Goal: Task Accomplishment & Management: Complete application form

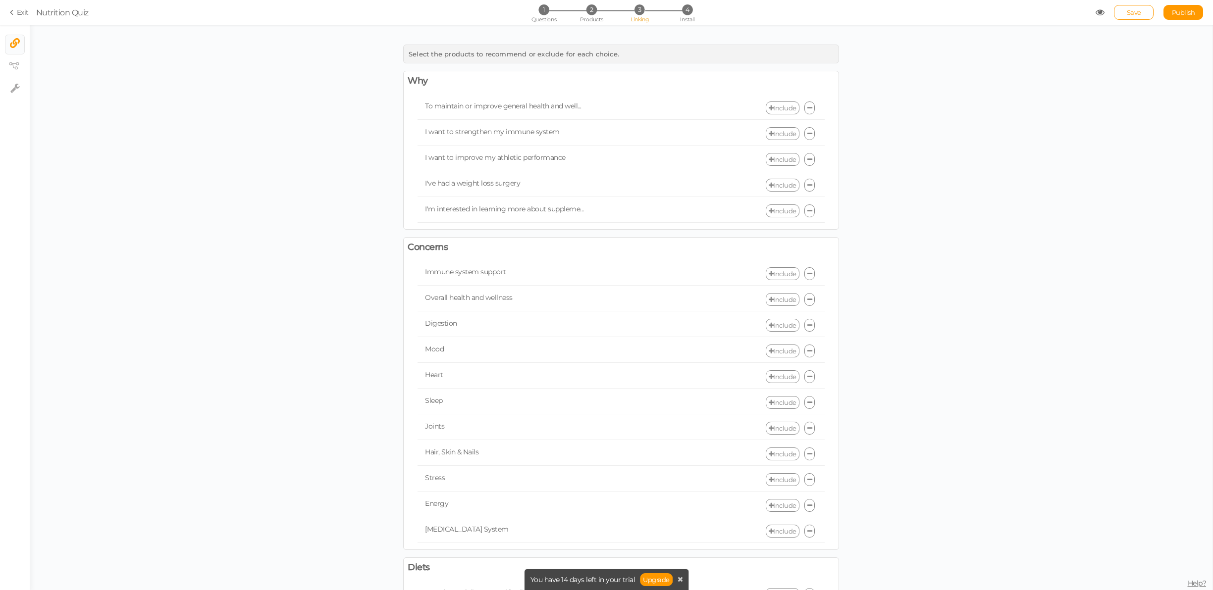
click at [23, 9] on link "Exit" at bounding box center [19, 12] width 19 height 10
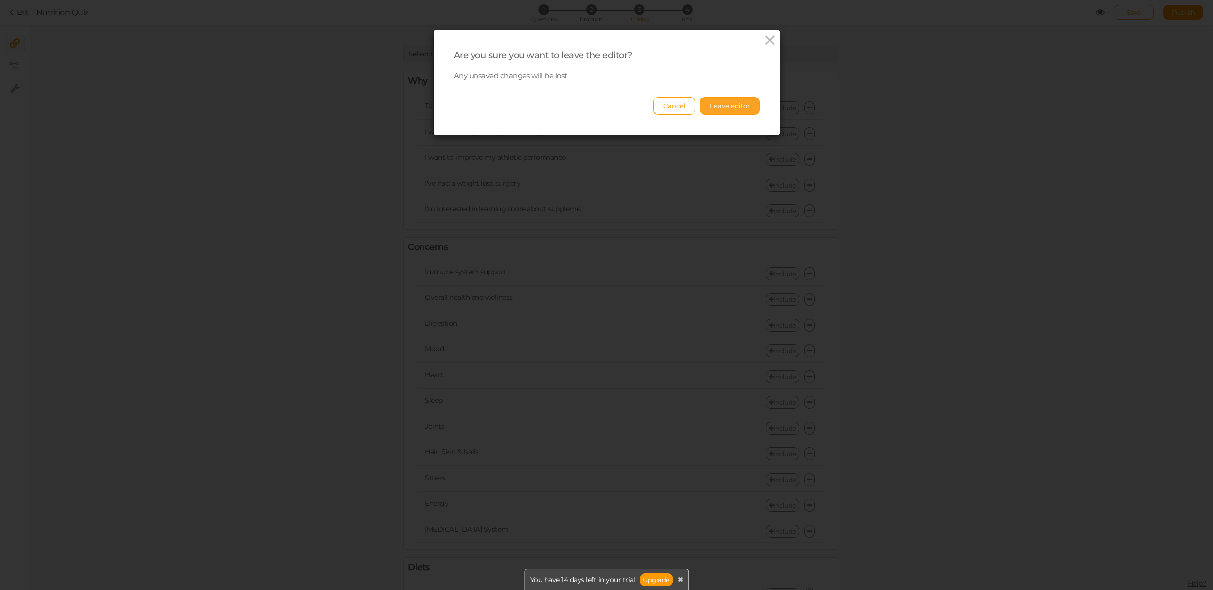
click at [728, 104] on button "Leave editor" at bounding box center [730, 106] width 60 height 18
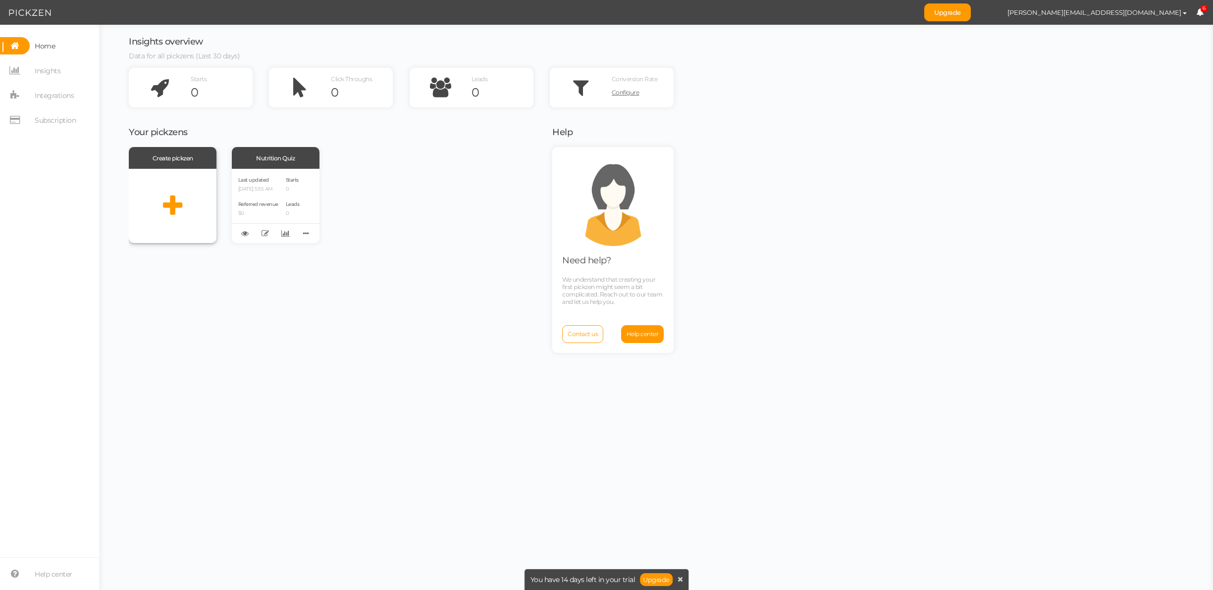
click at [172, 190] on div at bounding box center [173, 206] width 88 height 74
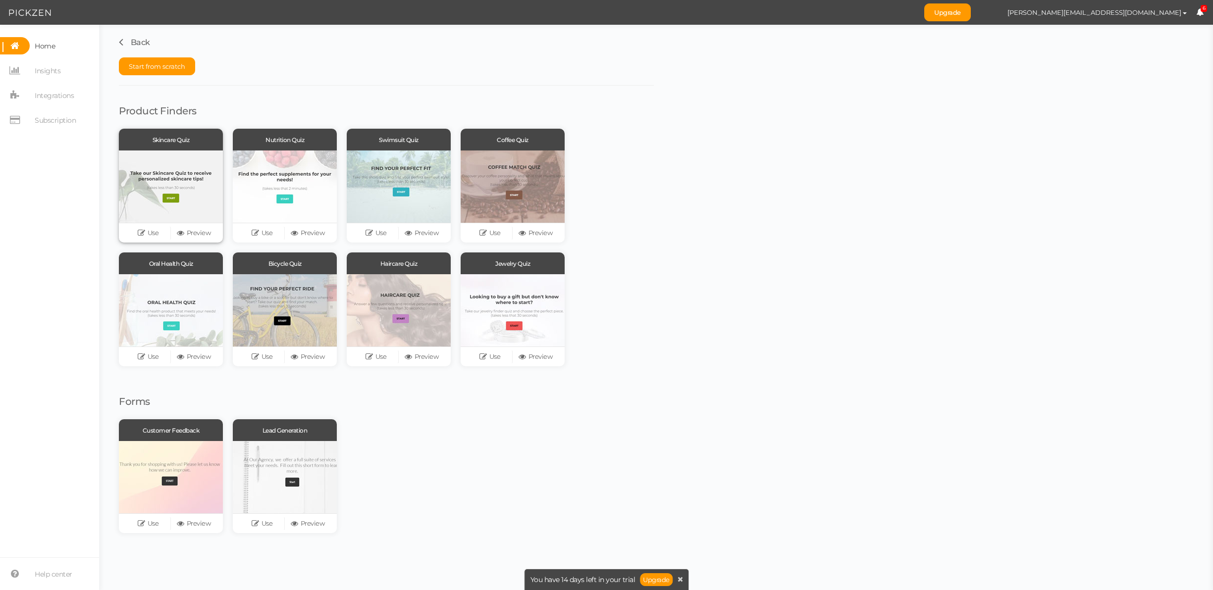
click at [185, 162] on div at bounding box center [171, 187] width 104 height 72
click at [258, 234] on icon at bounding box center [257, 232] width 10 height 7
click at [155, 68] on span "Start from scratch" at bounding box center [157, 66] width 56 height 8
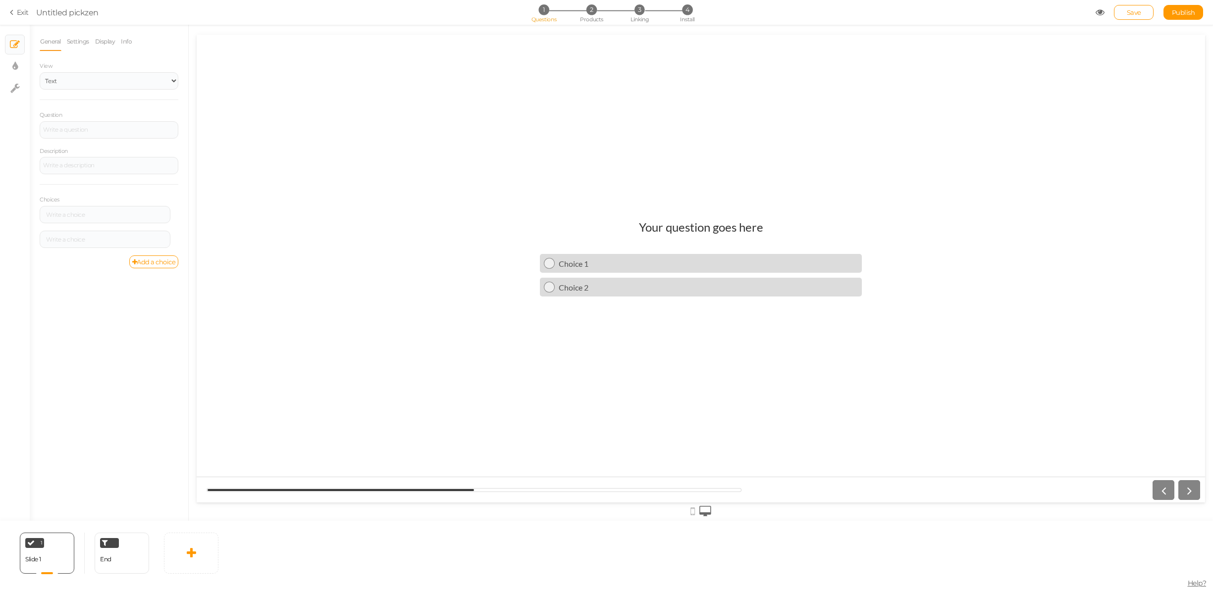
click at [691, 226] on h1 "Your question goes here" at bounding box center [701, 232] width 124 height 24
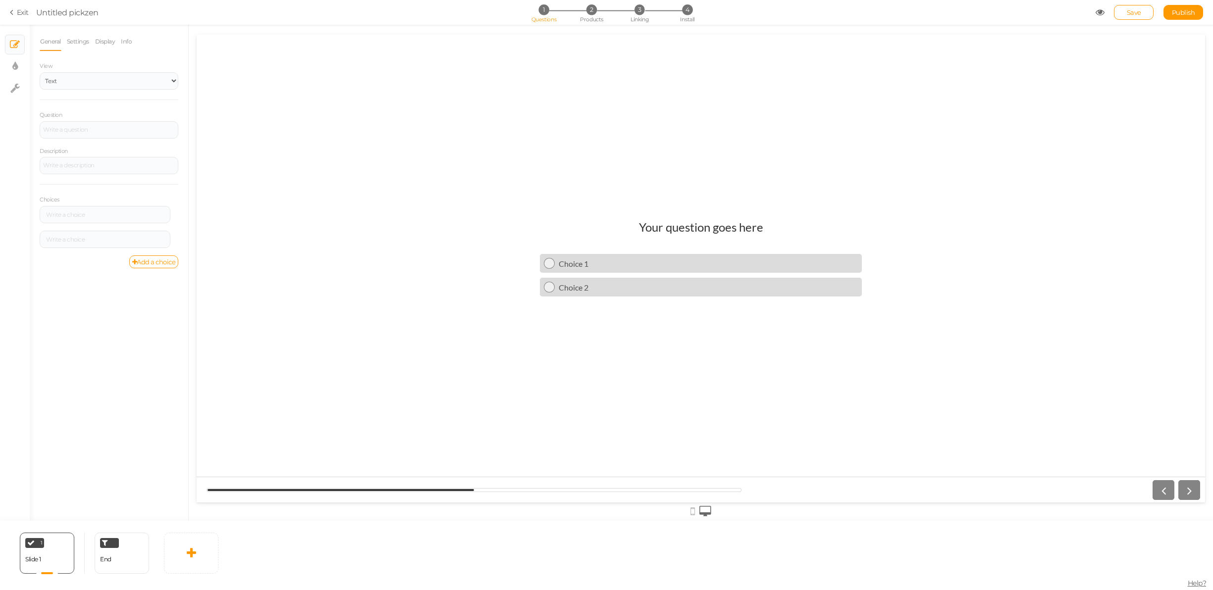
click at [691, 226] on h1 "Your question goes here" at bounding box center [701, 232] width 124 height 24
click at [693, 228] on h1 "Your question goes here" at bounding box center [701, 232] width 124 height 24
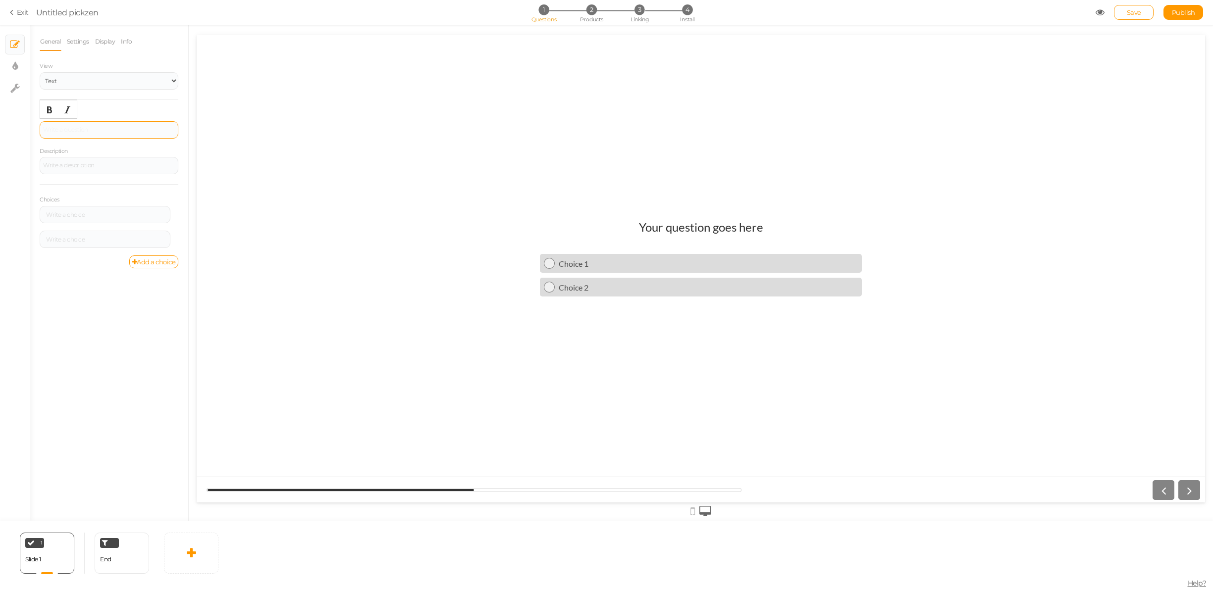
click at [78, 132] on div at bounding box center [109, 129] width 139 height 17
click at [79, 131] on div "Dogs Name" at bounding box center [109, 130] width 132 height 6
click at [68, 167] on div at bounding box center [109, 165] width 139 height 17
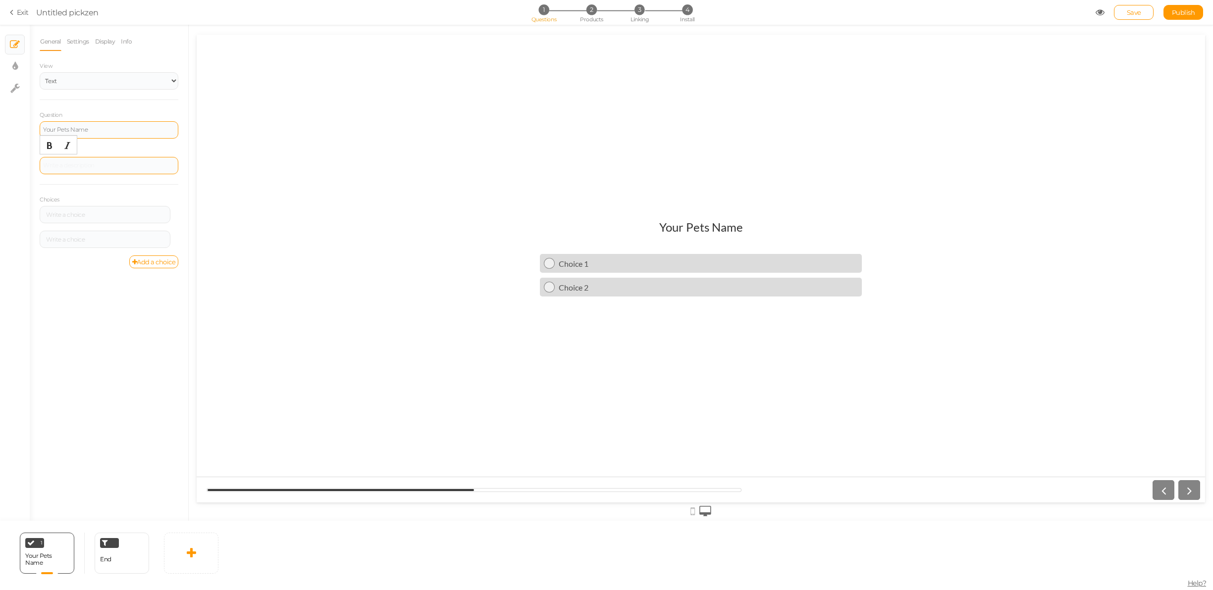
click at [123, 165] on div at bounding box center [109, 166] width 132 height 6
click at [90, 347] on div "General Settings Display Info View Text Images Slider Dropdown Question Your Pe…" at bounding box center [109, 276] width 158 height 489
click at [78, 80] on select "Text Images Slider Dropdown" at bounding box center [109, 80] width 139 height 17
click at [68, 133] on div "Your Pets Name" at bounding box center [109, 130] width 132 height 6
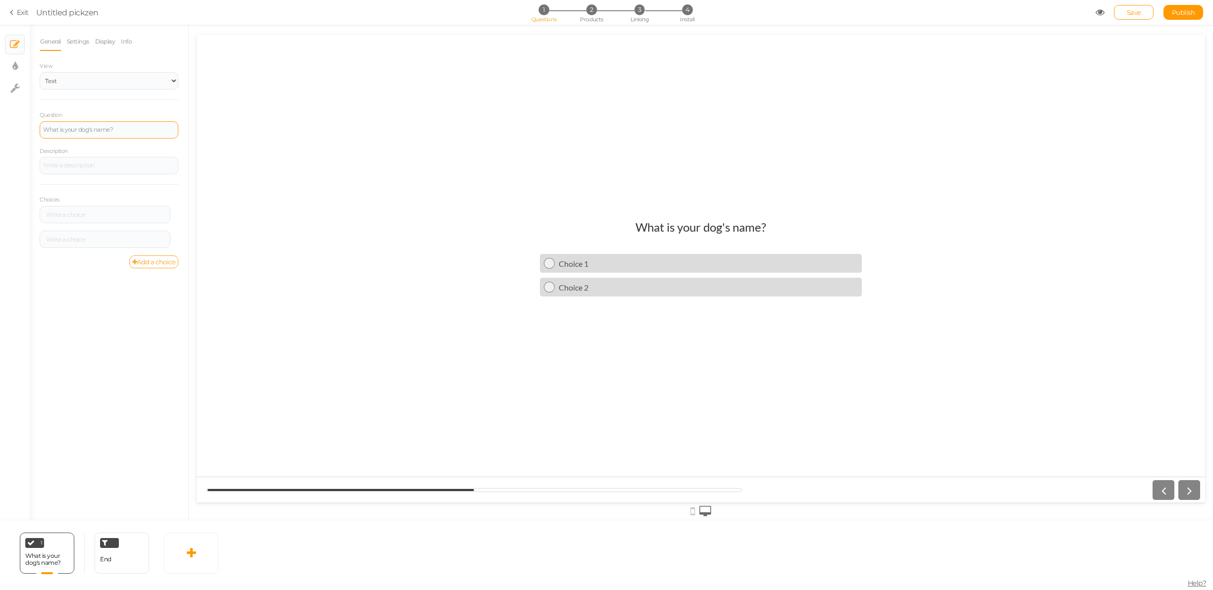
click at [153, 263] on link "Add a choice" at bounding box center [154, 262] width 50 height 13
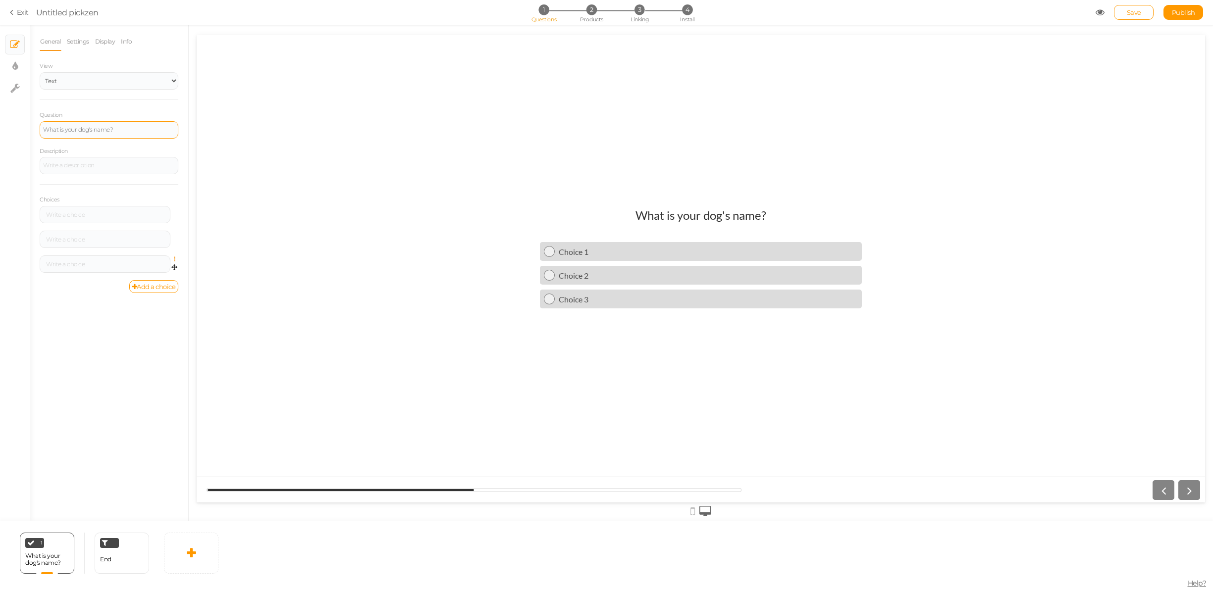
click at [174, 261] on icon at bounding box center [177, 260] width 6 height 6
click at [142, 283] on link "Delete" at bounding box center [139, 284] width 78 height 10
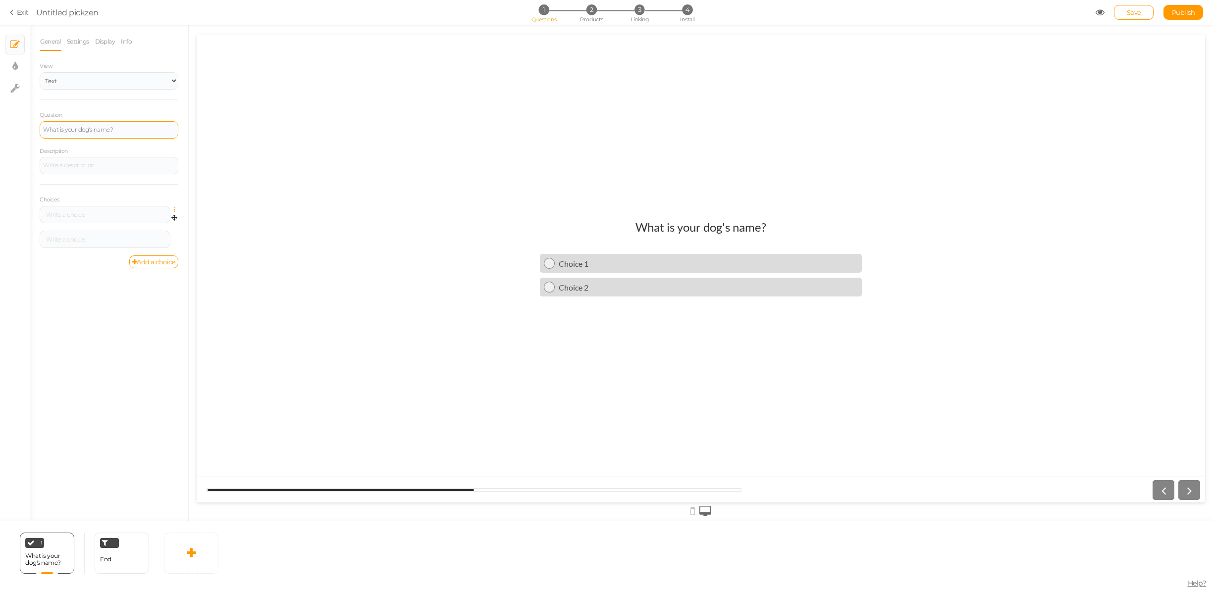
click at [174, 209] on icon at bounding box center [177, 210] width 6 height 6
click at [146, 223] on link "Settings" at bounding box center [139, 224] width 78 height 10
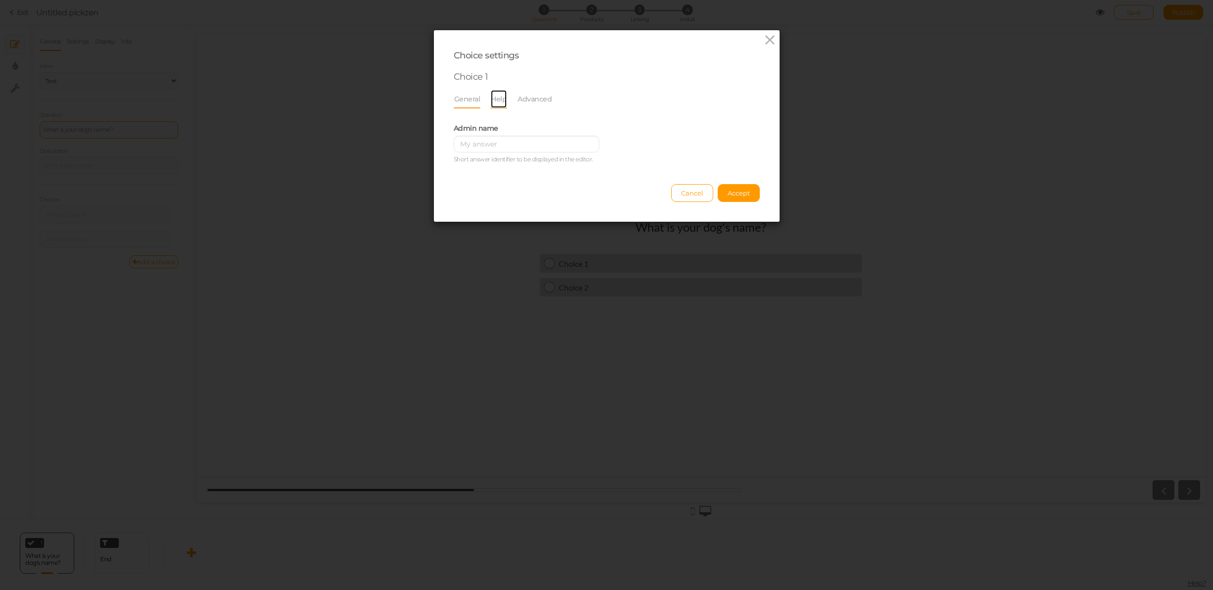
click at [500, 97] on link "Help" at bounding box center [498, 99] width 17 height 19
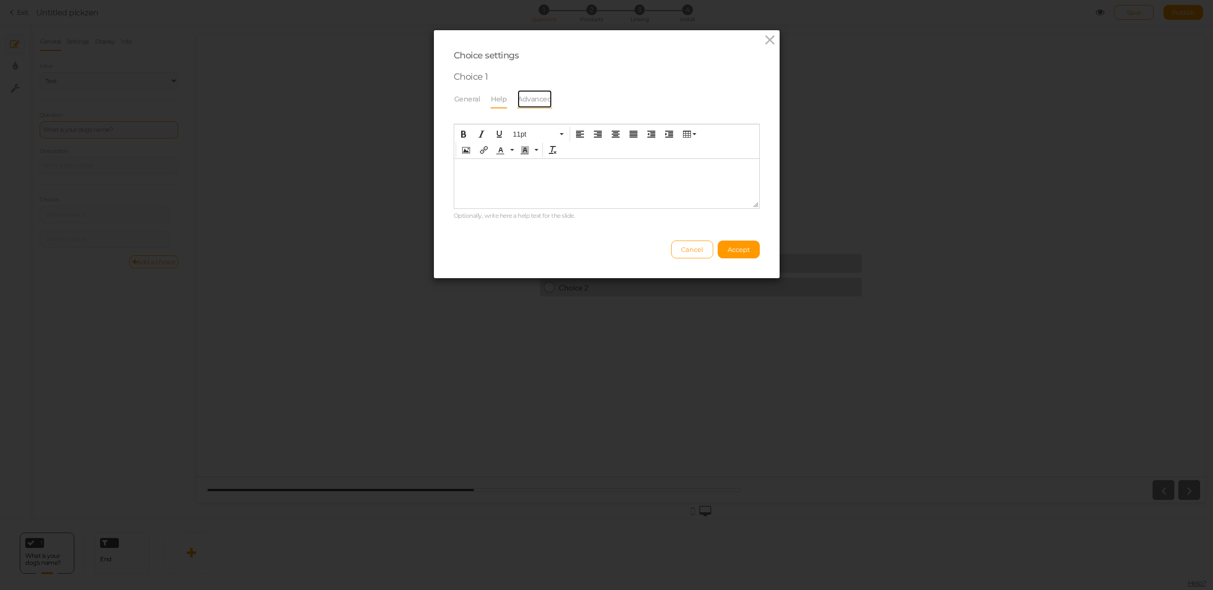
click at [529, 96] on link "Advanced" at bounding box center [534, 99] width 35 height 19
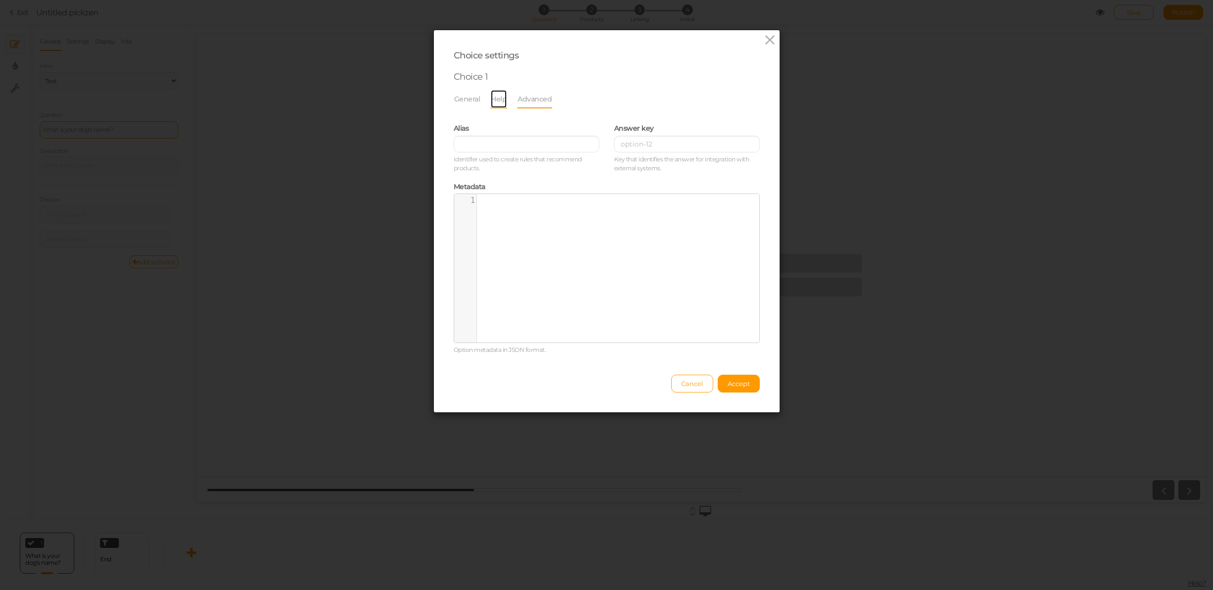
click at [495, 99] on link "Help" at bounding box center [498, 99] width 17 height 19
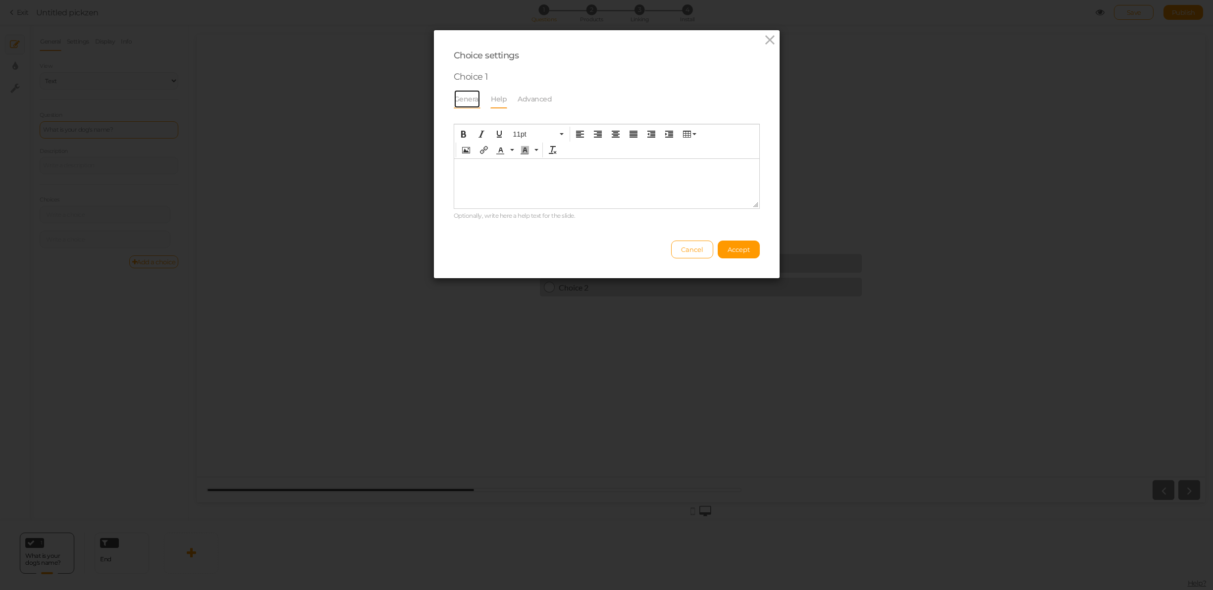
click at [473, 98] on link "General" at bounding box center [467, 99] width 27 height 19
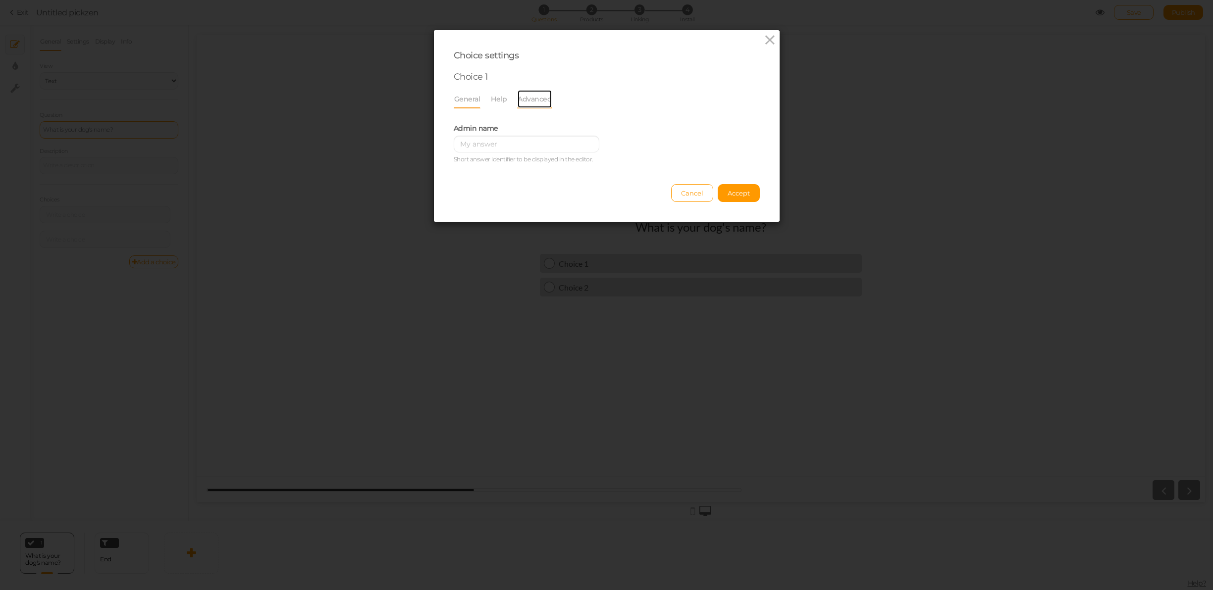
click at [539, 95] on link "Advanced" at bounding box center [534, 99] width 35 height 19
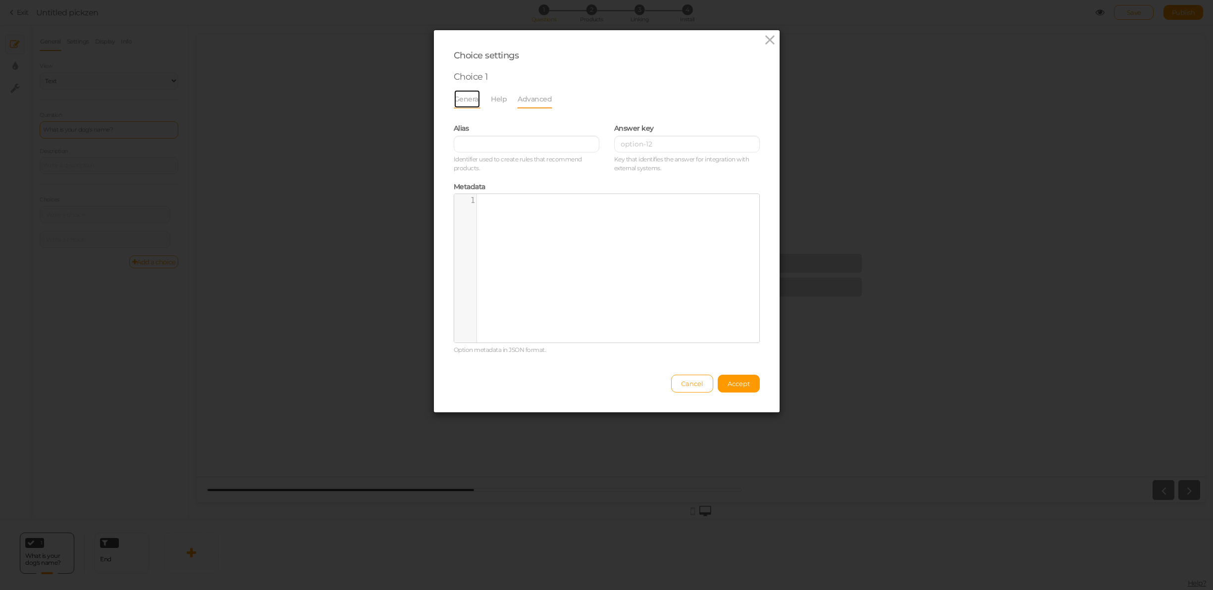
click at [467, 103] on link "General" at bounding box center [467, 99] width 27 height 19
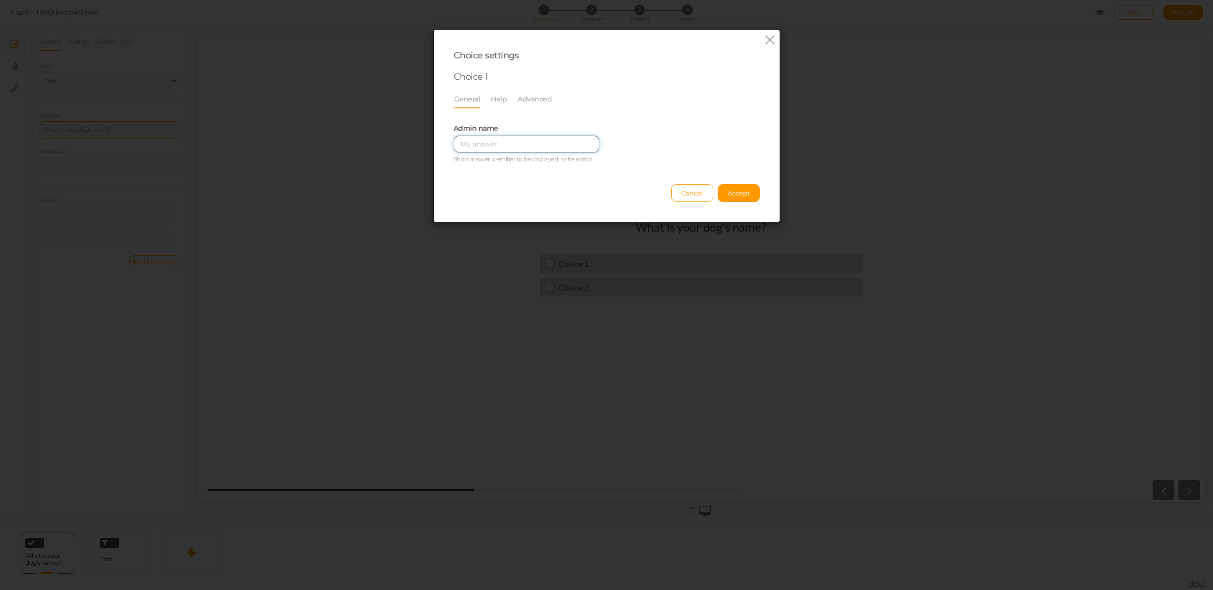
click at [490, 140] on input "text" at bounding box center [527, 144] width 146 height 17
click at [737, 191] on span "Accept" at bounding box center [739, 193] width 22 height 8
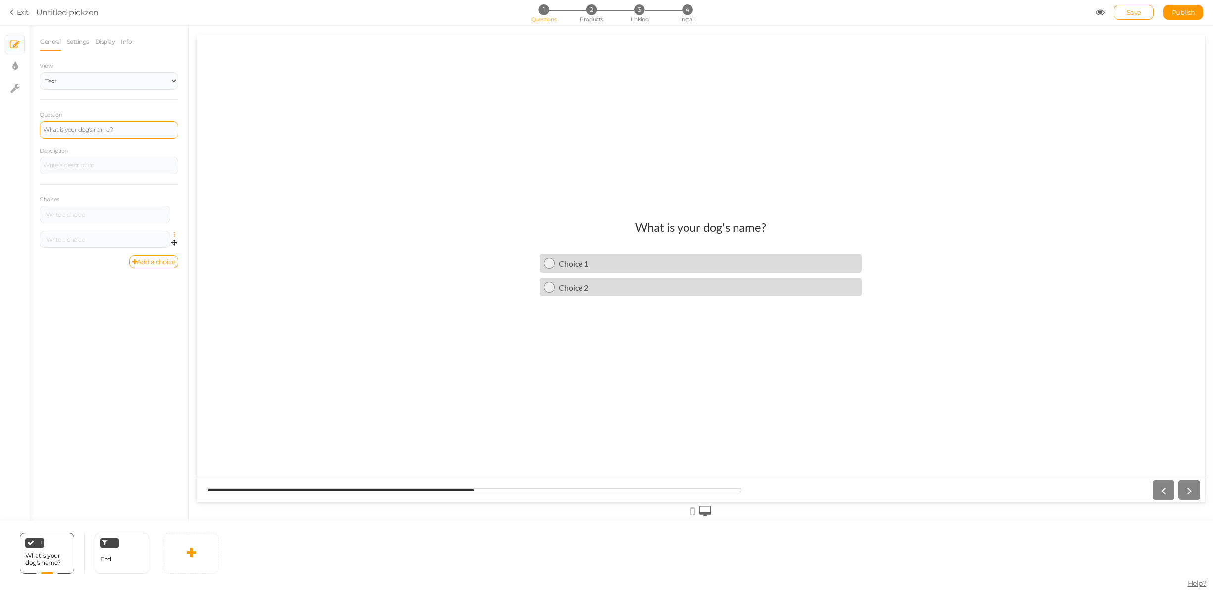
click at [174, 235] on icon at bounding box center [177, 235] width 6 height 6
click at [138, 261] on span "Delete" at bounding box center [130, 259] width 18 height 7
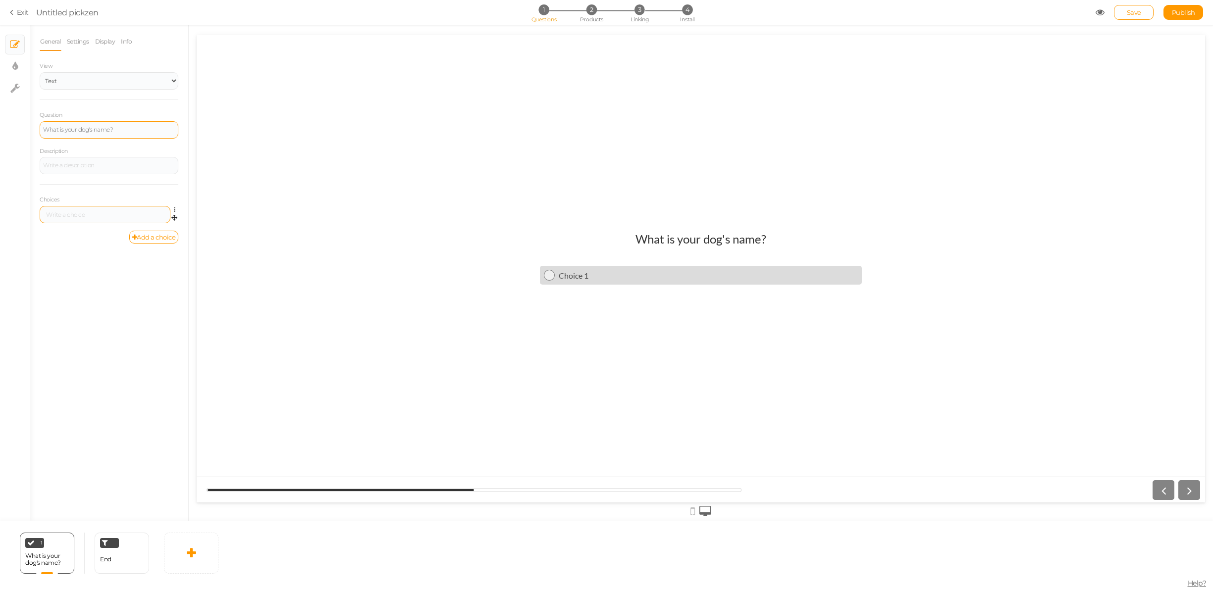
click at [120, 217] on div at bounding box center [105, 215] width 124 height 6
click at [209, 268] on div "What is your dog's name? ffasd" at bounding box center [701, 268] width 1008 height 89
click at [144, 212] on div "ffasd" at bounding box center [105, 215] width 124 height 6
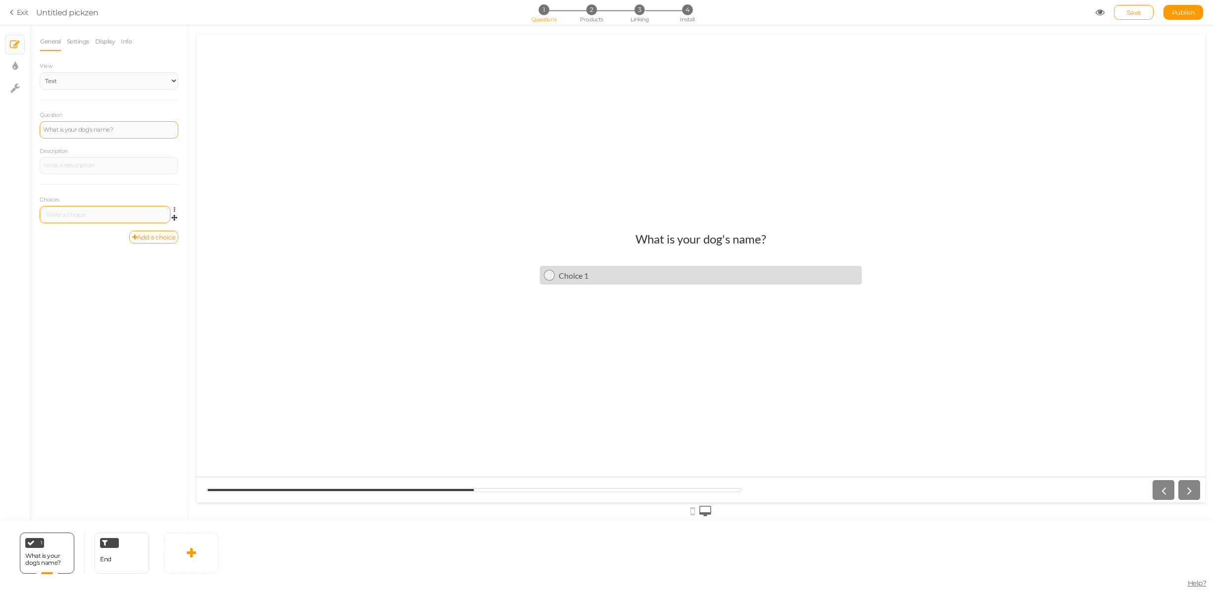
click at [329, 136] on div at bounding box center [701, 269] width 1008 height 468
click at [13, 68] on icon at bounding box center [14, 66] width 5 height 10
select select "2"
select select "lato"
select select "fade"
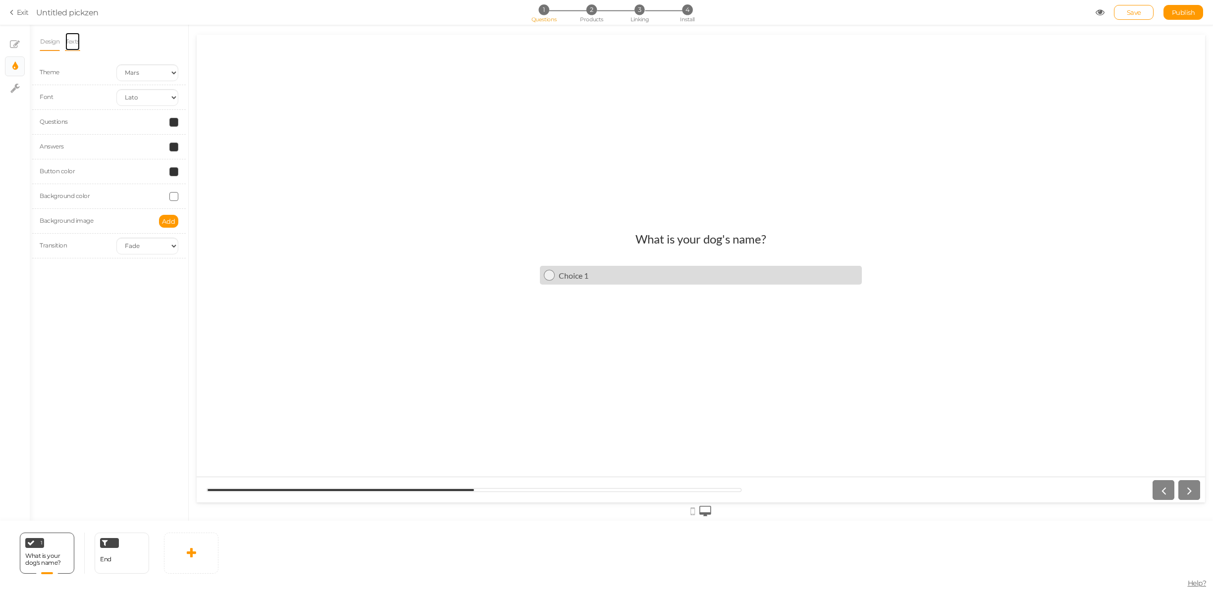
click at [72, 40] on link "Texts" at bounding box center [72, 41] width 15 height 19
click at [92, 85] on div at bounding box center [109, 79] width 139 height 17
click at [82, 113] on div "Select..." at bounding box center [109, 115] width 139 height 17
click at [80, 169] on div "Design Texts Theme Earth Mars Font Custom Default [PERSON_NAME] Montserrat Open…" at bounding box center [109, 273] width 158 height 496
click at [46, 47] on link "Design" at bounding box center [50, 41] width 20 height 19
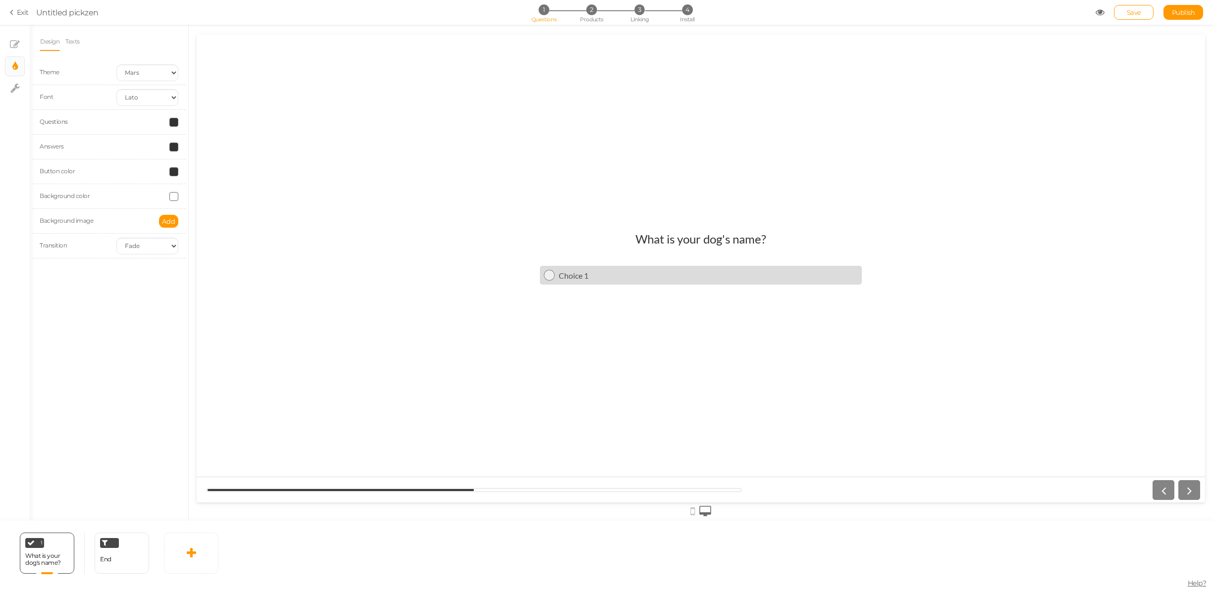
click at [686, 312] on div "What is your dog's name? Choice 1" at bounding box center [701, 268] width 322 height 89
click at [46, 542] on div "1 What is your dog's name? × Define the conditions to show this slide. Clone Ch…" at bounding box center [47, 553] width 54 height 41
click at [70, 537] on link at bounding box center [66, 540] width 10 height 8
click at [60, 549] on span "Change type" at bounding box center [56, 547] width 36 height 7
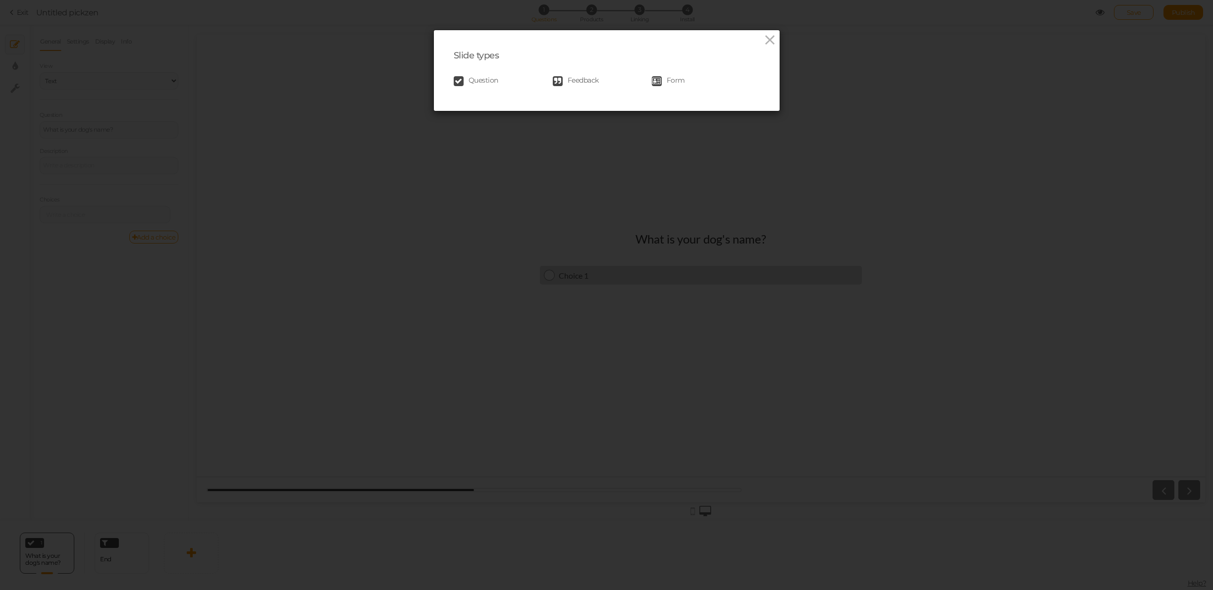
click at [667, 84] on span "Form" at bounding box center [676, 81] width 18 height 10
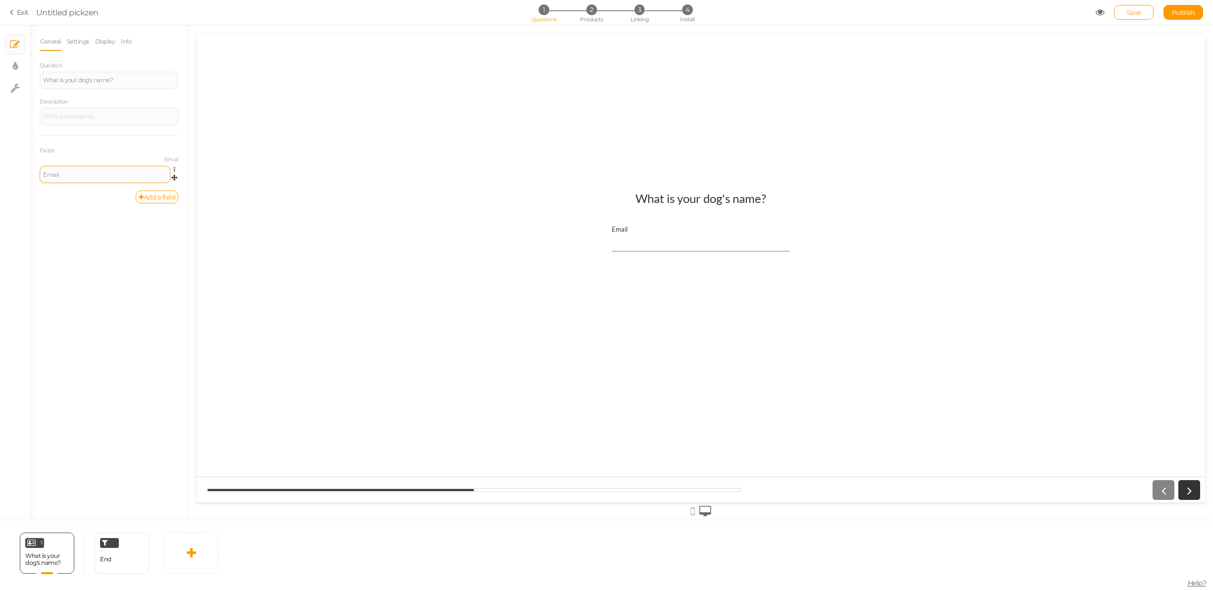
click at [90, 169] on div "Email" at bounding box center [105, 174] width 131 height 17
click at [61, 174] on div "Email" at bounding box center [105, 175] width 124 height 6
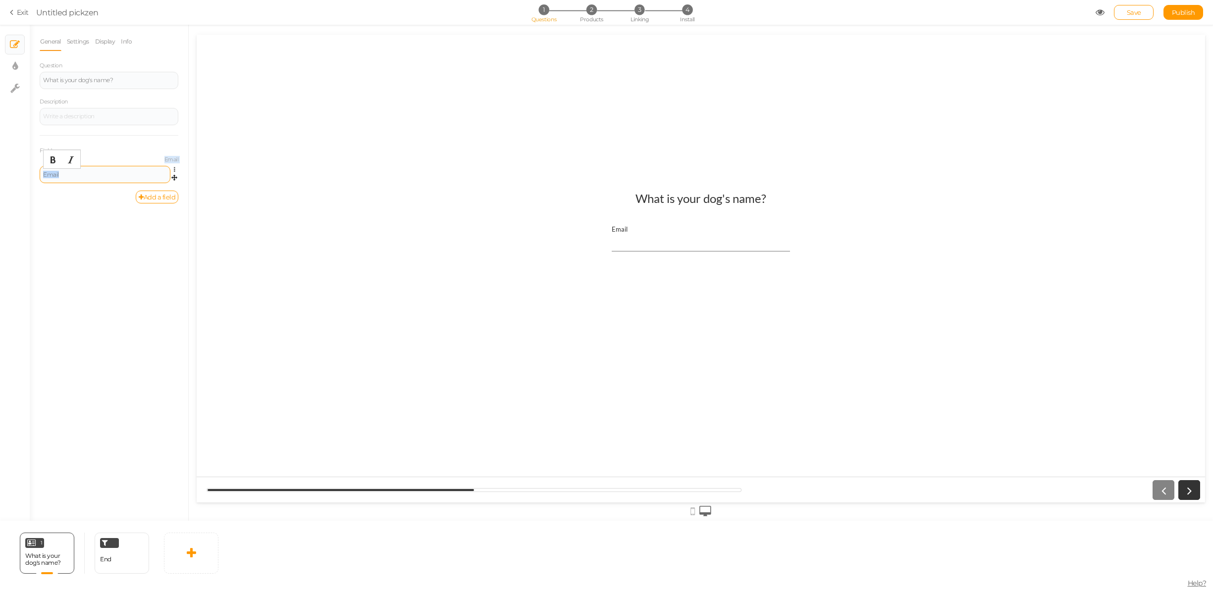
click at [61, 174] on div "Email" at bounding box center [105, 175] width 124 height 6
click at [163, 194] on link "Add a field" at bounding box center [157, 197] width 43 height 13
click at [73, 173] on div "Email" at bounding box center [105, 175] width 124 height 6
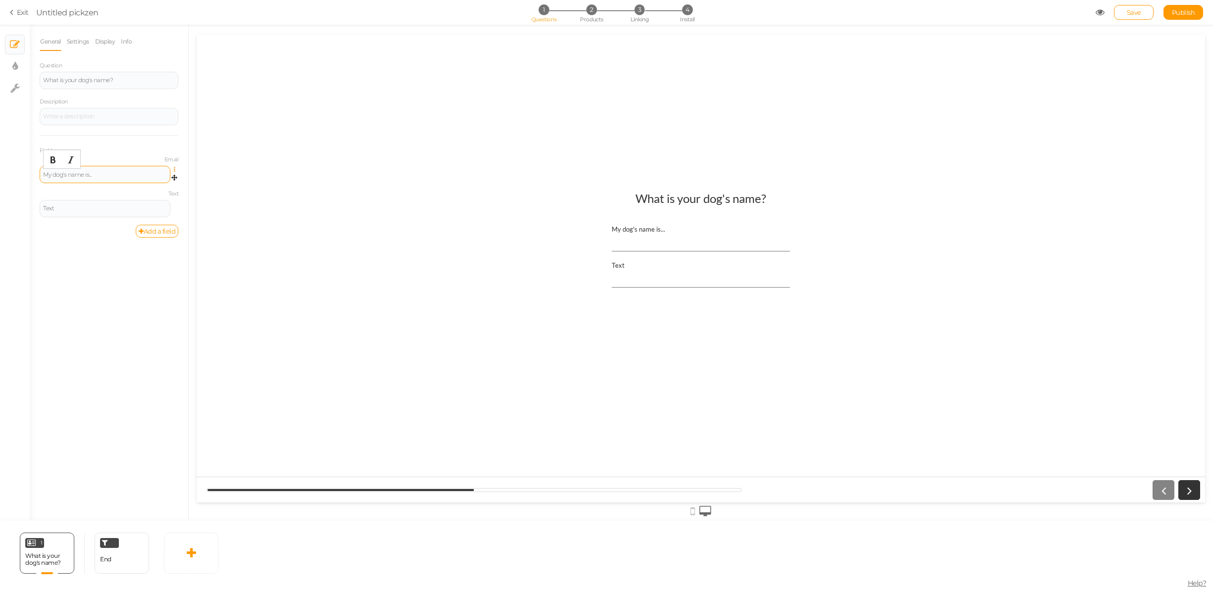
click at [175, 169] on icon at bounding box center [177, 170] width 6 height 6
click at [144, 182] on link "Settings" at bounding box center [139, 184] width 78 height 10
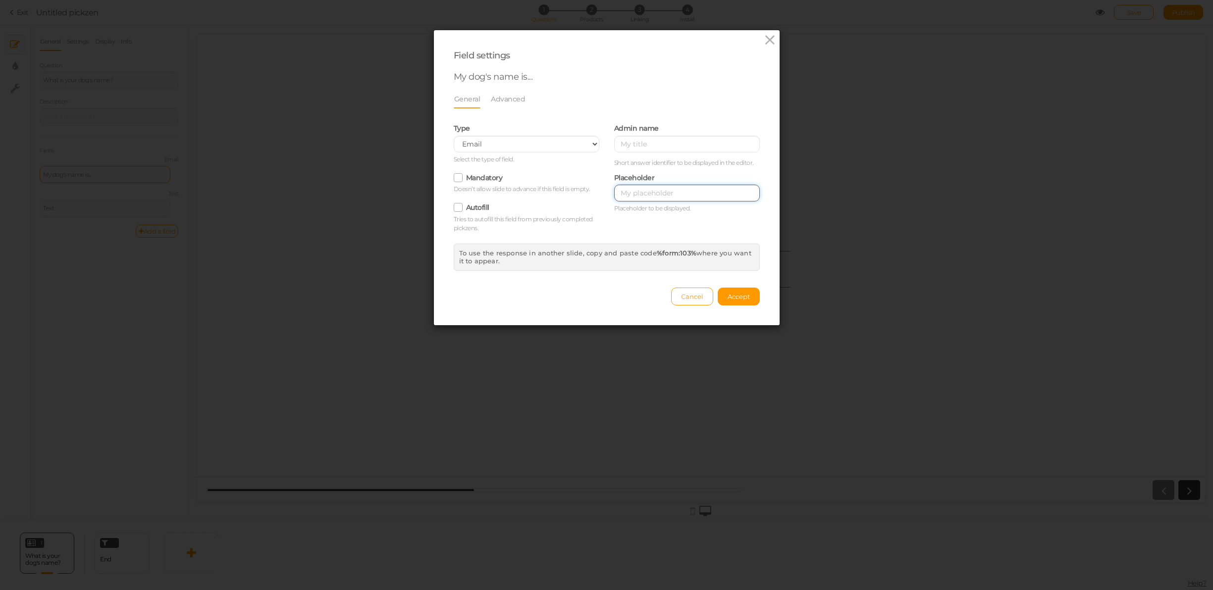
click at [670, 193] on input "text" at bounding box center [687, 193] width 146 height 17
click at [472, 139] on select "Text Text area Number Complete name First name Last name Email Phone Range Drop…" at bounding box center [527, 144] width 146 height 17
select select "text"
click at [454, 136] on select "Text Text area Number Complete name First name Last name Email Phone Range Drop…" at bounding box center [527, 144] width 146 height 17
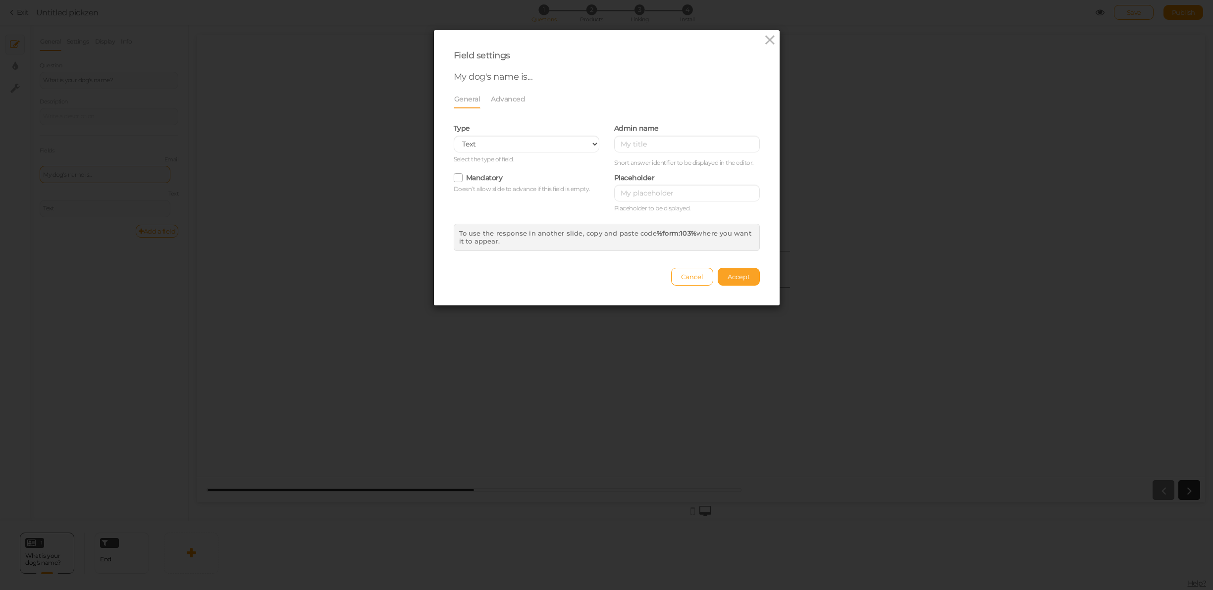
click at [737, 276] on span "Accept" at bounding box center [739, 277] width 22 height 8
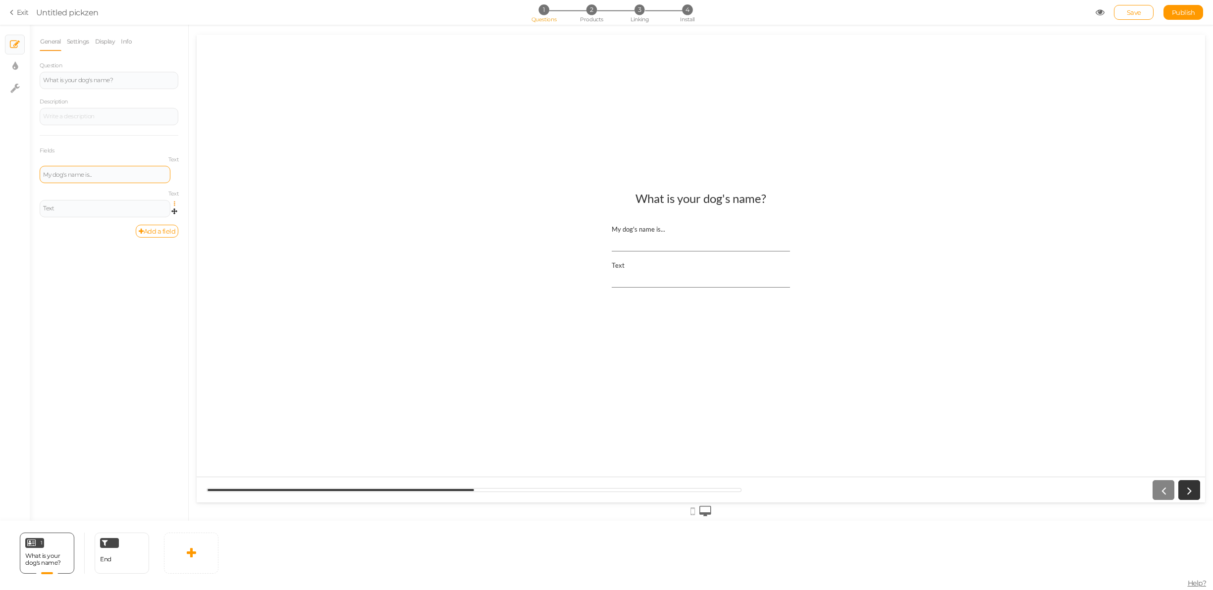
click at [175, 204] on icon at bounding box center [177, 204] width 6 height 6
click at [134, 238] on span "Delete" at bounding box center [130, 238] width 18 height 7
click at [161, 198] on link "Add a field" at bounding box center [157, 197] width 43 height 13
click at [131, 207] on div "Text" at bounding box center [105, 209] width 124 height 6
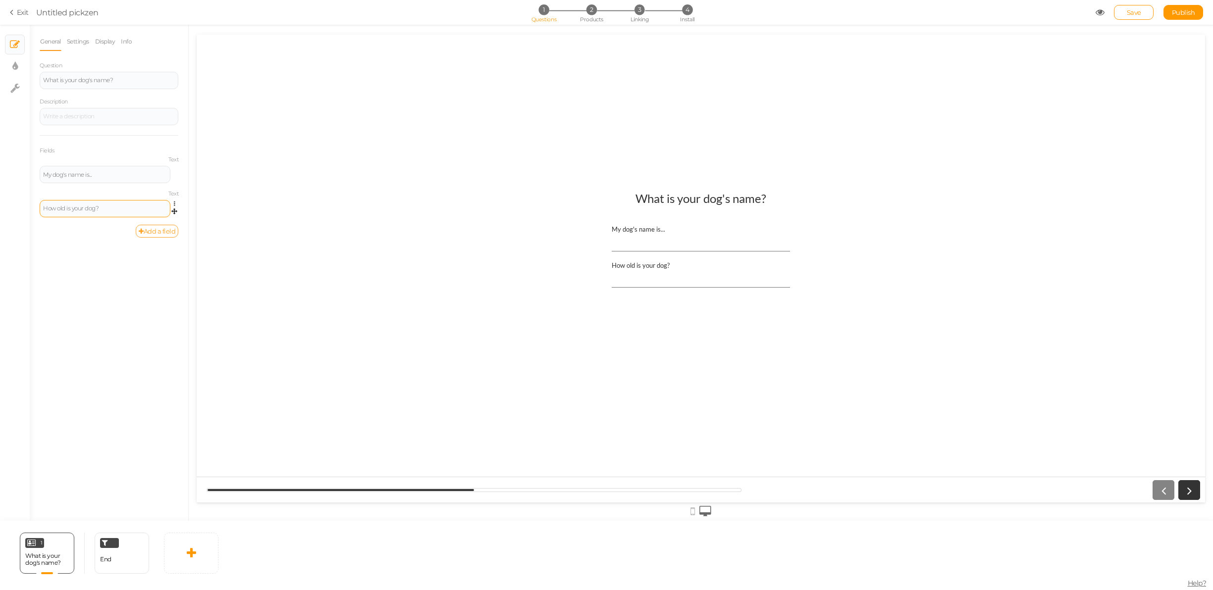
click at [161, 231] on link "Add a field" at bounding box center [157, 231] width 43 height 13
click at [646, 272] on input "How old is your dog?" at bounding box center [701, 273] width 178 height 18
click at [110, 239] on div "Text" at bounding box center [105, 242] width 131 height 17
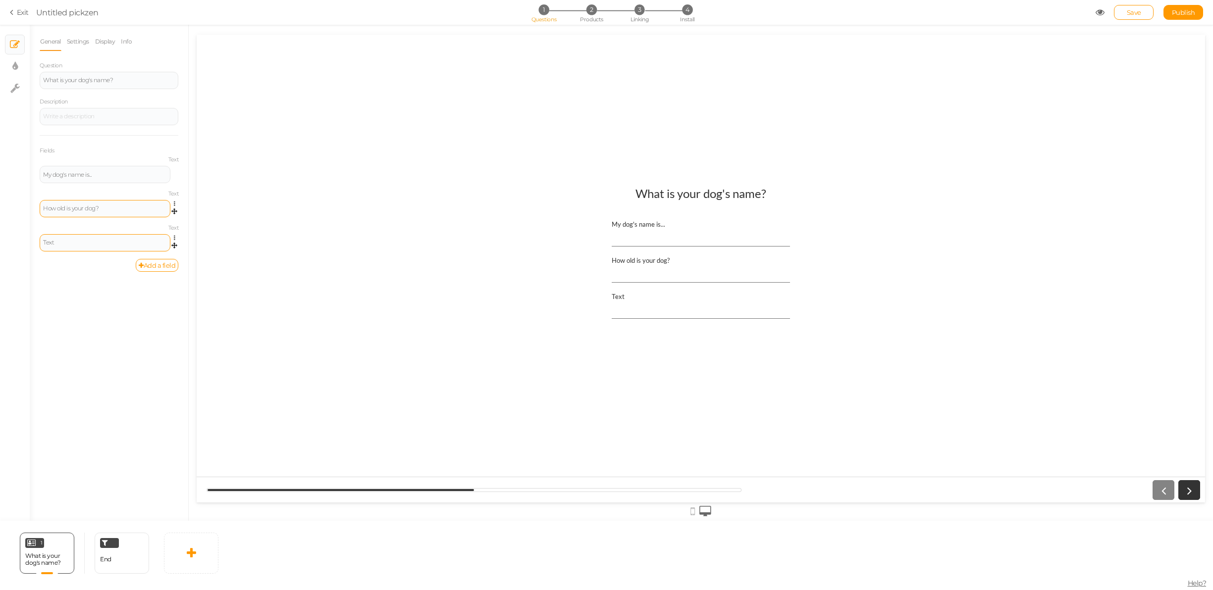
click at [110, 239] on div "Text" at bounding box center [105, 242] width 131 height 17
click at [64, 240] on div "Text" at bounding box center [105, 243] width 124 height 6
paste div
click at [147, 262] on link "Add a field" at bounding box center [157, 265] width 43 height 13
click at [175, 261] on label "Text" at bounding box center [109, 262] width 139 height 7
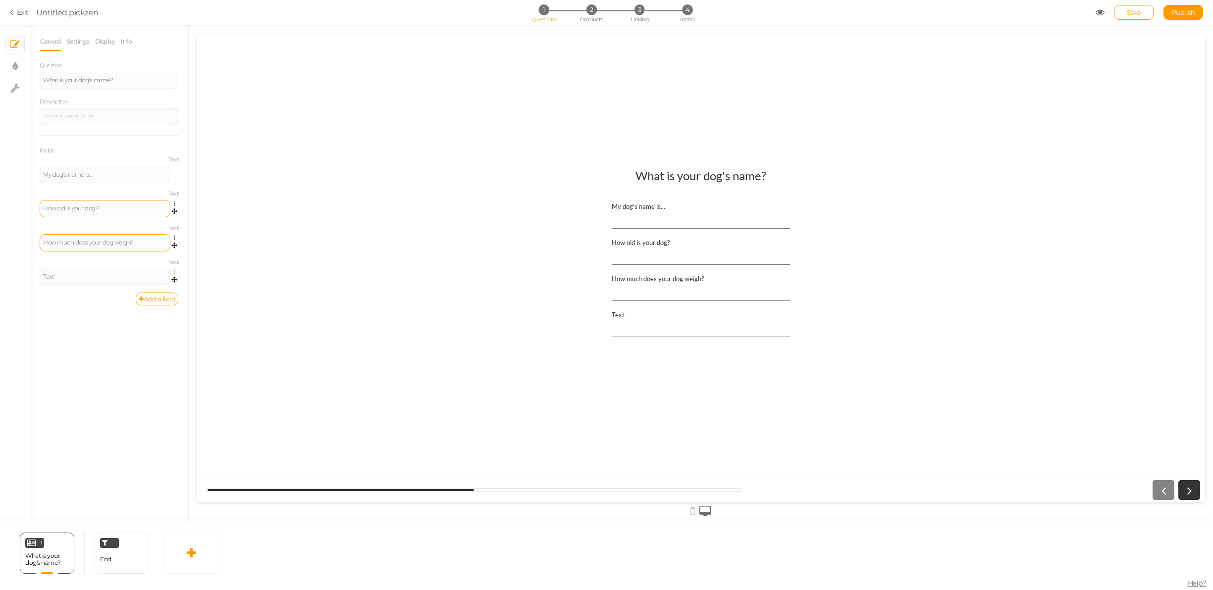
click at [175, 269] on icon at bounding box center [177, 272] width 6 height 6
click at [160, 279] on ul "Settings Duplicate Delete" at bounding box center [138, 296] width 79 height 37
click at [175, 272] on icon at bounding box center [177, 272] width 6 height 6
click at [147, 282] on link "Settings" at bounding box center [139, 286] width 78 height 10
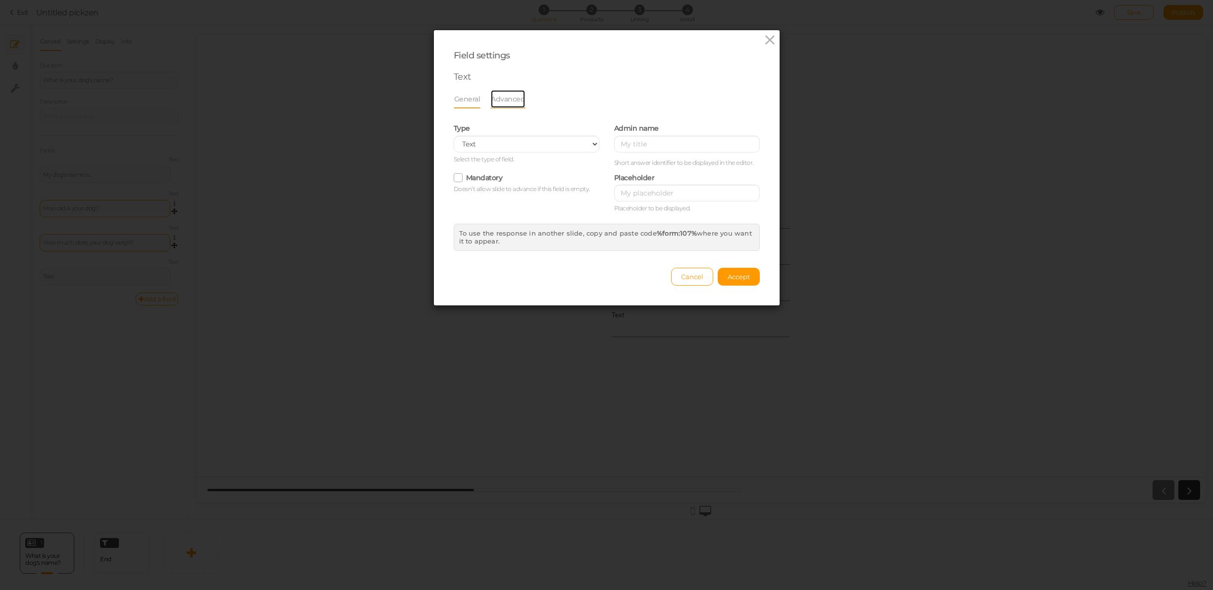
click at [500, 97] on link "Advanced" at bounding box center [507, 99] width 35 height 19
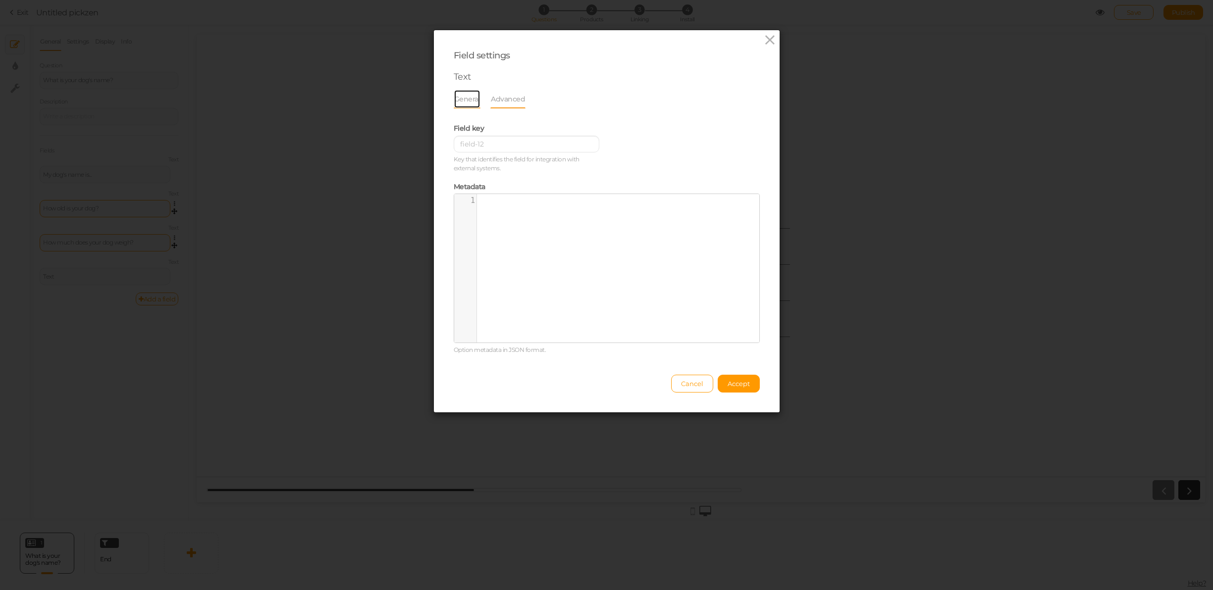
click at [467, 97] on link "General" at bounding box center [467, 99] width 27 height 19
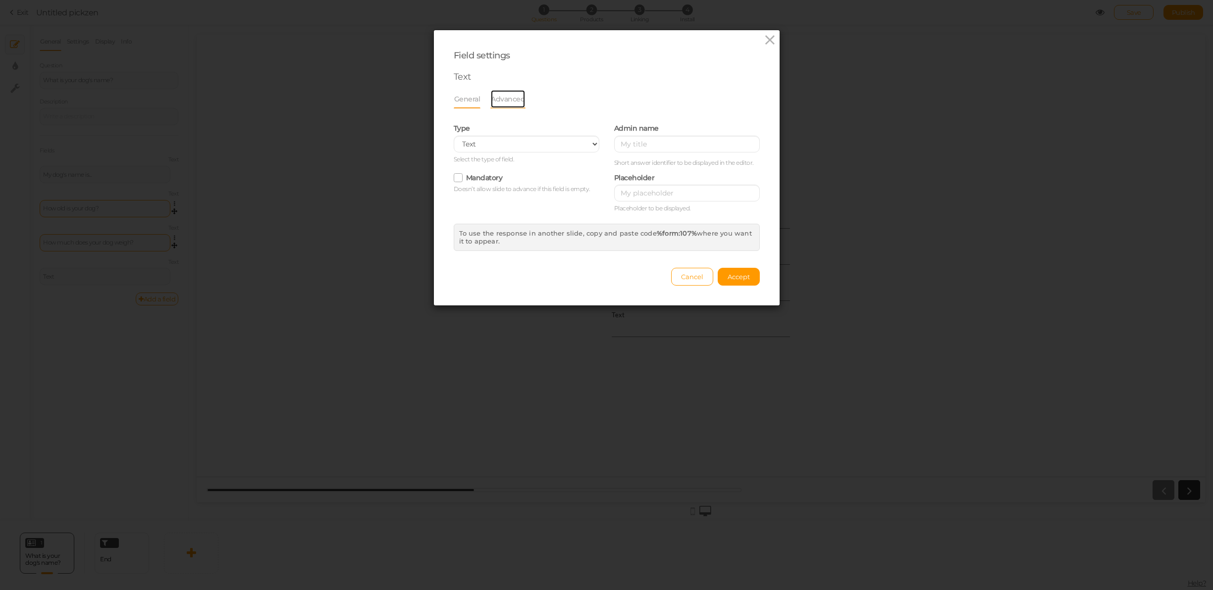
click at [503, 100] on link "Advanced" at bounding box center [507, 99] width 35 height 19
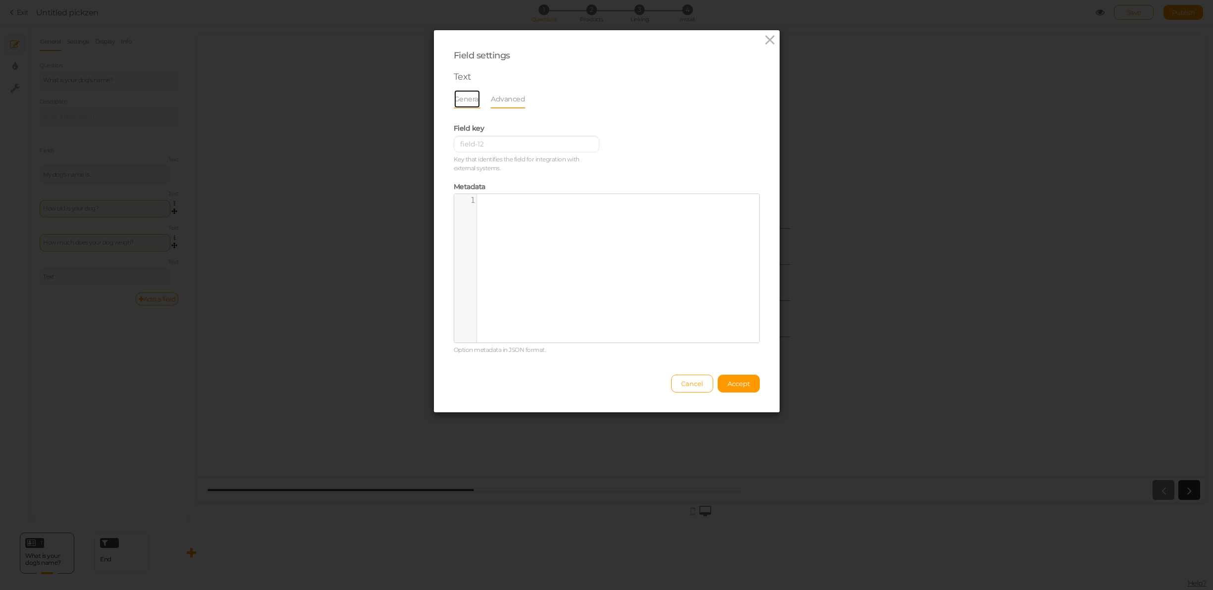
click at [469, 100] on link "General" at bounding box center [467, 99] width 27 height 19
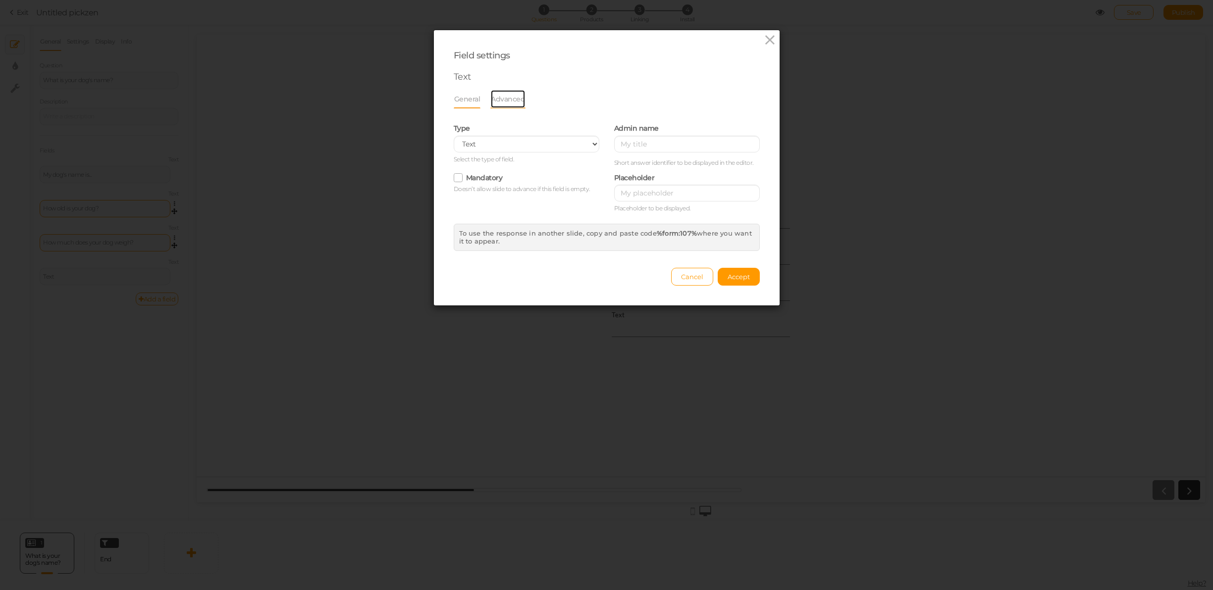
click at [505, 96] on link "Advanced" at bounding box center [507, 99] width 35 height 19
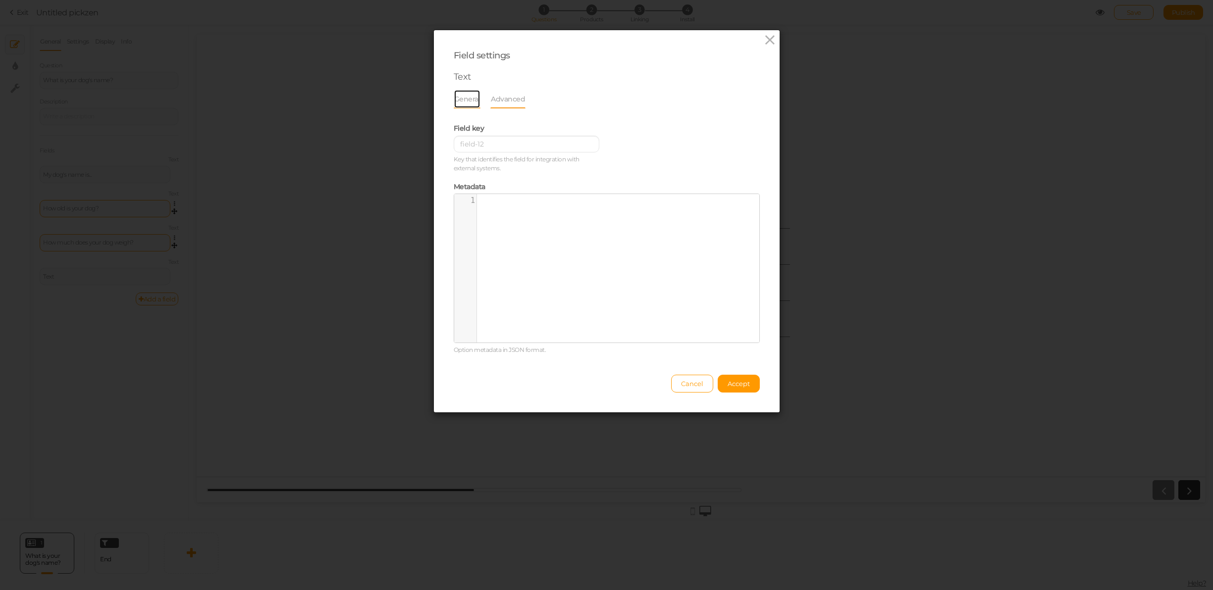
click at [460, 100] on link "General" at bounding box center [467, 99] width 27 height 19
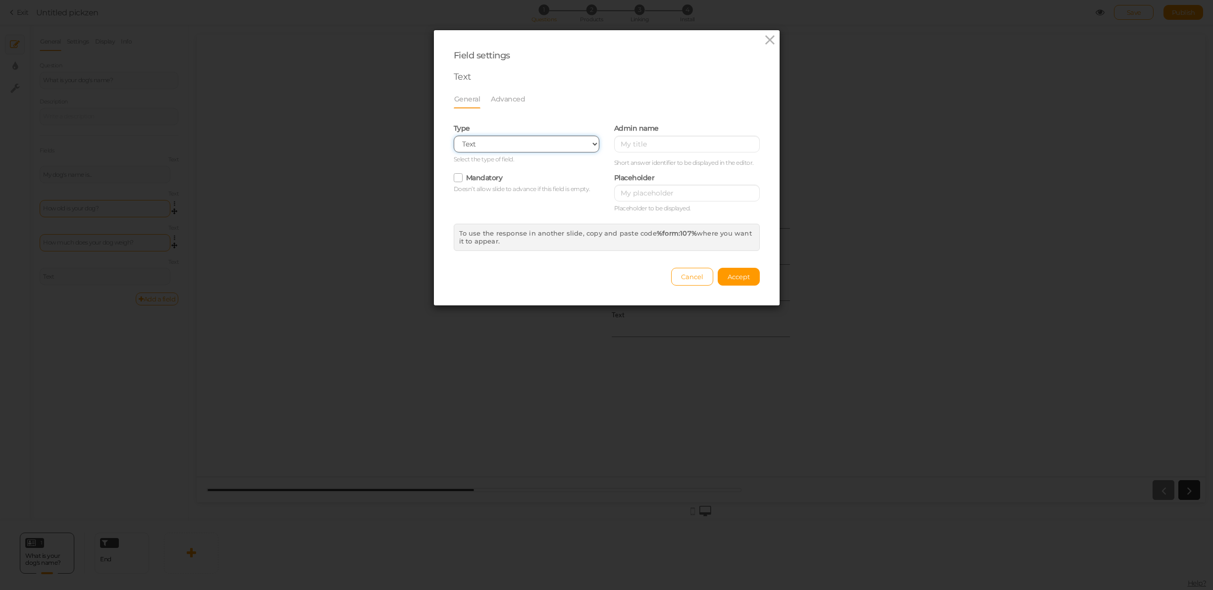
click at [524, 147] on select "Text Text area Number Complete name First name Last name Email Phone Range Drop…" at bounding box center [527, 144] width 146 height 17
click at [689, 269] on button "Cancel" at bounding box center [692, 277] width 42 height 18
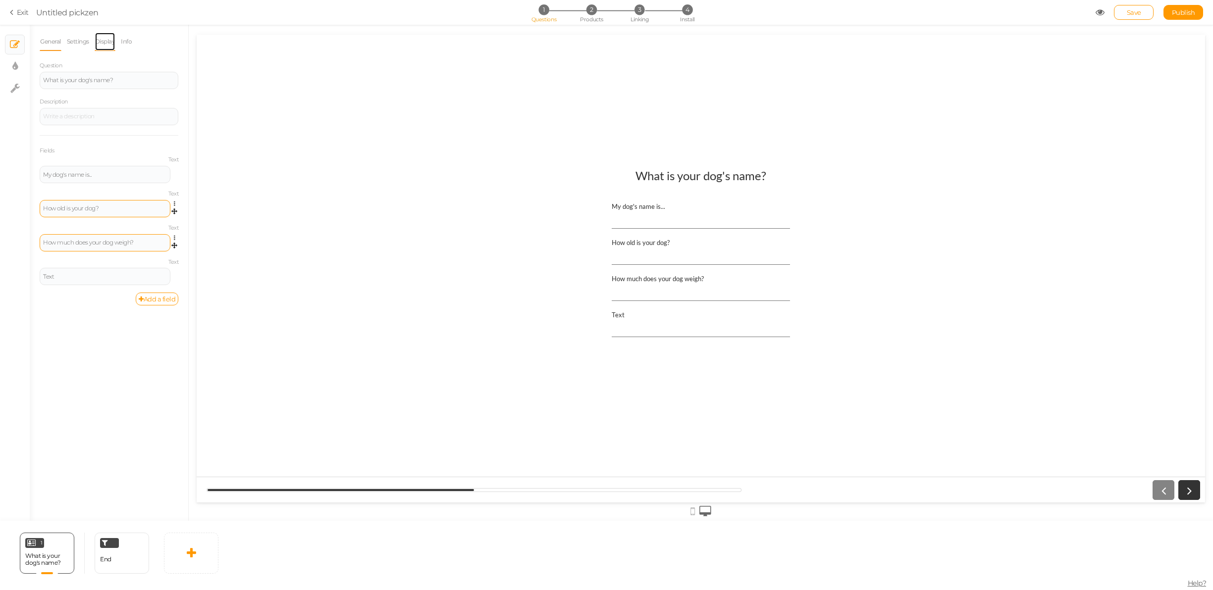
click at [113, 34] on link "Display" at bounding box center [105, 41] width 21 height 19
click at [126, 36] on link "Info" at bounding box center [126, 41] width 12 height 19
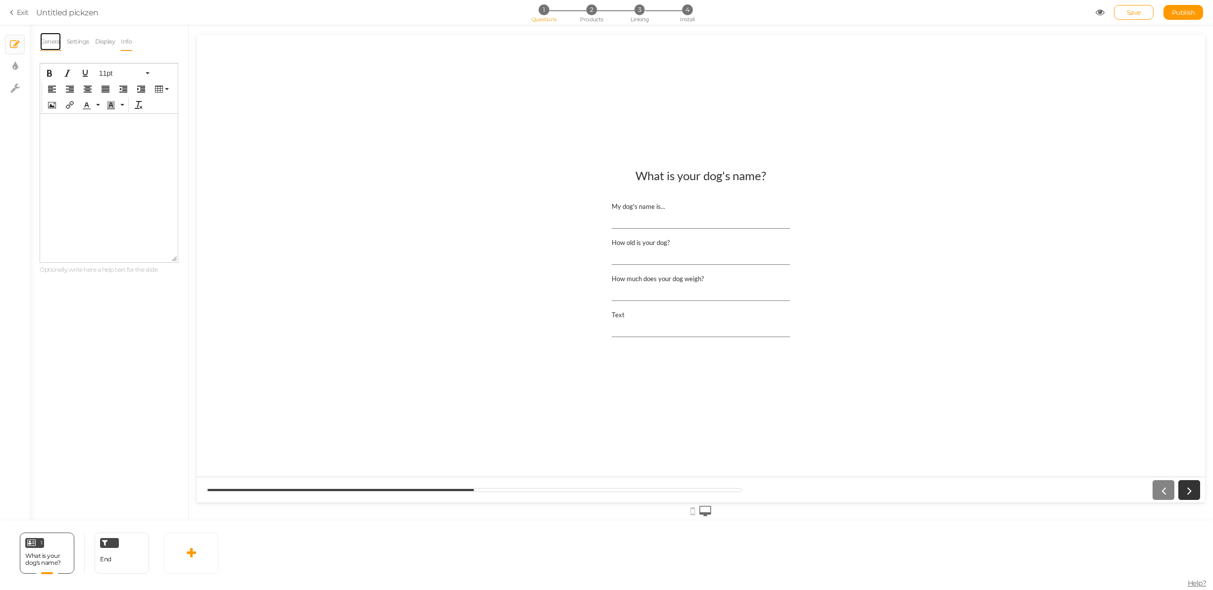
click at [57, 39] on link "General" at bounding box center [51, 41] width 22 height 19
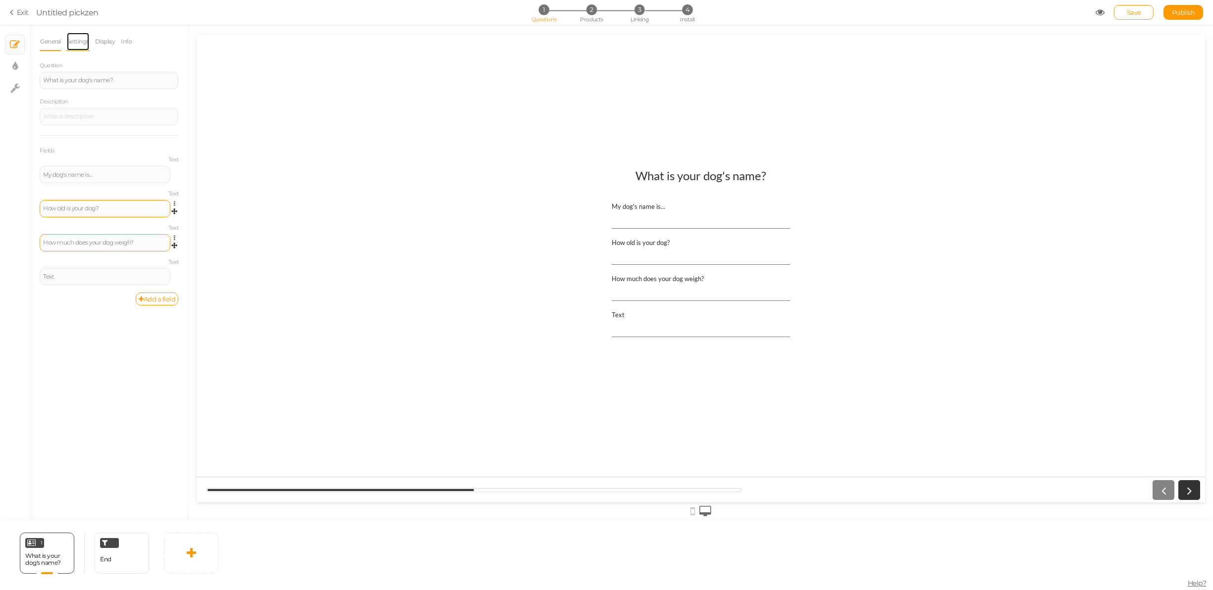
click at [77, 43] on link "Settings" at bounding box center [77, 41] width 23 height 19
click at [48, 42] on link "General" at bounding box center [51, 41] width 22 height 19
click at [92, 275] on div "Text" at bounding box center [105, 277] width 124 height 6
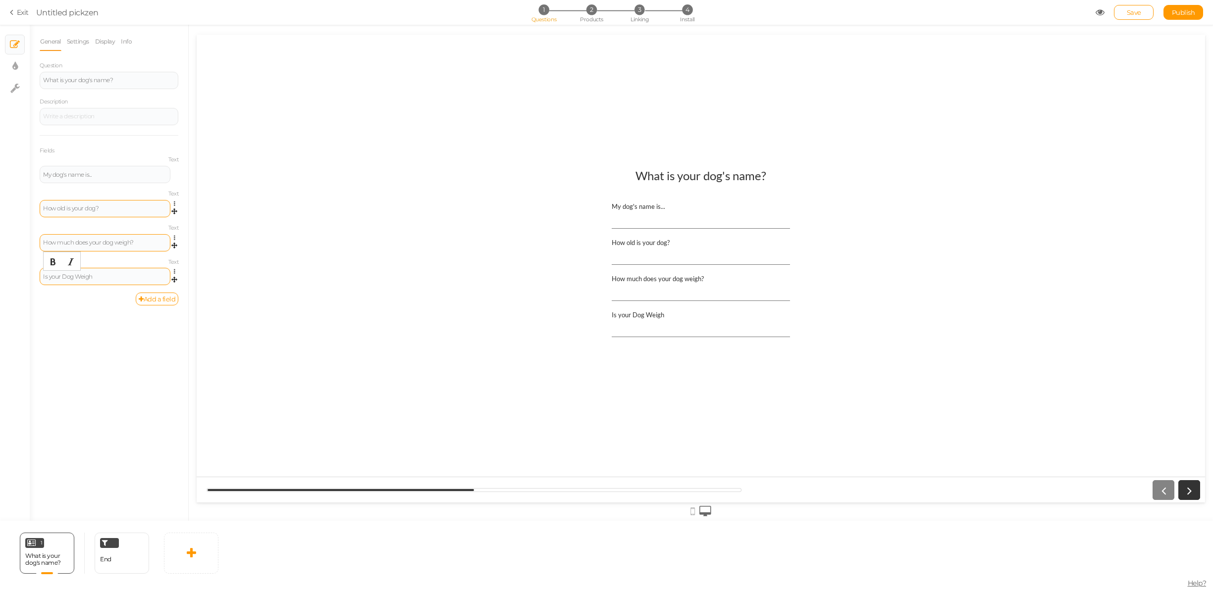
click at [97, 276] on div "Is your Dog Weigh" at bounding box center [105, 277] width 124 height 6
click at [175, 270] on icon at bounding box center [177, 272] width 6 height 6
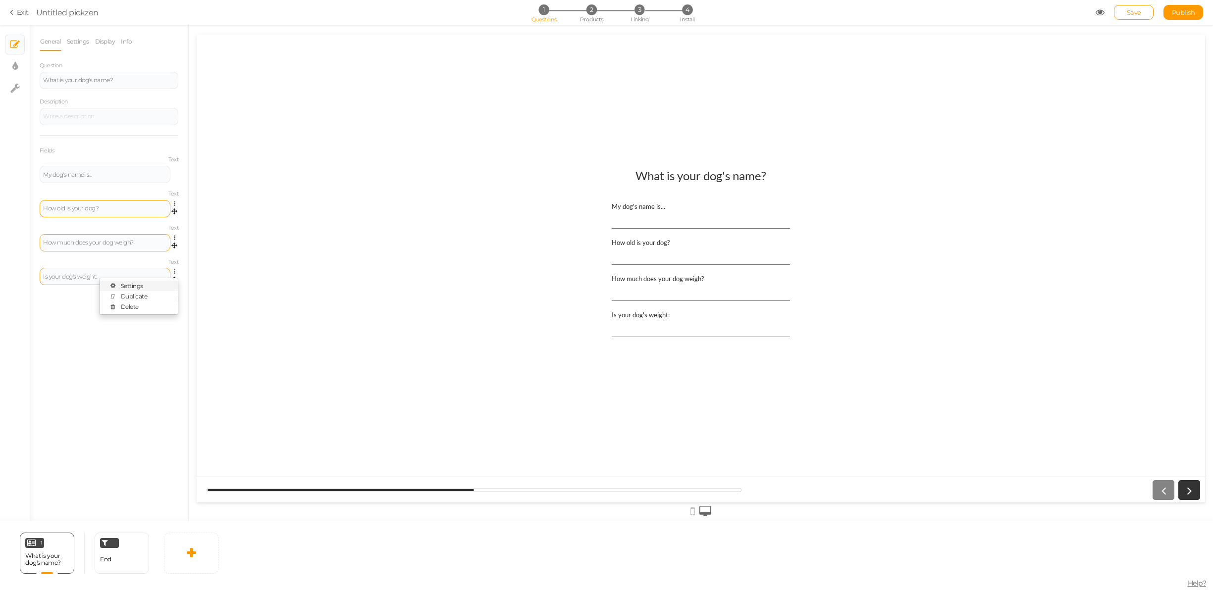
click at [150, 285] on link "Settings" at bounding box center [139, 286] width 78 height 10
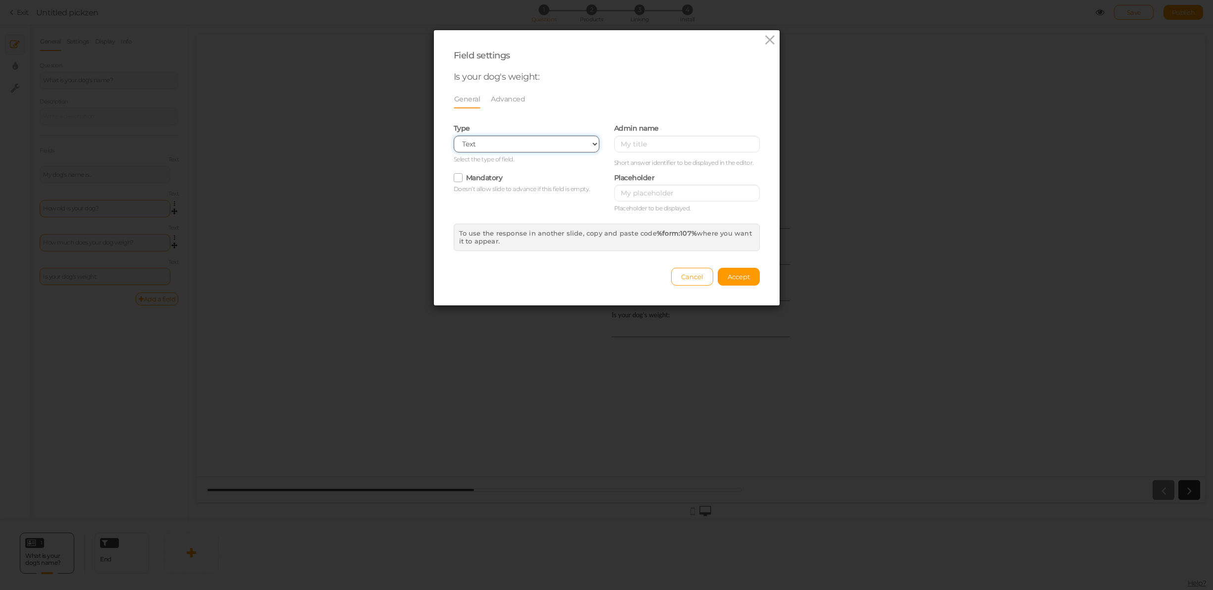
click at [491, 148] on select "Text Text area Number Complete name First name Last name Email Phone Range Drop…" at bounding box center [527, 144] width 146 height 17
select select "checkbox"
click at [454, 136] on select "Text Text area Number Complete name First name Last name Email Phone Range Drop…" at bounding box center [527, 144] width 146 height 17
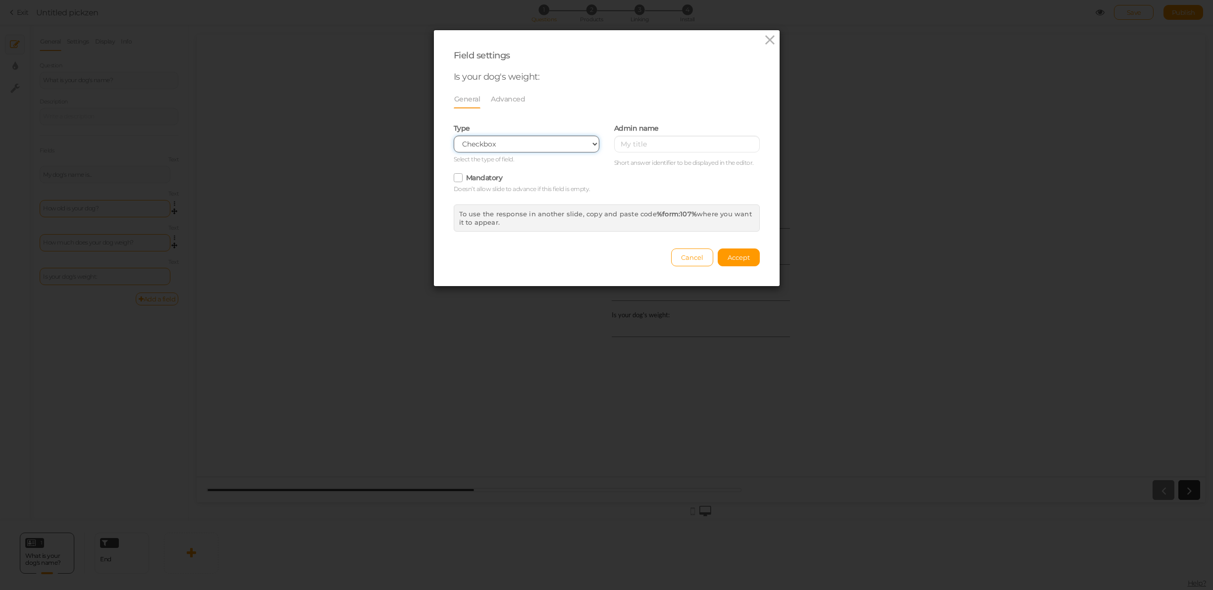
click at [535, 140] on select "Text Text area Number Complete name First name Last name Email Phone Range Drop…" at bounding box center [527, 144] width 146 height 17
click at [454, 136] on select "Text Text area Number Complete name First name Last name Email Phone Range Drop…" at bounding box center [527, 144] width 146 height 17
click at [743, 255] on span "Accept" at bounding box center [739, 258] width 22 height 8
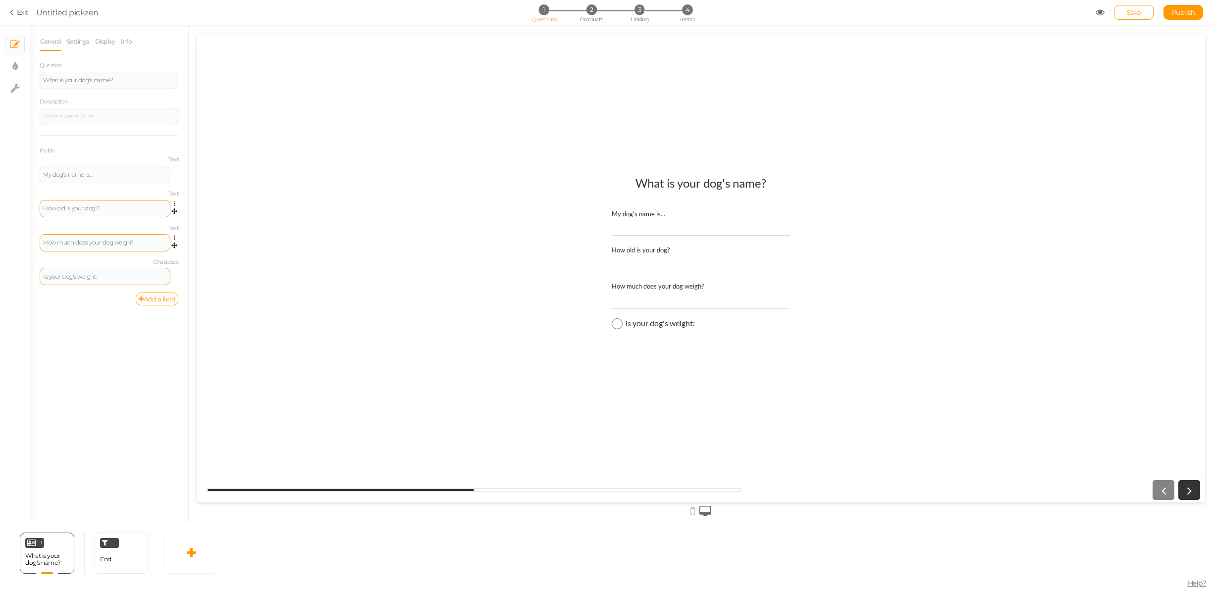
click at [112, 277] on div "Is your dog's weight:" at bounding box center [105, 277] width 124 height 6
click at [174, 270] on icon at bounding box center [177, 272] width 6 height 6
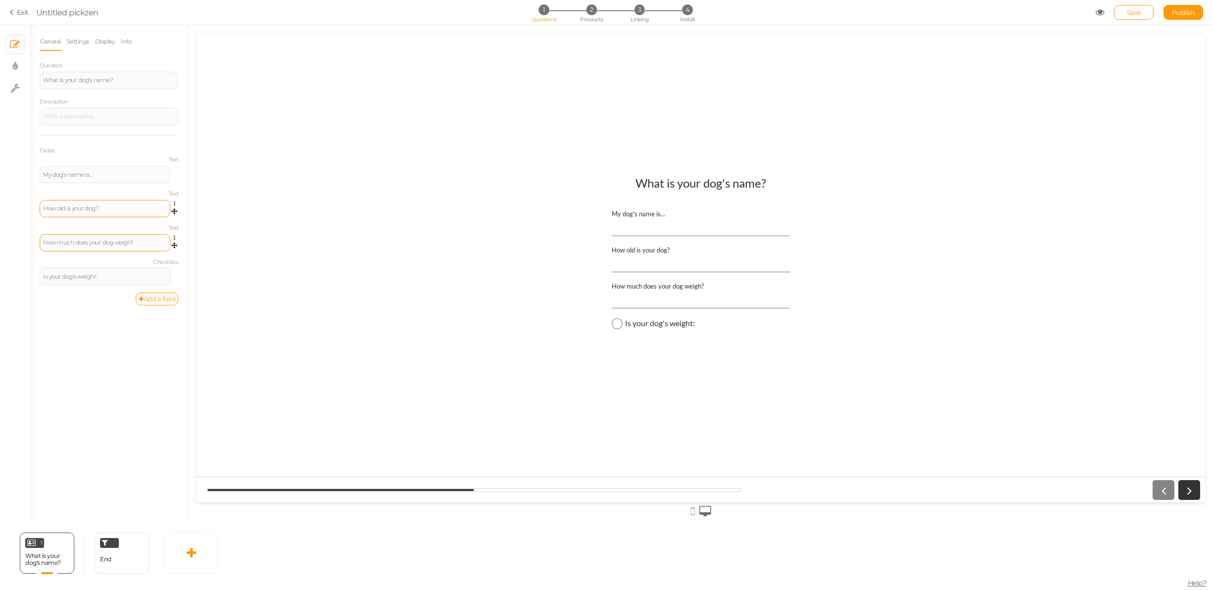
click at [149, 284] on link "Settings" at bounding box center [139, 286] width 78 height 10
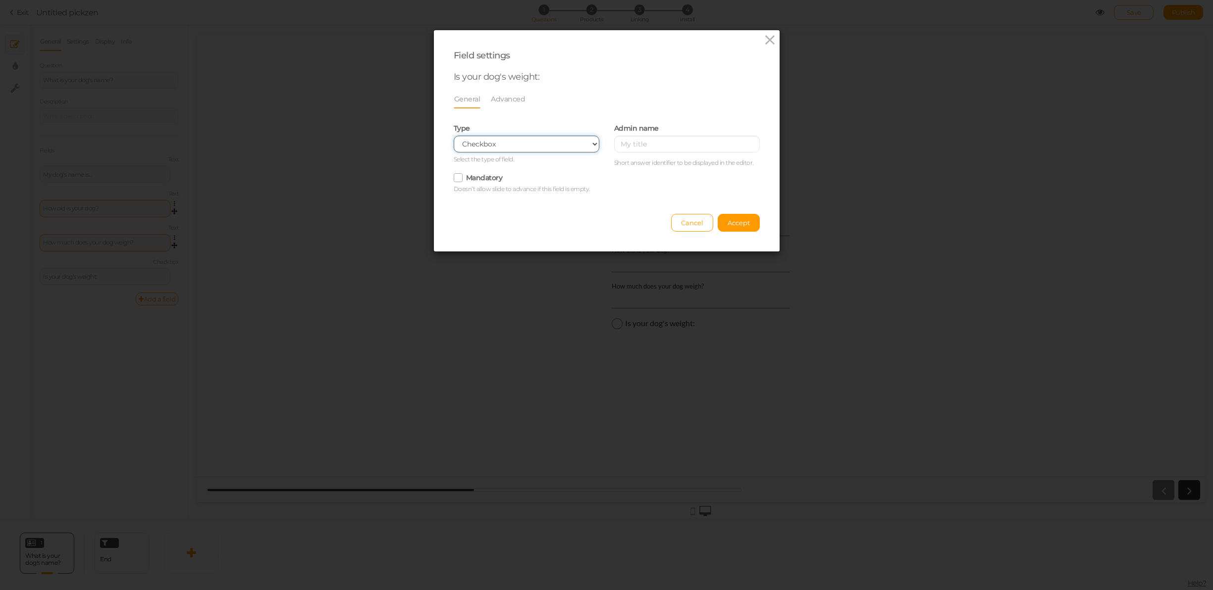
click at [506, 143] on select "Text Text area Number Complete name First name Last name Email Phone Range Drop…" at bounding box center [527, 144] width 146 height 17
select select "text"
click at [454, 136] on select "Text Text area Number Complete name First name Last name Email Phone Range Drop…" at bounding box center [527, 144] width 146 height 17
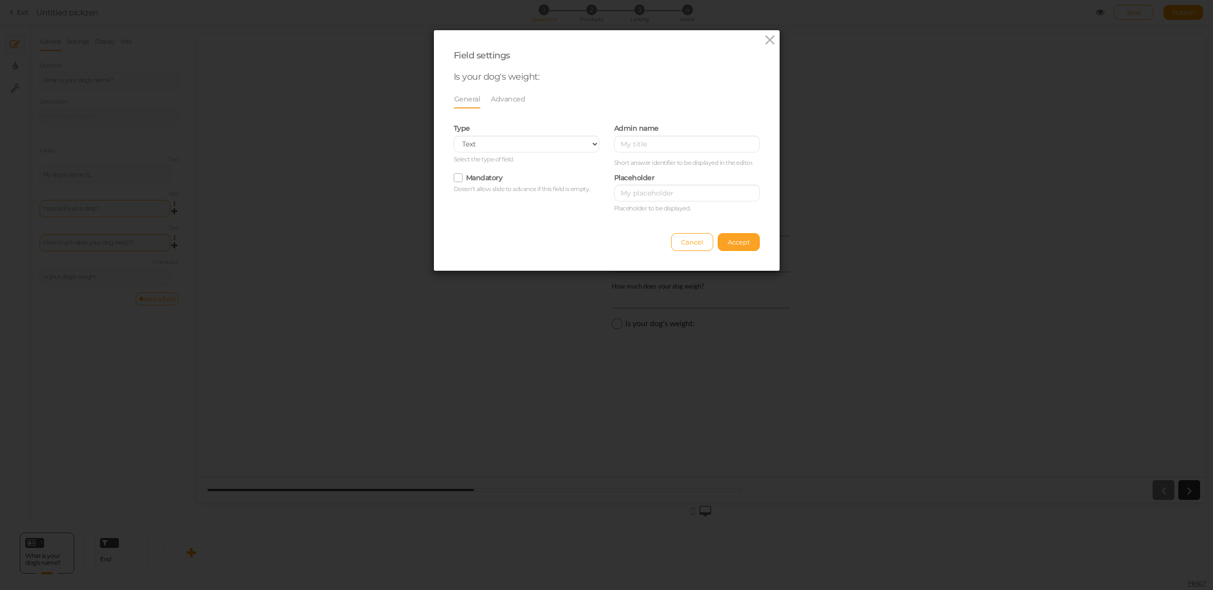
click at [736, 241] on span "Accept" at bounding box center [739, 242] width 22 height 8
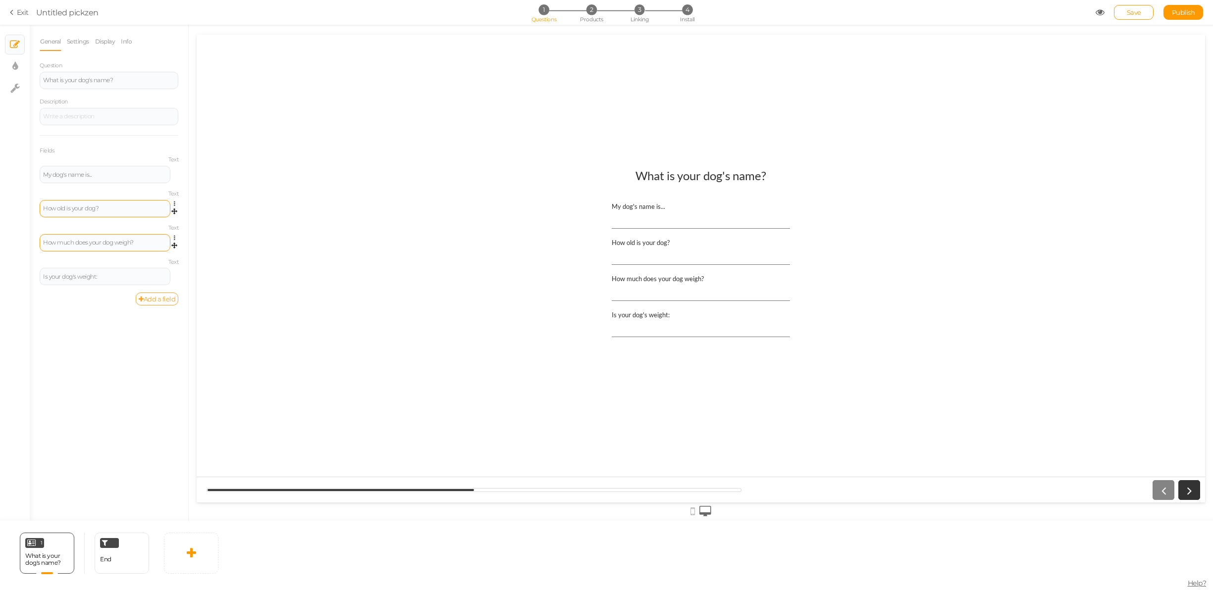
click at [161, 298] on link "Add a field" at bounding box center [157, 299] width 43 height 13
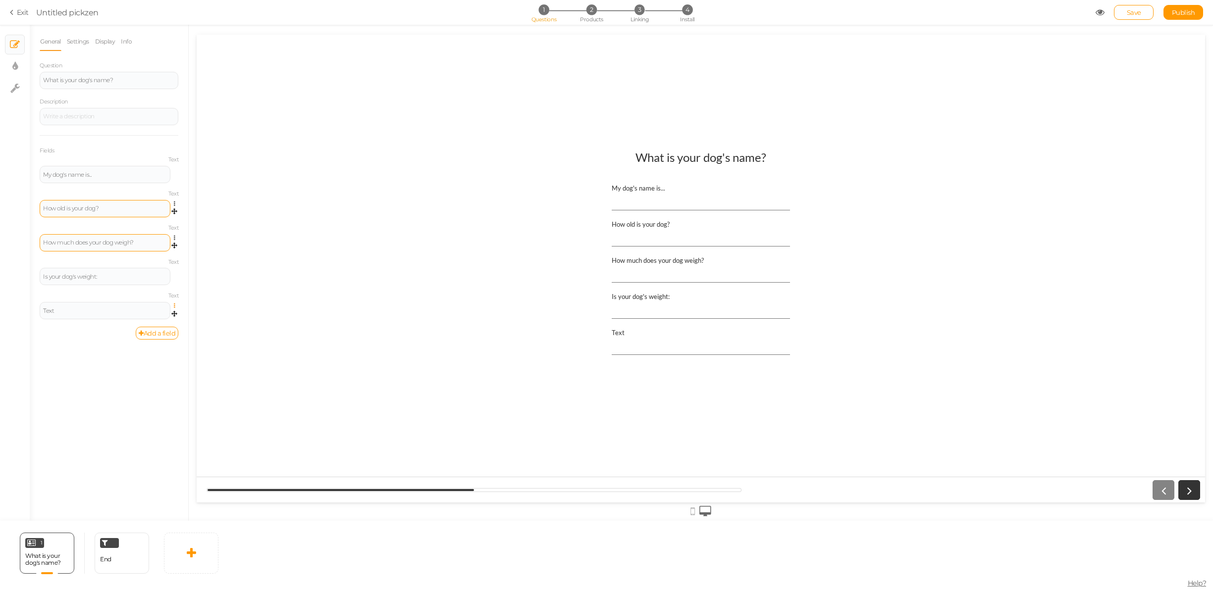
click at [174, 306] on icon at bounding box center [177, 306] width 6 height 6
click at [138, 321] on span "Settings" at bounding box center [132, 319] width 22 height 7
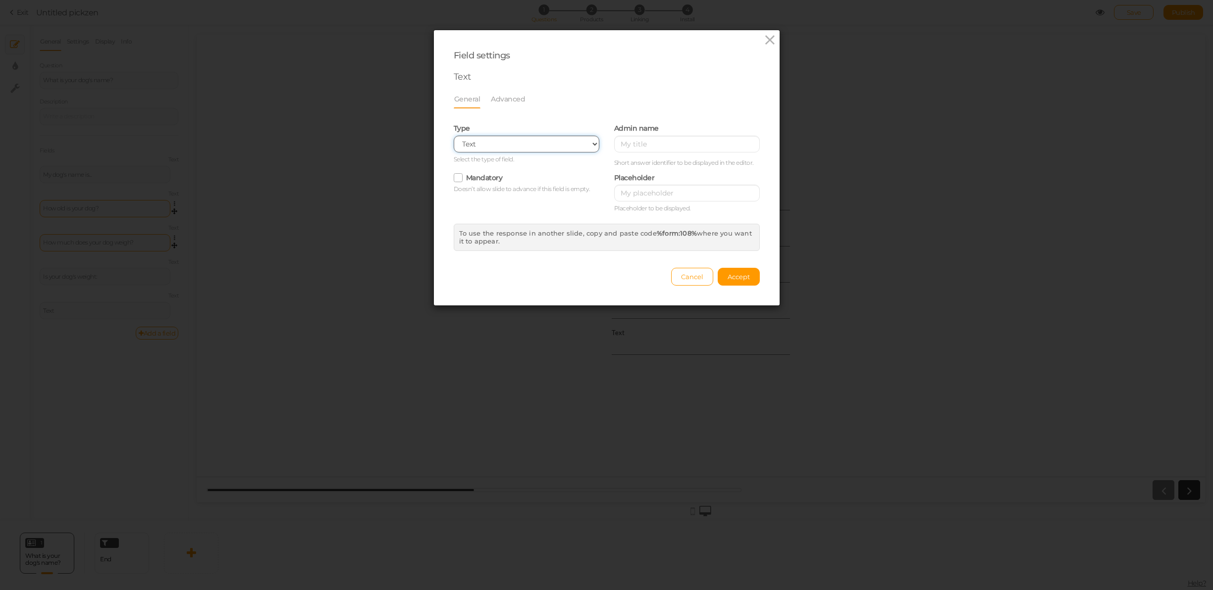
click at [495, 138] on select "Text Text area Number Complete name First name Last name Email Phone Range Drop…" at bounding box center [527, 144] width 146 height 17
select select "checkbox"
click at [454, 136] on select "Text Text area Number Complete name First name Last name Email Phone Range Drop…" at bounding box center [527, 144] width 146 height 17
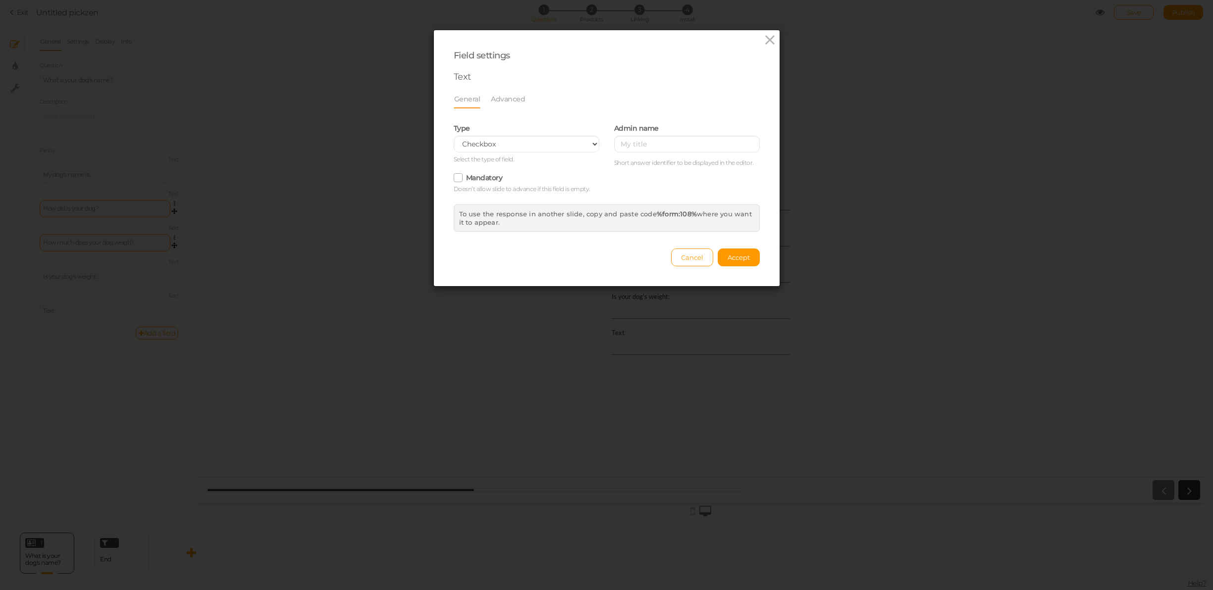
drag, startPoint x: 742, startPoint y: 263, endPoint x: 524, endPoint y: 99, distance: 272.3
click at [526, 100] on div "Field settings Text General Advanced Type Text Text area Number Complete name F…" at bounding box center [607, 158] width 346 height 256
click at [741, 254] on span "Accept" at bounding box center [739, 258] width 22 height 8
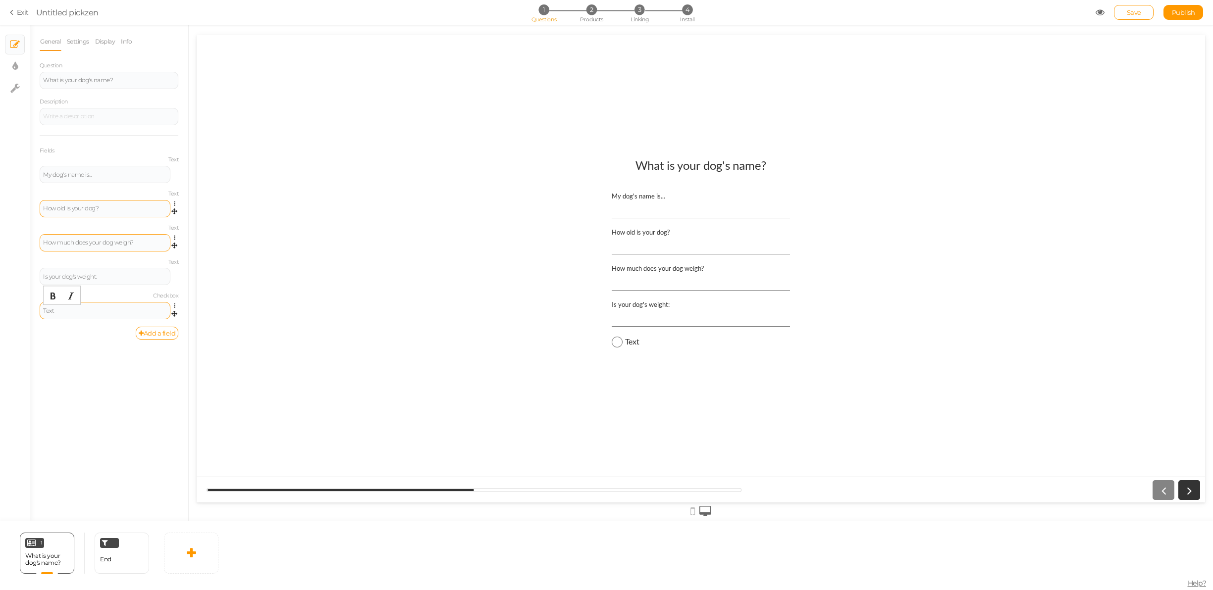
click at [91, 308] on div "Text" at bounding box center [105, 311] width 124 height 6
paste div
click at [96, 309] on div at bounding box center [105, 311] width 124 height 6
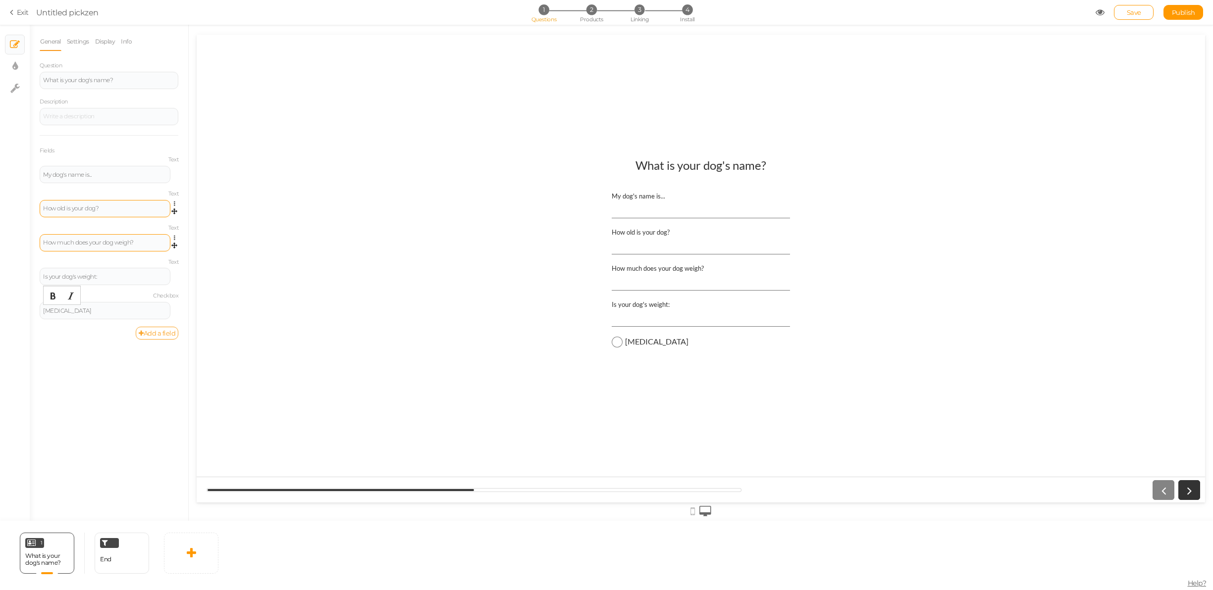
click at [158, 334] on link "Add a field" at bounding box center [157, 333] width 43 height 13
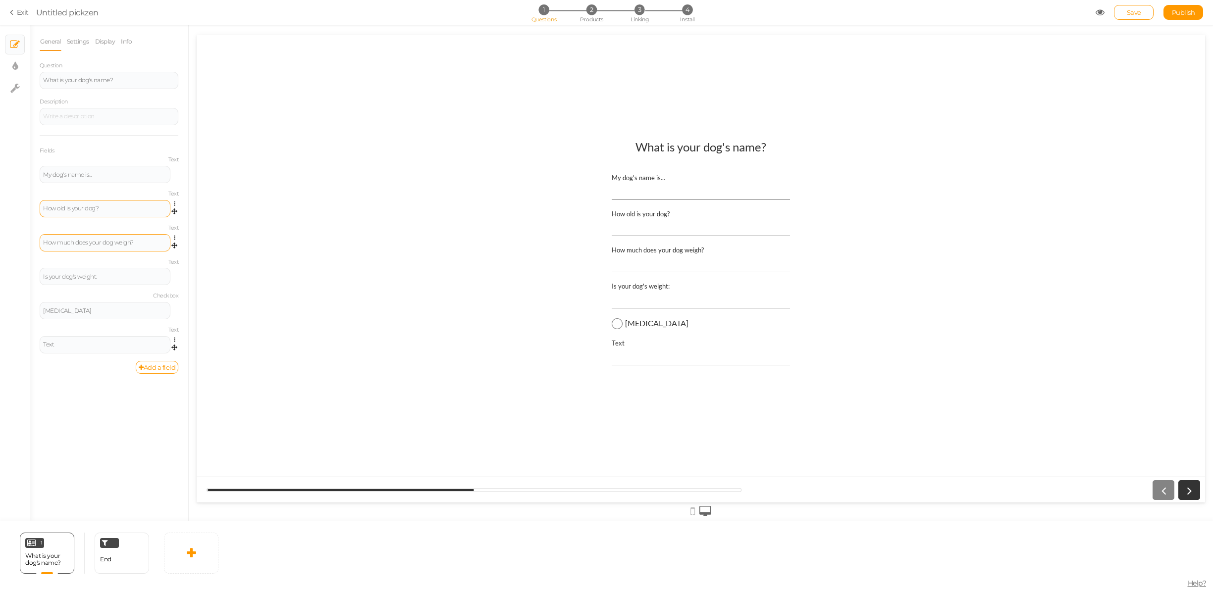
click at [172, 344] on span "Settings Duplicate Delete" at bounding box center [174, 340] width 8 height 9
click at [173, 341] on link at bounding box center [177, 339] width 8 height 7
click at [140, 357] on span "Settings" at bounding box center [132, 353] width 22 height 7
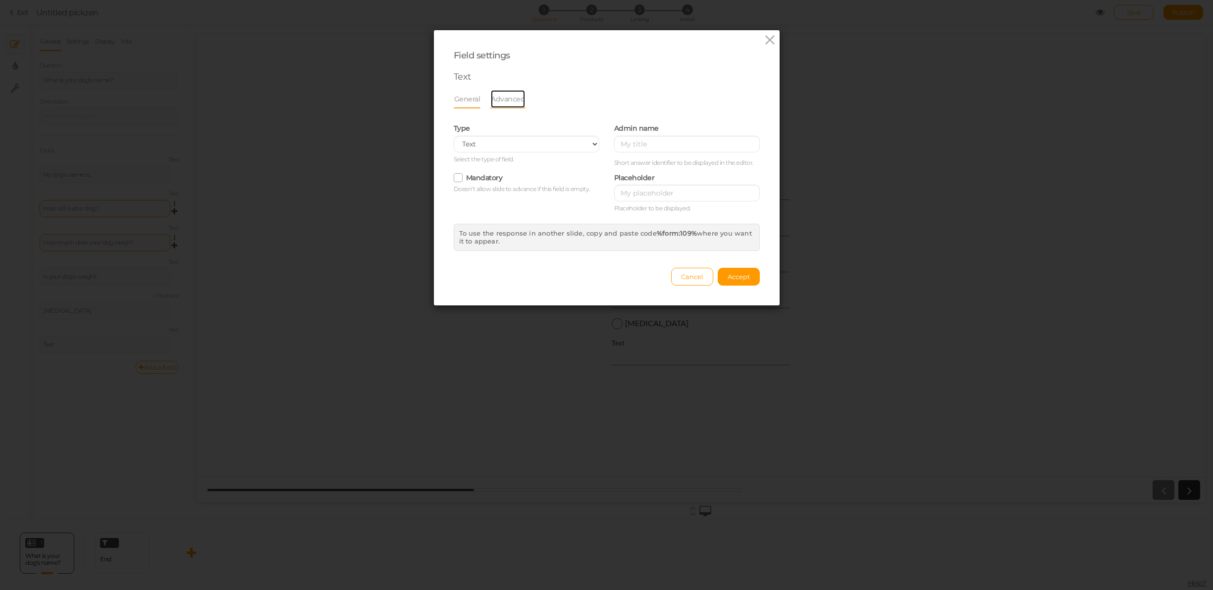
click at [502, 98] on link "Advanced" at bounding box center [507, 99] width 35 height 19
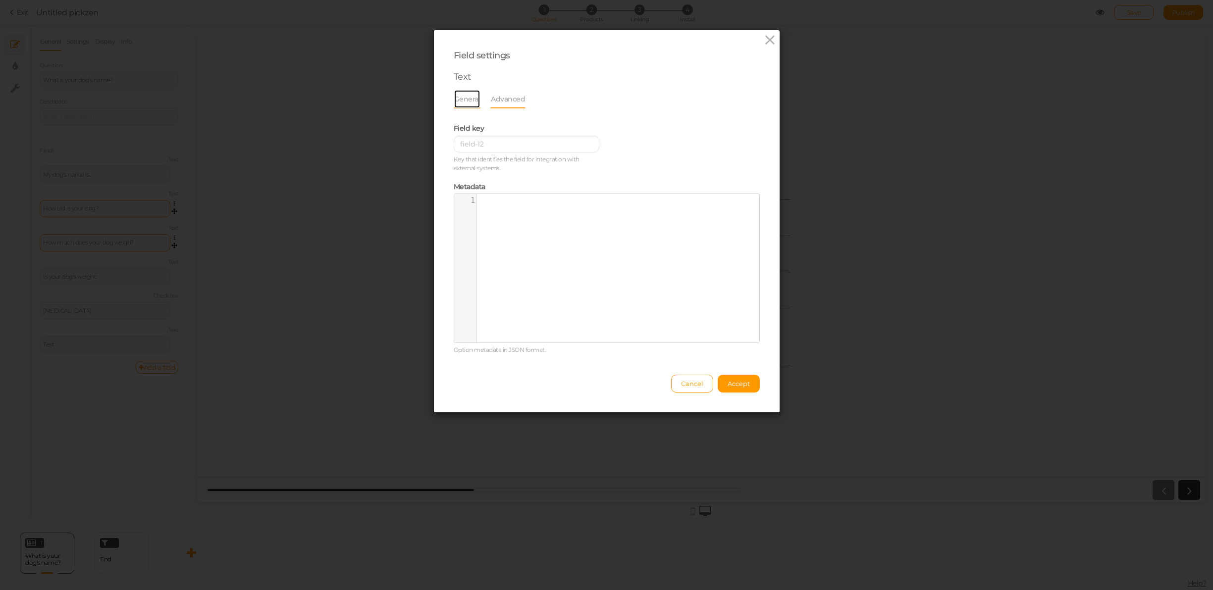
click at [463, 103] on link "General" at bounding box center [467, 99] width 27 height 19
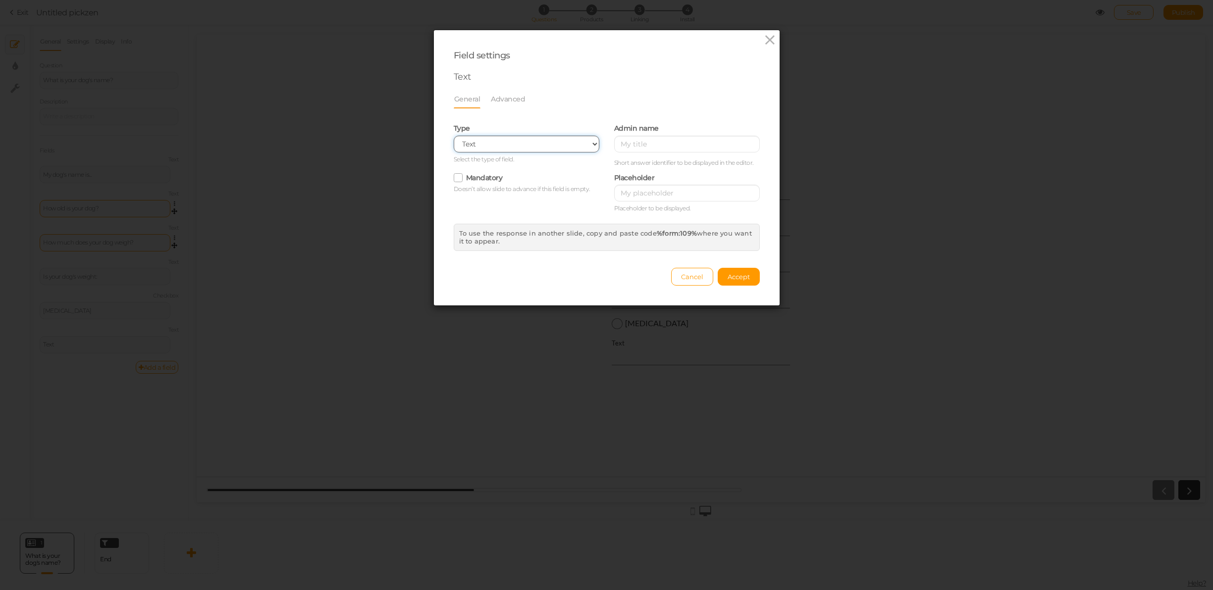
click at [476, 141] on select "Text Text area Number Complete name First name Last name Email Phone Range Drop…" at bounding box center [527, 144] width 146 height 17
select select "checkbox"
click at [454, 136] on select "Text Text area Number Complete name First name Last name Email Phone Range Drop…" at bounding box center [527, 144] width 146 height 17
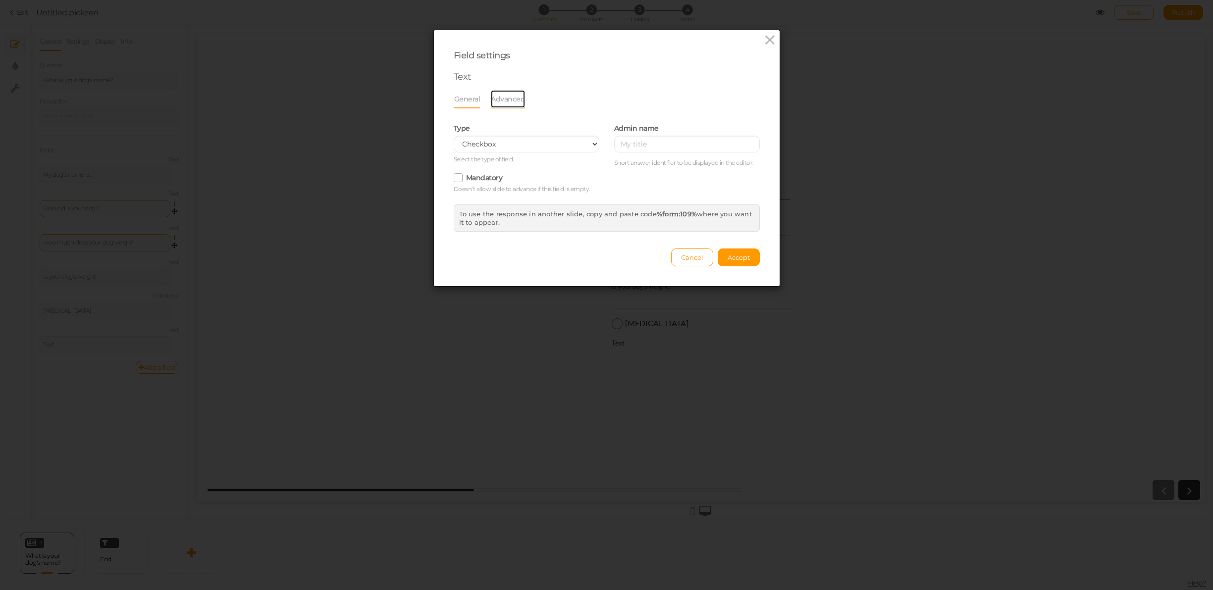
click at [521, 107] on link "Advanced" at bounding box center [507, 99] width 35 height 19
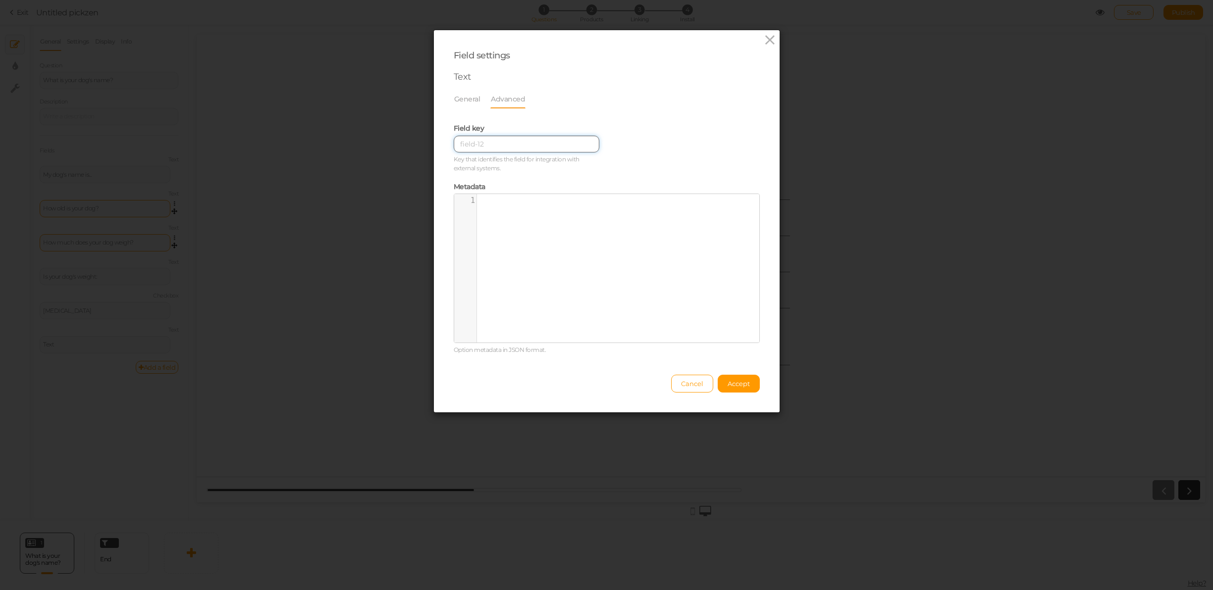
click at [487, 143] on input at bounding box center [527, 144] width 146 height 17
click at [738, 385] on span "Accept" at bounding box center [739, 384] width 22 height 8
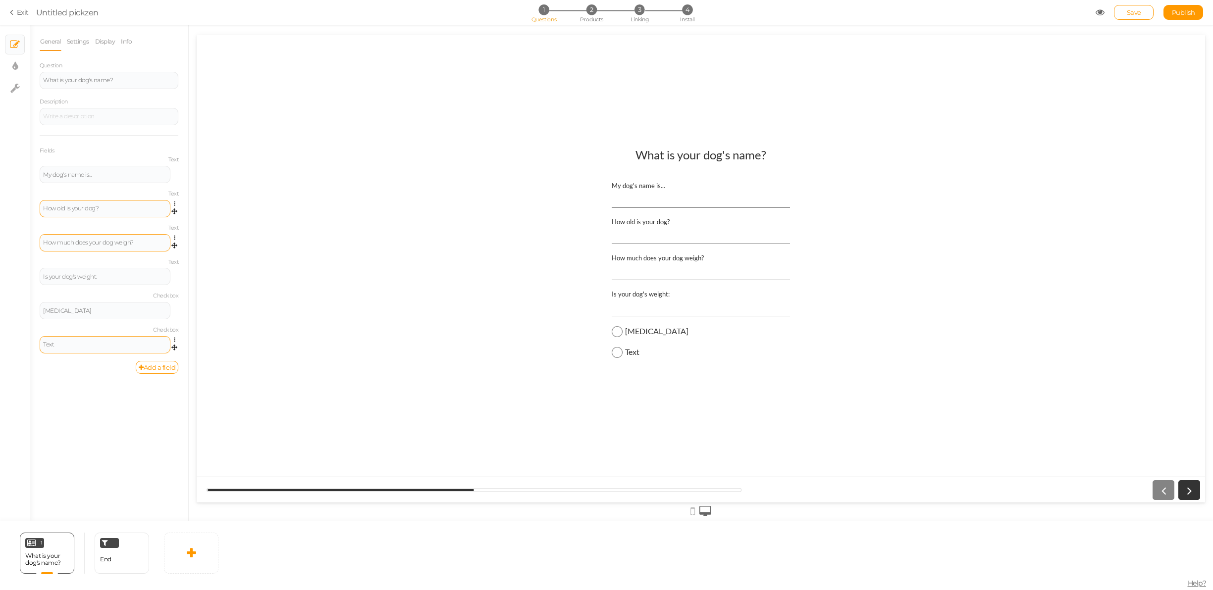
click at [102, 348] on div "Text" at bounding box center [105, 344] width 131 height 17
click at [75, 345] on div "Text" at bounding box center [105, 345] width 124 height 6
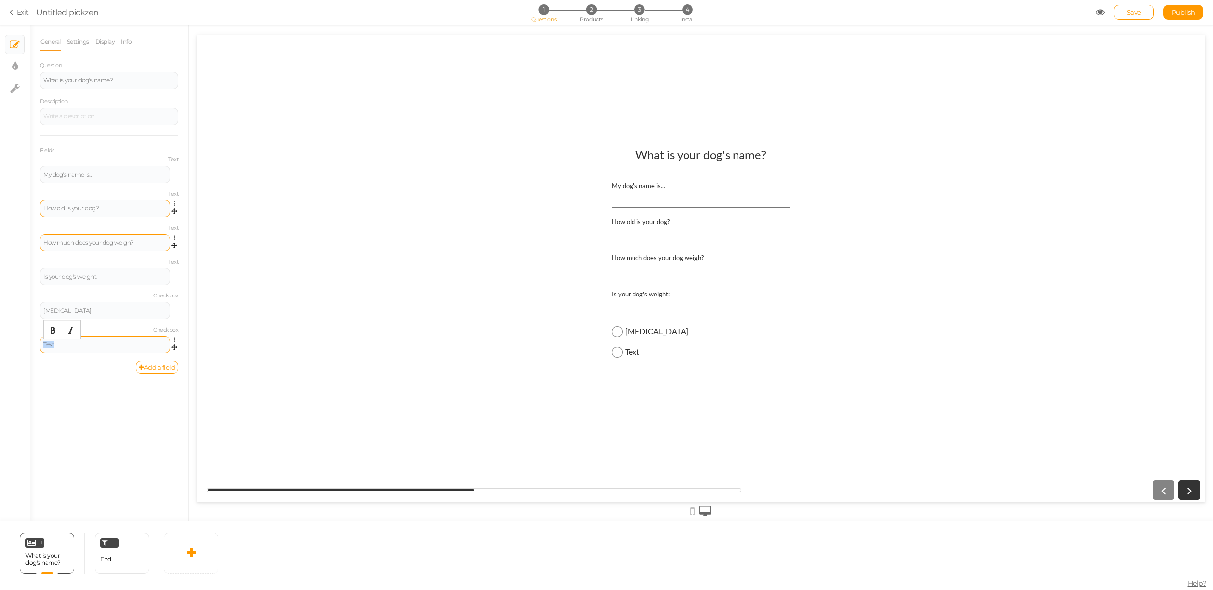
click at [75, 345] on div "Text" at bounding box center [105, 345] width 124 height 6
click at [97, 277] on div "Is your dog's weight:" at bounding box center [105, 277] width 124 height 6
click at [173, 270] on link at bounding box center [177, 271] width 8 height 7
click at [147, 286] on link "Settings" at bounding box center [139, 286] width 78 height 10
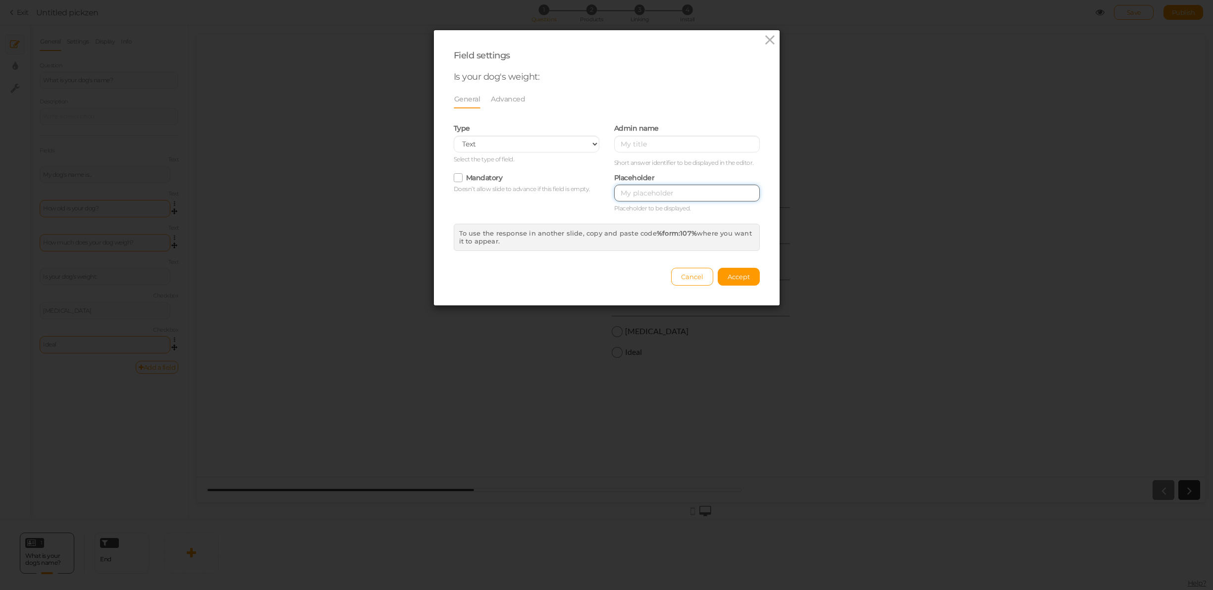
click at [680, 193] on input "text" at bounding box center [687, 193] width 146 height 17
click at [510, 98] on link "Advanced" at bounding box center [507, 99] width 35 height 19
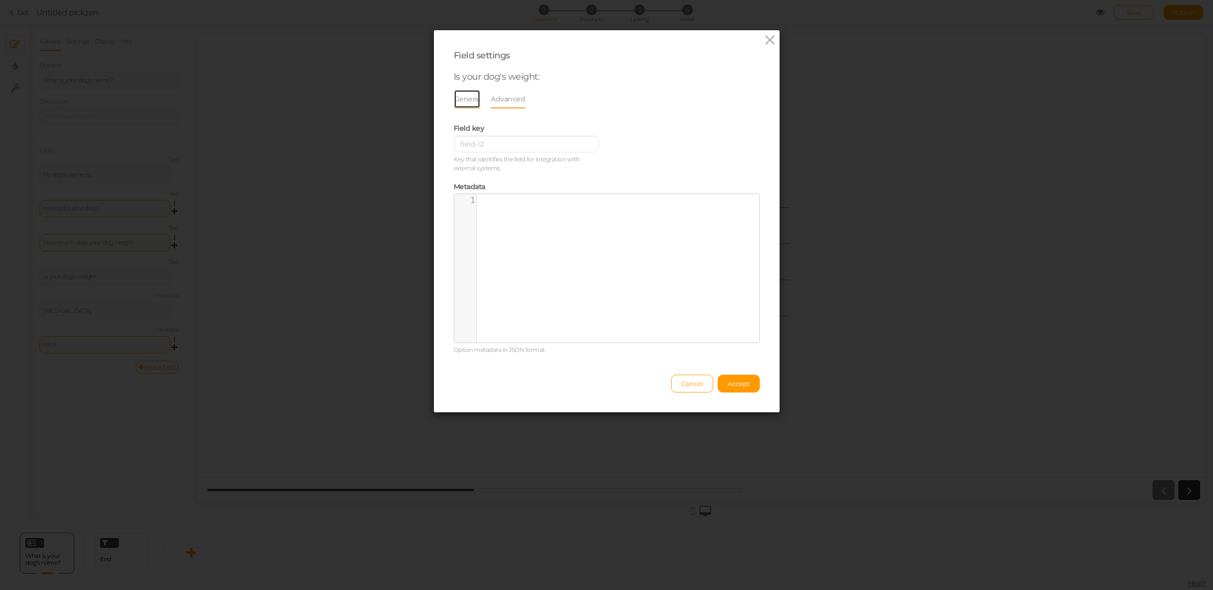
click at [466, 102] on link "General" at bounding box center [467, 99] width 27 height 19
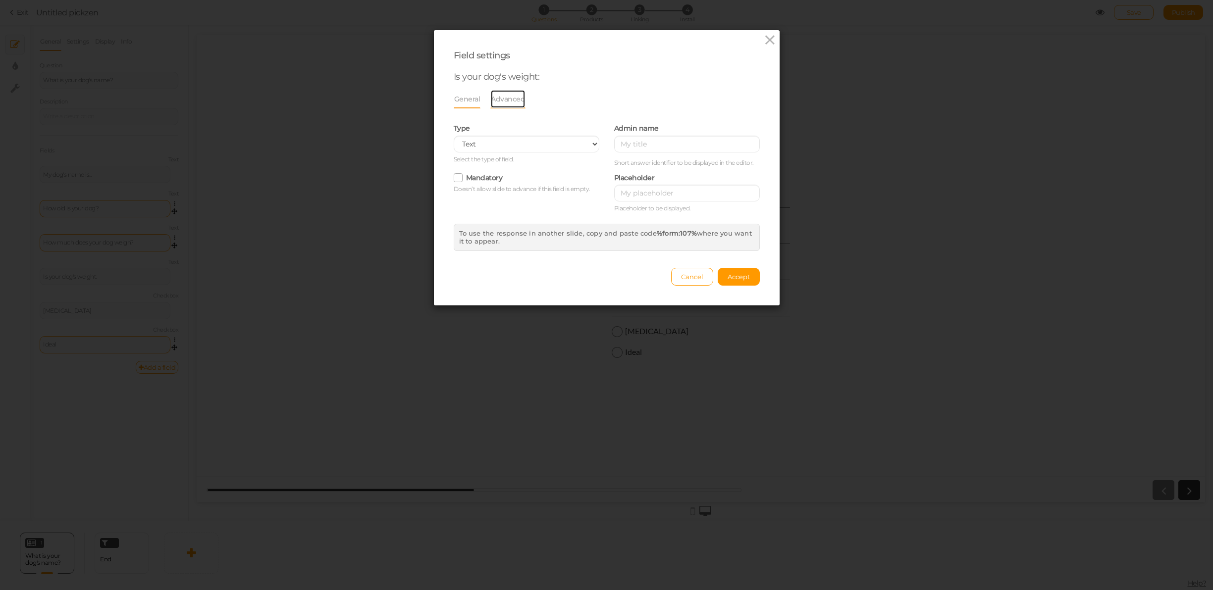
click at [503, 100] on link "Advanced" at bounding box center [507, 99] width 35 height 19
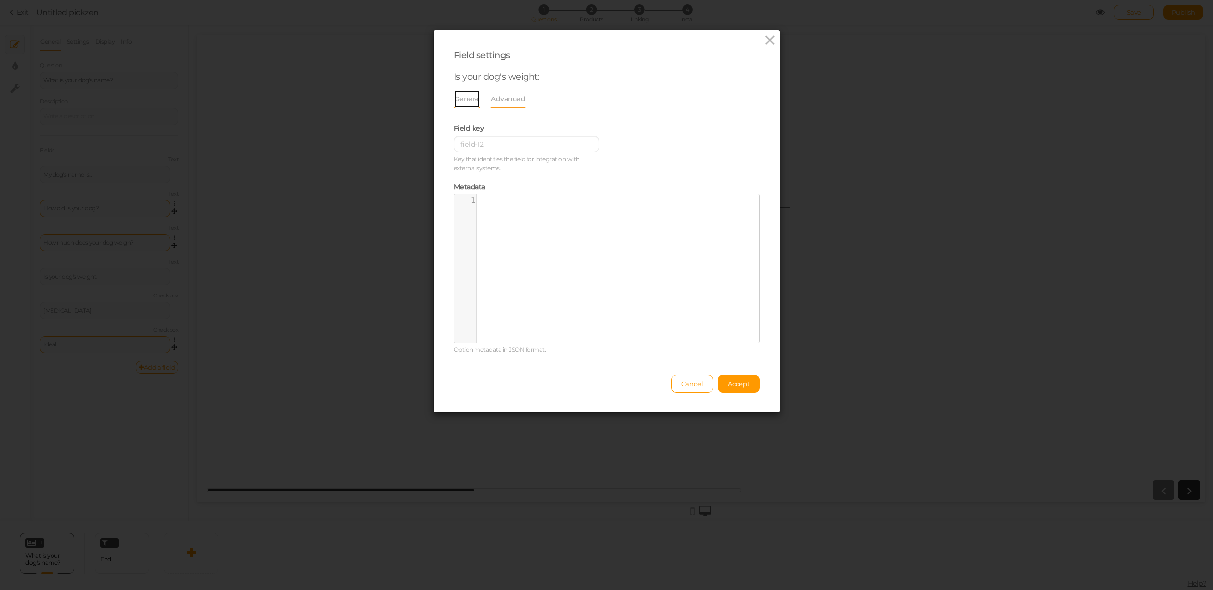
click at [461, 101] on link "General" at bounding box center [467, 99] width 27 height 19
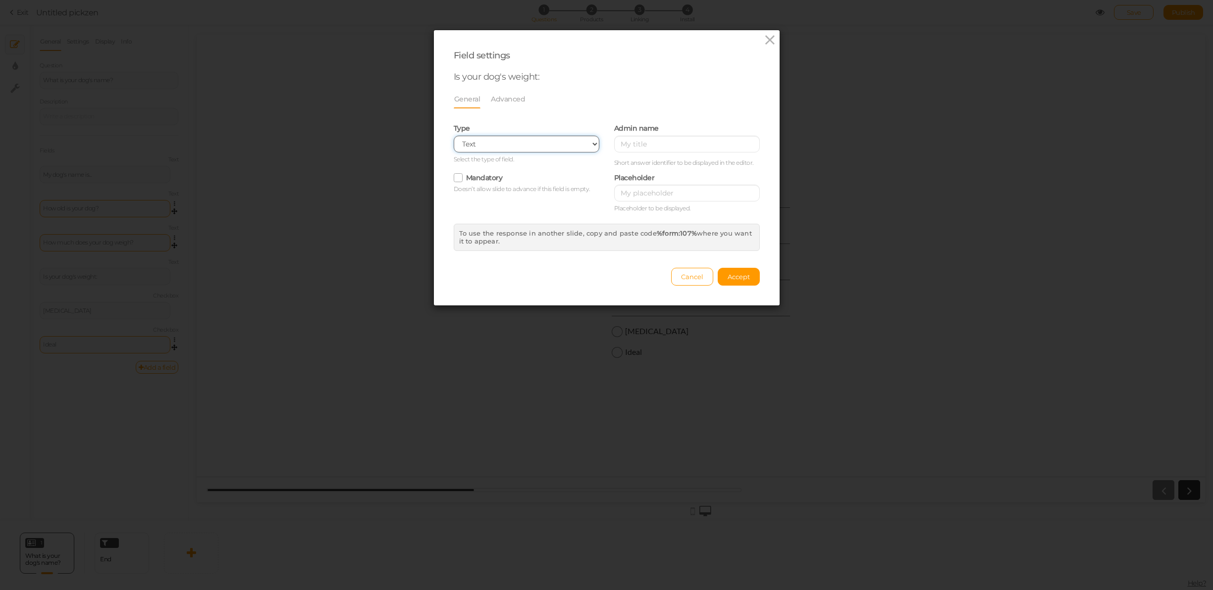
click at [486, 148] on select "Text Text area Number Complete name First name Last name Email Phone Range Drop…" at bounding box center [527, 144] width 146 height 17
click at [454, 136] on select "Text Text area Number Complete name First name Last name Email Phone Range Drop…" at bounding box center [527, 144] width 146 height 17
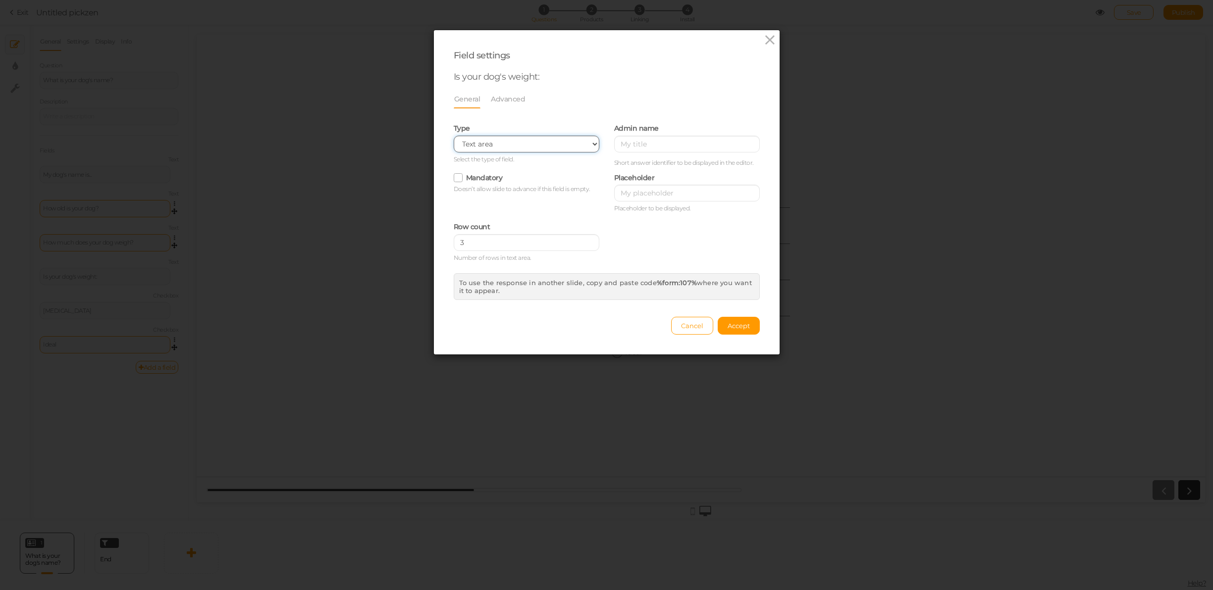
click at [520, 140] on select "Text Text area Number Complete name First name Last name Email Phone Range Drop…" at bounding box center [527, 144] width 146 height 17
select select "text"
click at [454, 136] on select "Text Text area Number Complete name First name Last name Email Phone Range Drop…" at bounding box center [527, 144] width 146 height 17
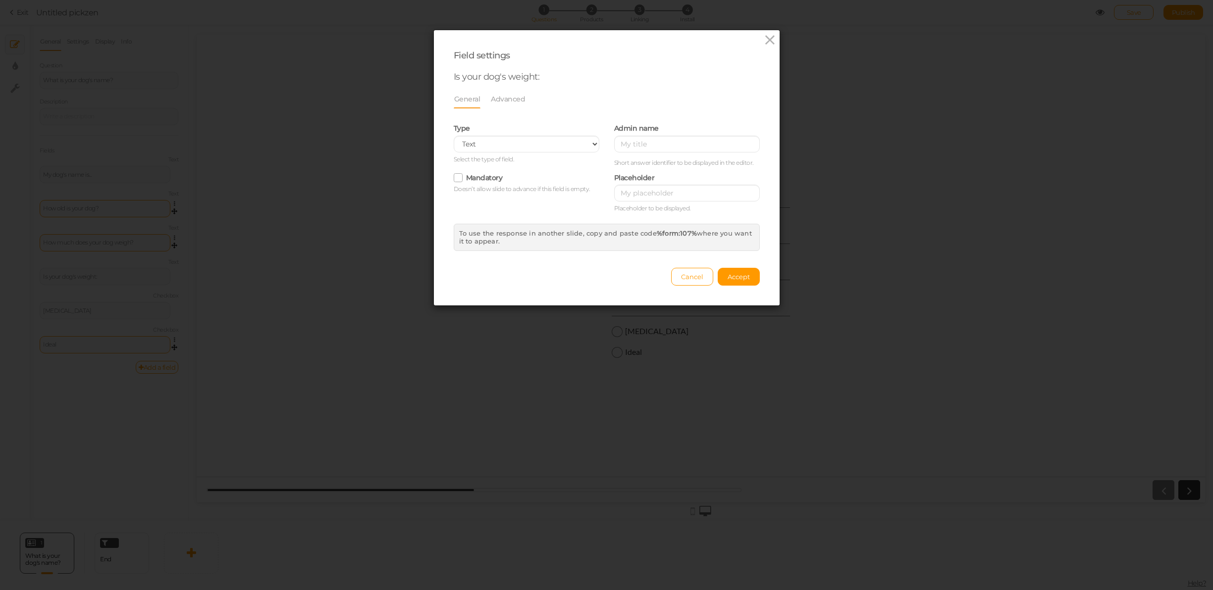
click at [470, 178] on label "Mandatory" at bounding box center [484, 177] width 37 height 9
click at [0, 0] on input "Mandatory" at bounding box center [0, 0] width 0 height 0
click at [470, 178] on label "Mandatory" at bounding box center [484, 177] width 37 height 9
click at [0, 0] on input "Mandatory" at bounding box center [0, 0] width 0 height 0
click at [742, 279] on span "Accept" at bounding box center [739, 277] width 22 height 8
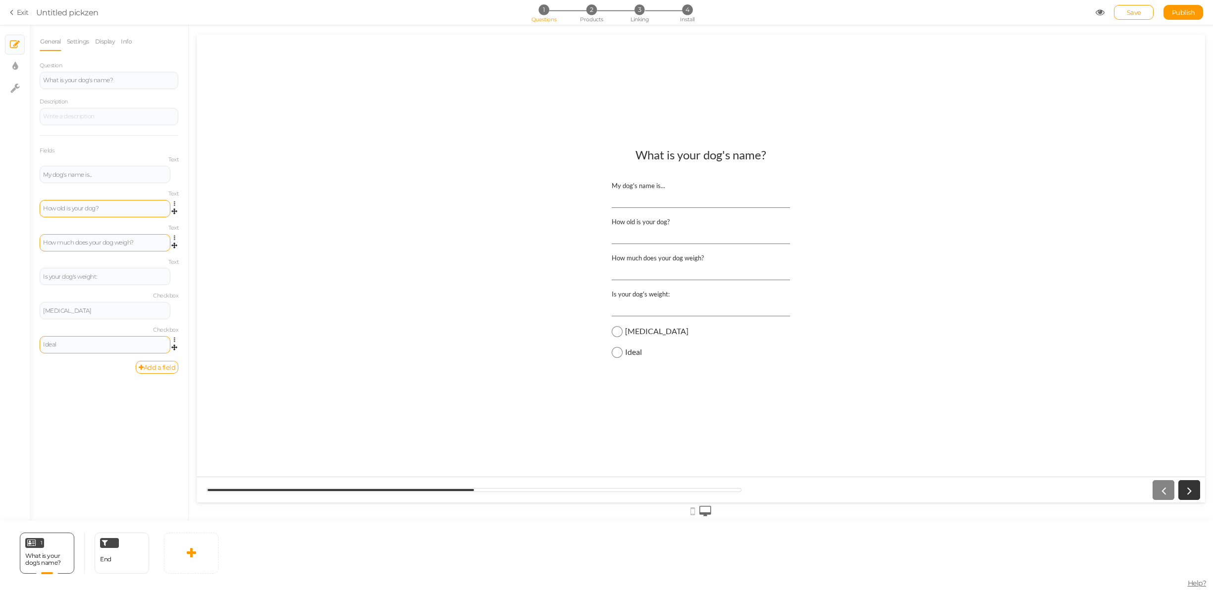
click at [647, 306] on input "Is your dog's weight:" at bounding box center [701, 307] width 178 height 18
click at [174, 270] on icon at bounding box center [177, 272] width 6 height 6
click at [132, 281] on link "Settings" at bounding box center [139, 286] width 78 height 10
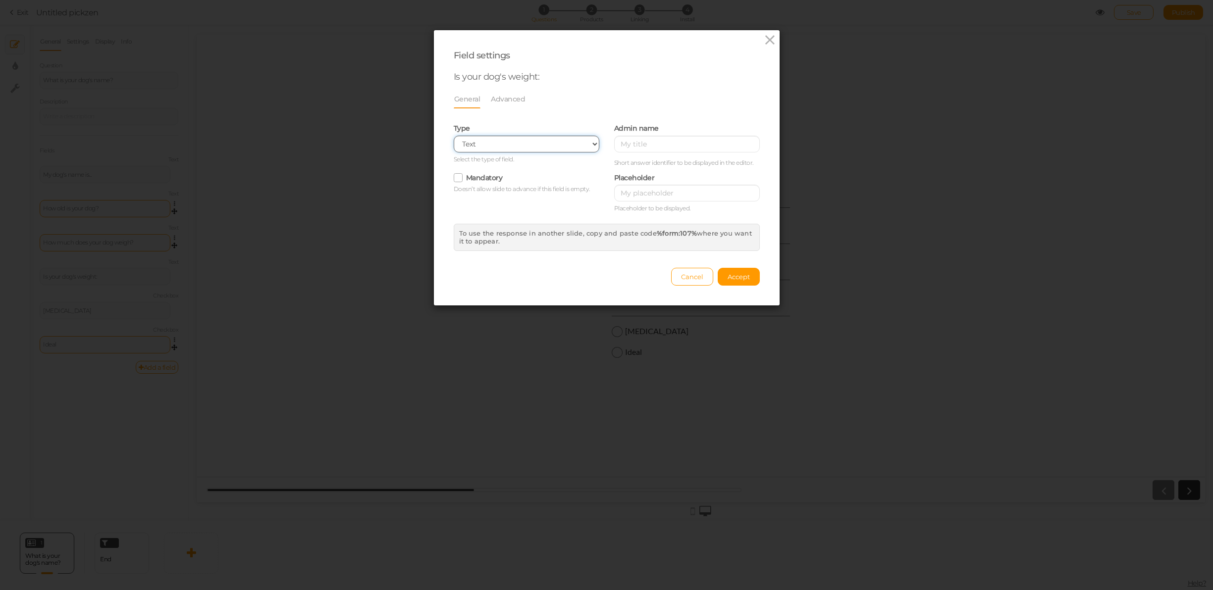
click at [501, 144] on select "Text Text area Number Complete name First name Last name Email Phone Range Drop…" at bounding box center [527, 144] width 146 height 17
select select "select"
click at [454, 136] on select "Text Text area Number Complete name First name Last name Email Phone Range Drop…" at bounding box center [527, 144] width 146 height 17
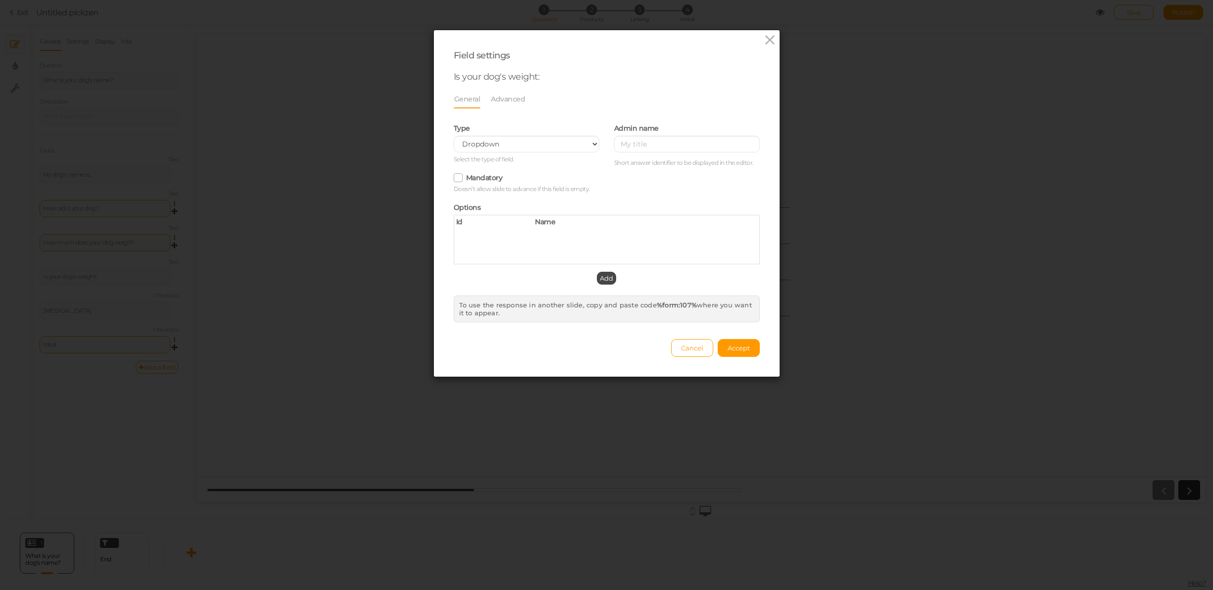
click at [486, 222] on div "Id" at bounding box center [488, 223] width 79 height 12
click at [463, 223] on div "Id" at bounding box center [488, 223] width 79 height 12
click at [606, 279] on span "Add" at bounding box center [606, 278] width 13 height 8
click at [605, 278] on span "Add" at bounding box center [606, 278] width 13 height 8
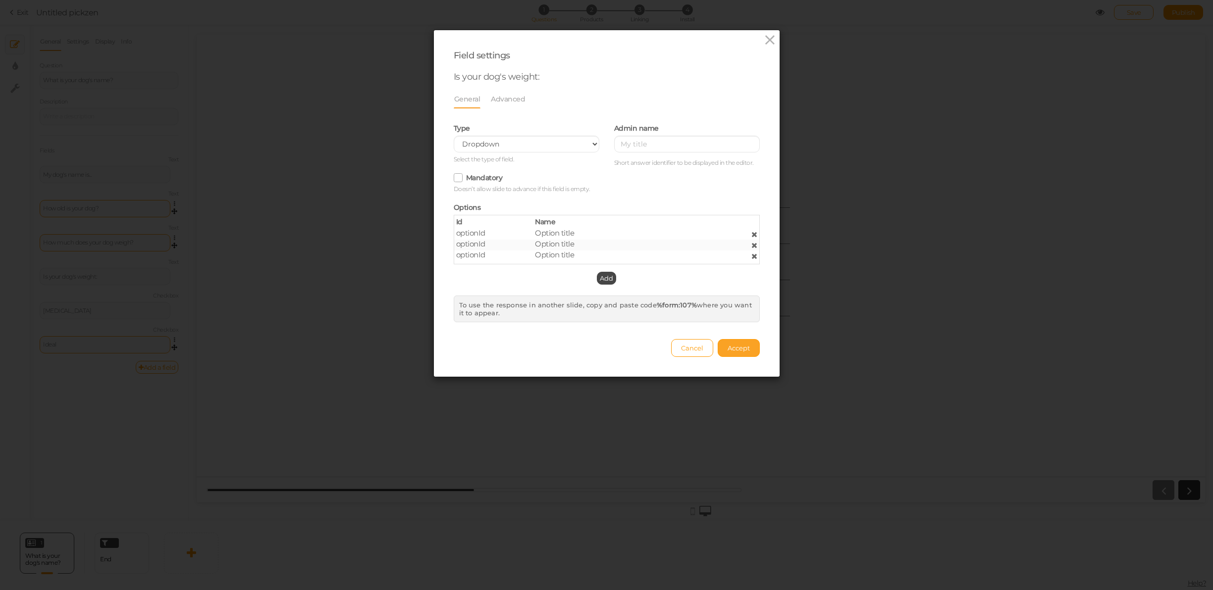
click at [751, 355] on button "Accept" at bounding box center [739, 348] width 42 height 18
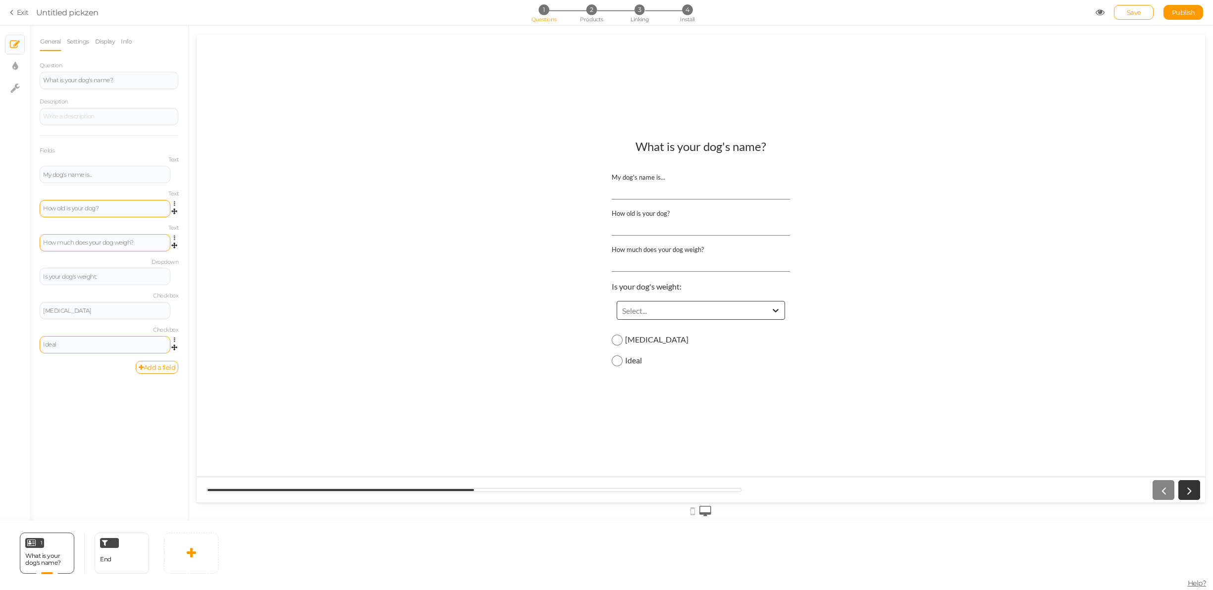
click at [639, 317] on div "Select..." at bounding box center [701, 310] width 168 height 19
click at [635, 338] on div "Option title" at bounding box center [706, 333] width 178 height 17
click at [174, 304] on icon at bounding box center [177, 306] width 6 height 6
click at [129, 340] on span "Delete" at bounding box center [130, 340] width 18 height 7
click at [173, 270] on link at bounding box center [177, 271] width 8 height 7
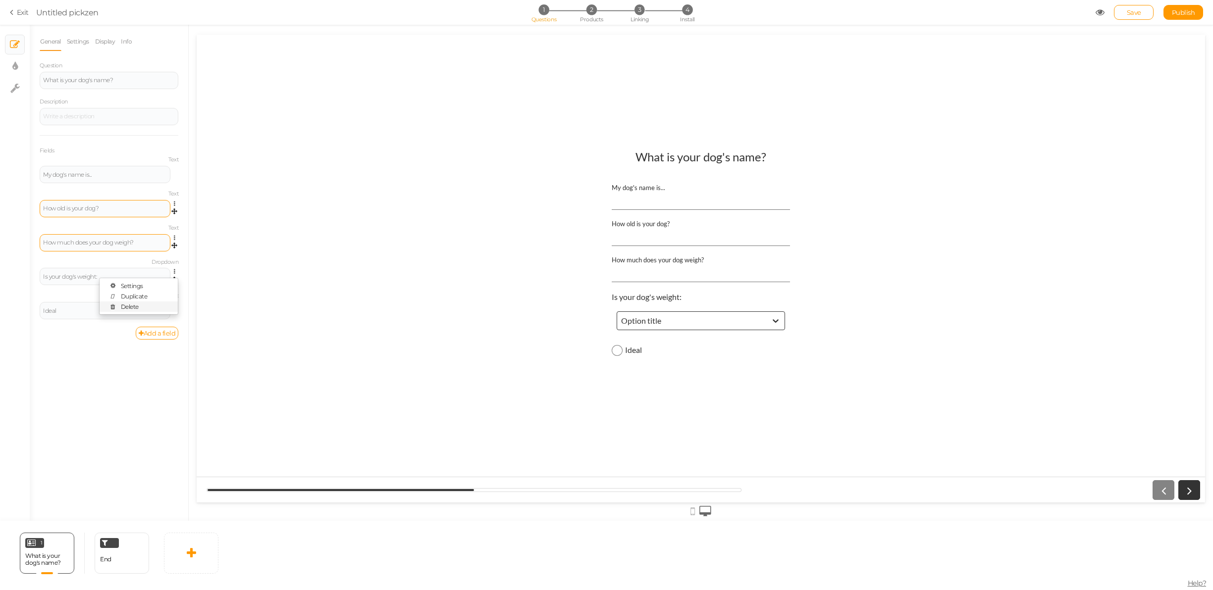
click at [149, 305] on link "Delete" at bounding box center [139, 307] width 78 height 10
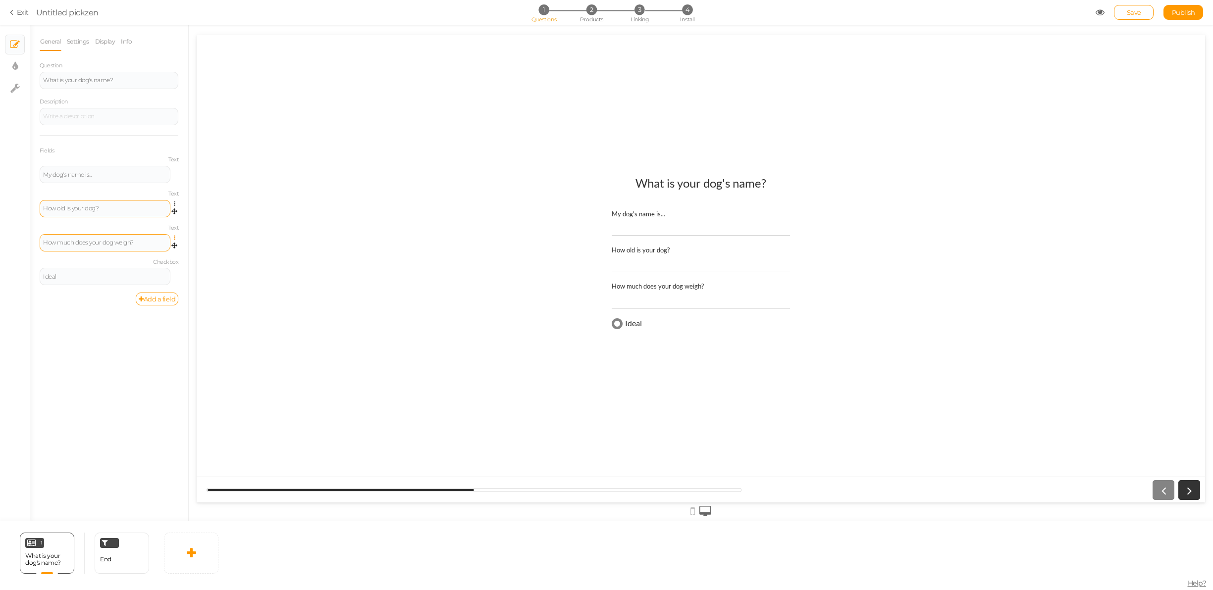
click at [174, 237] on icon at bounding box center [177, 238] width 6 height 6
click at [139, 268] on link "Delete" at bounding box center [139, 272] width 78 height 10
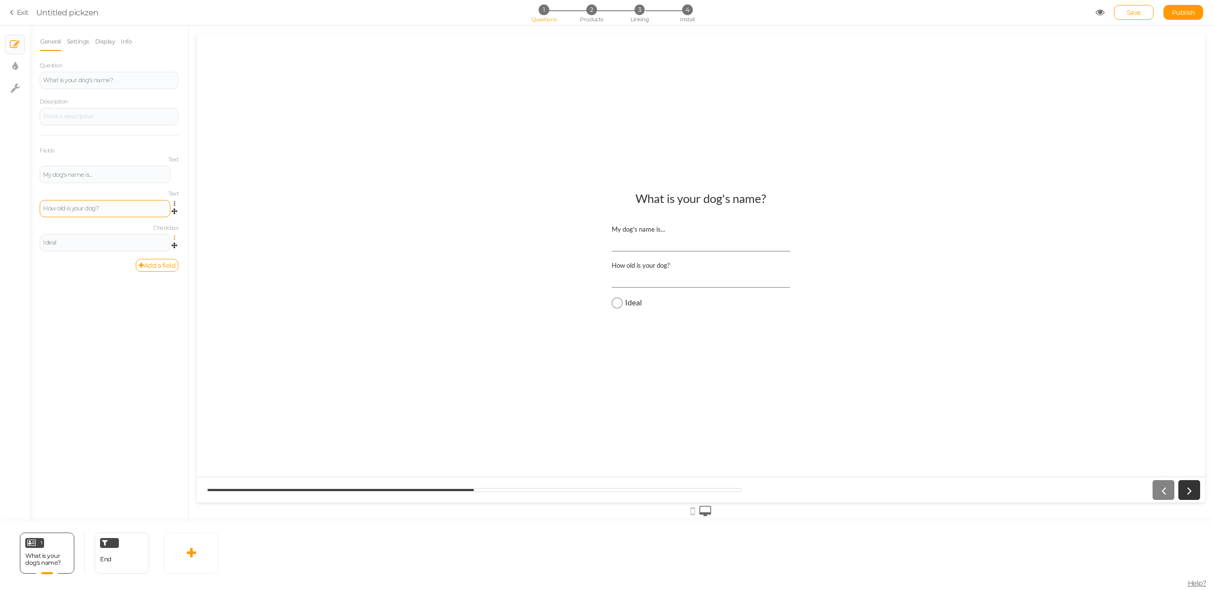
click at [175, 236] on icon at bounding box center [177, 238] width 6 height 6
click at [130, 271] on span "Delete" at bounding box center [130, 272] width 18 height 7
click at [171, 229] on link "Add a field" at bounding box center [157, 231] width 43 height 13
click at [175, 237] on icon at bounding box center [177, 238] width 6 height 6
click at [143, 252] on span "Settings" at bounding box center [132, 251] width 22 height 7
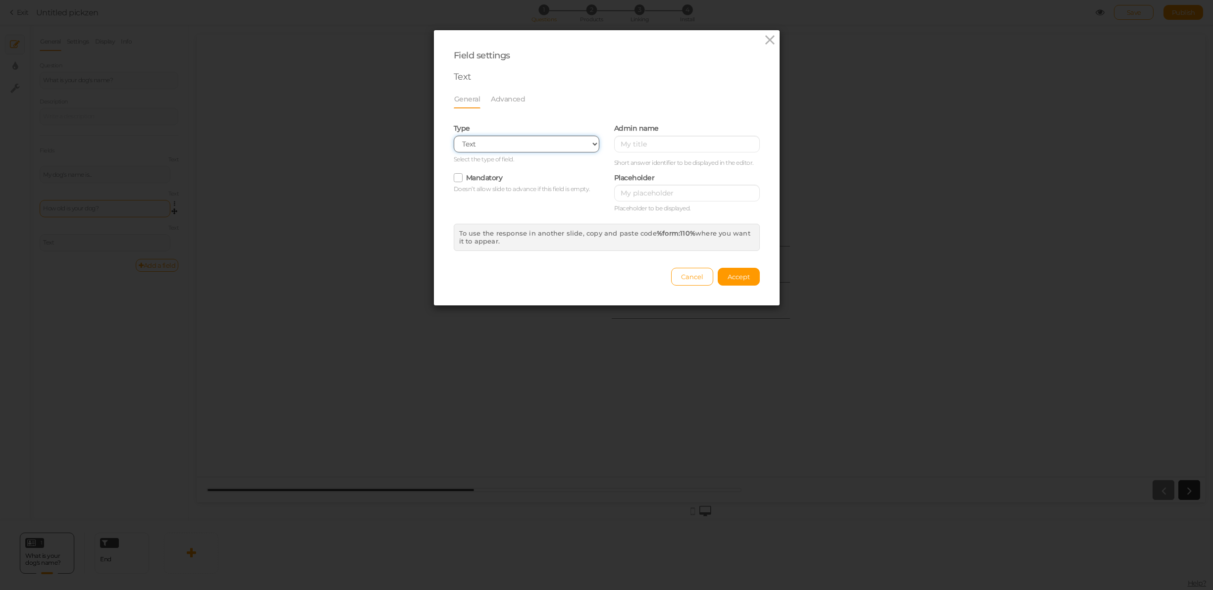
click at [506, 143] on select "Text Text area Number Complete name First name Last name Email Phone Range Drop…" at bounding box center [527, 144] width 146 height 17
select select "select"
click at [454, 136] on select "Text Text area Number Complete name First name Last name Email Phone Range Drop…" at bounding box center [527, 144] width 146 height 17
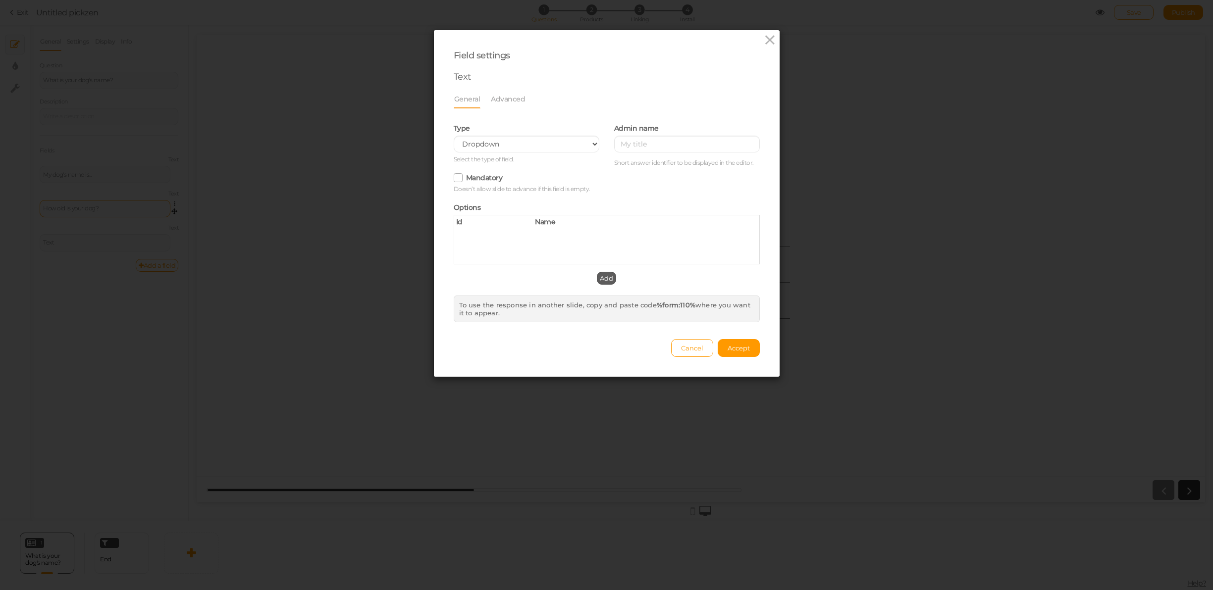
click at [610, 282] on button "Add" at bounding box center [606, 278] width 19 height 13
click at [603, 280] on span "Add" at bounding box center [606, 278] width 13 height 8
click at [743, 348] on span "Accept" at bounding box center [739, 348] width 22 height 8
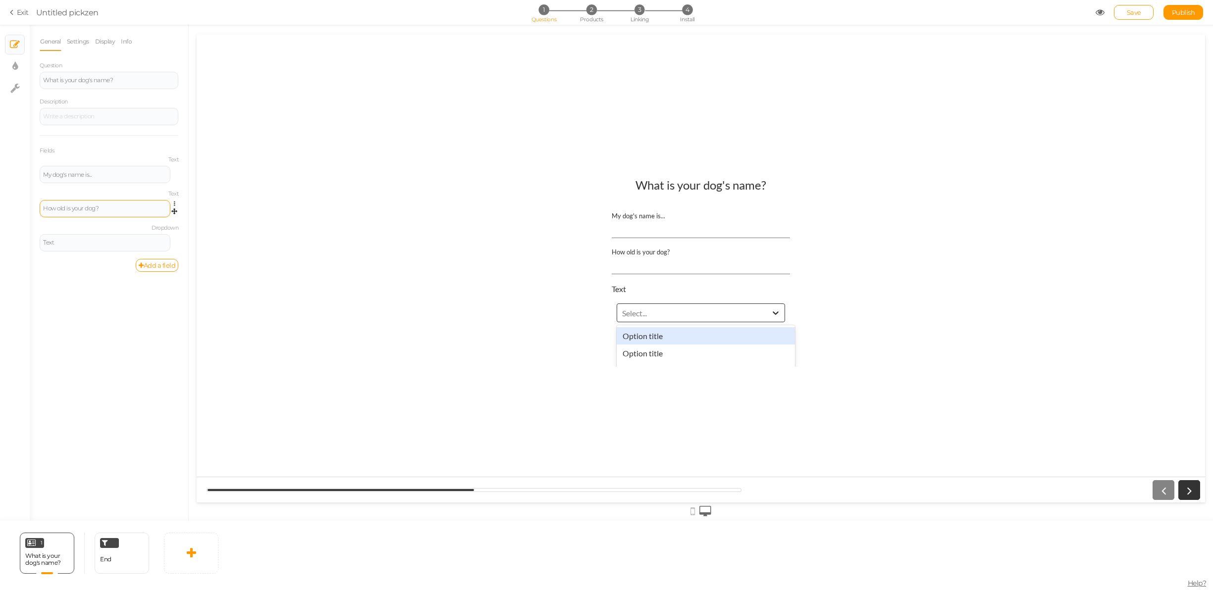
click at [669, 311] on div "Select..." at bounding box center [692, 313] width 150 height 11
click at [175, 237] on icon at bounding box center [177, 238] width 6 height 6
click at [137, 252] on span "Settings" at bounding box center [132, 251] width 22 height 7
select select "select"
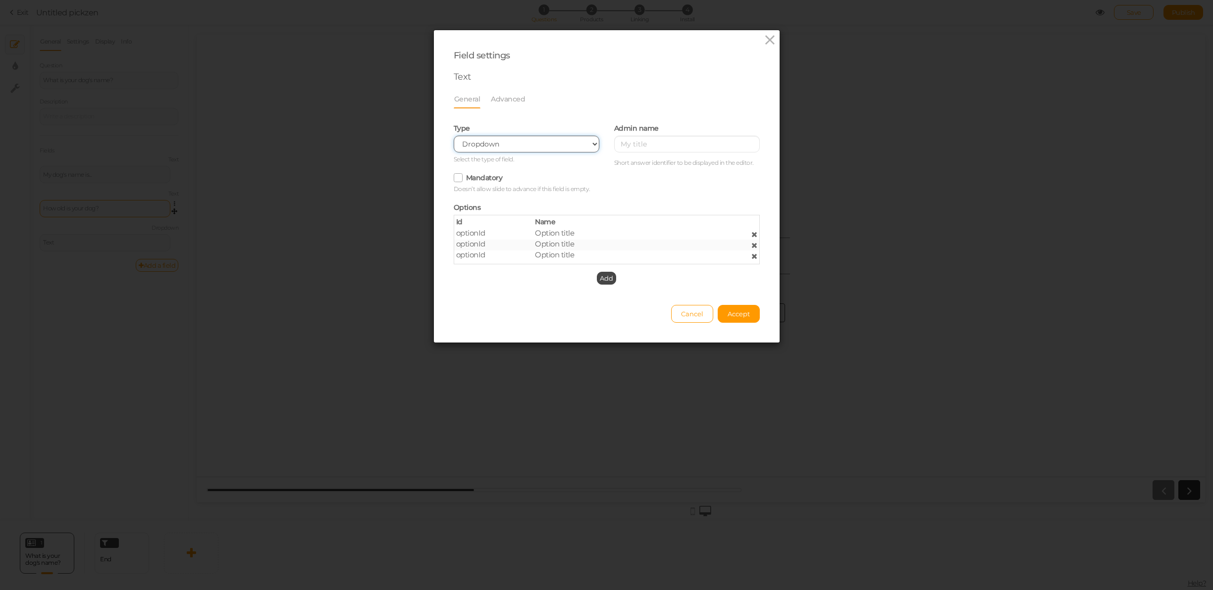
click at [528, 145] on select "Text Text area Number Complete name First name Last name Email Phone Range Drop…" at bounding box center [527, 144] width 146 height 17
click at [454, 136] on select "Text Text area Number Complete name First name Last name Email Phone Range Drop…" at bounding box center [527, 144] width 146 height 17
click at [552, 221] on span "Name" at bounding box center [545, 221] width 20 height 9
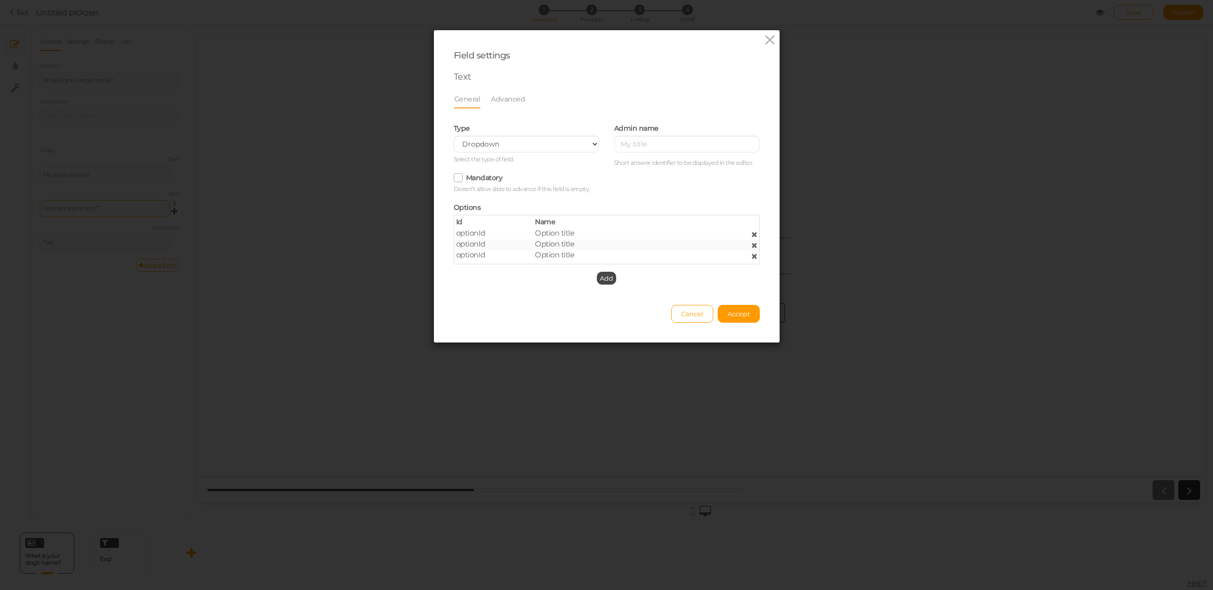
click at [489, 218] on div "Id" at bounding box center [488, 223] width 79 height 12
click at [487, 218] on div "Id" at bounding box center [488, 223] width 79 height 12
click at [467, 219] on div "Id" at bounding box center [488, 223] width 79 height 12
click at [462, 223] on div "Id" at bounding box center [488, 223] width 79 height 12
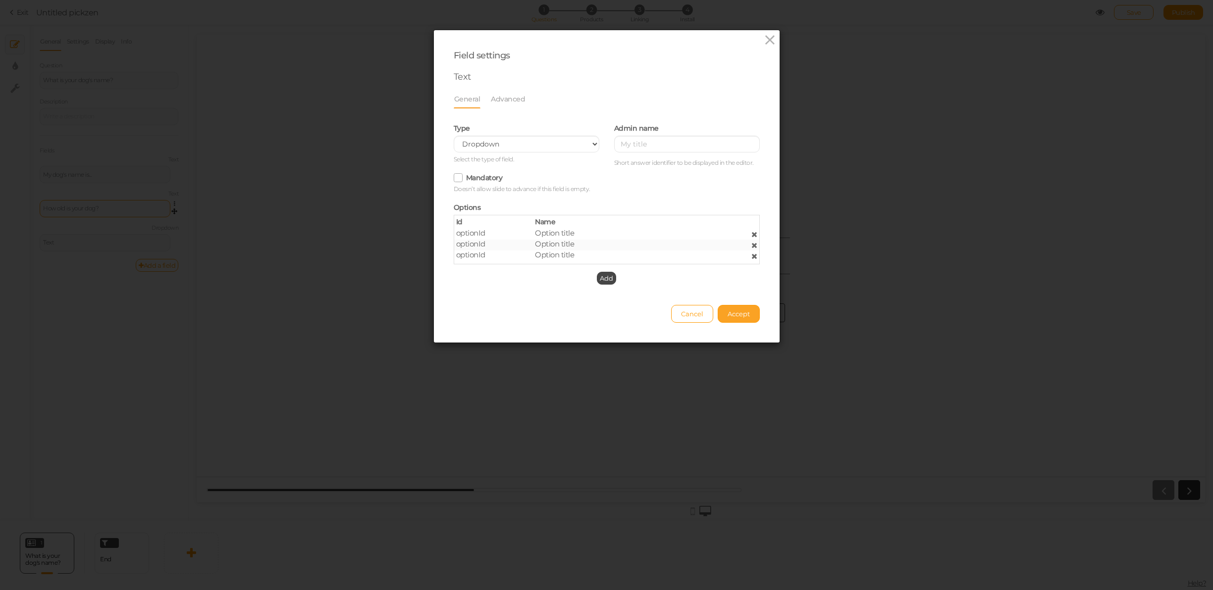
click at [737, 314] on span "Accept" at bounding box center [739, 314] width 22 height 8
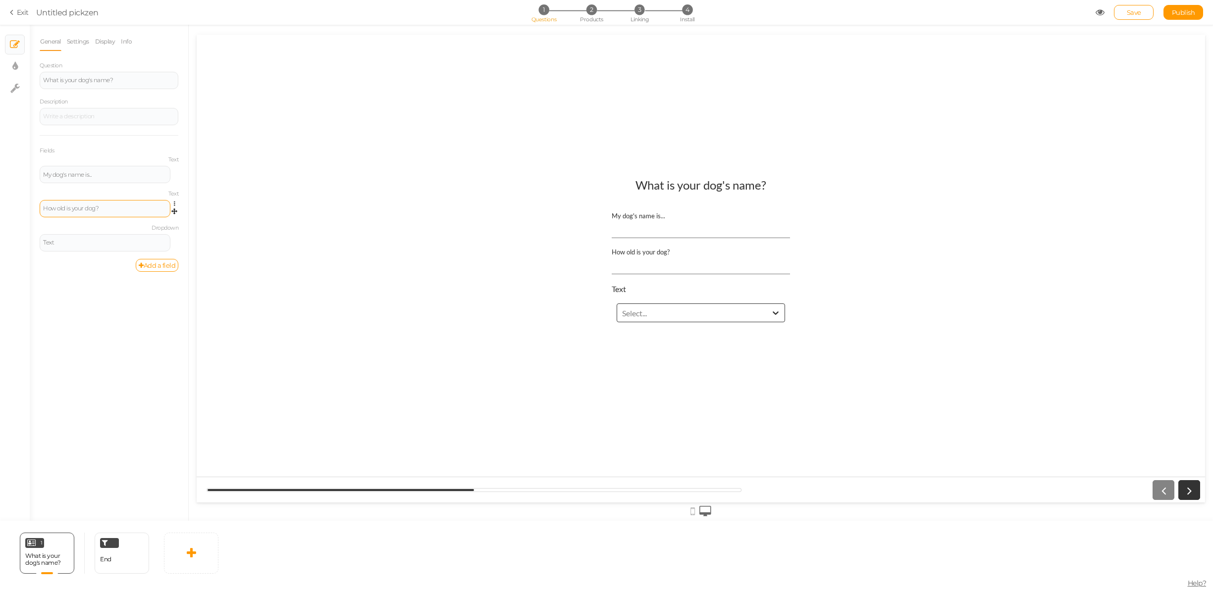
click at [631, 313] on div "Select..." at bounding box center [634, 313] width 25 height 9
click at [632, 339] on div "Option title" at bounding box center [706, 335] width 178 height 17
click at [632, 339] on div "What is your dog's name? My dog's name is... How old is your dog? Text option O…" at bounding box center [701, 268] width 322 height 197
click at [640, 302] on div "Option title" at bounding box center [701, 313] width 178 height 29
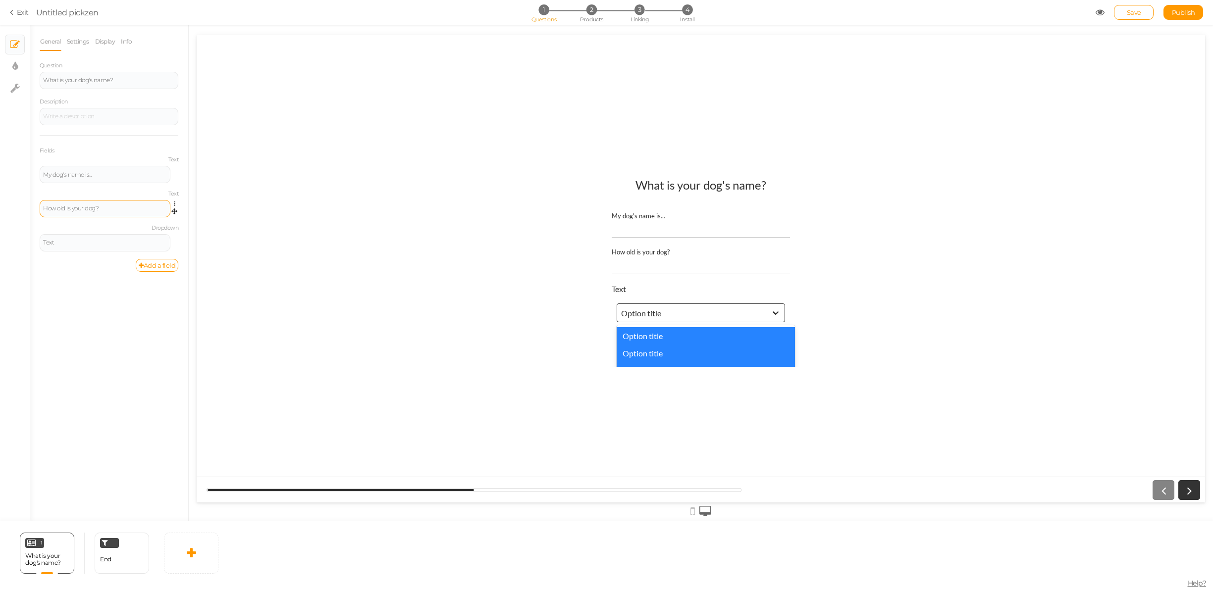
click at [640, 313] on div "Option title" at bounding box center [641, 313] width 40 height 9
click at [639, 334] on div "Option title" at bounding box center [706, 335] width 178 height 17
click at [639, 334] on div "My dog's name is... How old is your dog? Text option Option title, selected. op…" at bounding box center [701, 269] width 198 height 135
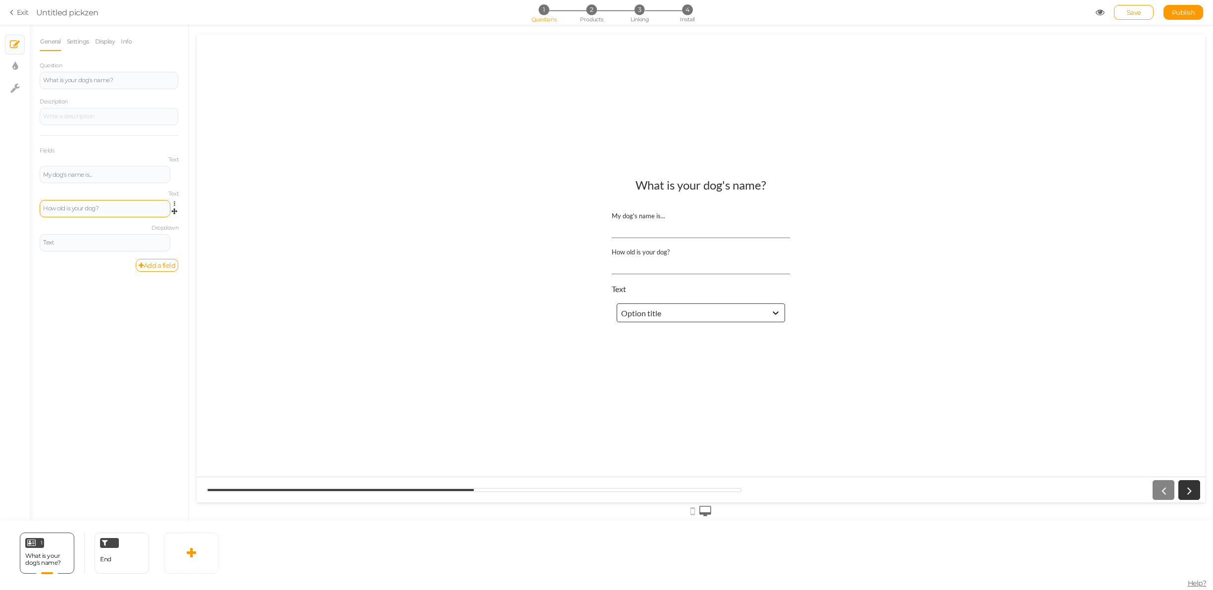
click at [639, 334] on div "My dog's name is... How old is your dog? Text Option title" at bounding box center [701, 269] width 198 height 135
click at [143, 248] on div "Text" at bounding box center [105, 242] width 131 height 17
click at [171, 239] on span "Settings Duplicate Delete" at bounding box center [174, 238] width 8 height 9
click at [175, 237] on icon at bounding box center [177, 238] width 6 height 6
click at [143, 252] on span "Settings" at bounding box center [132, 251] width 22 height 7
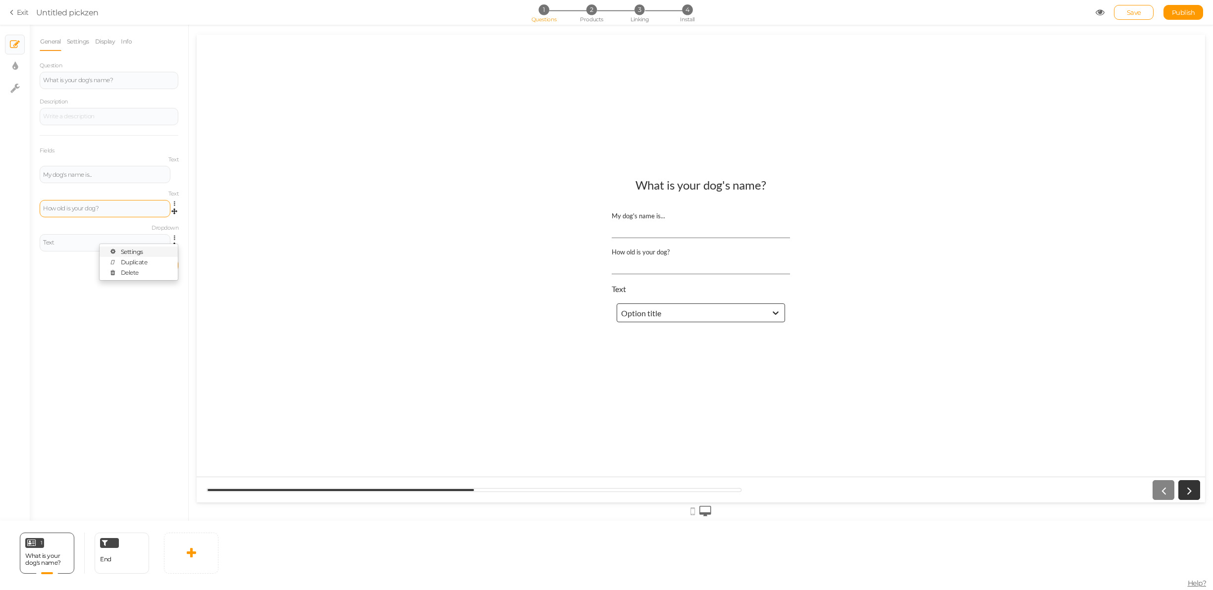
select select "select"
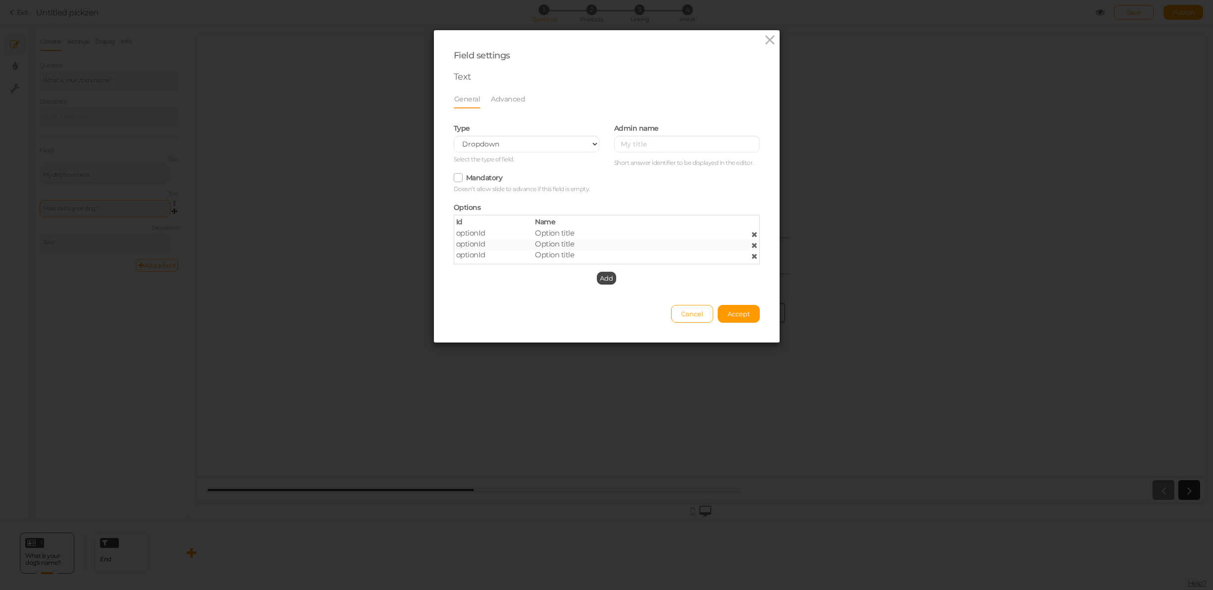
click at [523, 244] on div "optionId" at bounding box center [488, 244] width 79 height 9
click at [497, 234] on div "optionId" at bounding box center [488, 233] width 79 height 9
click at [473, 220] on div "Id" at bounding box center [488, 223] width 79 height 12
click at [548, 224] on span "Name" at bounding box center [545, 221] width 20 height 9
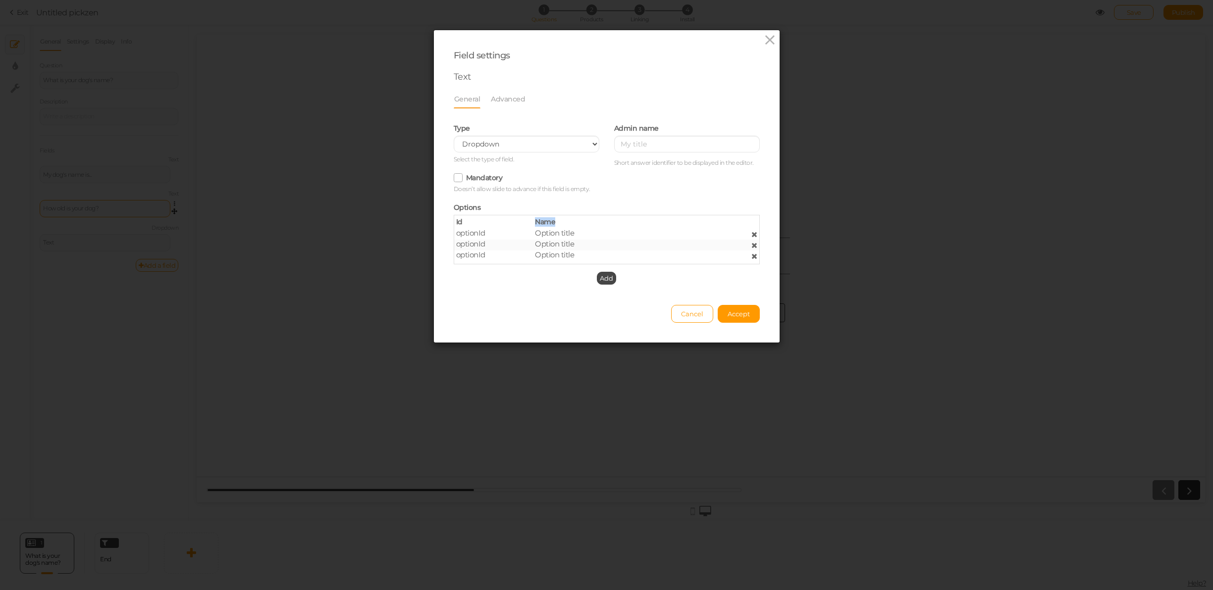
click at [548, 224] on span "Name" at bounding box center [545, 221] width 20 height 9
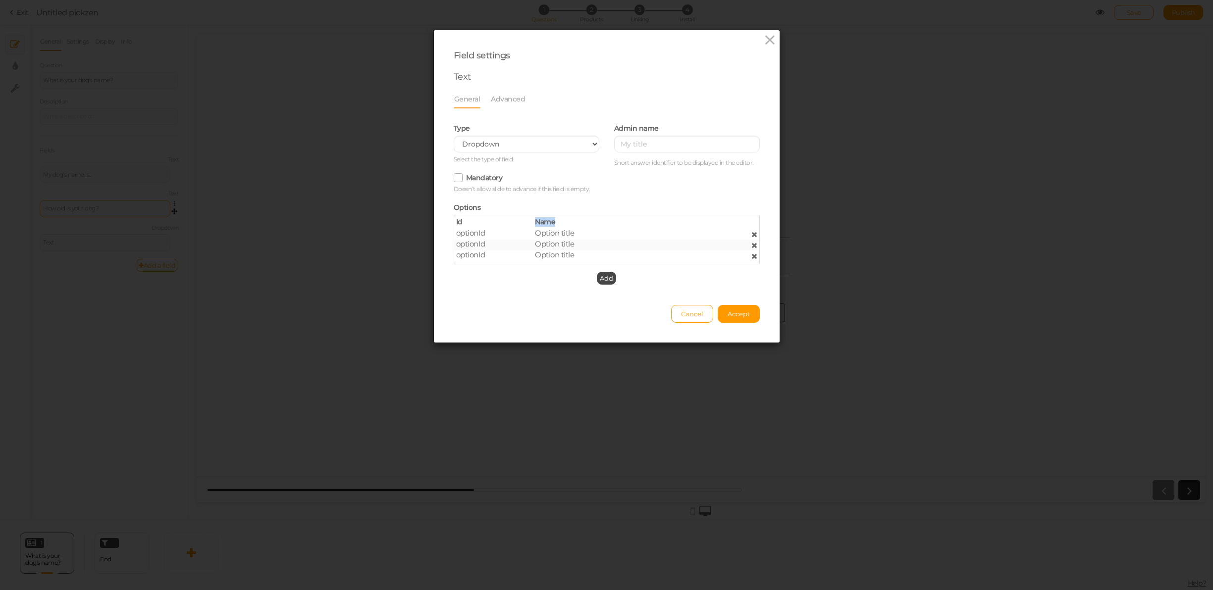
click at [548, 224] on span "Name" at bounding box center [545, 221] width 20 height 9
click at [463, 216] on div "Id Name optionId Option title optionId Option title optionId Option title" at bounding box center [607, 240] width 306 height 50
click at [467, 232] on span "optionId" at bounding box center [470, 232] width 29 height 9
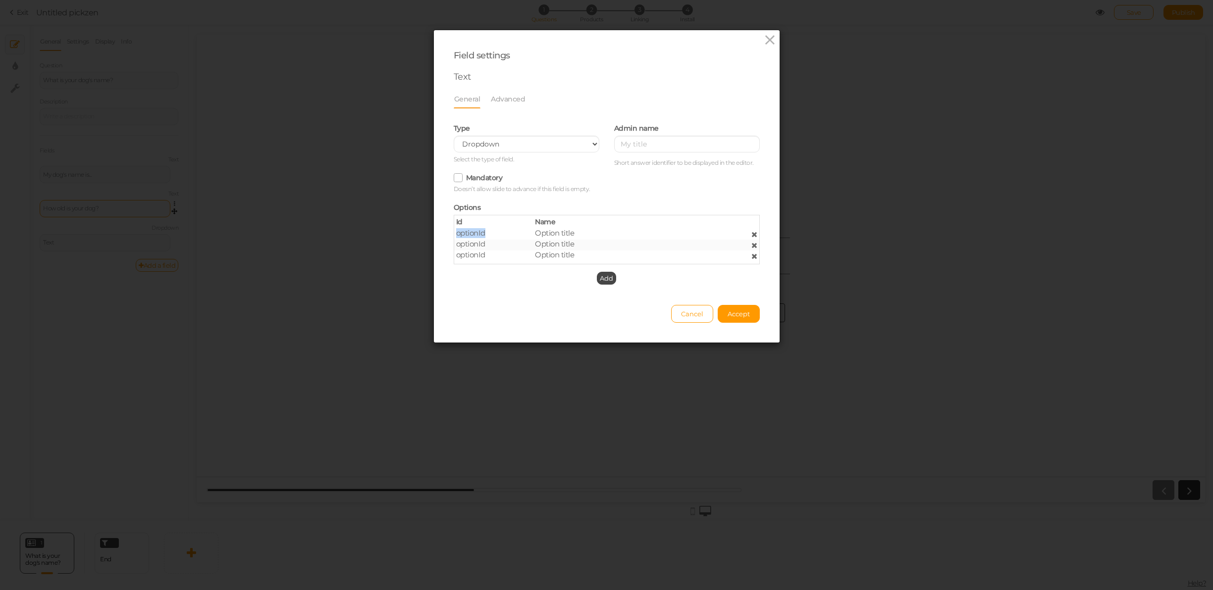
click at [467, 232] on span "optionId" at bounding box center [470, 232] width 29 height 9
click at [554, 235] on span "Option title" at bounding box center [554, 232] width 39 height 9
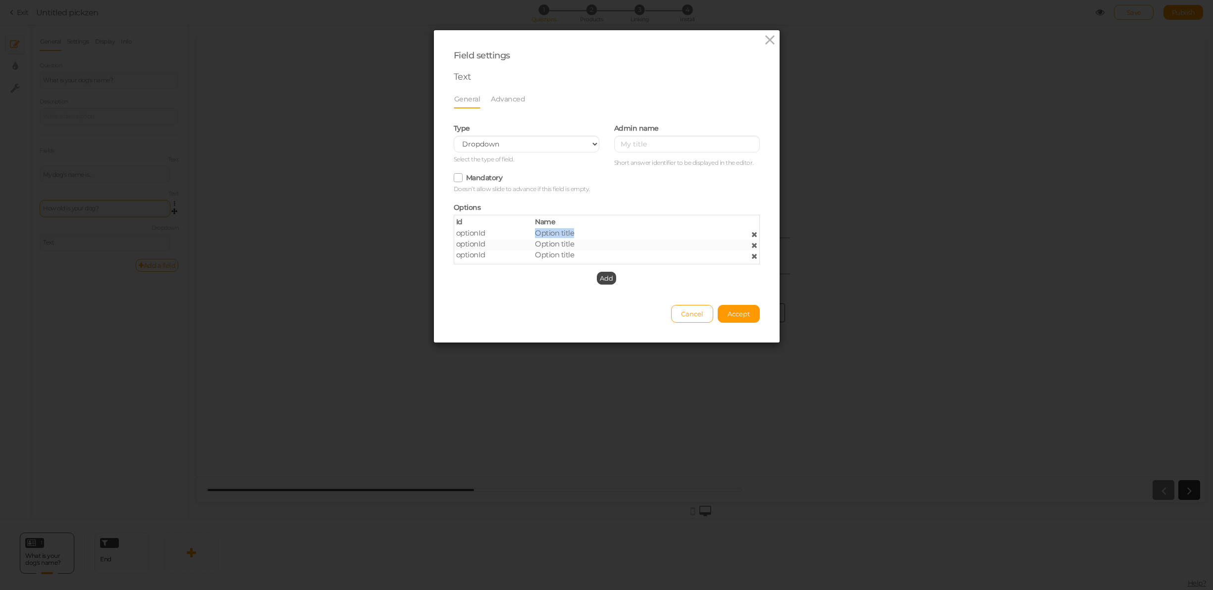
click at [554, 235] on span "Option title" at bounding box center [554, 232] width 39 height 9
click at [551, 244] on span "Option title" at bounding box center [554, 243] width 39 height 9
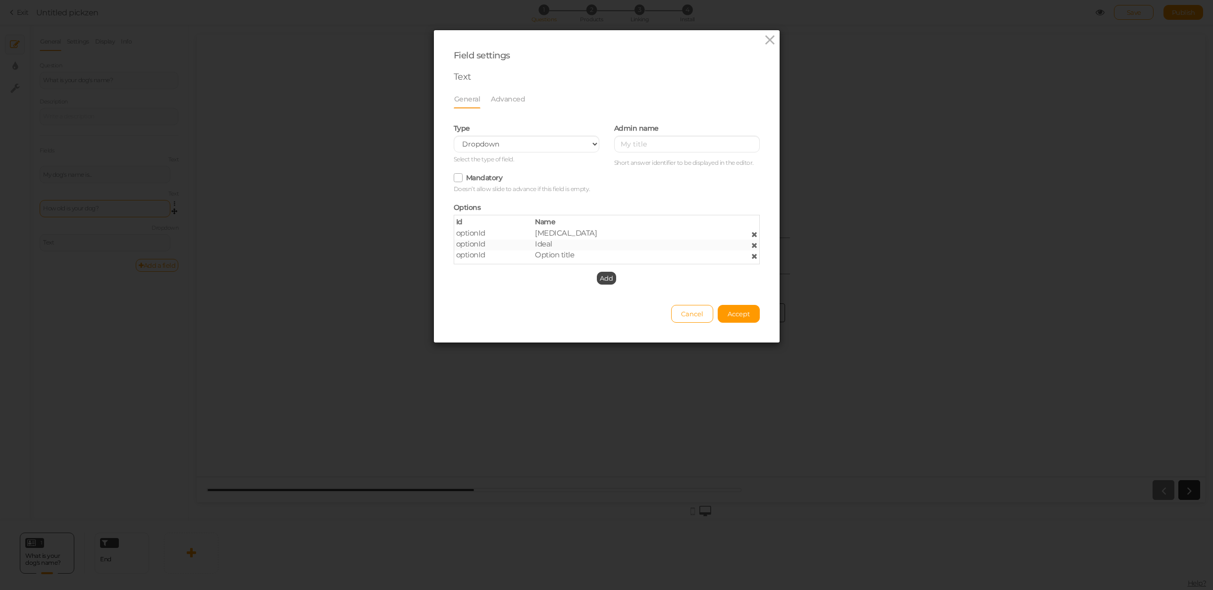
click at [556, 257] on span "Option title" at bounding box center [554, 254] width 39 height 9
click at [605, 277] on span "Add" at bounding box center [606, 278] width 13 height 8
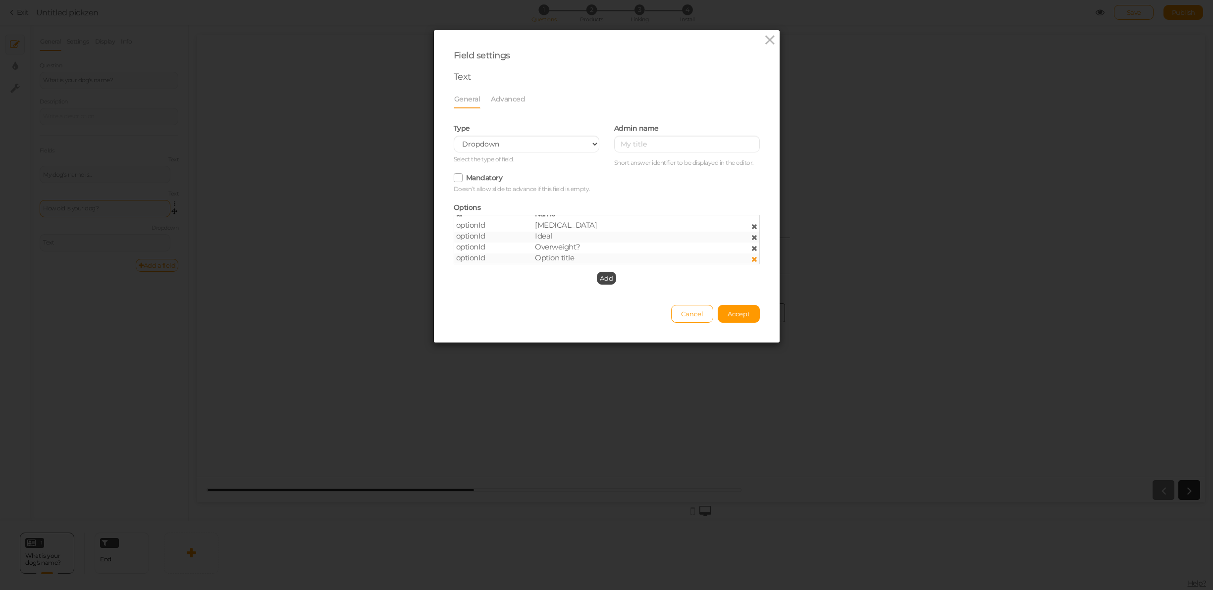
click at [752, 258] on icon at bounding box center [754, 259] width 6 height 7
click at [743, 321] on button "Accept" at bounding box center [739, 314] width 42 height 18
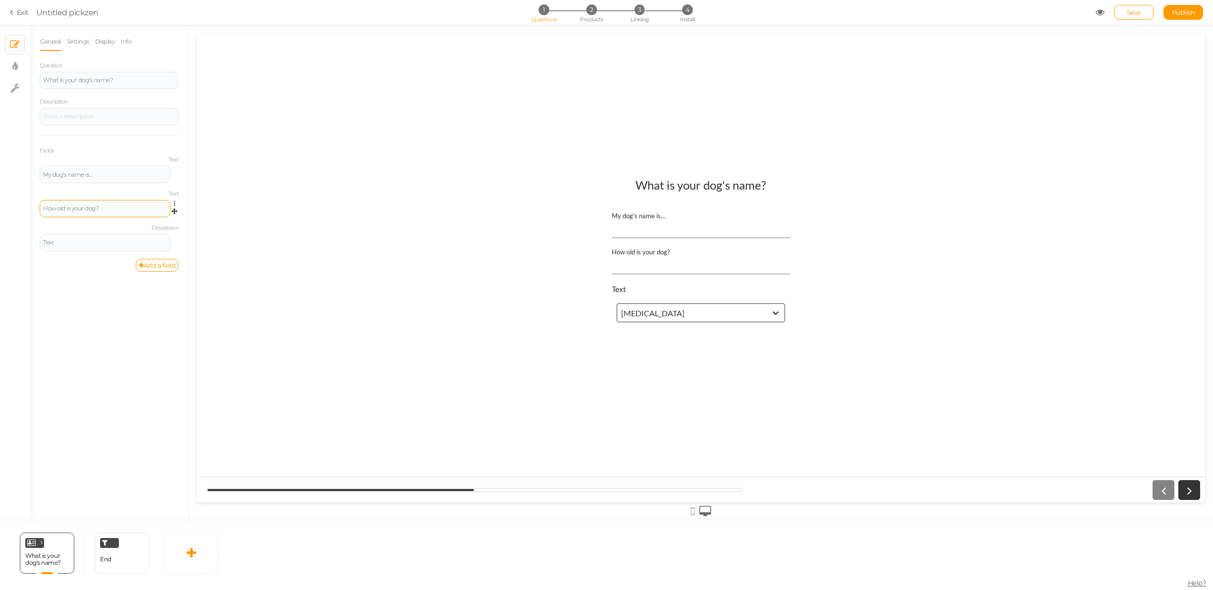
click at [623, 286] on div "Text" at bounding box center [701, 288] width 178 height 9
click at [88, 239] on div "Text" at bounding box center [105, 242] width 131 height 17
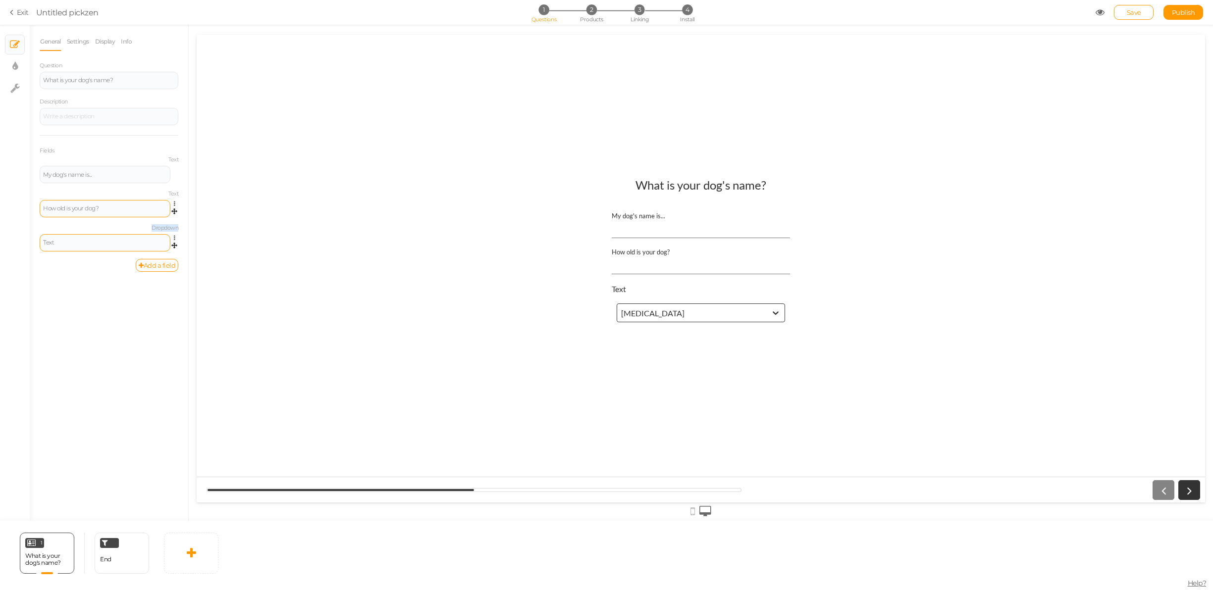
click at [88, 239] on div "Text" at bounding box center [105, 242] width 131 height 17
click at [59, 242] on div "Text" at bounding box center [105, 243] width 124 height 6
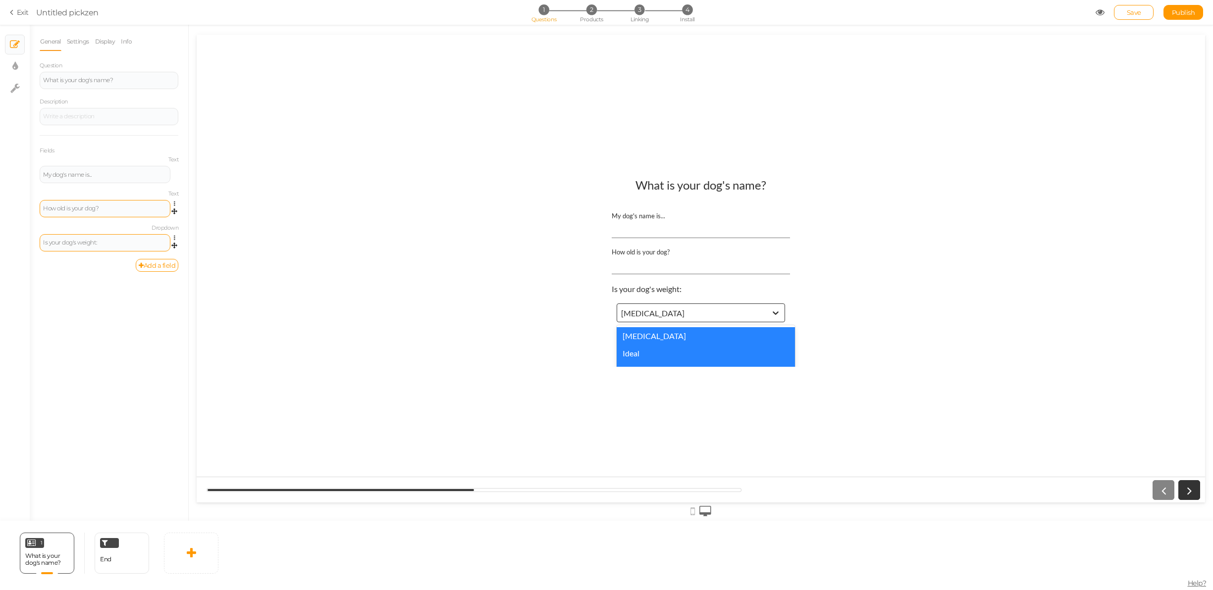
click at [669, 310] on div "[MEDICAL_DATA]" at bounding box center [692, 313] width 150 height 11
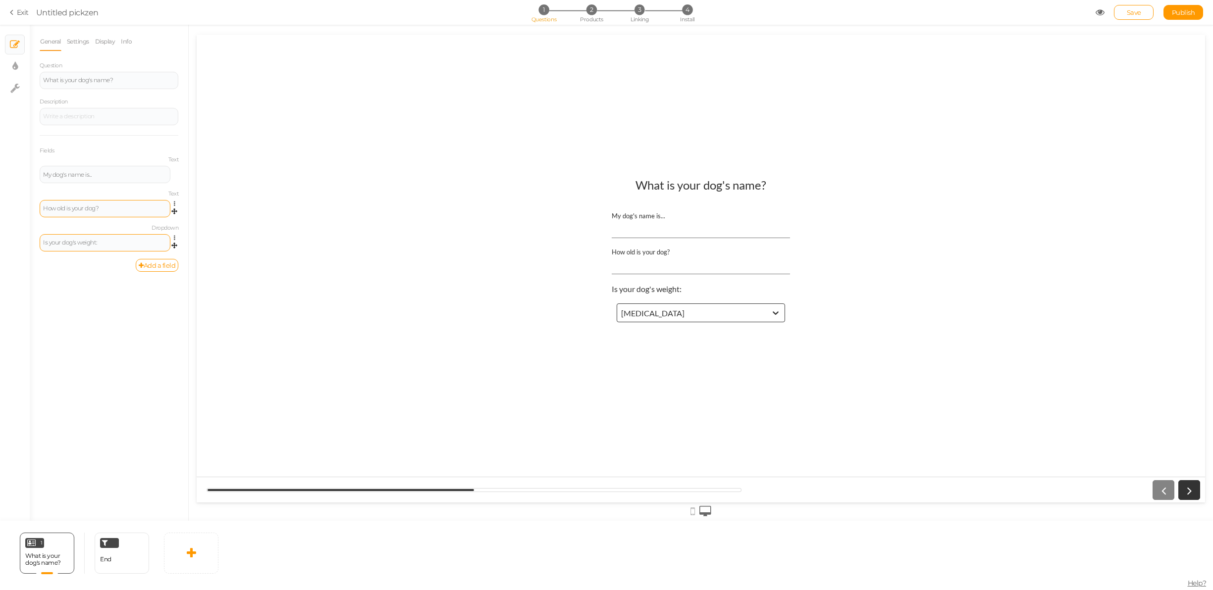
click at [532, 329] on div "What is your dog's name? My dog's name is... How old is your dog? Is your dog's…" at bounding box center [701, 268] width 1008 height 197
click at [106, 46] on link "Display" at bounding box center [105, 41] width 21 height 19
click at [167, 72] on span "Set" at bounding box center [170, 73] width 10 height 8
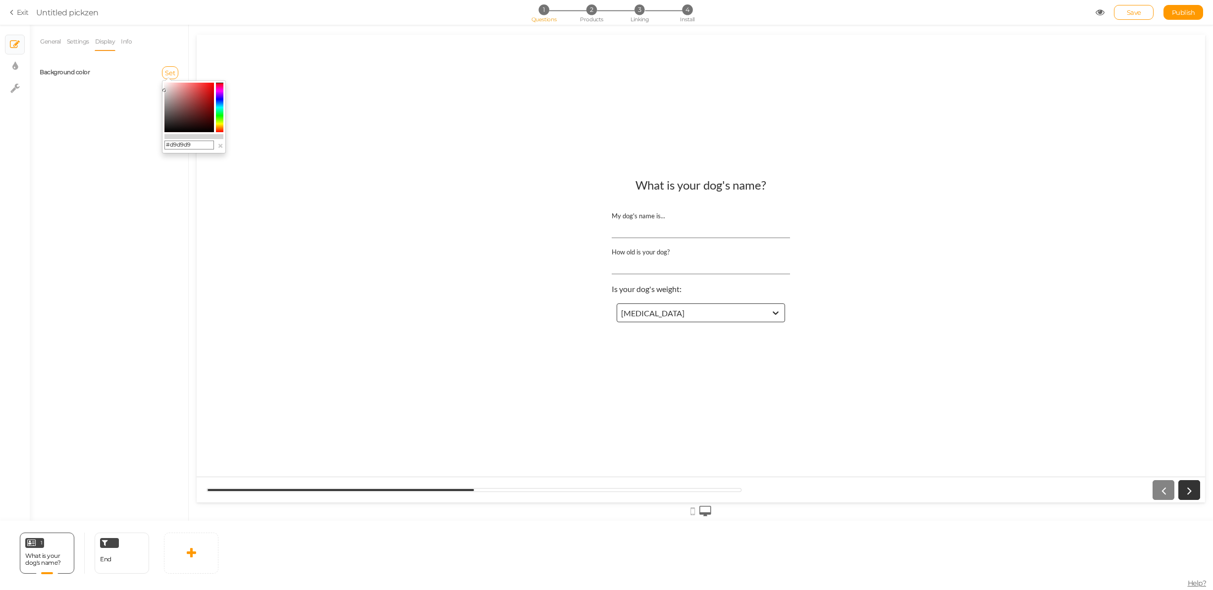
type input "#dbdbdb"
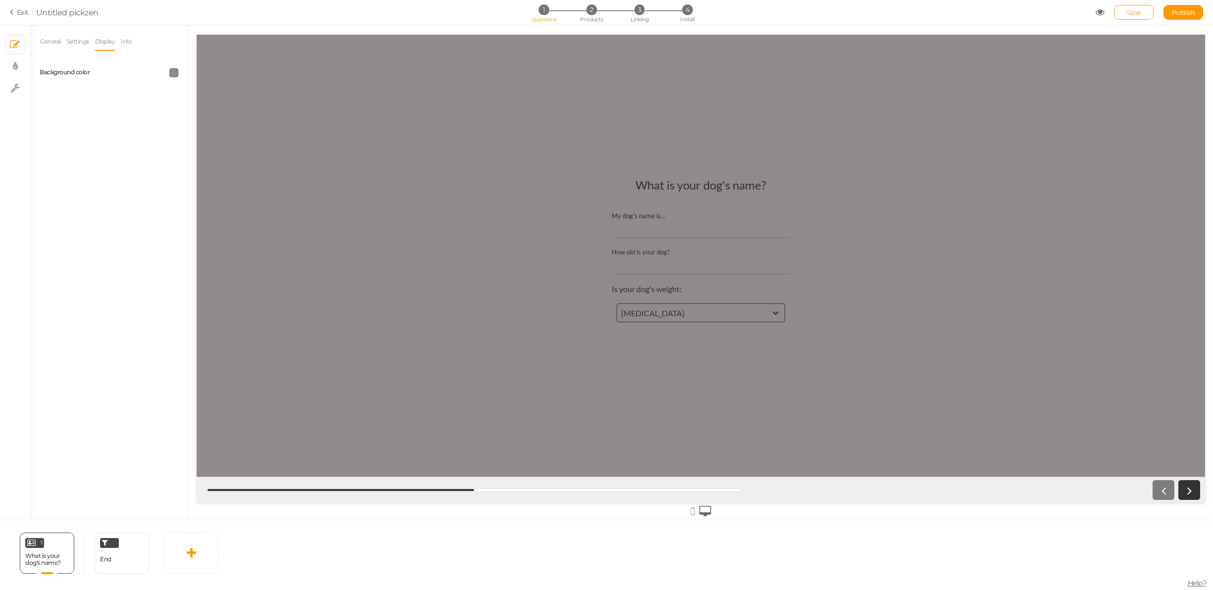
drag, startPoint x: 195, startPoint y: 95, endPoint x: 167, endPoint y: 104, distance: 29.8
click at [79, 41] on link "Settings" at bounding box center [77, 41] width 23 height 19
click at [71, 80] on input "text" at bounding box center [109, 82] width 139 height 17
click at [106, 39] on link "Display" at bounding box center [105, 41] width 21 height 19
click at [19, 65] on link "× Display settings" at bounding box center [14, 66] width 19 height 19
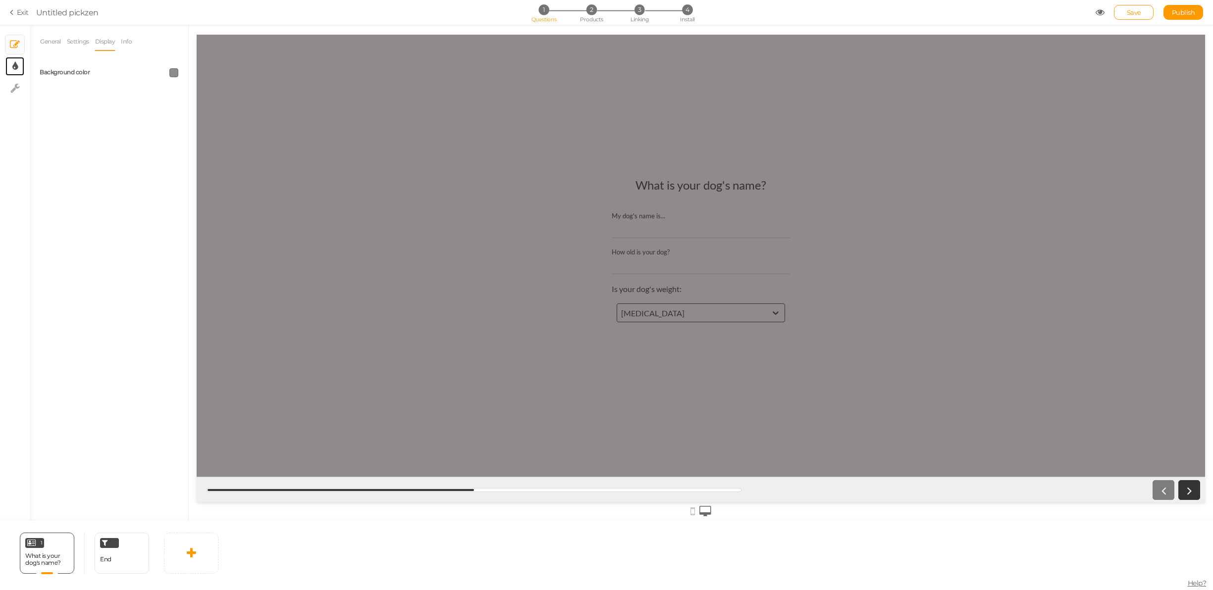
select select "2"
select select "lato"
select select "fade"
click at [122, 68] on select "Earth Mars" at bounding box center [147, 72] width 62 height 17
click at [116, 64] on select "Earth Mars" at bounding box center [147, 72] width 62 height 17
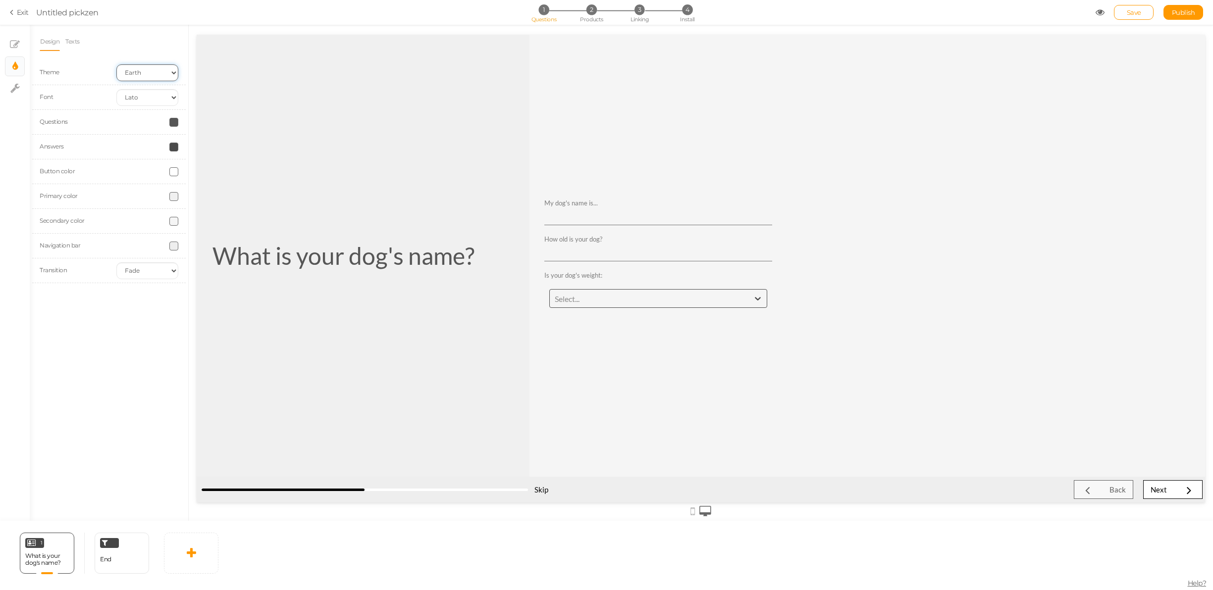
click at [147, 75] on select "Earth Mars" at bounding box center [147, 72] width 62 height 17
select select "2"
click at [116, 64] on select "Earth Mars" at bounding box center [147, 72] width 62 height 17
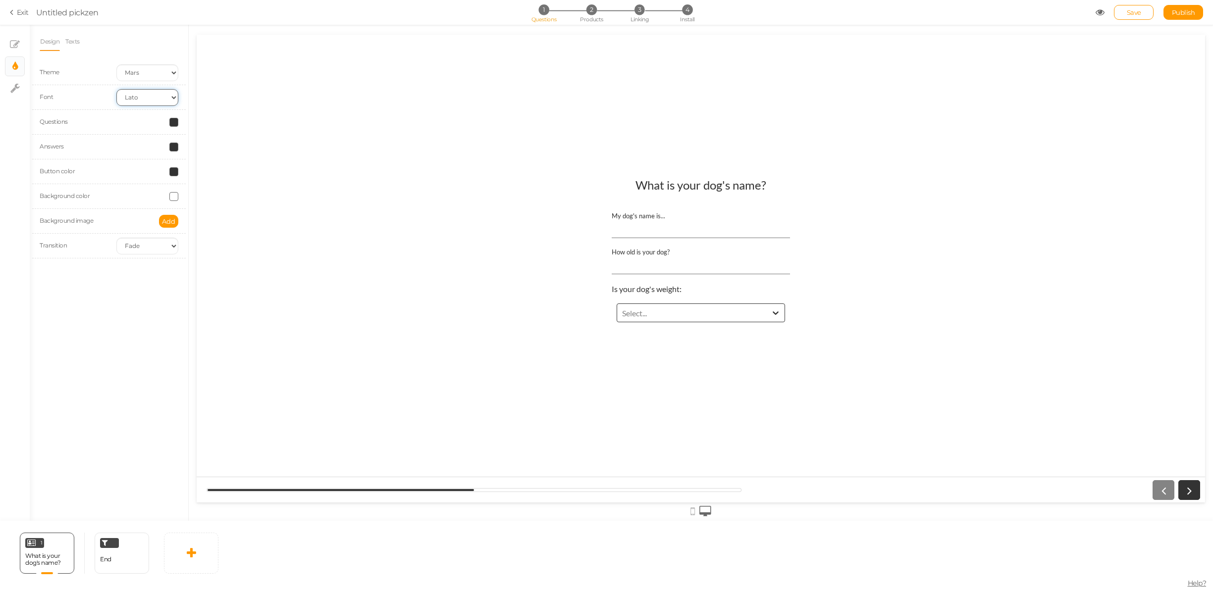
click at [143, 97] on select "Custom Default [PERSON_NAME] Montserrat Open Sans [PERSON_NAME] PT Sans Raleway…" at bounding box center [147, 97] width 62 height 17
click at [116, 89] on select "Custom Default [PERSON_NAME] Montserrat Open Sans [PERSON_NAME] PT Sans Raleway…" at bounding box center [147, 97] width 62 height 17
click at [151, 125] on input "'Lato', sans-serif" at bounding box center [147, 122] width 62 height 17
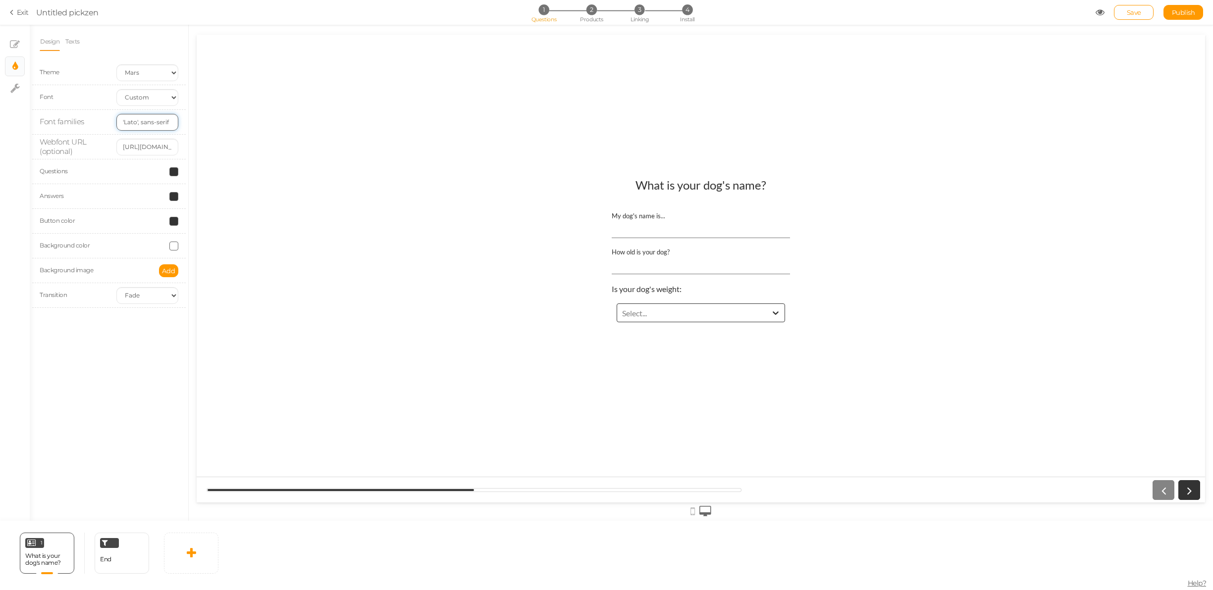
click at [151, 125] on input "'Lato', sans-serif" at bounding box center [147, 122] width 62 height 17
click at [143, 150] on input "[URL][DOMAIN_NAME]" at bounding box center [147, 147] width 62 height 17
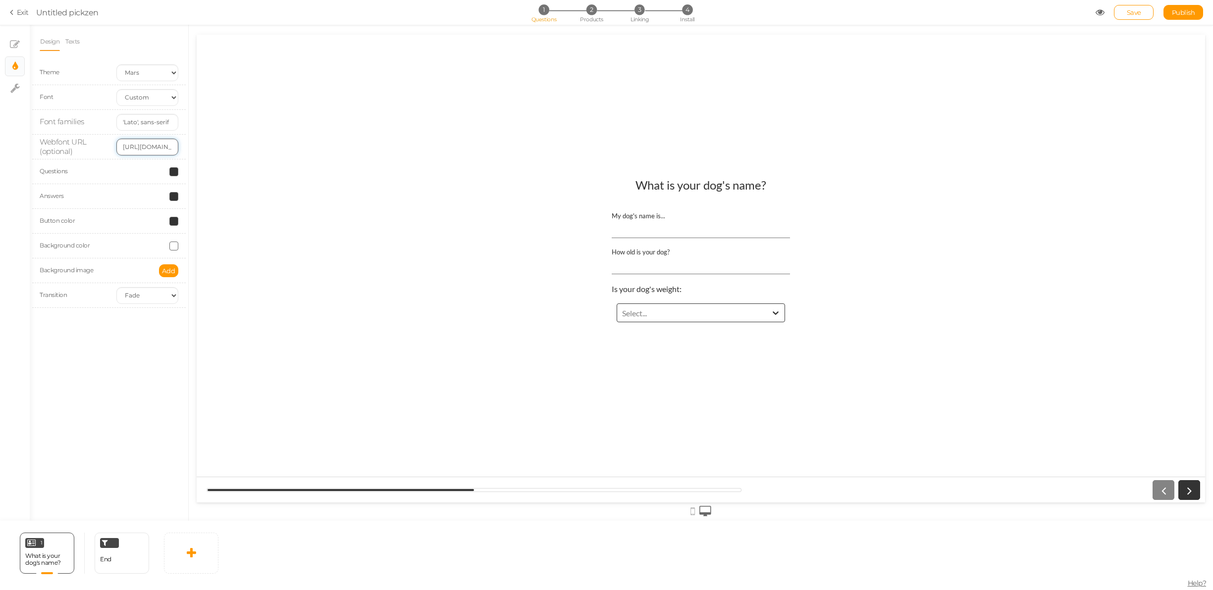
click at [147, 150] on input "[URL][DOMAIN_NAME]" at bounding box center [147, 147] width 62 height 17
click at [156, 122] on input "'Lato', sans-serif" at bounding box center [147, 122] width 62 height 17
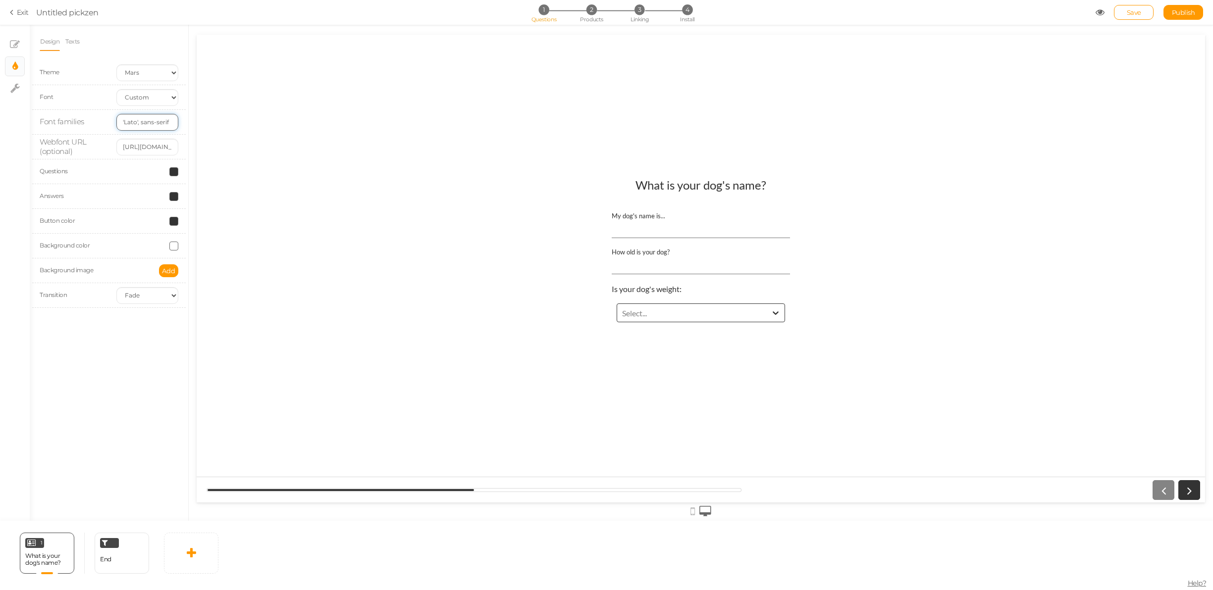
click at [156, 122] on input "'Lato', sans-serif" at bounding box center [147, 122] width 62 height 17
click at [156, 99] on select "Custom Default [PERSON_NAME] Montserrat Open Sans [PERSON_NAME] PT Sans Raleway…" at bounding box center [147, 97] width 62 height 17
select select "roboto"
click at [116, 89] on select "Custom Default [PERSON_NAME] Montserrat Open Sans [PERSON_NAME] PT Sans Raleway…" at bounding box center [147, 97] width 62 height 17
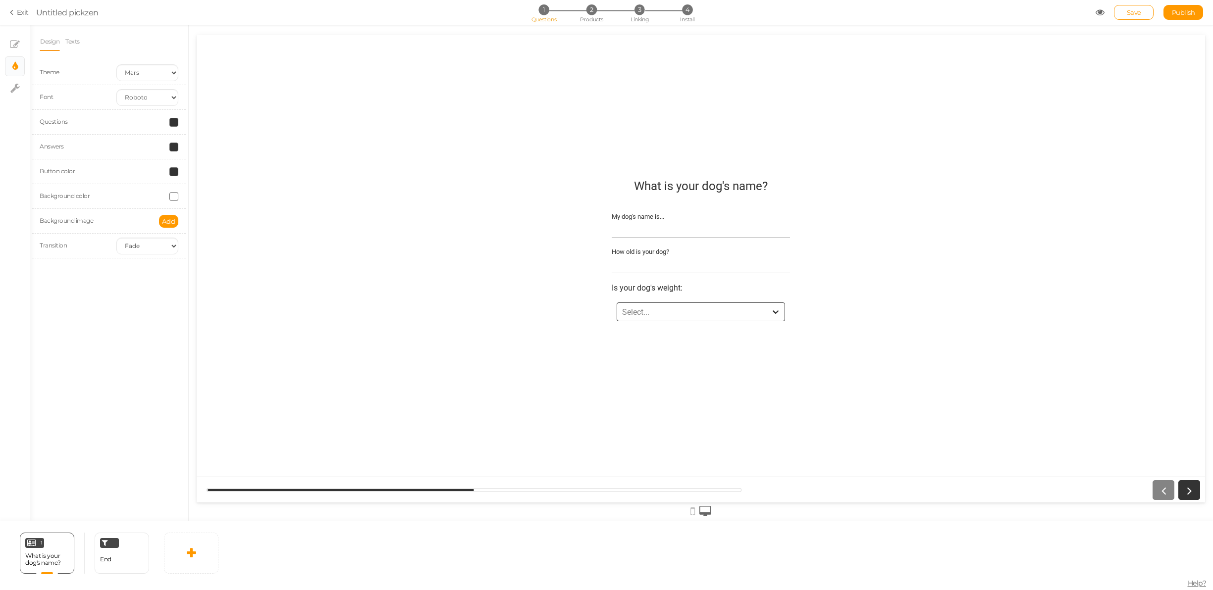
click at [173, 198] on span at bounding box center [173, 196] width 9 height 9
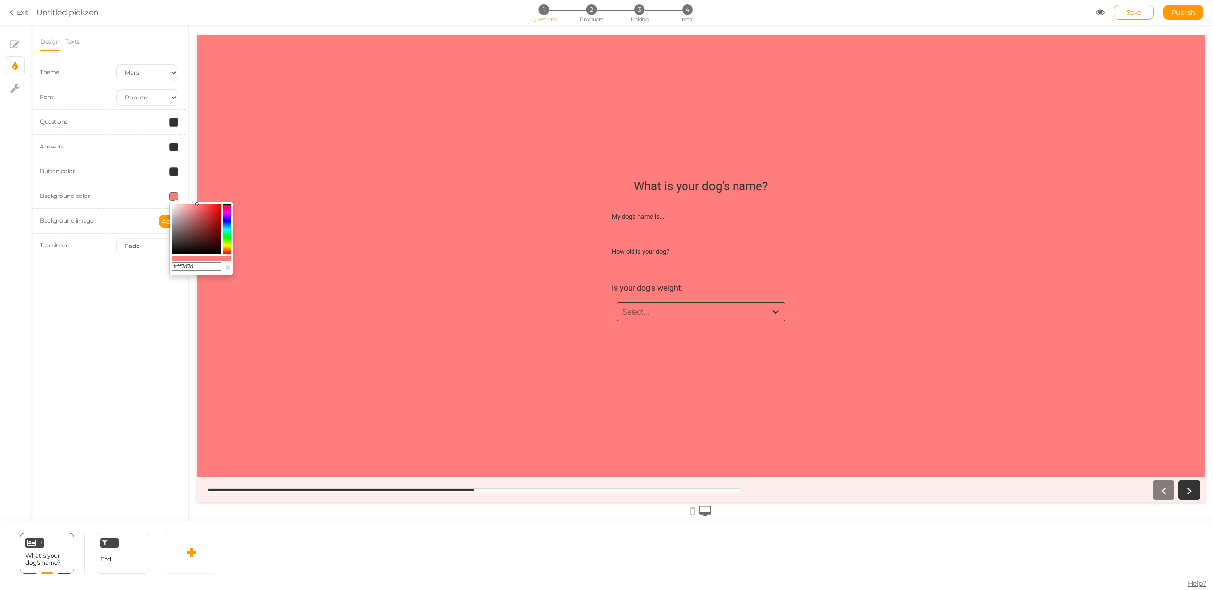
drag, startPoint x: 379, startPoint y: 253, endPoint x: 200, endPoint y: 199, distance: 186.8
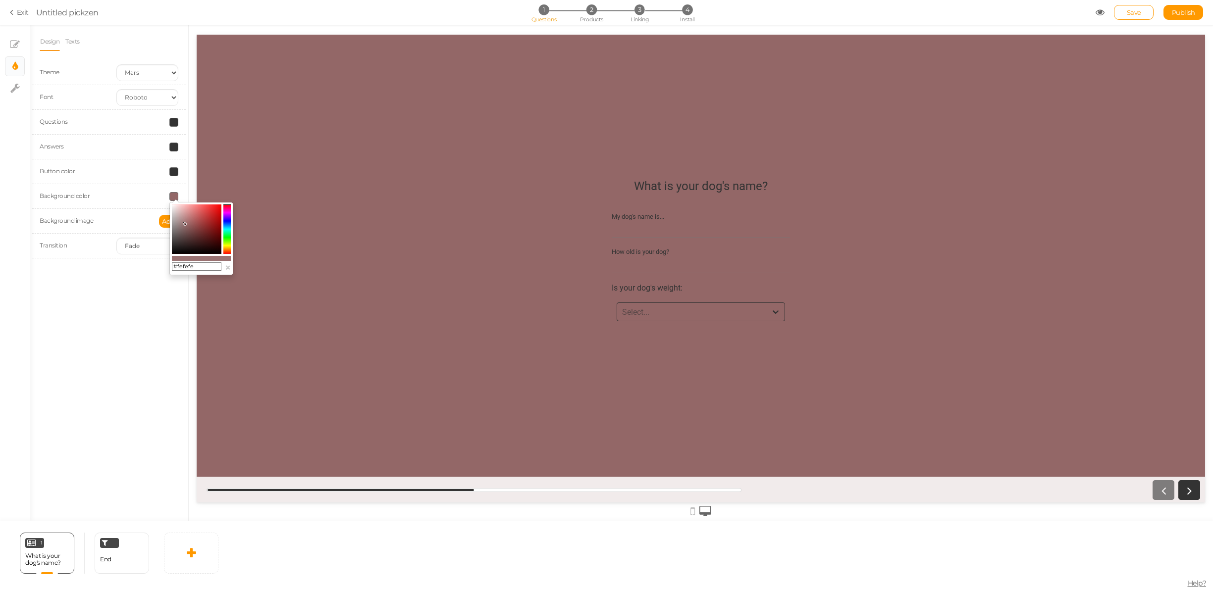
type input "#ffffff"
drag, startPoint x: 187, startPoint y: 225, endPoint x: 129, endPoint y: 150, distance: 95.4
click at [129, 150] on body "× Close A wider screen is needed to use the Pickzen builder Exit Untitled pickz…" at bounding box center [606, 295] width 1213 height 590
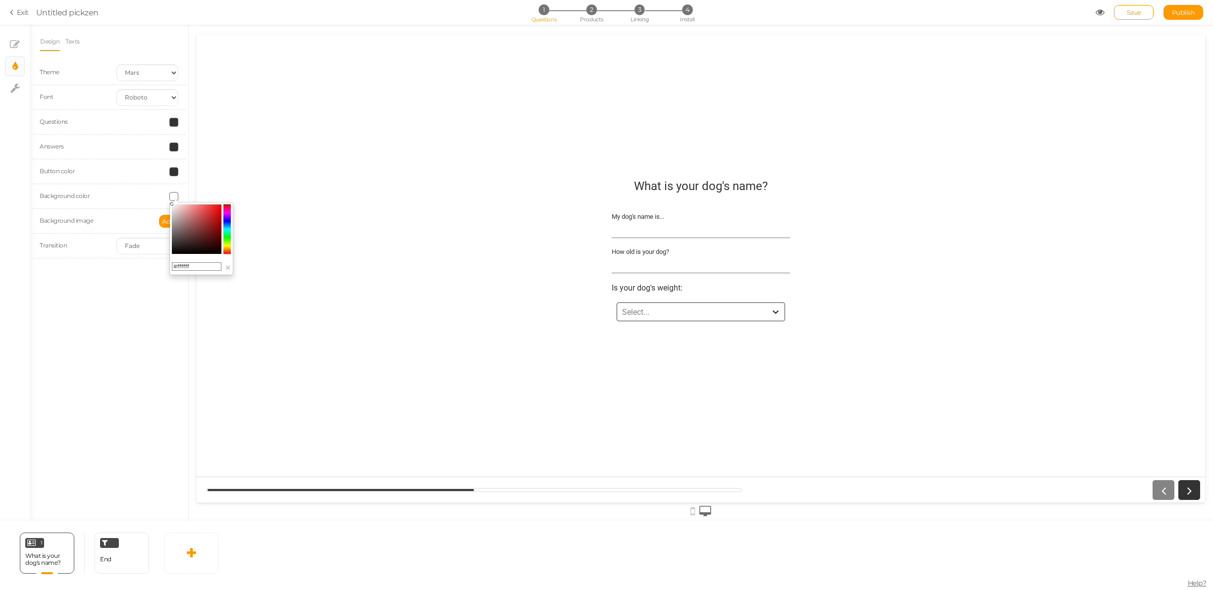
click at [558, 327] on div "What is your dog's name? My dog's name is... How old is your dog? Is your dog's…" at bounding box center [701, 269] width 322 height 194
click at [644, 320] on div "Select..." at bounding box center [701, 312] width 168 height 19
click at [630, 359] on div "Ideal" at bounding box center [706, 352] width 178 height 17
click at [639, 316] on div "[MEDICAL_DATA]" at bounding box center [651, 311] width 60 height 9
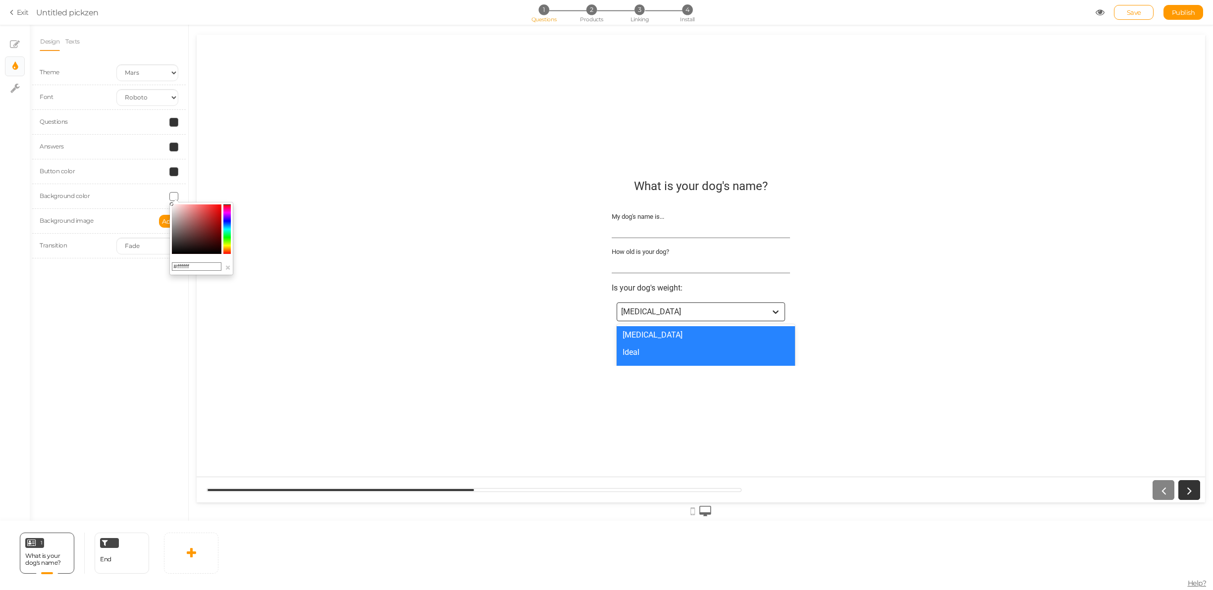
click at [632, 355] on div "Ideal" at bounding box center [706, 352] width 178 height 17
click at [640, 321] on div "[MEDICAL_DATA]" at bounding box center [701, 312] width 168 height 19
click at [633, 359] on div "Ideal" at bounding box center [706, 352] width 178 height 17
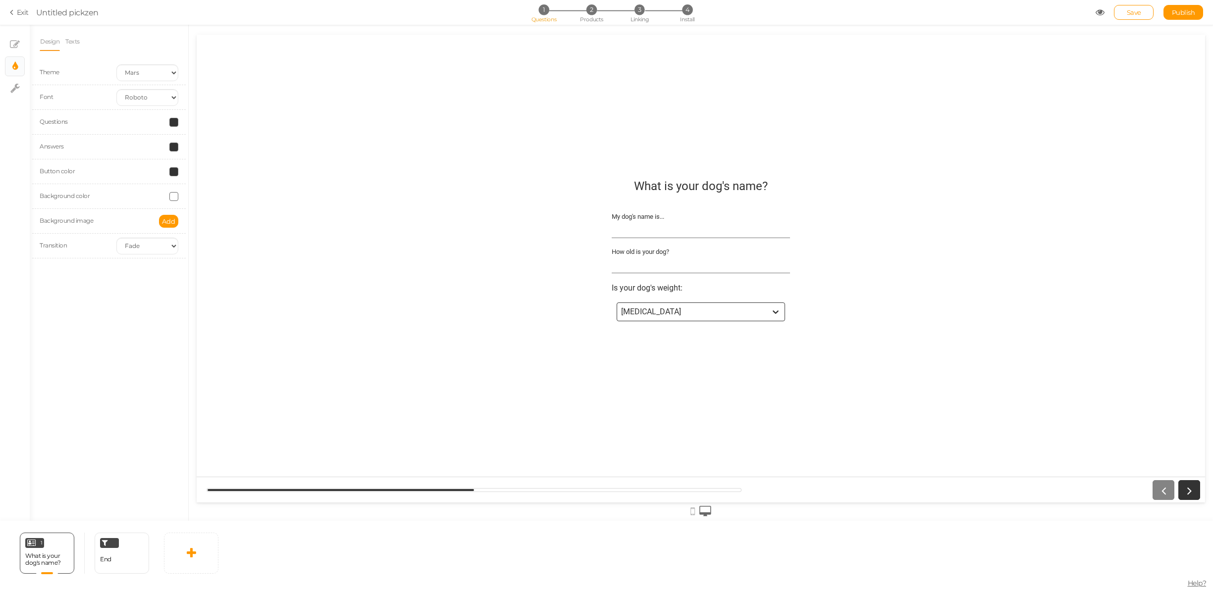
click at [48, 36] on link "Design" at bounding box center [50, 41] width 20 height 19
click at [15, 50] on tooltip "× Slides" at bounding box center [15, 45] width 10 height 12
click at [87, 233] on div "Dropdown Is your dog's weight: Settings Duplicate Delete" at bounding box center [109, 242] width 139 height 34
click at [88, 245] on div "Is your dog's weight:" at bounding box center [105, 243] width 124 height 6
click at [123, 317] on div "General Settings Display Info Question What is your dog's name? Description Fie…" at bounding box center [109, 276] width 158 height 489
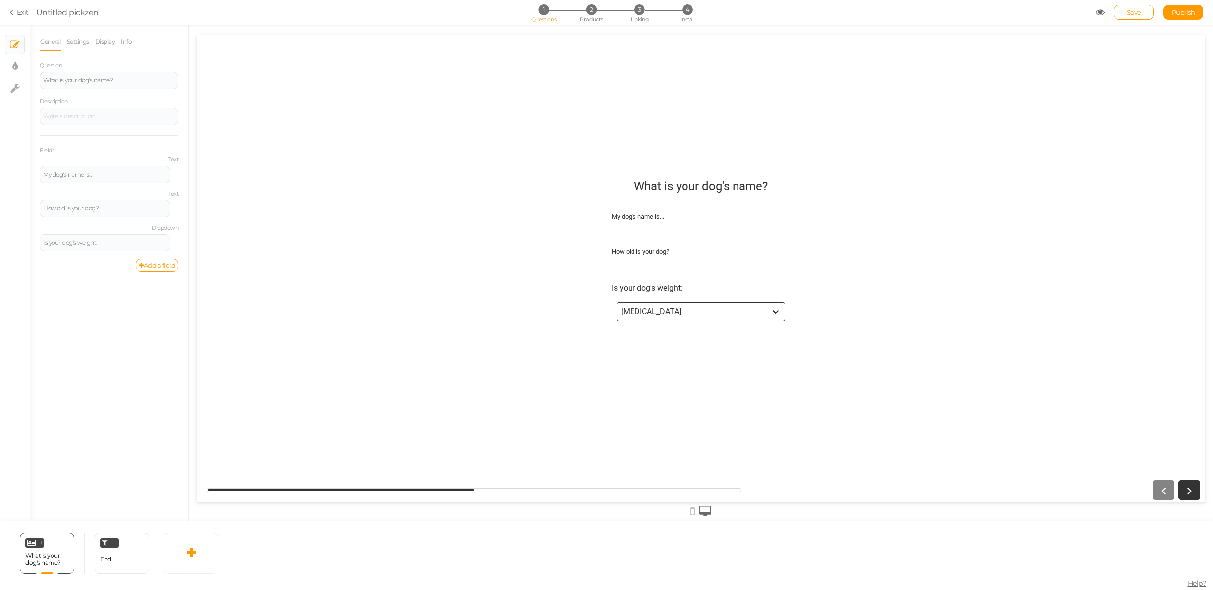
click at [774, 313] on icon at bounding box center [776, 312] width 6 height 3
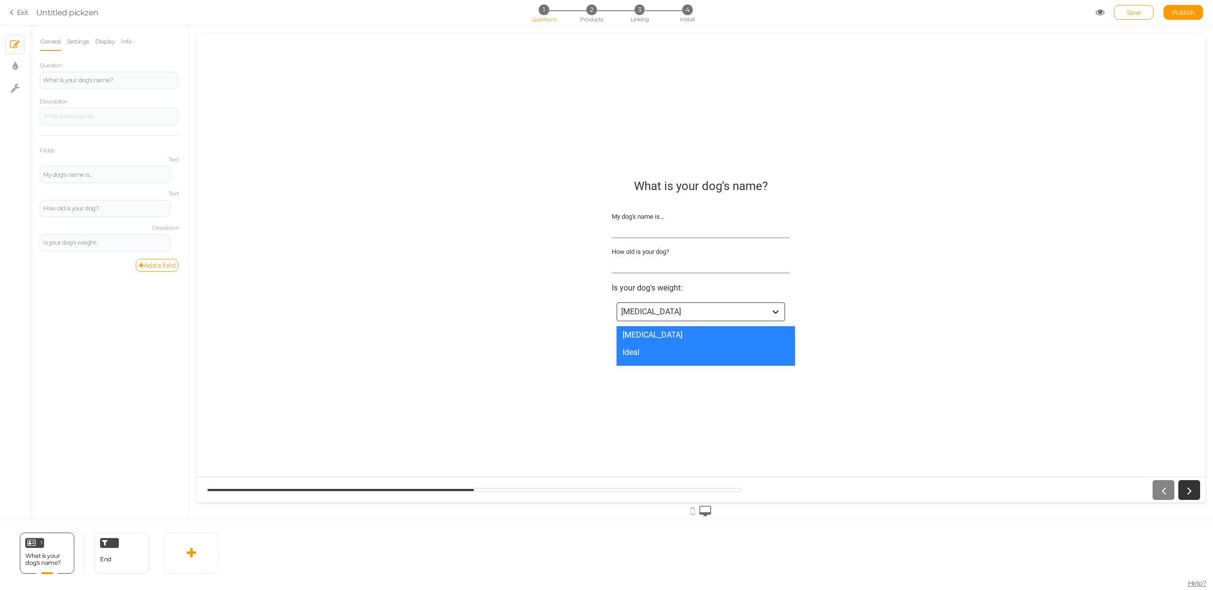
click at [774, 313] on icon at bounding box center [776, 312] width 6 height 3
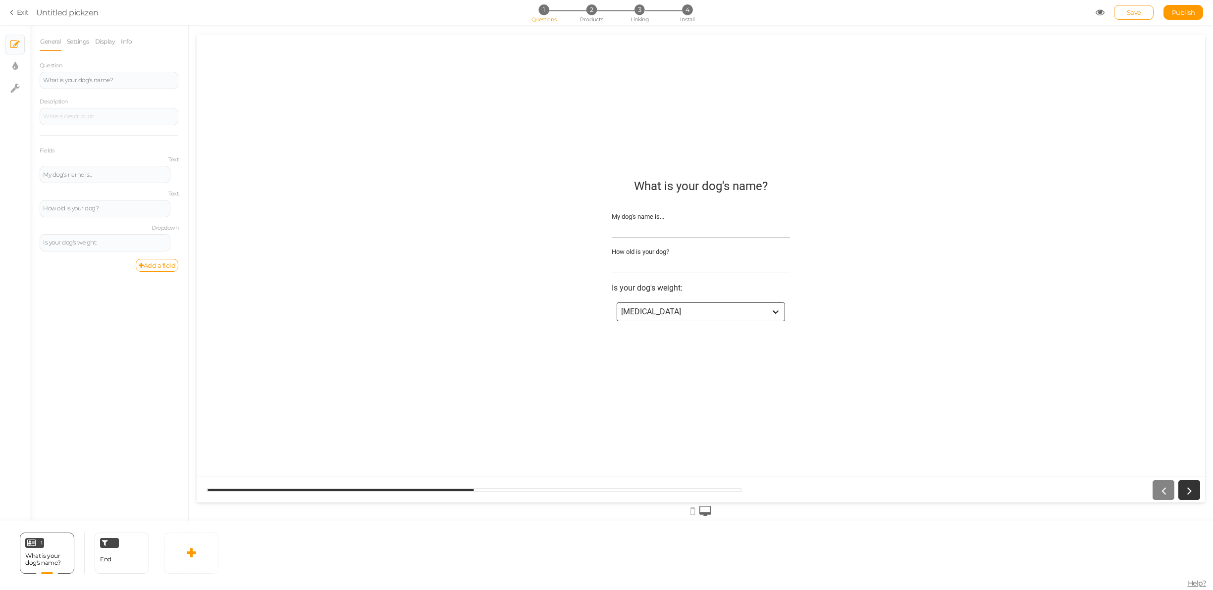
click at [709, 183] on div "What is your dog's name?" at bounding box center [701, 186] width 134 height 14
click at [113, 81] on div "What is your dog's name?" at bounding box center [109, 80] width 132 height 6
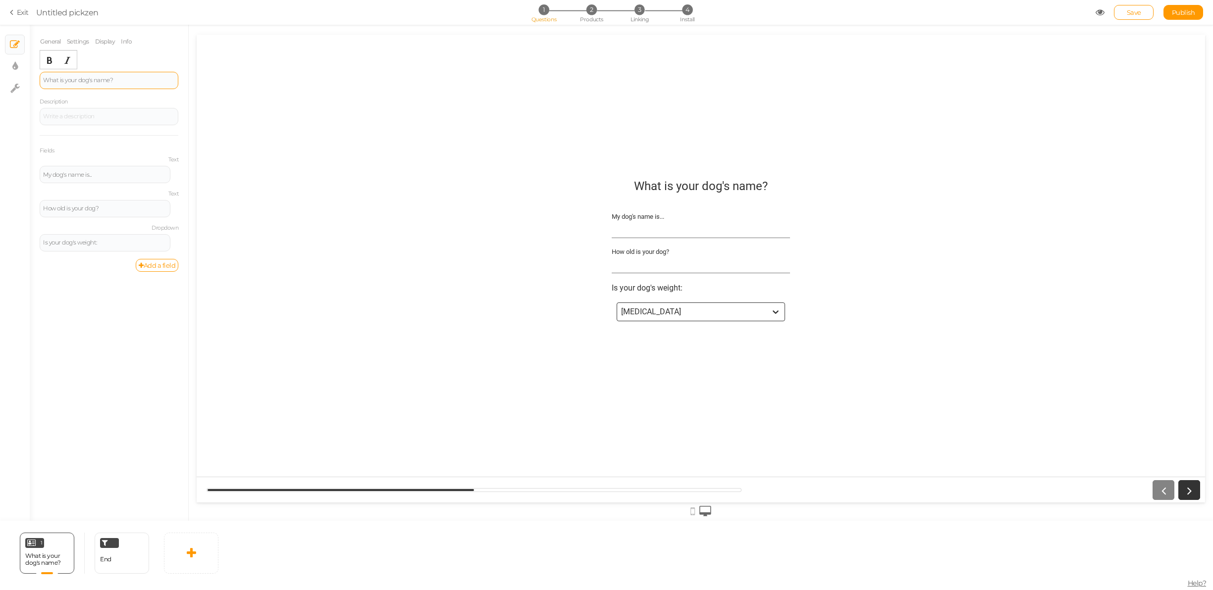
click at [113, 81] on div "What is your dog's name?" at bounding box center [109, 80] width 132 height 6
click at [153, 263] on link "Add a field" at bounding box center [157, 265] width 43 height 13
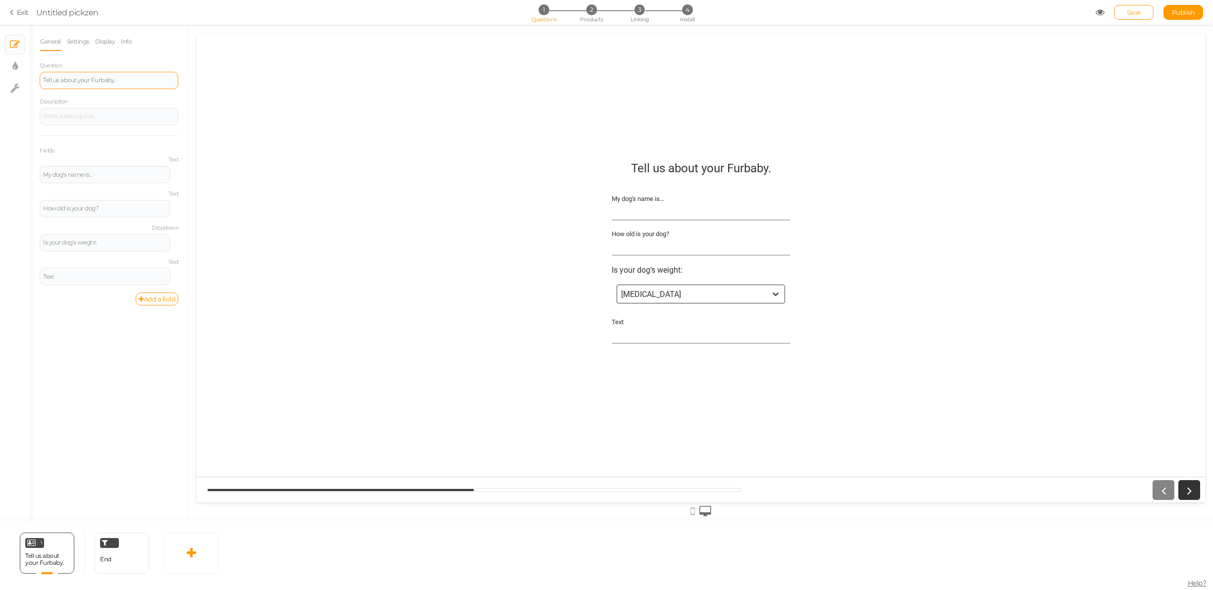
click at [670, 298] on div "[MEDICAL_DATA]" at bounding box center [692, 294] width 150 height 11
click at [670, 299] on div "[MEDICAL_DATA]" at bounding box center [692, 294] width 150 height 11
click at [101, 276] on div "Text" at bounding box center [105, 277] width 124 height 6
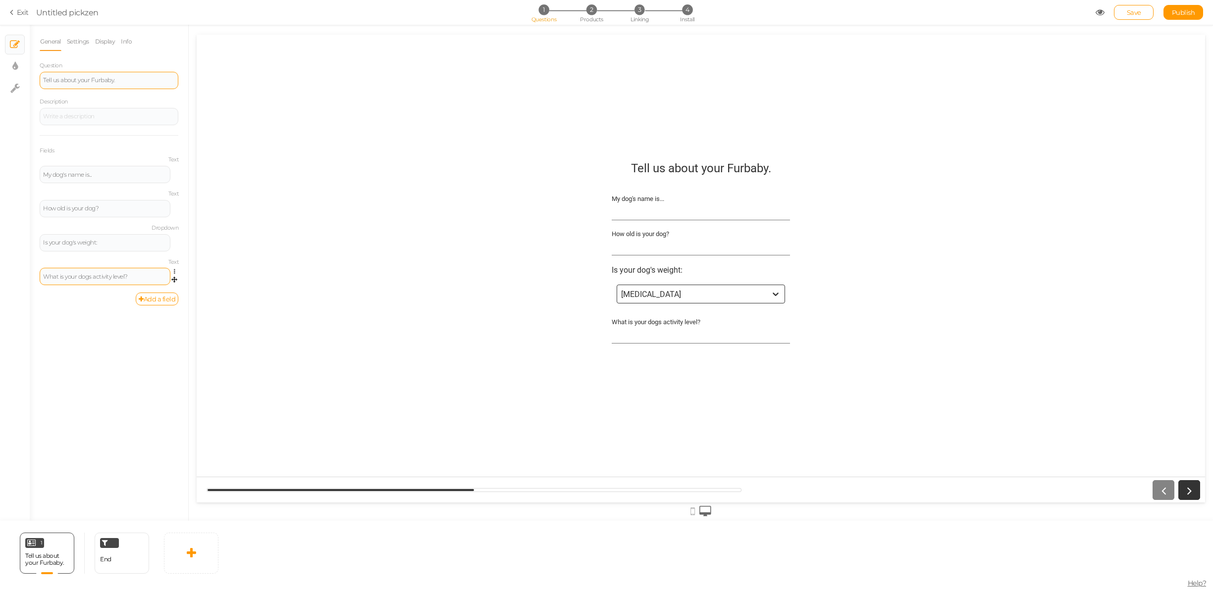
click at [130, 344] on div "General Settings Display Info Question Tell us about your Furbaby. Description …" at bounding box center [109, 276] width 158 height 489
click at [174, 261] on label "Text" at bounding box center [109, 262] width 139 height 7
click at [174, 272] on icon at bounding box center [177, 272] width 6 height 6
click at [144, 288] on link "Settings" at bounding box center [139, 286] width 78 height 10
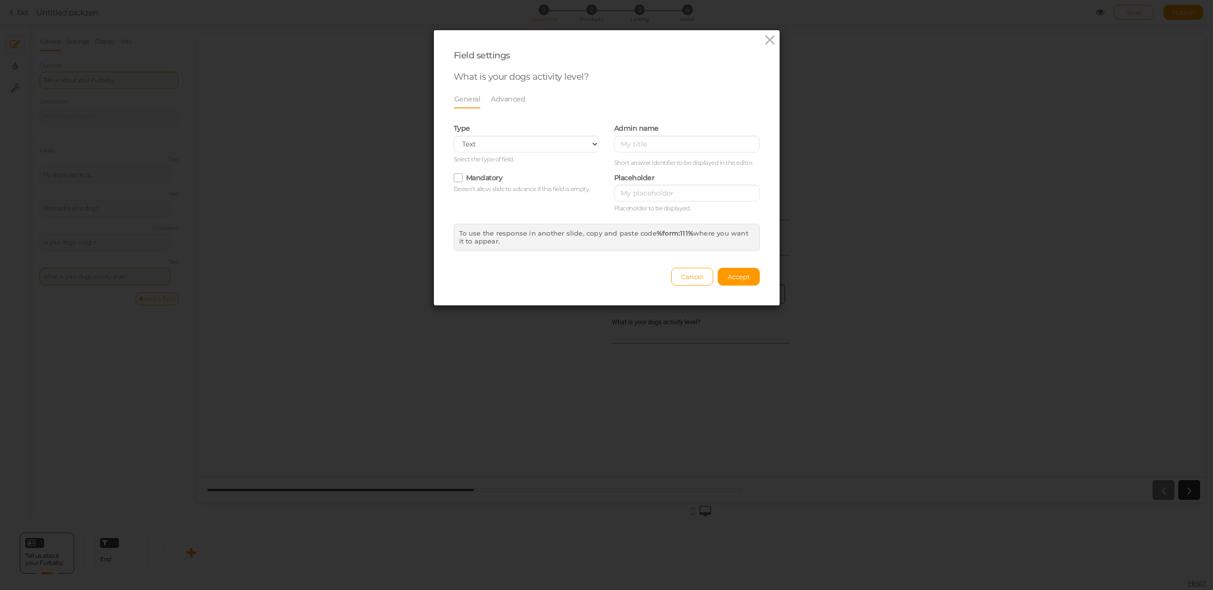
click at [528, 135] on div "Type Text Text area Number Complete name First name Last name Email Phone Range…" at bounding box center [527, 142] width 146 height 43
click at [522, 140] on select "Text Text area Number Complete name First name Last name Email Phone Range Drop…" at bounding box center [527, 144] width 146 height 17
select select "select"
click at [454, 136] on select "Text Text area Number Complete name First name Last name Email Phone Range Drop…" at bounding box center [527, 144] width 146 height 17
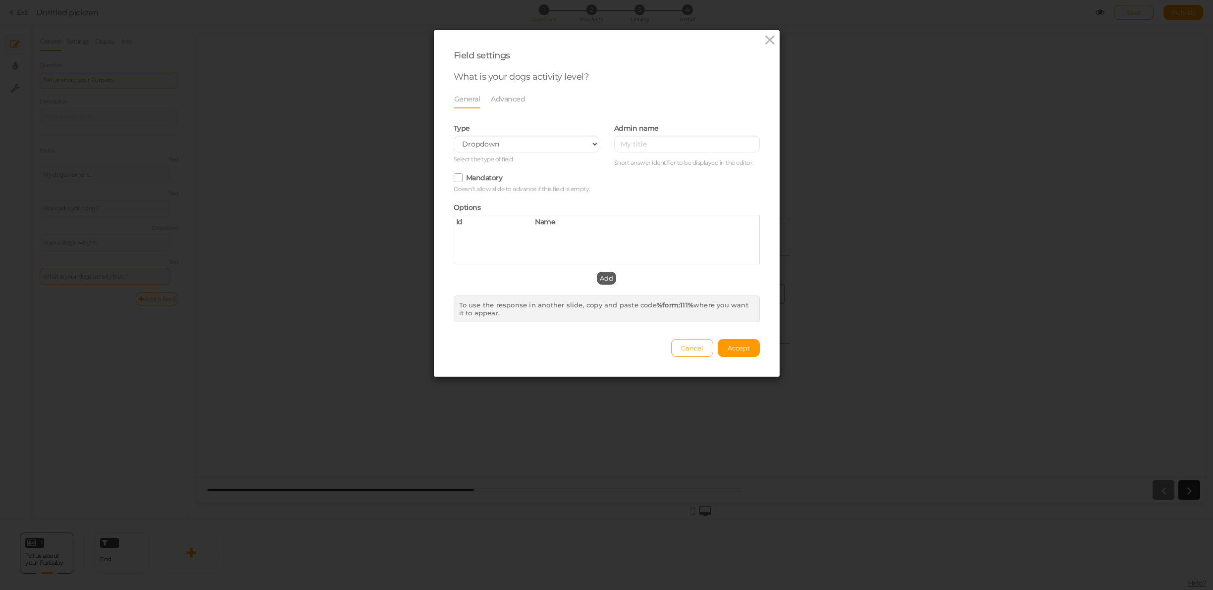
click at [607, 276] on span "Add" at bounding box center [606, 278] width 13 height 8
click at [474, 236] on span "optionId" at bounding box center [470, 232] width 29 height 9
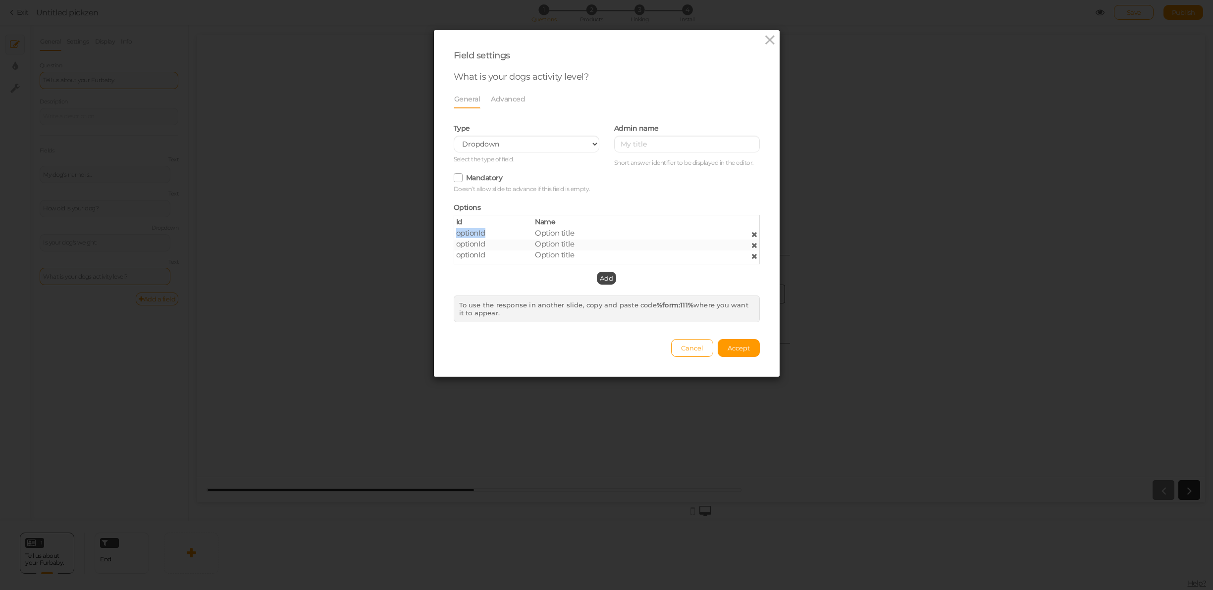
click at [474, 236] on span "optionId" at bounding box center [470, 232] width 29 height 9
click at [563, 237] on span "Option title" at bounding box center [554, 232] width 39 height 9
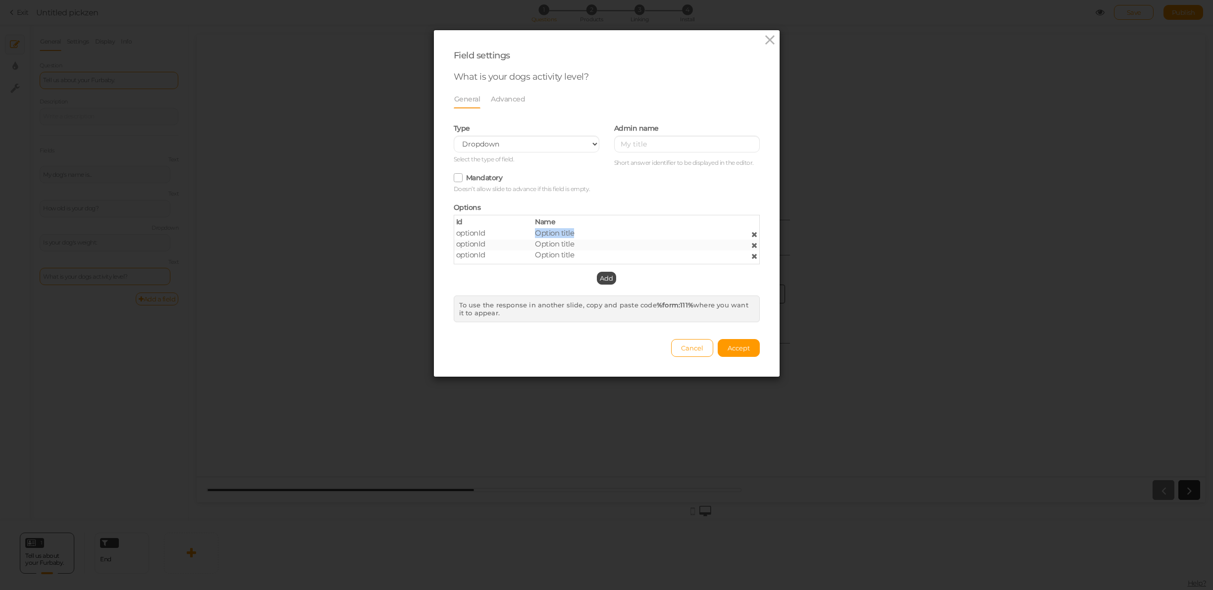
click at [563, 237] on span "Option title" at bounding box center [554, 232] width 39 height 9
click at [473, 234] on span "optionId" at bounding box center [470, 232] width 29 height 9
click at [481, 246] on span "optionId" at bounding box center [470, 243] width 29 height 9
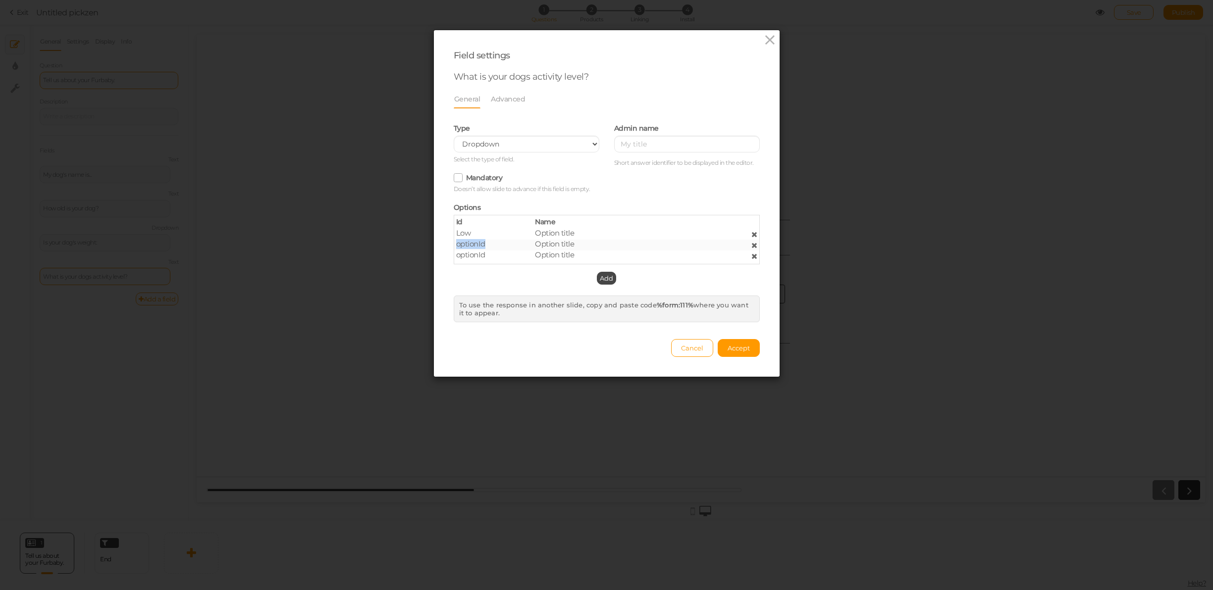
click at [481, 246] on span "optionId" at bounding box center [470, 243] width 29 height 9
click at [478, 252] on span "optionId" at bounding box center [470, 254] width 29 height 9
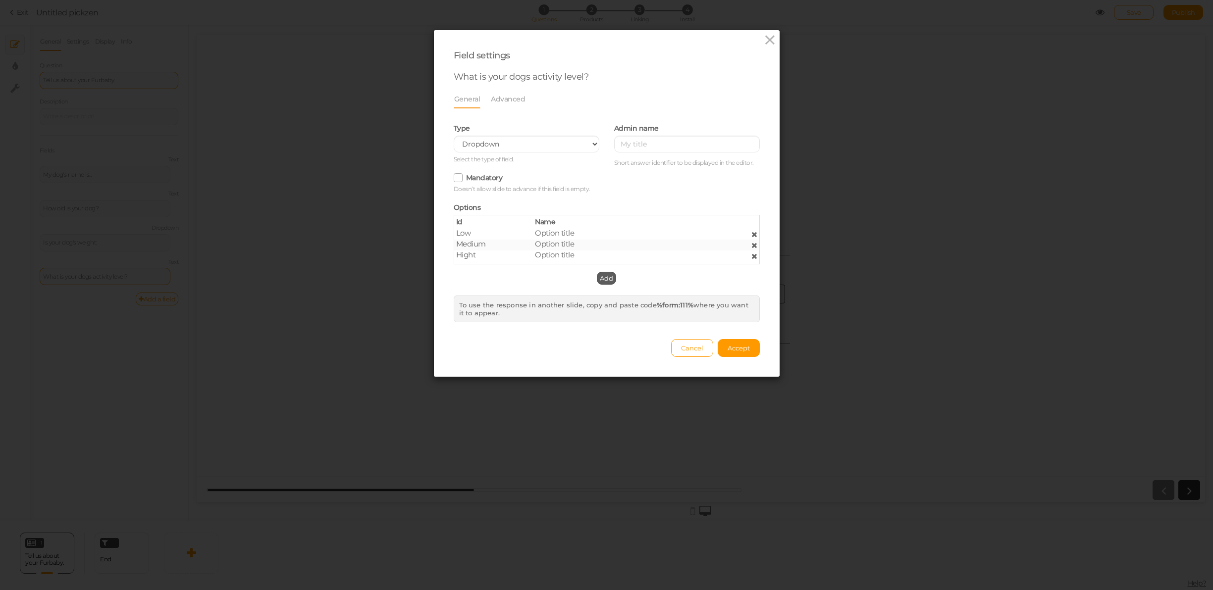
click at [599, 279] on button "Add" at bounding box center [606, 278] width 19 height 13
click at [481, 245] on div "Hight" at bounding box center [488, 247] width 79 height 9
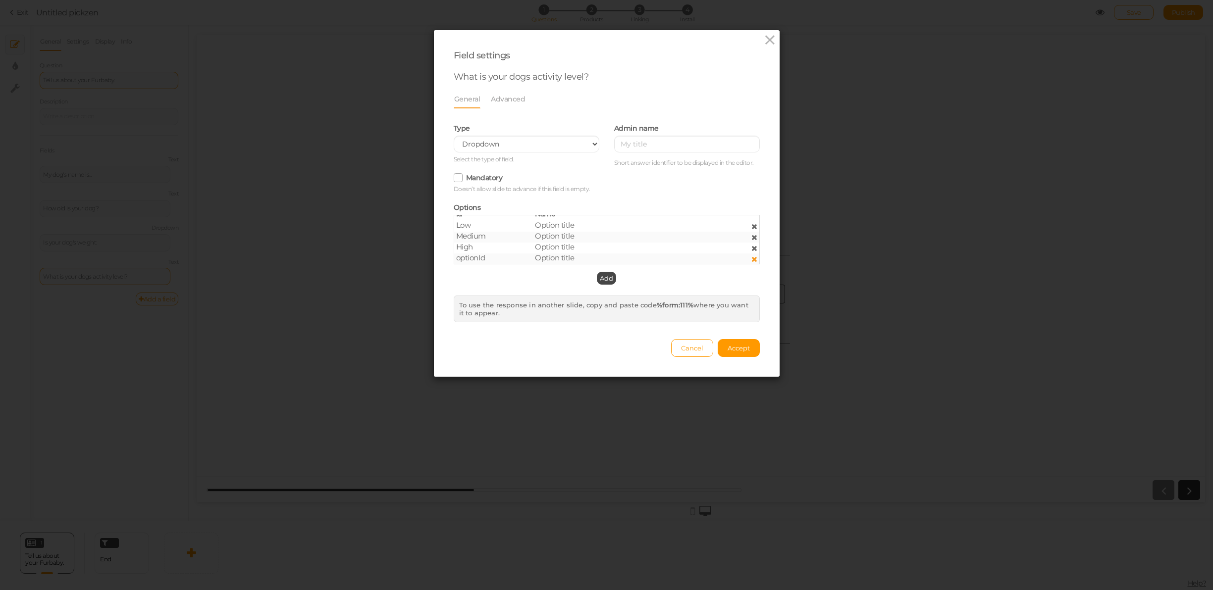
click at [753, 258] on icon at bounding box center [754, 259] width 6 height 7
click at [750, 346] on button "Accept" at bounding box center [739, 348] width 42 height 18
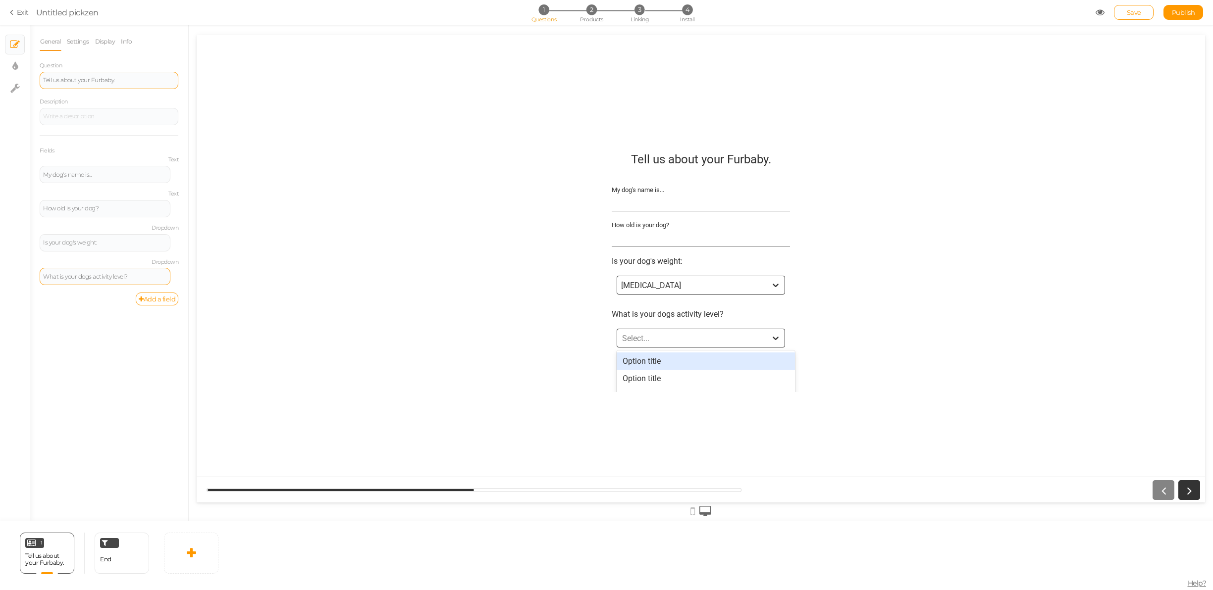
click at [711, 333] on div "Select..." at bounding box center [692, 338] width 150 height 11
click at [657, 344] on div "Select..." at bounding box center [692, 338] width 150 height 11
click at [649, 340] on div "Select..." at bounding box center [635, 338] width 27 height 9
click at [678, 348] on div "option Option title focused, 1 of 3. 3 results available. Use Up and Down to ch…" at bounding box center [701, 338] width 178 height 29
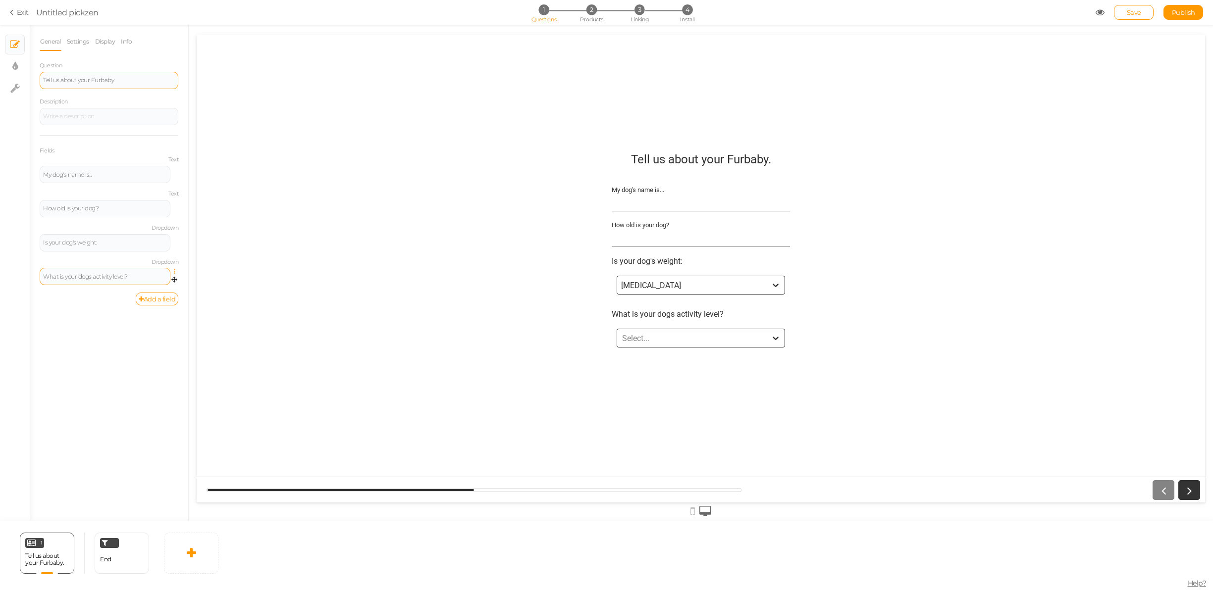
click at [174, 269] on icon at bounding box center [177, 272] width 6 height 6
click at [148, 286] on link "Settings" at bounding box center [139, 286] width 78 height 10
select select "select"
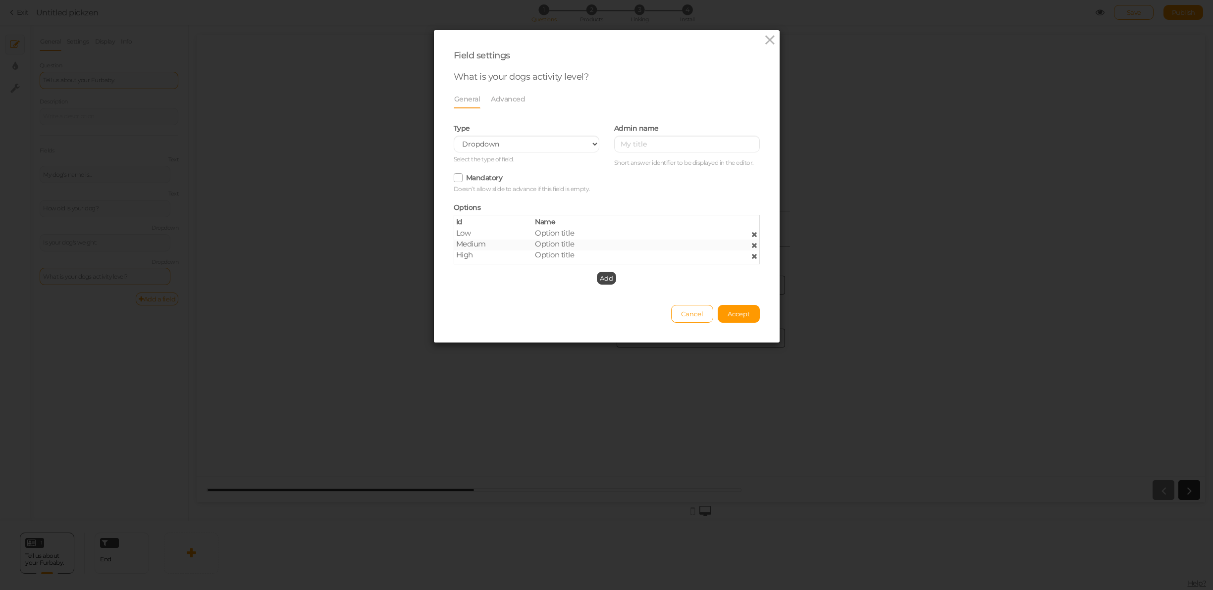
click at [561, 234] on span "Option title" at bounding box center [554, 232] width 39 height 9
click at [557, 245] on span "Option title" at bounding box center [554, 243] width 39 height 9
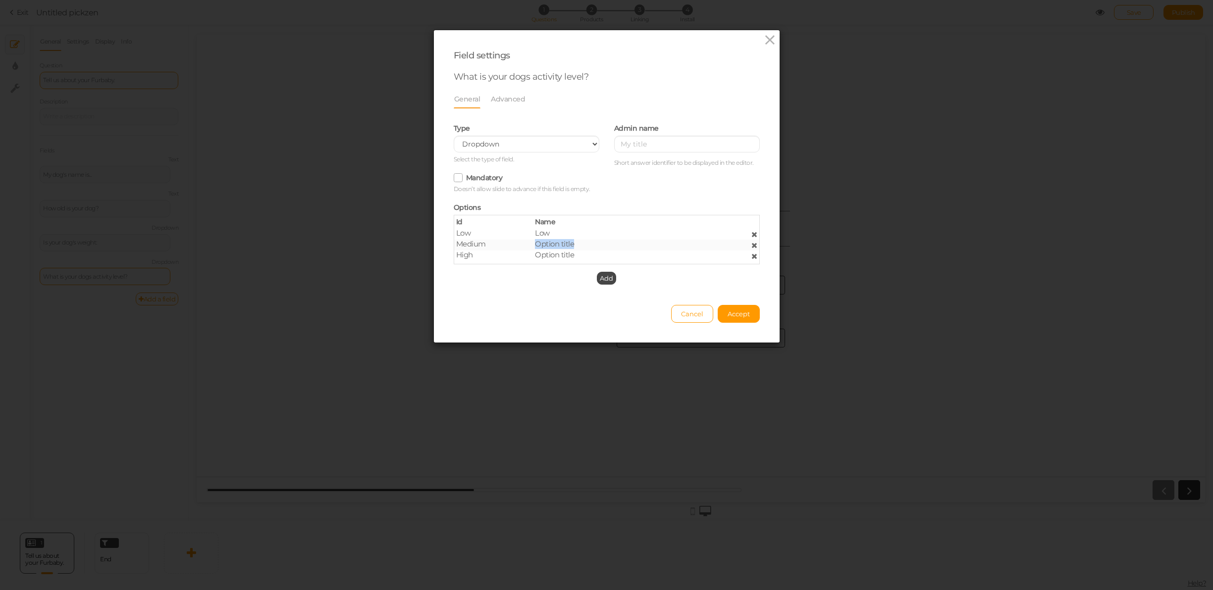
click at [557, 245] on span "Option title" at bounding box center [554, 243] width 39 height 9
click at [556, 252] on span "Option title" at bounding box center [554, 254] width 39 height 9
click at [738, 317] on span "Accept" at bounding box center [739, 314] width 22 height 8
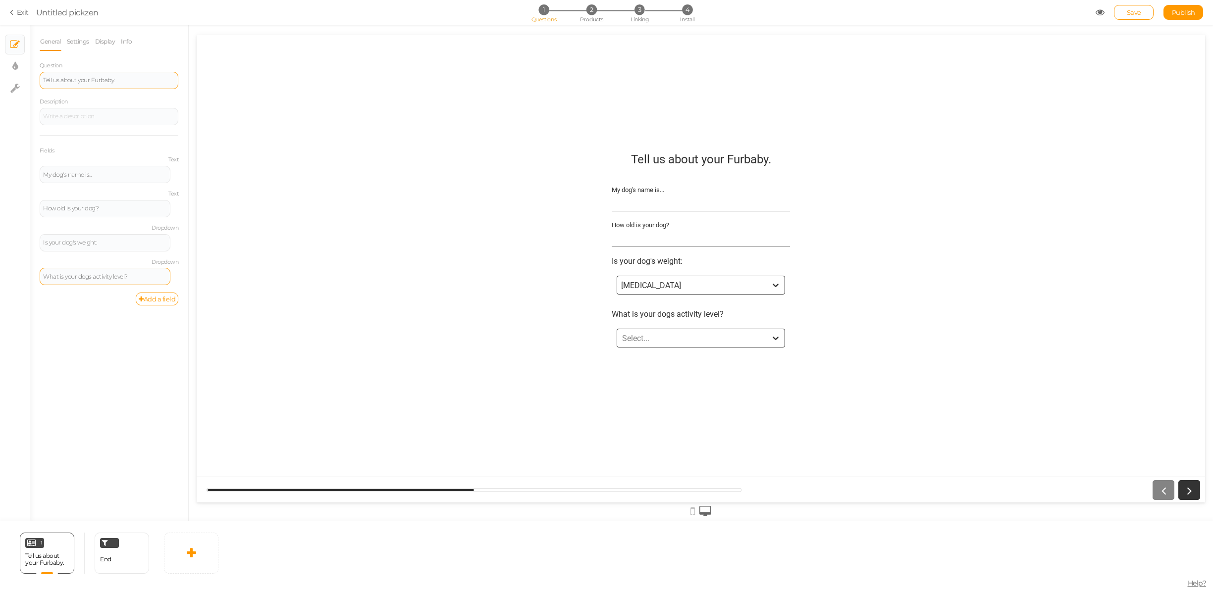
click at [704, 333] on div "Select..." at bounding box center [692, 338] width 150 height 11
click at [650, 287] on div "[MEDICAL_DATA]" at bounding box center [651, 285] width 60 height 9
click at [516, 309] on div "Tell us about your Furbaby. My dog's name is... How old is your dog? Is your do…" at bounding box center [701, 268] width 1008 height 247
click at [157, 296] on link "Add a field" at bounding box center [157, 299] width 43 height 13
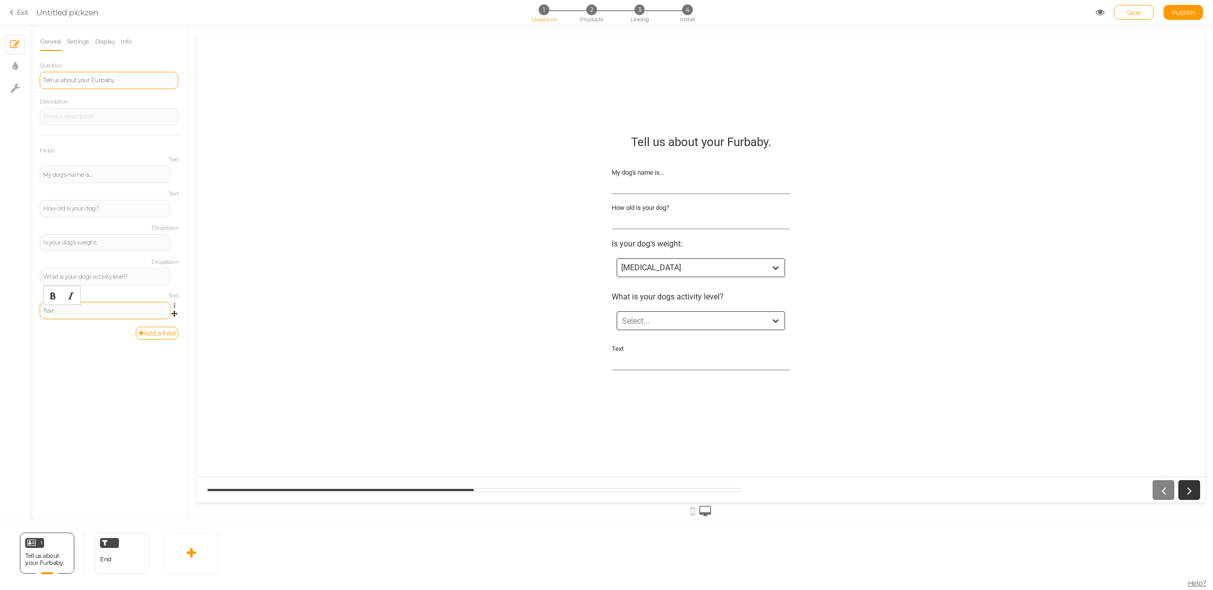
click at [128, 313] on div "Text" at bounding box center [105, 311] width 124 height 6
click at [175, 305] on icon at bounding box center [177, 306] width 6 height 6
click at [144, 322] on link "Settings" at bounding box center [139, 320] width 78 height 10
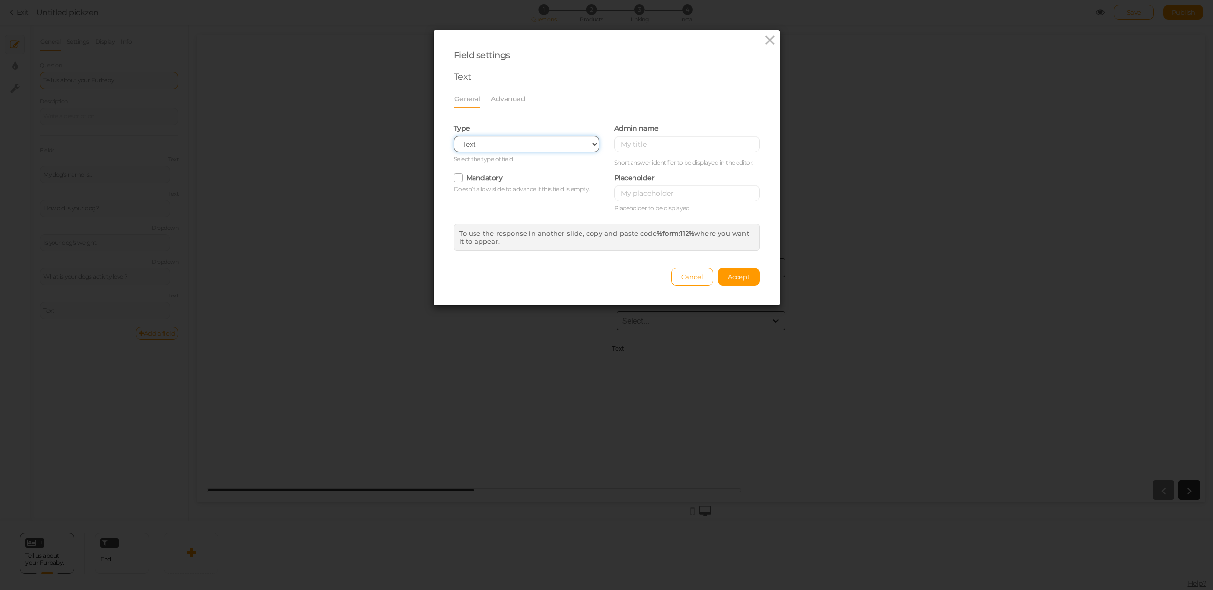
click at [489, 139] on select "Text Text area Number Complete name First name Last name Email Phone Range Drop…" at bounding box center [527, 144] width 146 height 17
select select "email"
click at [454, 136] on select "Text Text area Number Complete name First name Last name Email Phone Range Drop…" at bounding box center [527, 144] width 146 height 17
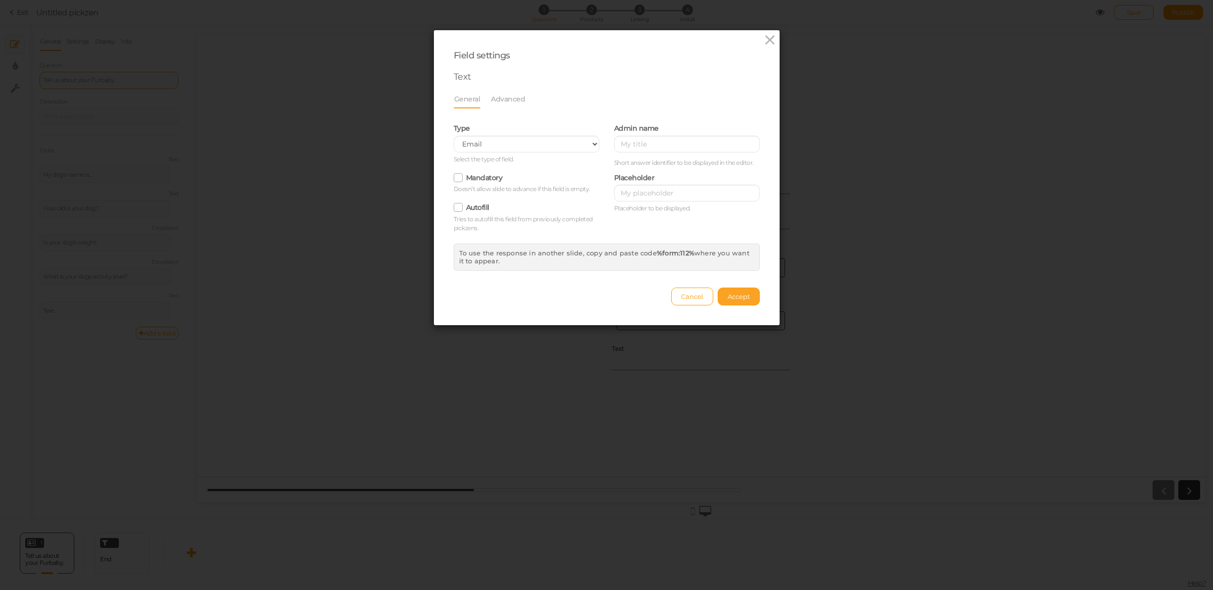
click at [740, 294] on span "Accept" at bounding box center [739, 297] width 22 height 8
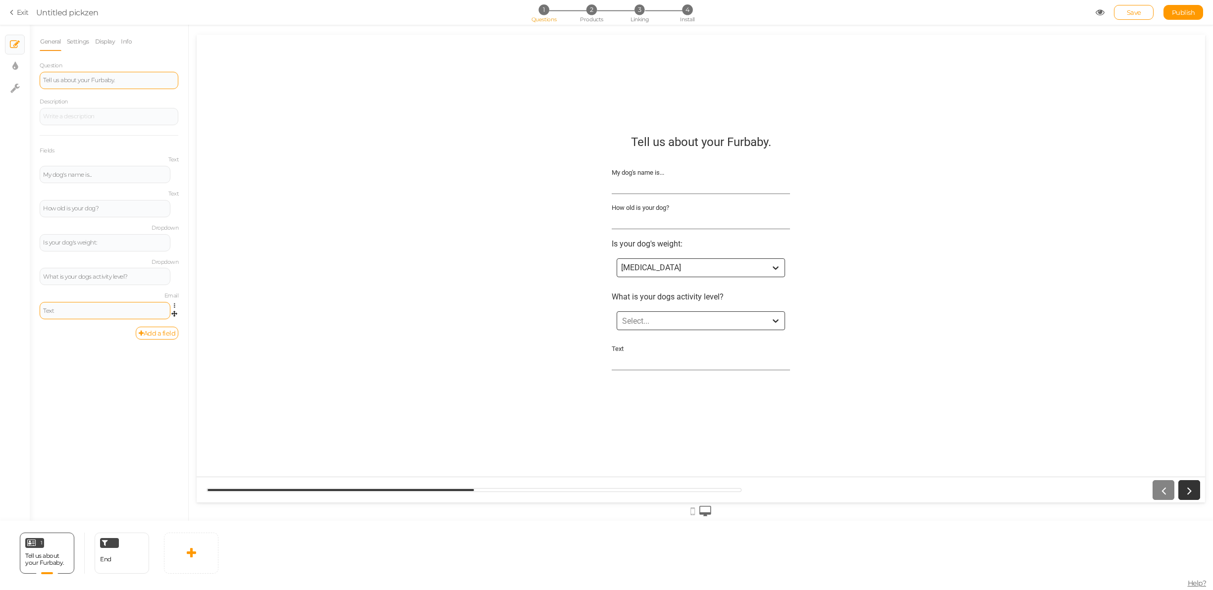
click at [123, 312] on div "Text" at bounding box center [105, 311] width 124 height 6
click at [74, 311] on div "Text" at bounding box center [105, 311] width 124 height 6
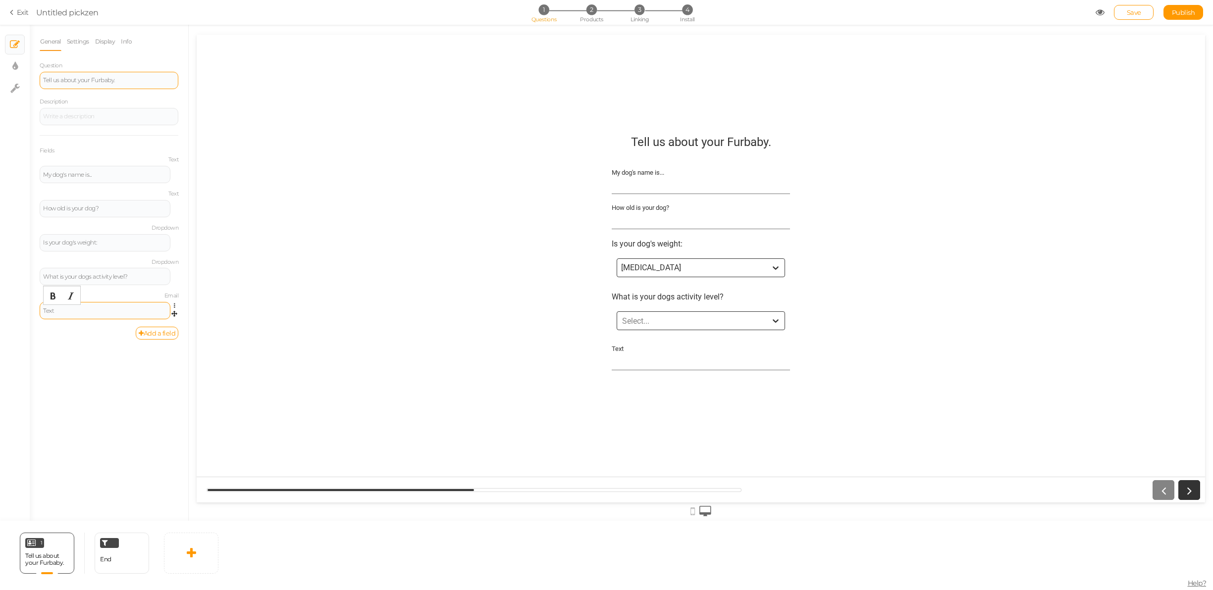
click at [74, 311] on div "Text" at bounding box center [105, 311] width 124 height 6
click at [1091, 12] on span "Untitled pickzen" at bounding box center [565, 12] width 1059 height 12
click at [1097, 12] on icon at bounding box center [1099, 12] width 9 height 9
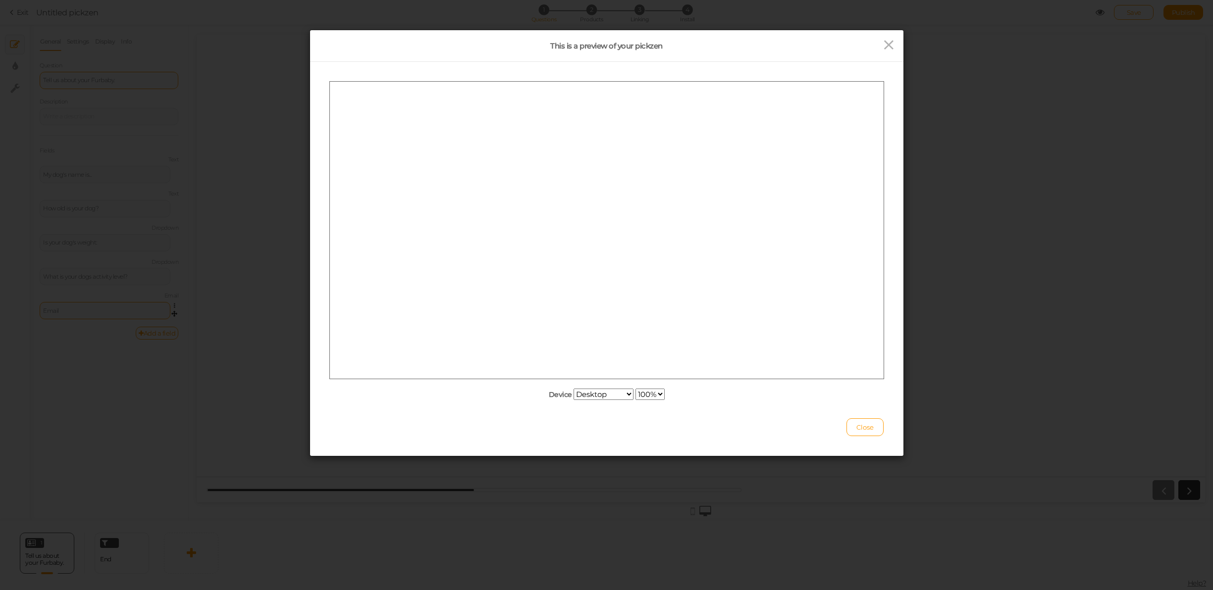
scroll to position [0, 0]
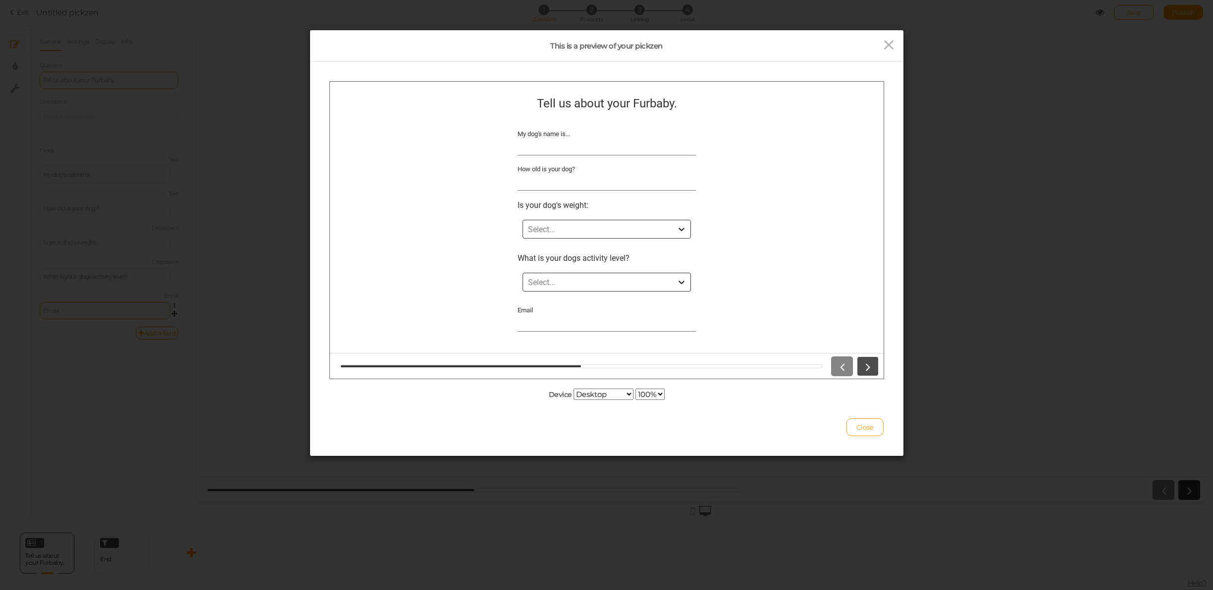
click at [869, 369] on icon at bounding box center [867, 366] width 13 height 13
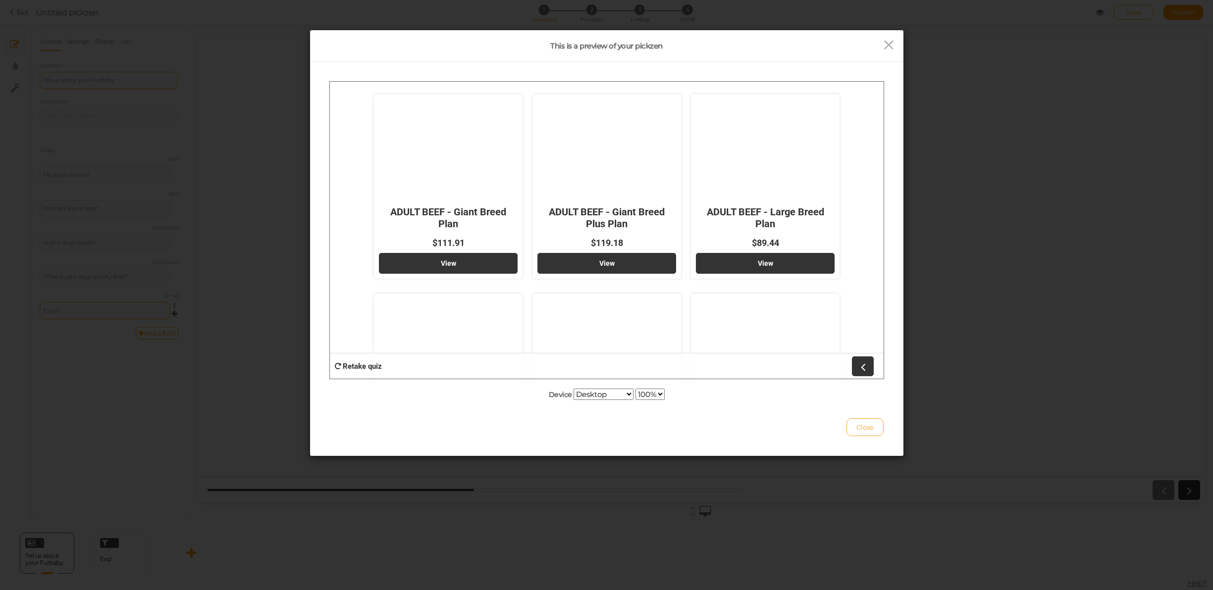
click at [859, 424] on span "Close" at bounding box center [864, 427] width 17 height 8
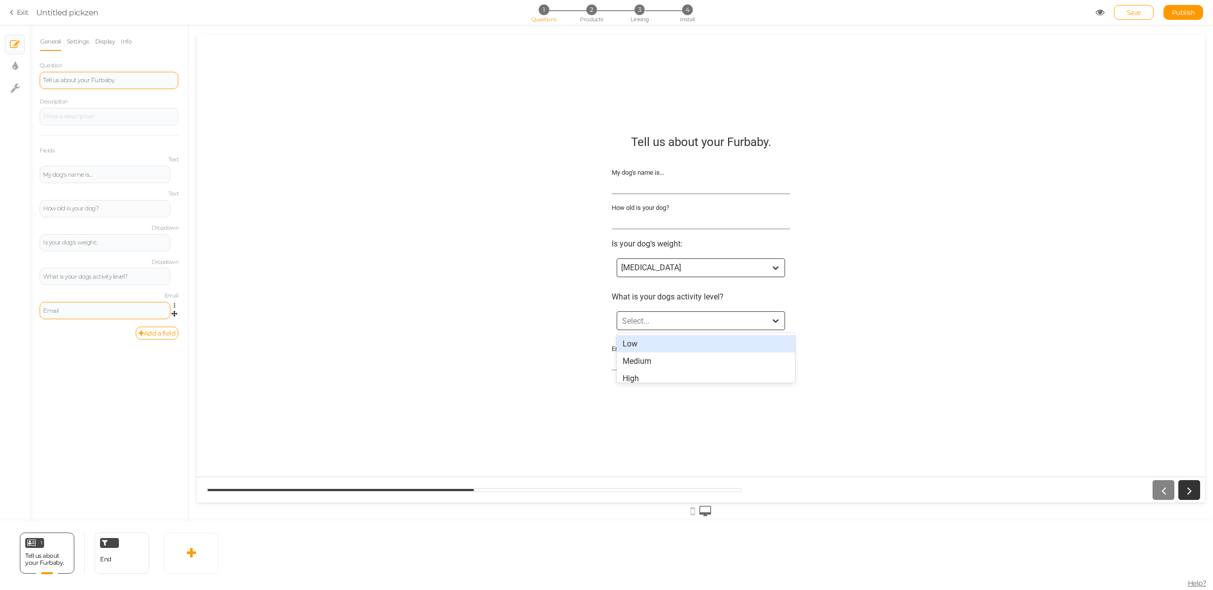
click at [664, 321] on div "Select..." at bounding box center [692, 320] width 150 height 11
click at [627, 362] on input "Email" at bounding box center [701, 362] width 178 height 18
click at [48, 310] on div "Email" at bounding box center [105, 311] width 124 height 6
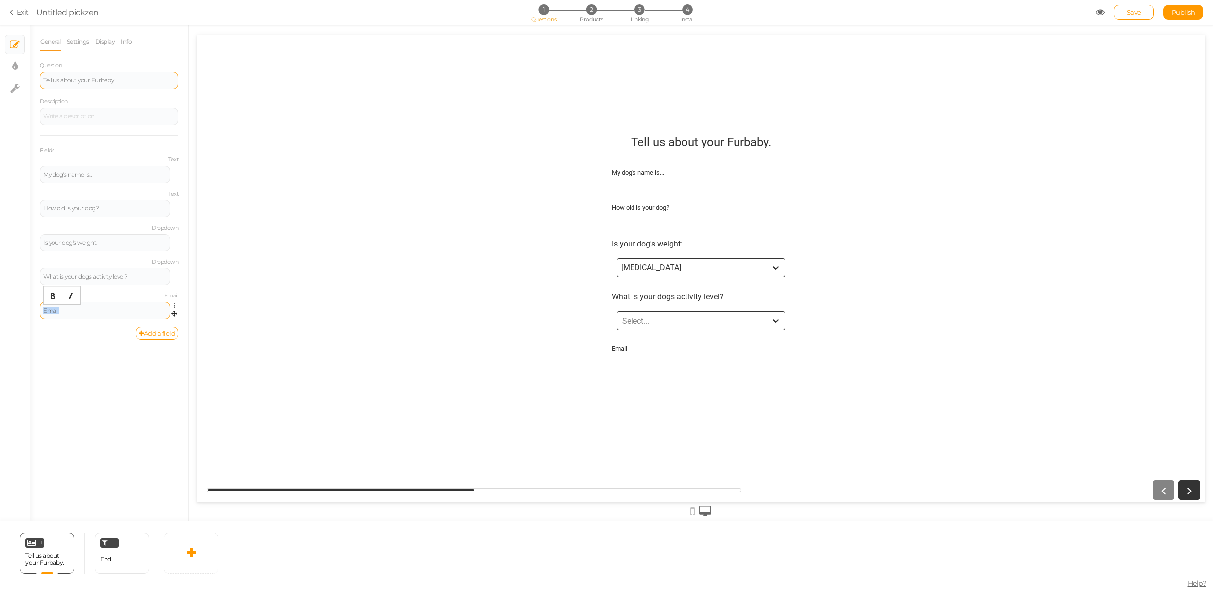
click at [48, 310] on div "Email" at bounding box center [105, 311] width 124 height 6
click at [627, 363] on input "Email" at bounding box center [701, 362] width 178 height 18
click at [11, 88] on icon at bounding box center [14, 88] width 9 height 10
select select "en"
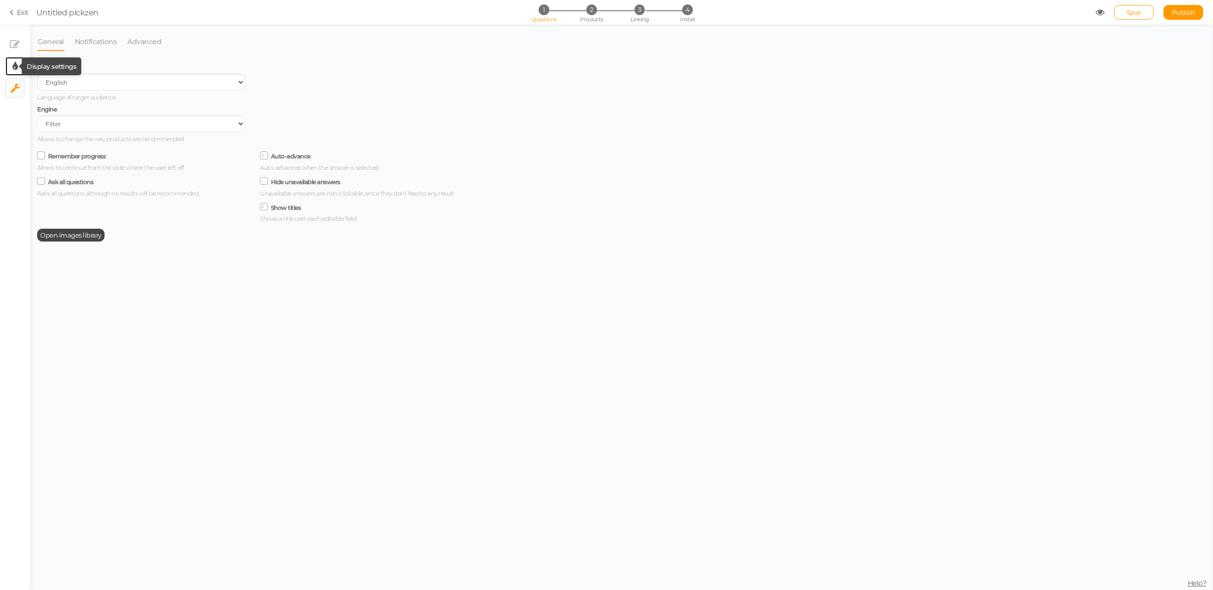
click at [13, 60] on tip-cont at bounding box center [14, 66] width 5 height 12
select select "2"
select select "roboto"
select select "fade"
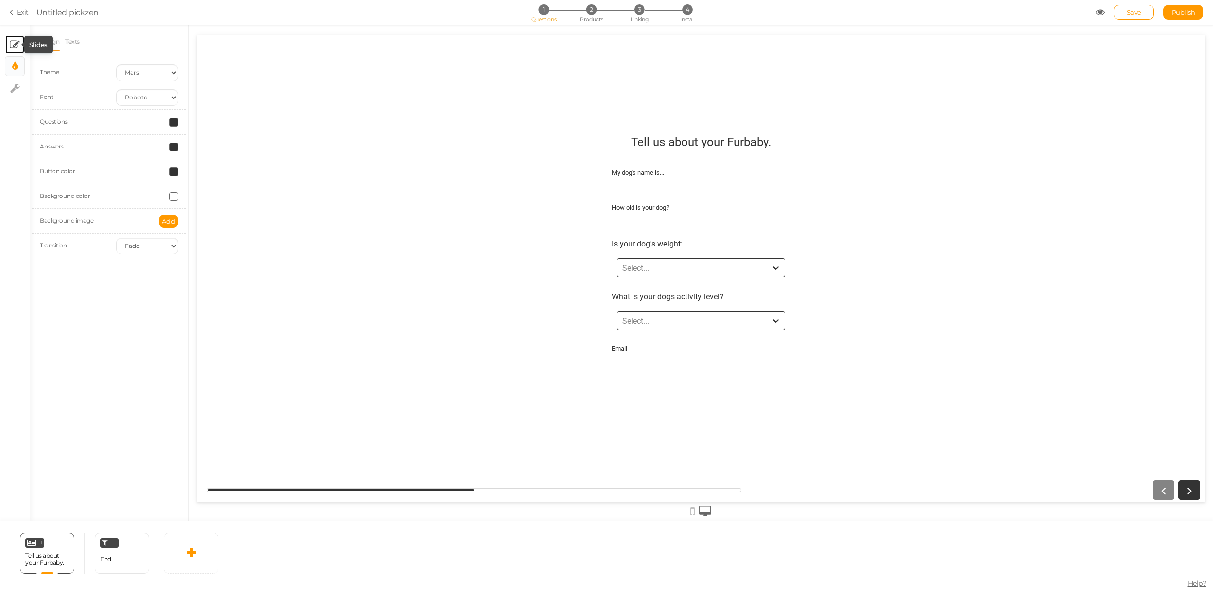
click at [12, 48] on icon at bounding box center [15, 45] width 10 height 10
click at [106, 41] on link "Display" at bounding box center [105, 41] width 21 height 19
click at [59, 41] on link "General" at bounding box center [51, 41] width 22 height 19
click at [91, 41] on li "Settings" at bounding box center [80, 41] width 28 height 19
click at [86, 41] on link "Settings" at bounding box center [77, 41] width 23 height 19
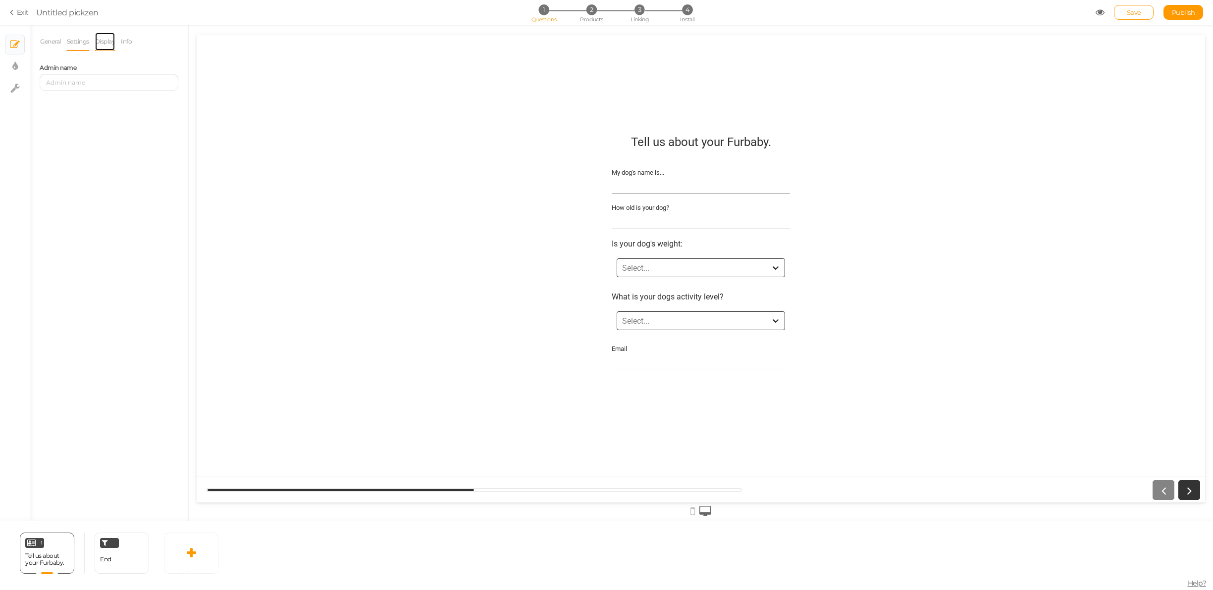
click at [109, 42] on link "Display" at bounding box center [105, 41] width 21 height 19
click at [132, 42] on link "Info" at bounding box center [126, 41] width 12 height 19
click at [91, 40] on li "Settings" at bounding box center [80, 41] width 28 height 19
click at [51, 39] on link "General" at bounding box center [51, 41] width 22 height 19
click at [18, 61] on link "× Display settings" at bounding box center [14, 66] width 19 height 19
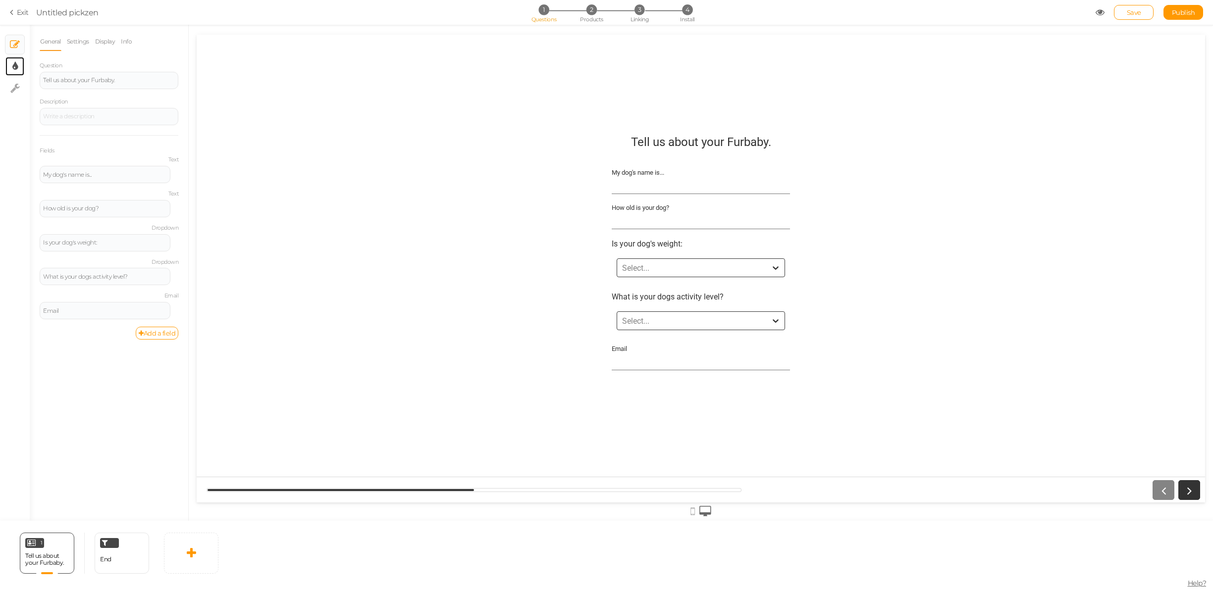
select select "2"
select select "roboto"
select select "fade"
click at [168, 219] on span "Add" at bounding box center [168, 221] width 13 height 8
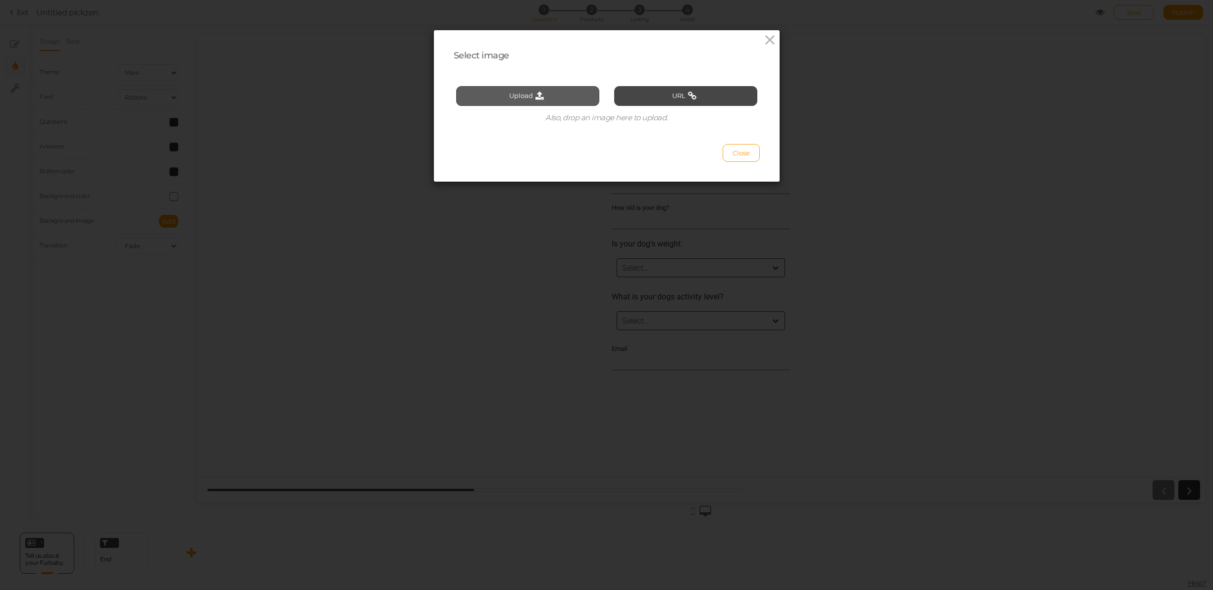
click at [524, 93] on button "Upload" at bounding box center [527, 96] width 143 height 20
type input "C:\fakepath\Furever_logo_B.png"
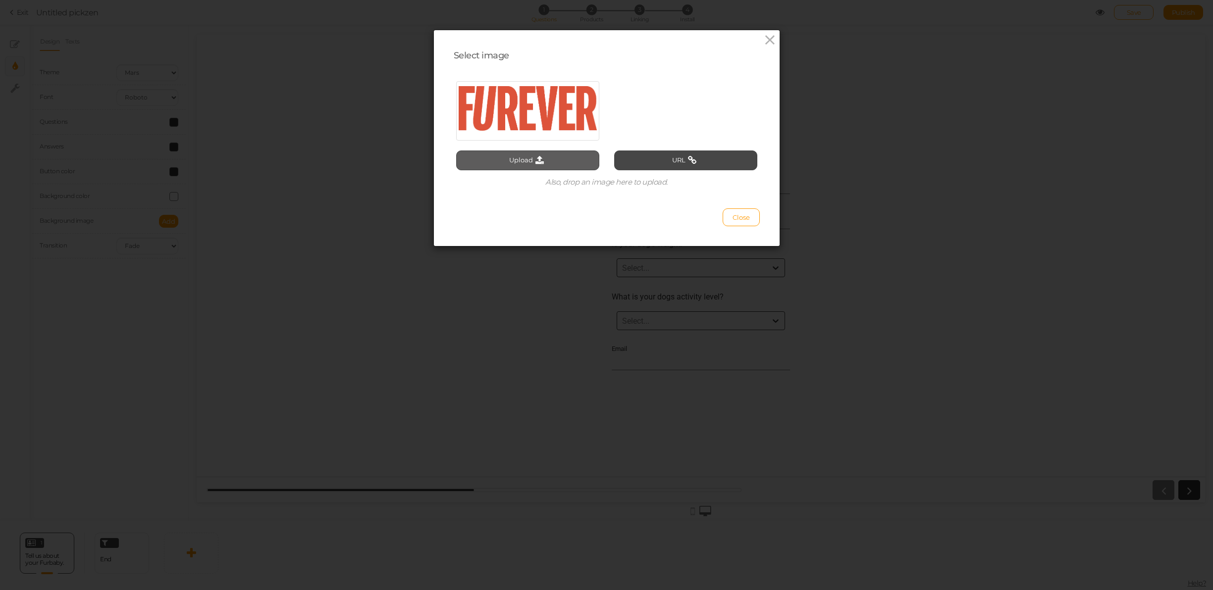
click at [541, 164] on icon at bounding box center [539, 160] width 13 height 9
click at [735, 215] on span "Close" at bounding box center [740, 217] width 17 height 8
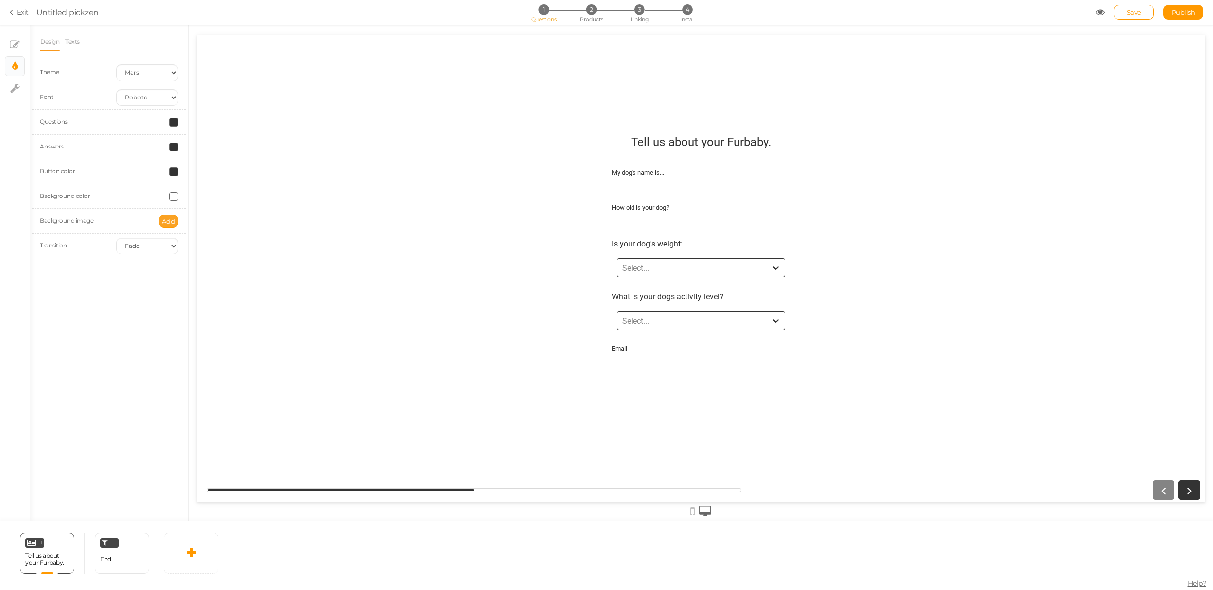
click at [164, 220] on span "Add" at bounding box center [168, 221] width 13 height 8
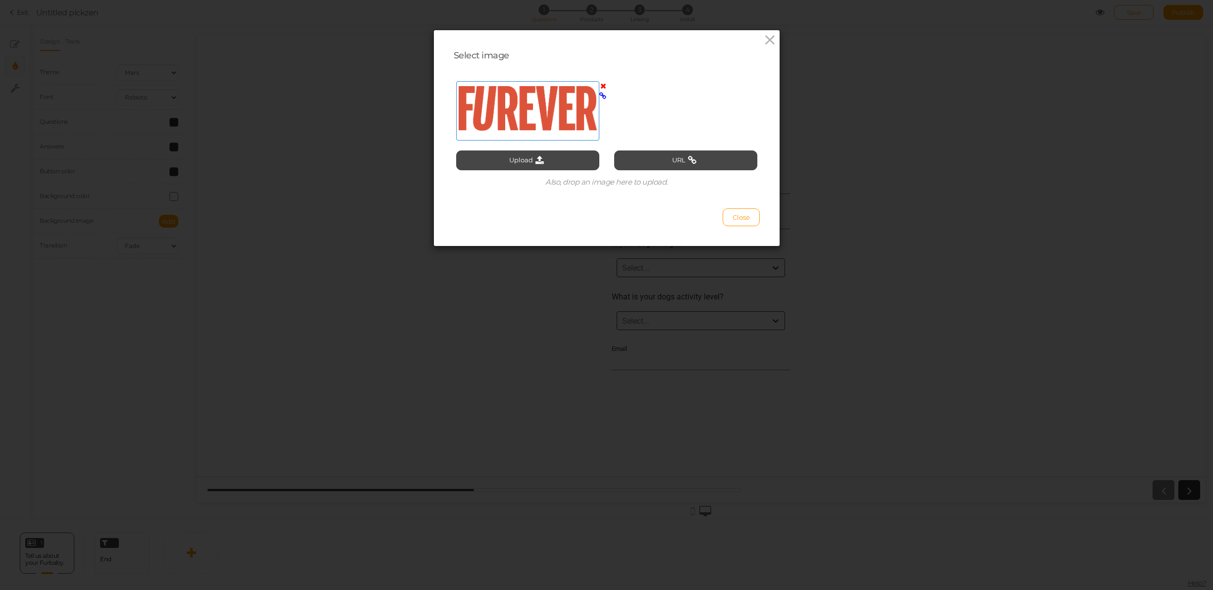
click at [549, 114] on div at bounding box center [528, 109] width 138 height 50
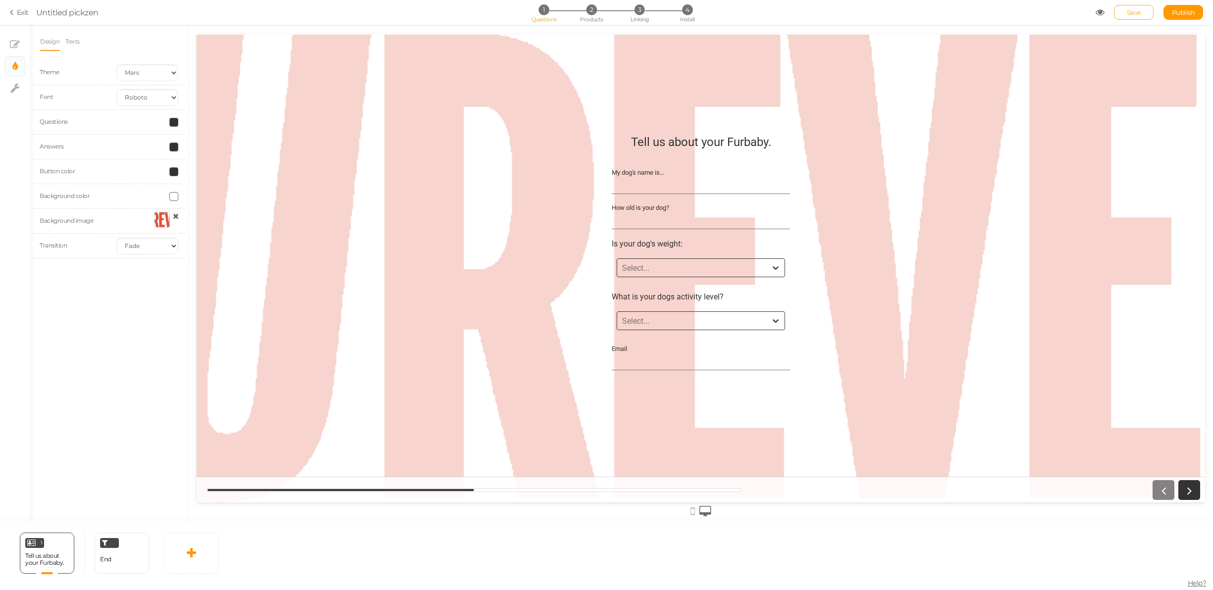
click at [1142, 12] on link "Save" at bounding box center [1134, 12] width 40 height 15
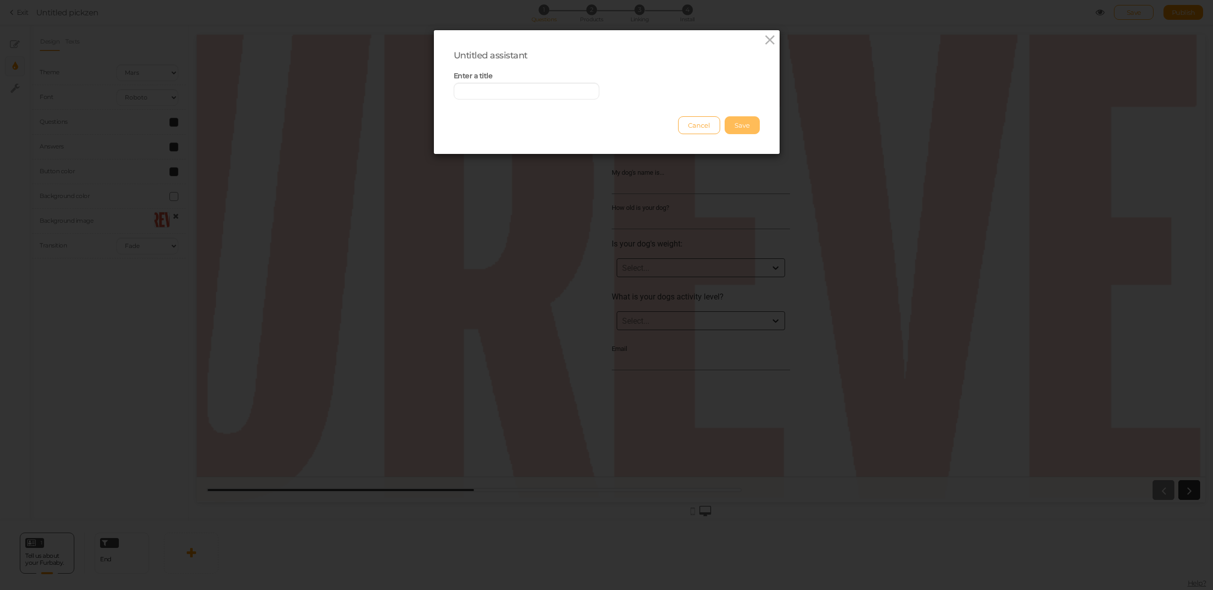
click at [709, 119] on button "Cancel" at bounding box center [699, 125] width 42 height 18
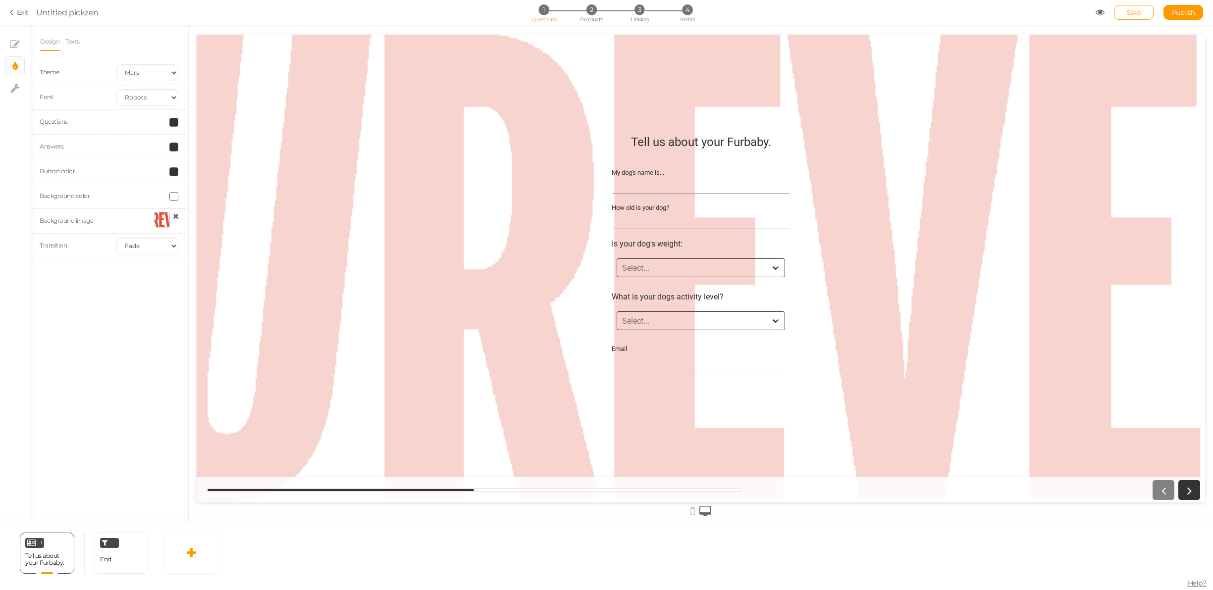
click at [1104, 5] on div "Save Publish" at bounding box center [1149, 12] width 108 height 15
click at [1098, 8] on icon at bounding box center [1099, 12] width 9 height 9
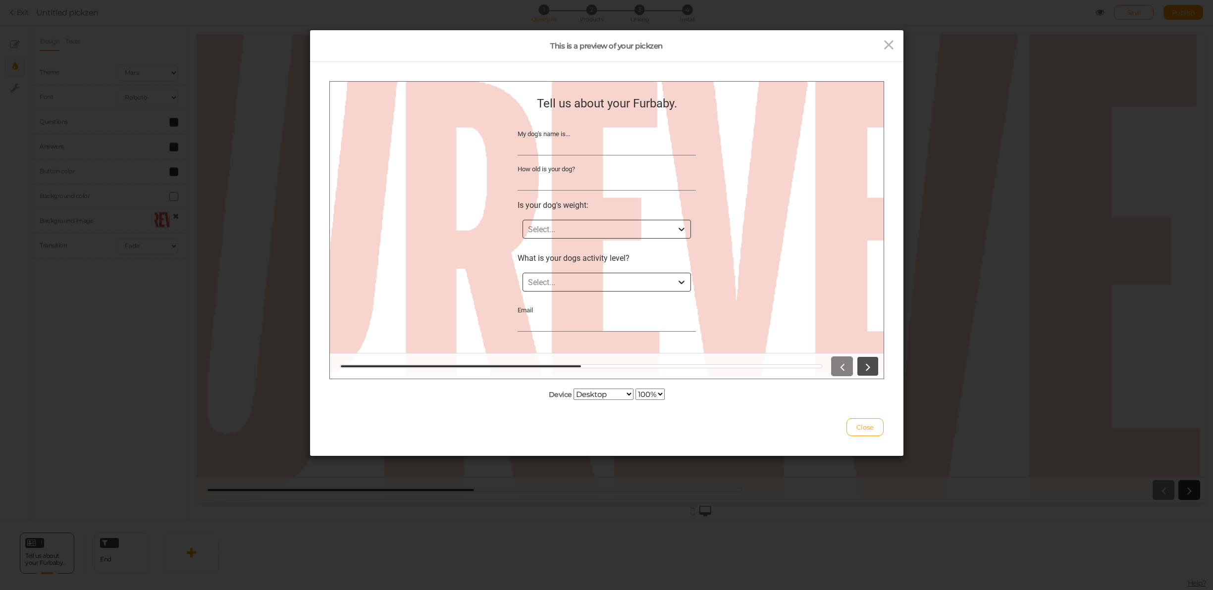
click at [866, 368] on icon at bounding box center [867, 366] width 13 height 13
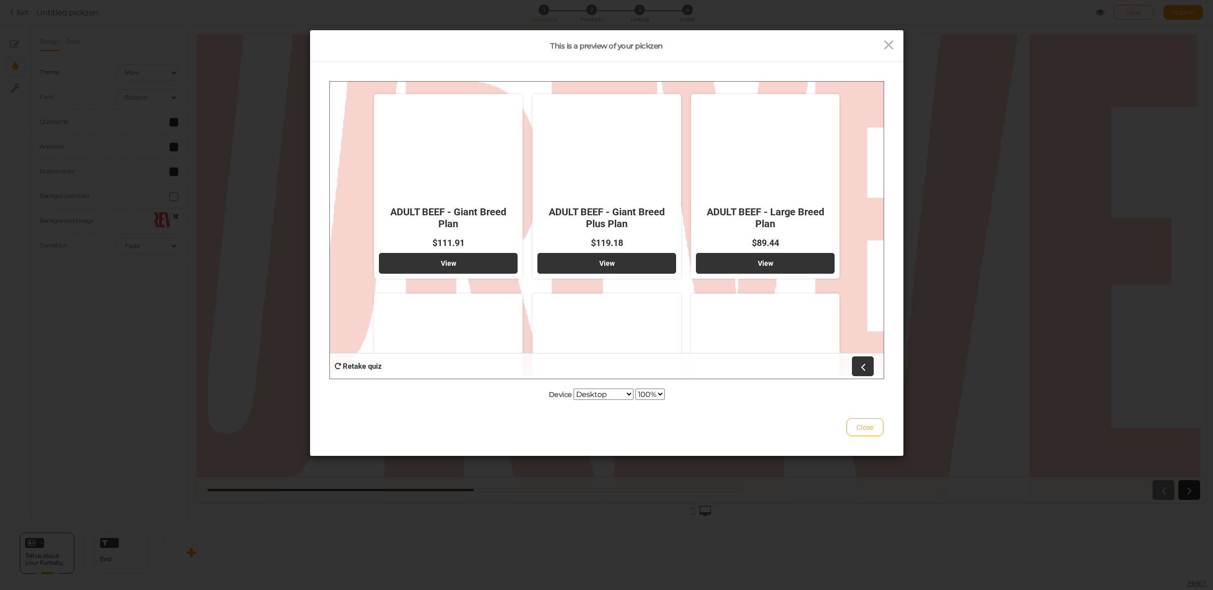
click at [597, 387] on div "Device Desktop Small mobile Large mobile 100% 75% 50% 25%" at bounding box center [607, 242] width 554 height 320
click at [593, 395] on select "Desktop Small mobile Large mobile" at bounding box center [604, 394] width 60 height 11
select select "2"
click at [574, 400] on select "Desktop Small mobile Large mobile" at bounding box center [604, 394] width 60 height 11
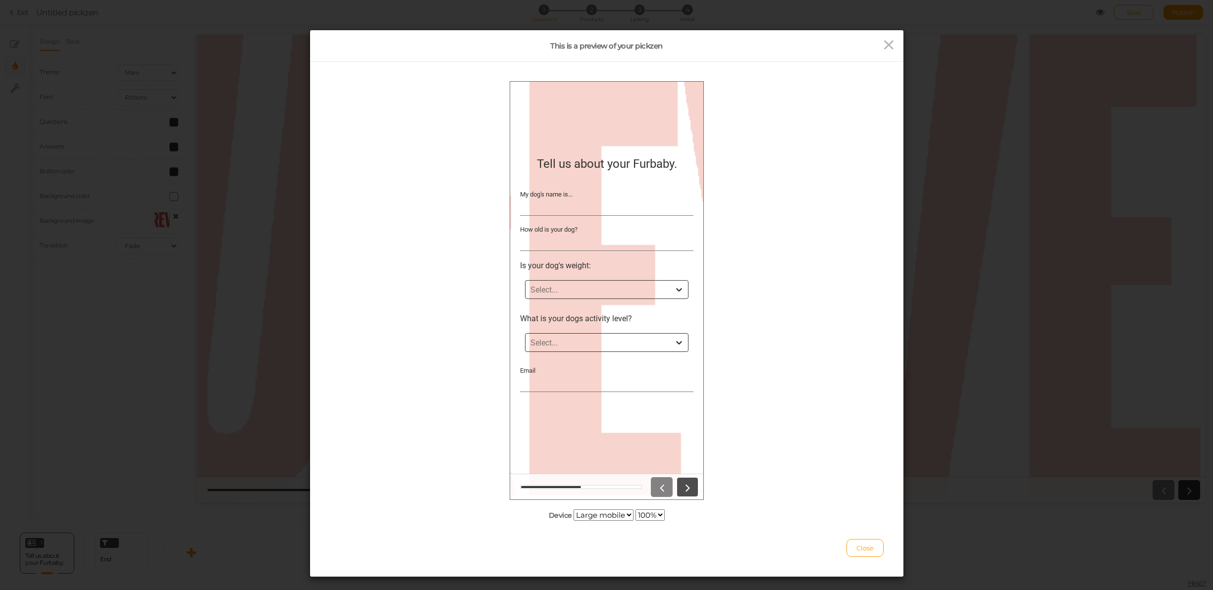
click at [682, 489] on icon at bounding box center [686, 486] width 13 height 13
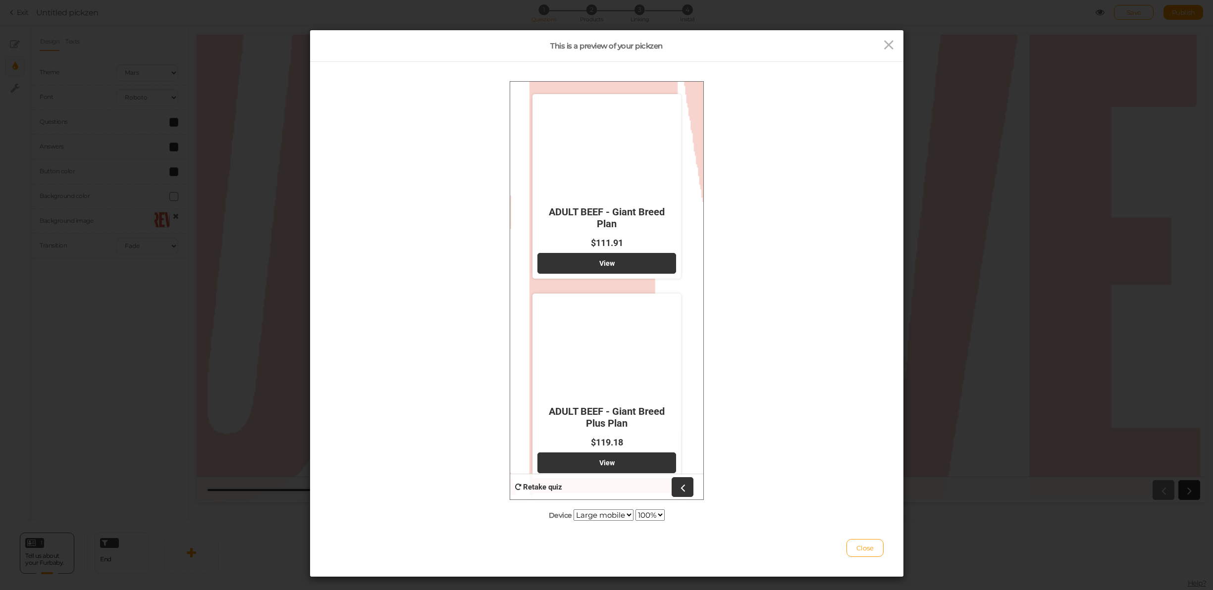
click at [682, 489] on icon at bounding box center [682, 486] width 13 height 13
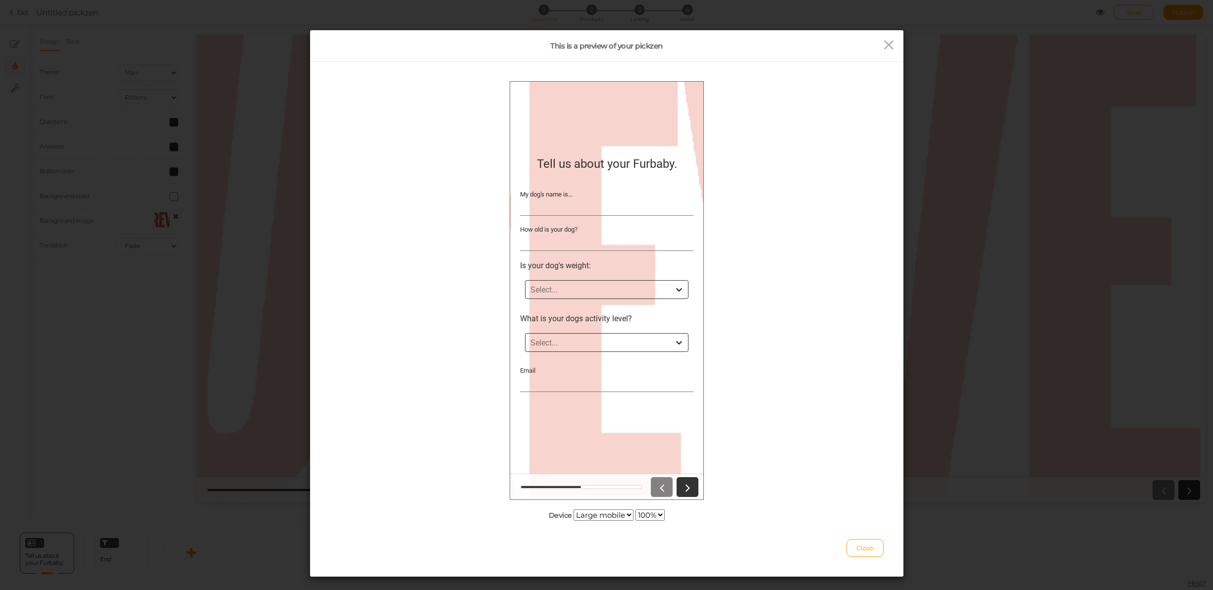
scroll to position [16, 0]
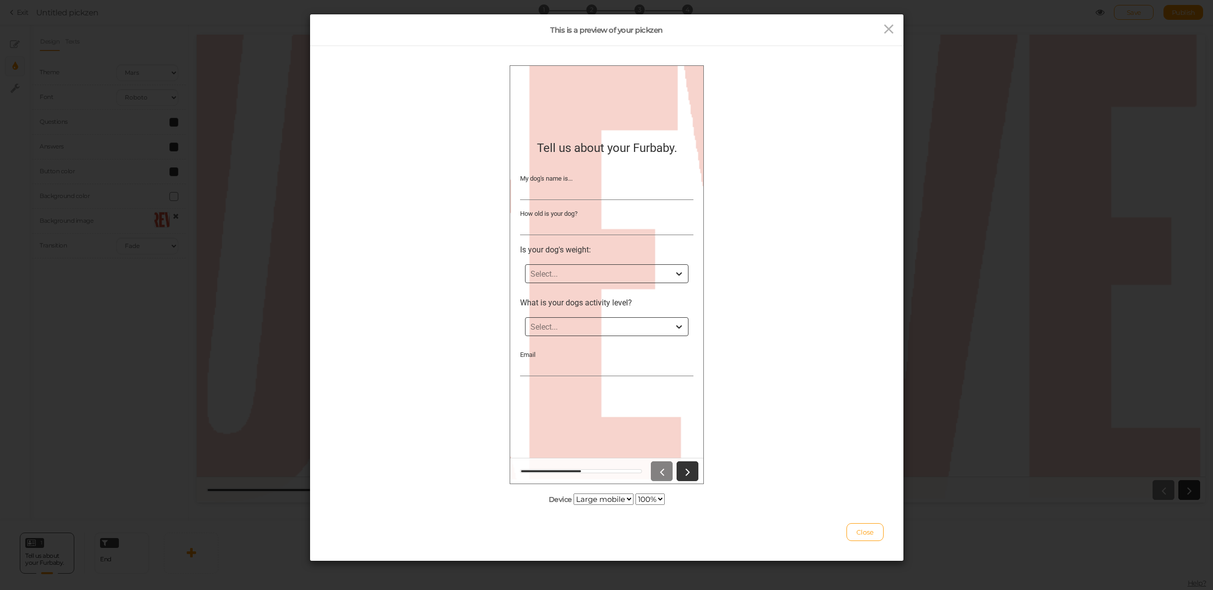
click at [687, 482] on div at bounding box center [606, 471] width 193 height 26
click at [693, 470] on link at bounding box center [687, 471] width 22 height 20
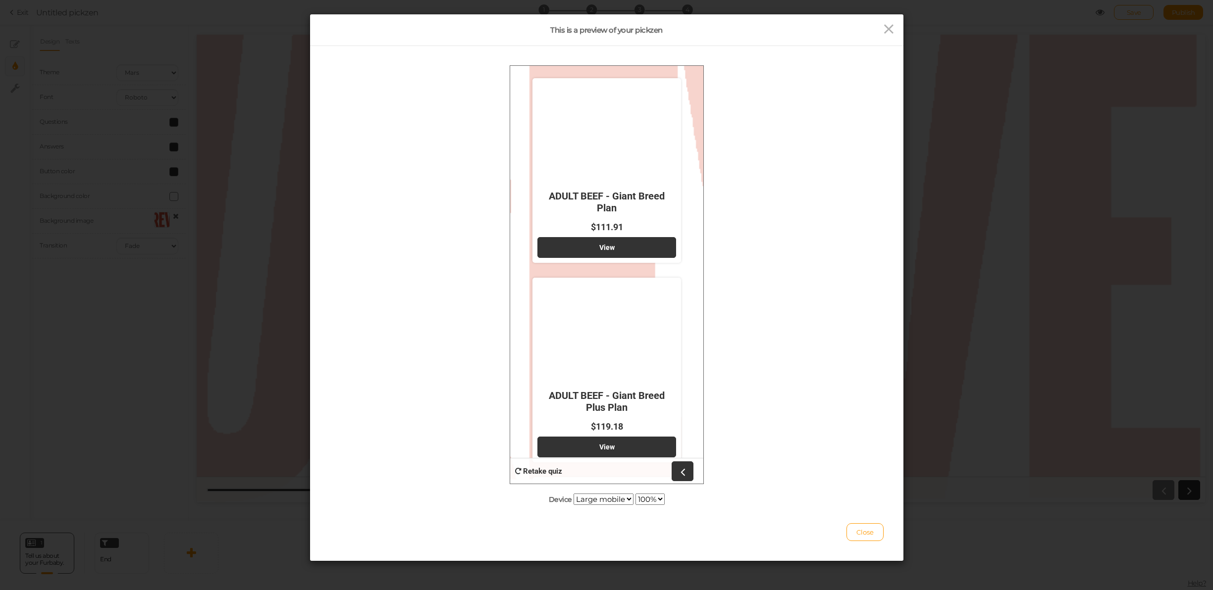
click at [693, 470] on div at bounding box center [695, 471] width 5 height 20
click at [861, 528] on span "Close" at bounding box center [864, 532] width 17 height 8
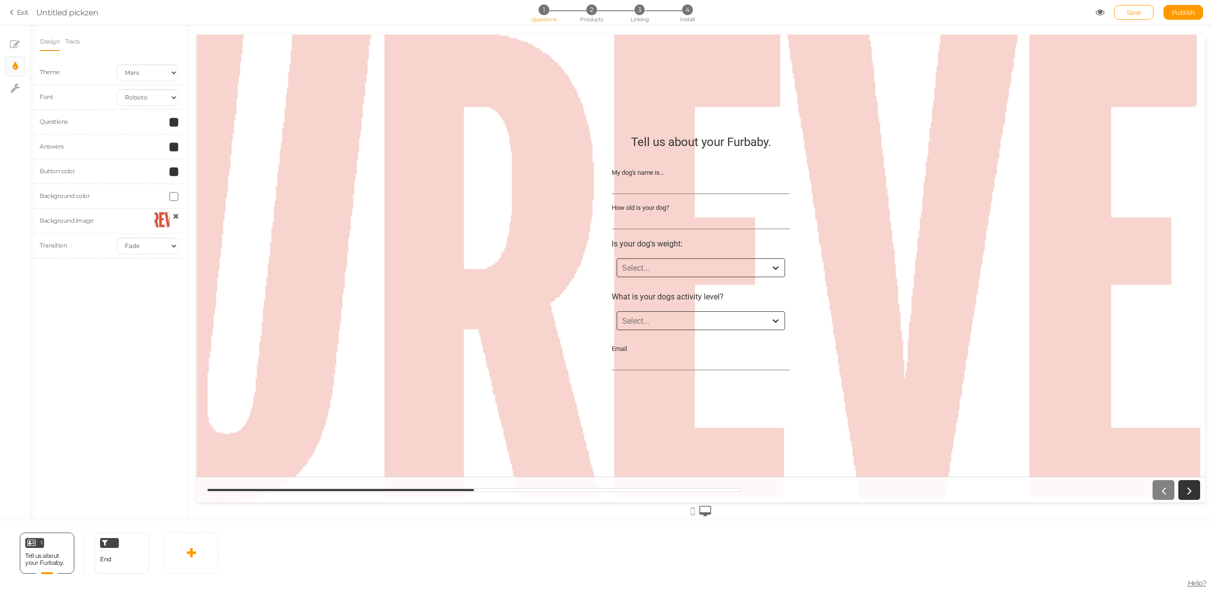
click at [644, 360] on input "Email" at bounding box center [701, 362] width 178 height 18
click at [139, 237] on div "Transition None Fade Switch" at bounding box center [109, 246] width 154 height 25
click at [137, 245] on select "None Fade Switch" at bounding box center [147, 246] width 62 height 17
click at [131, 283] on div "Design Texts Theme Earth Mars Font Custom Default [PERSON_NAME] Montserrat Open…" at bounding box center [109, 273] width 158 height 496
click at [71, 43] on link "Texts" at bounding box center [72, 41] width 15 height 19
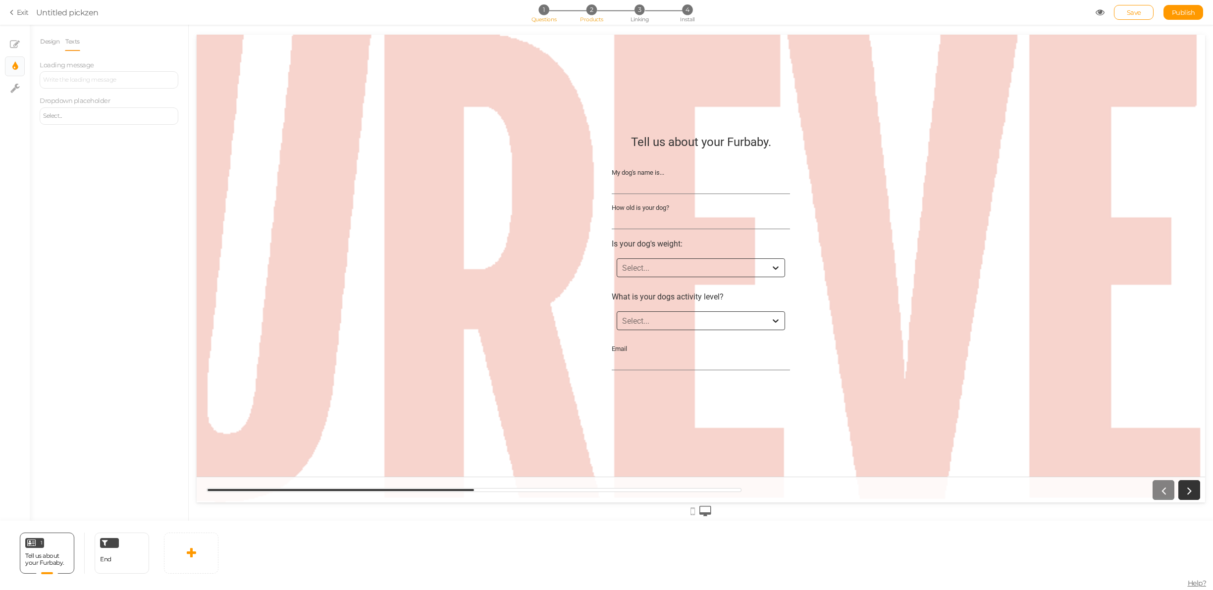
click at [583, 10] on li "2 Products" at bounding box center [592, 9] width 46 height 10
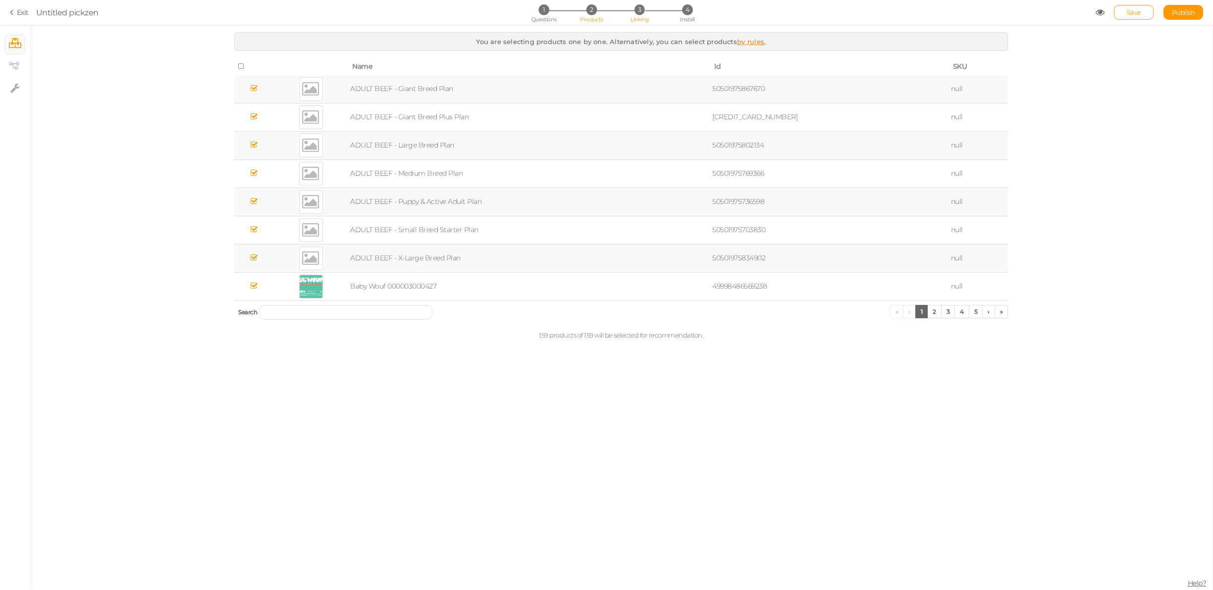
click at [635, 12] on span "3" at bounding box center [639, 9] width 10 height 10
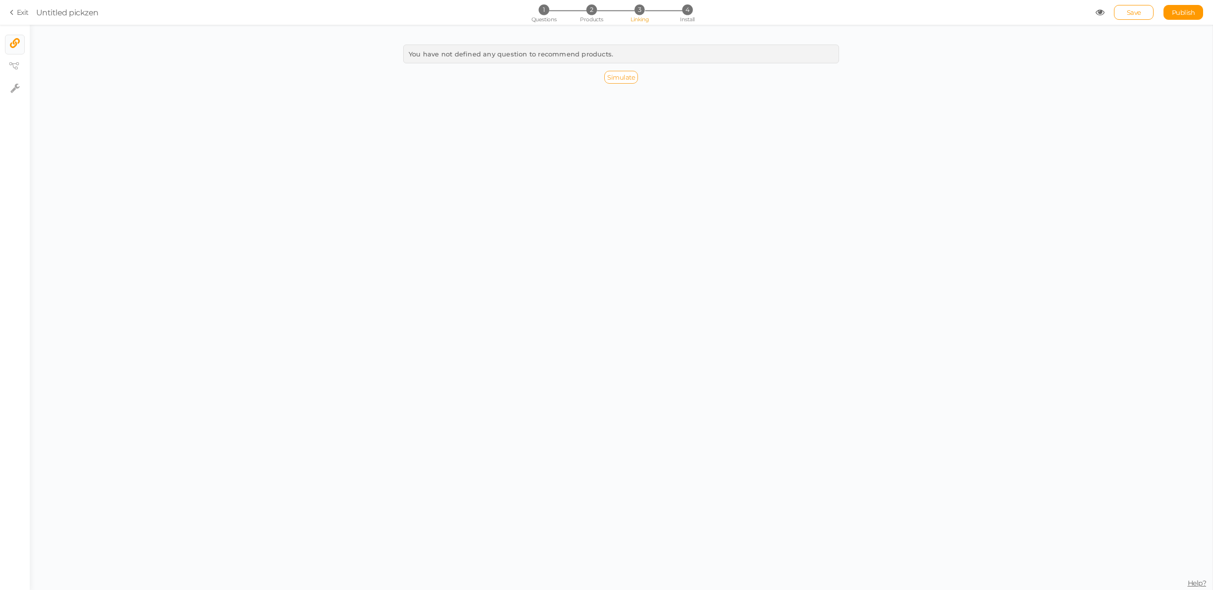
click at [613, 73] on span "Simulate" at bounding box center [621, 77] width 28 height 8
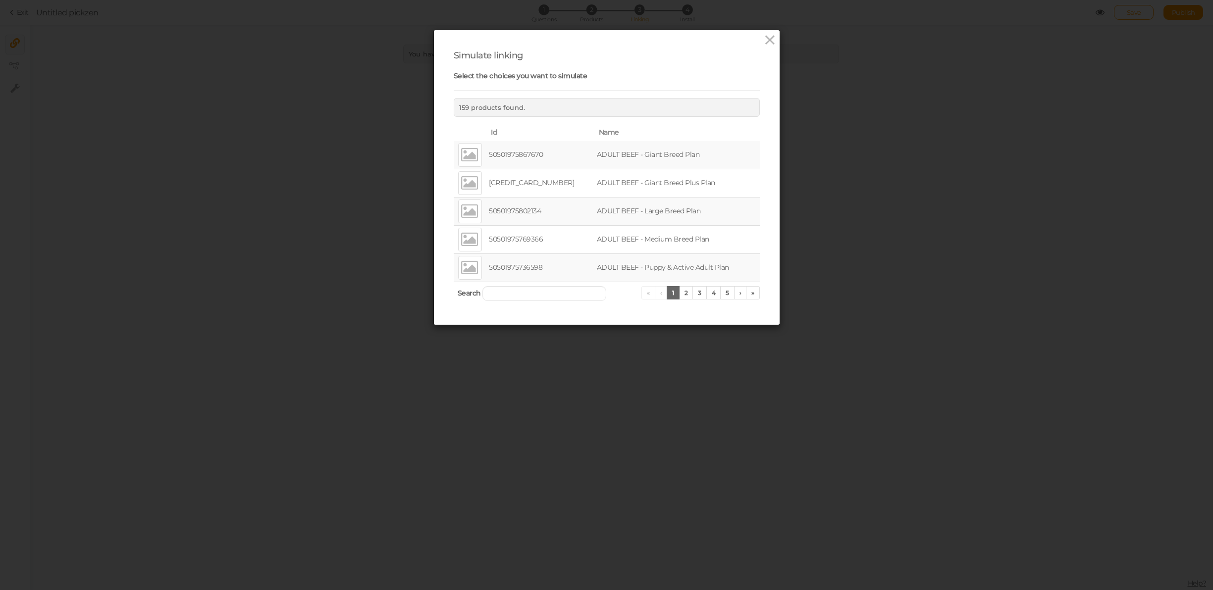
click at [658, 292] on ul "« ‹ 1 2 3 4 5 › »" at bounding box center [700, 292] width 118 height 13
click at [771, 46] on icon at bounding box center [770, 40] width 14 height 15
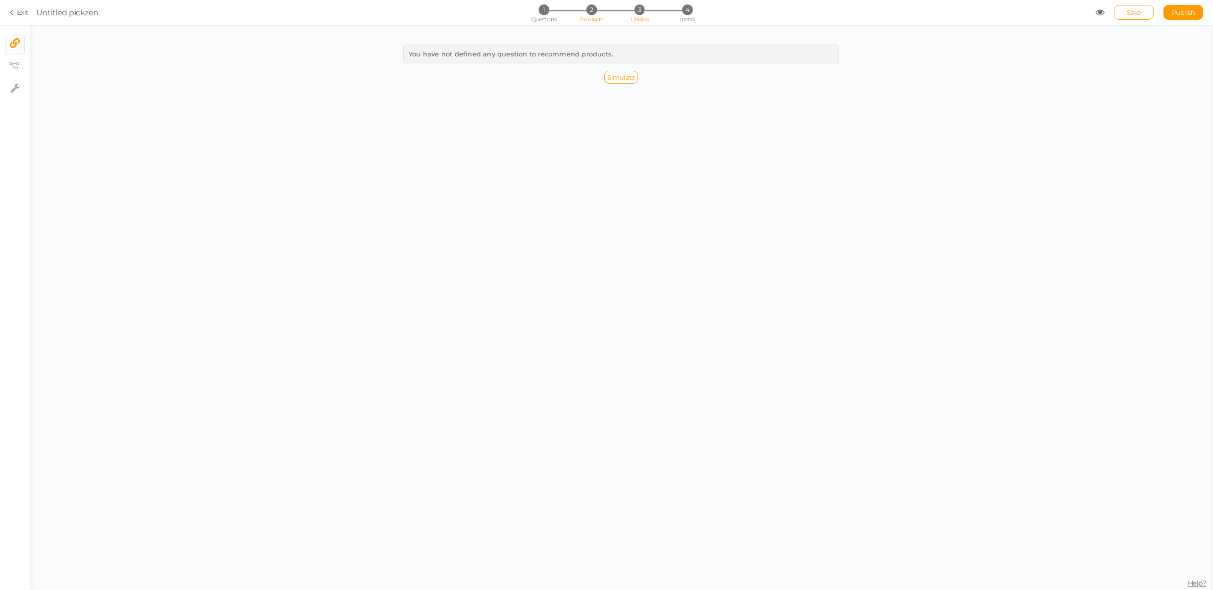
click at [589, 9] on span "2" at bounding box center [591, 9] width 10 height 10
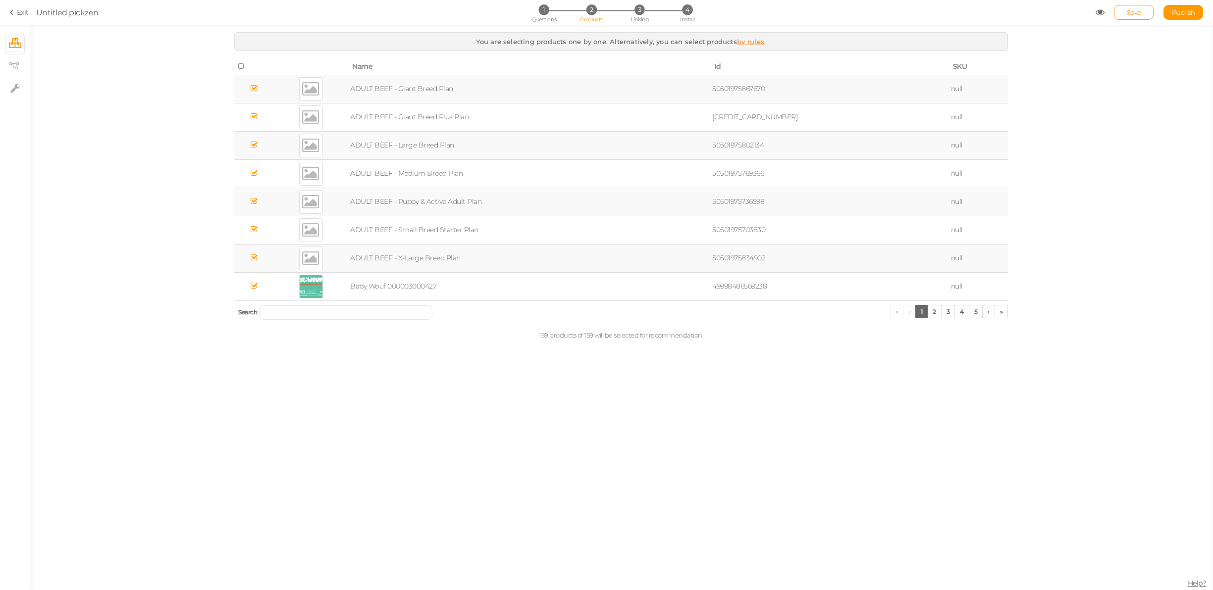
click at [240, 66] on icon at bounding box center [241, 66] width 7 height 7
click at [539, 17] on span "Questions" at bounding box center [543, 19] width 25 height 7
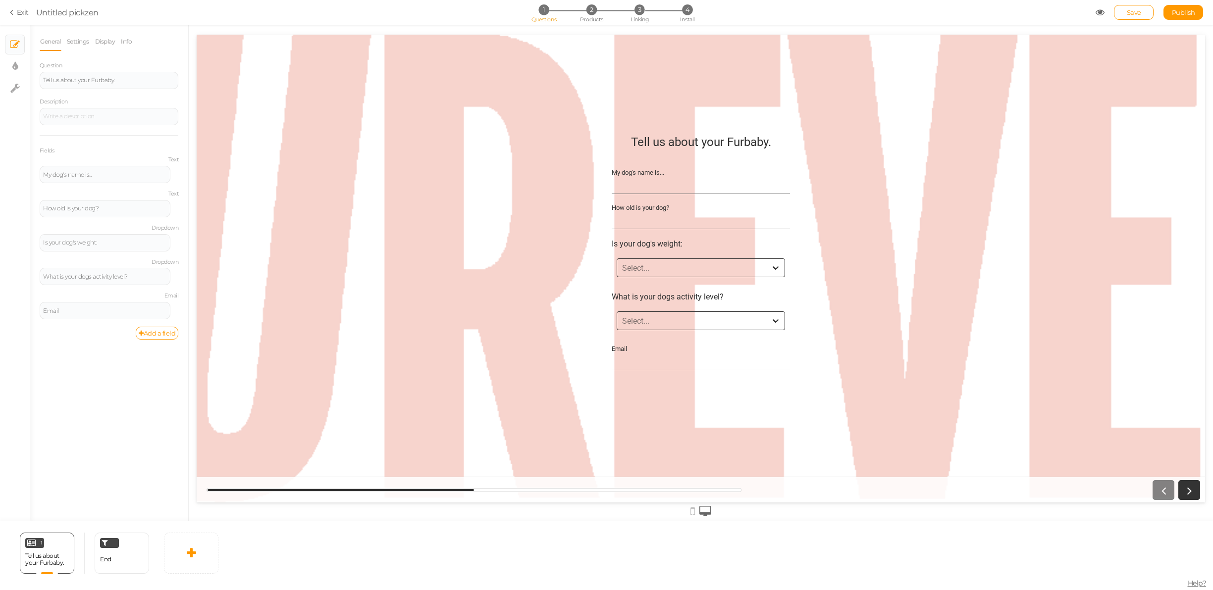
scroll to position [0, 0]
click at [589, 9] on span "2" at bounding box center [591, 9] width 10 height 10
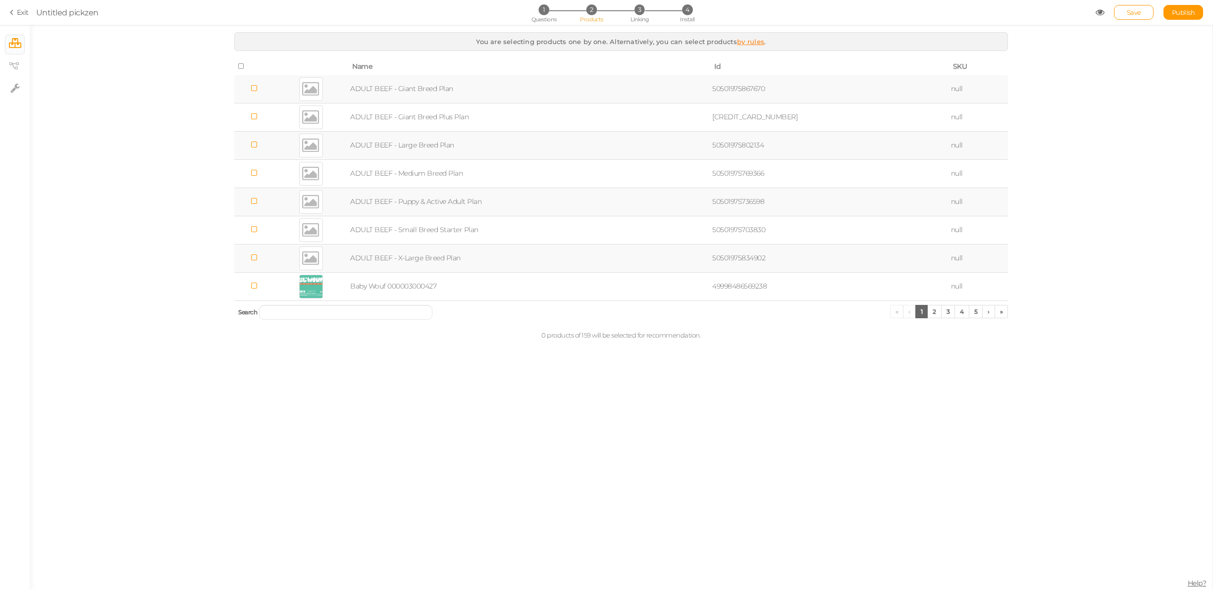
click at [755, 41] on link "by rules" at bounding box center [750, 42] width 27 height 8
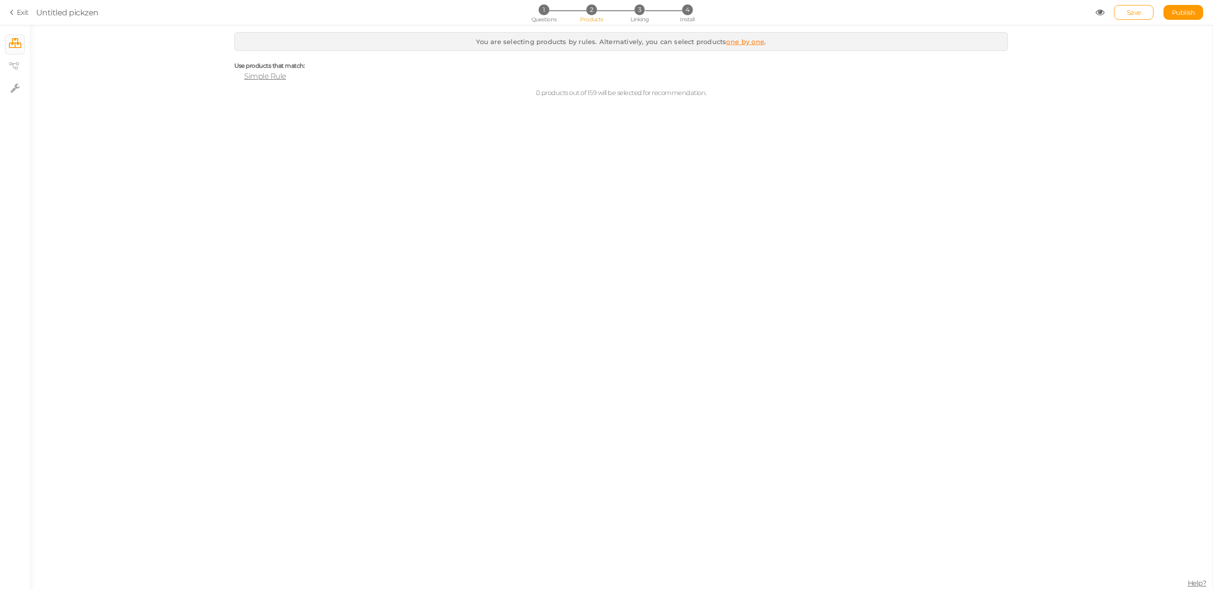
click at [277, 81] on span "Simple Rule" at bounding box center [265, 75] width 42 height 9
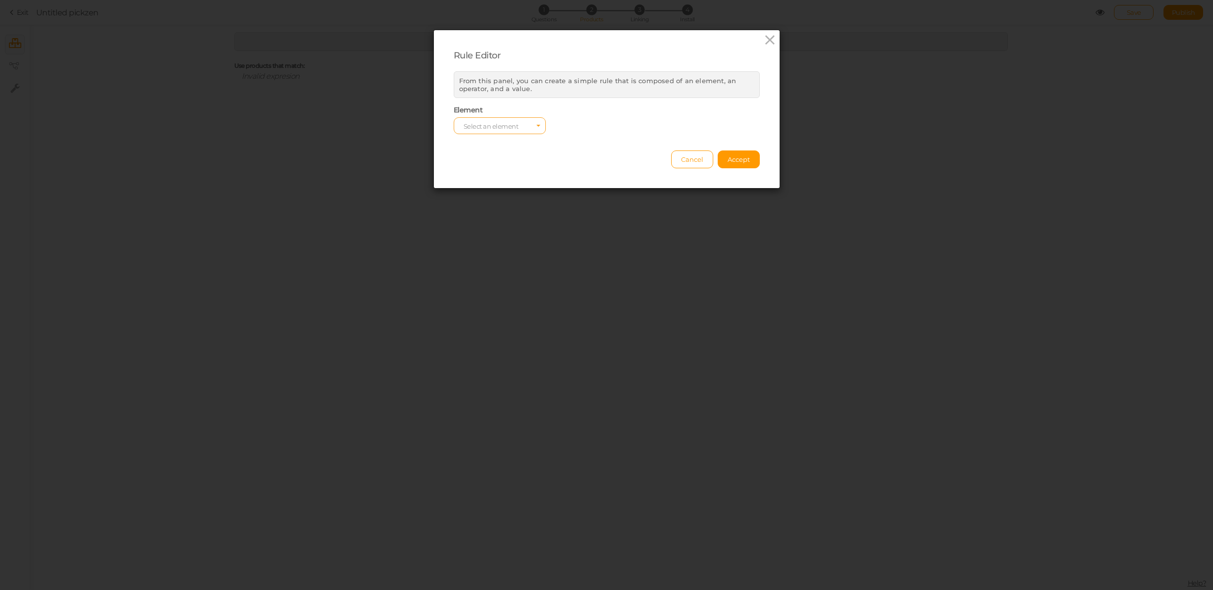
click at [512, 131] on span "Select an element" at bounding box center [500, 125] width 92 height 17
click at [474, 197] on div "Rule Editor From this panel, you can create a simple rule that is composed of a…" at bounding box center [606, 295] width 1213 height 590
click at [486, 119] on span "Select an element" at bounding box center [500, 125] width 92 height 17
click at [472, 155] on span "tag" at bounding box center [468, 153] width 9 height 7
click at [641, 117] on select "equals contains not contains different less than greater than less than or equa…" at bounding box center [607, 125] width 92 height 17
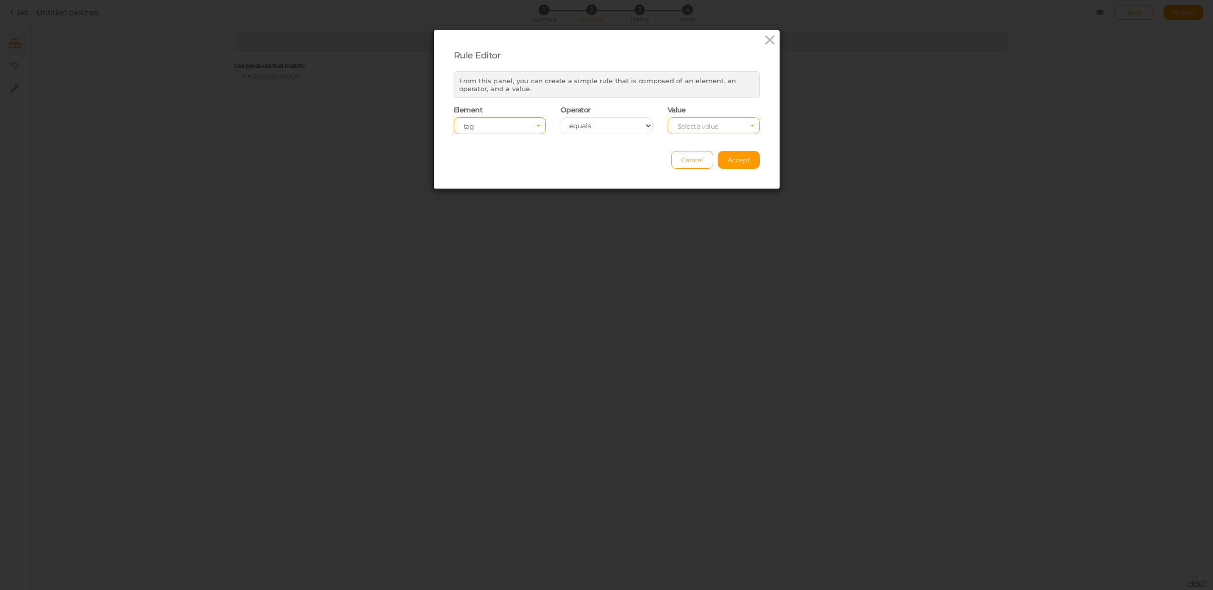
click at [692, 127] on span "Select a value" at bounding box center [698, 126] width 41 height 8
click at [619, 127] on select "equals contains not contains different less than greater than less than or equa…" at bounding box center [607, 125] width 92 height 17
click at [519, 117] on div "Element Select an element tag" at bounding box center [499, 119] width 107 height 28
click at [514, 119] on span "Select an element tag" at bounding box center [500, 125] width 92 height 17
click at [466, 167] on span "type" at bounding box center [470, 164] width 12 height 7
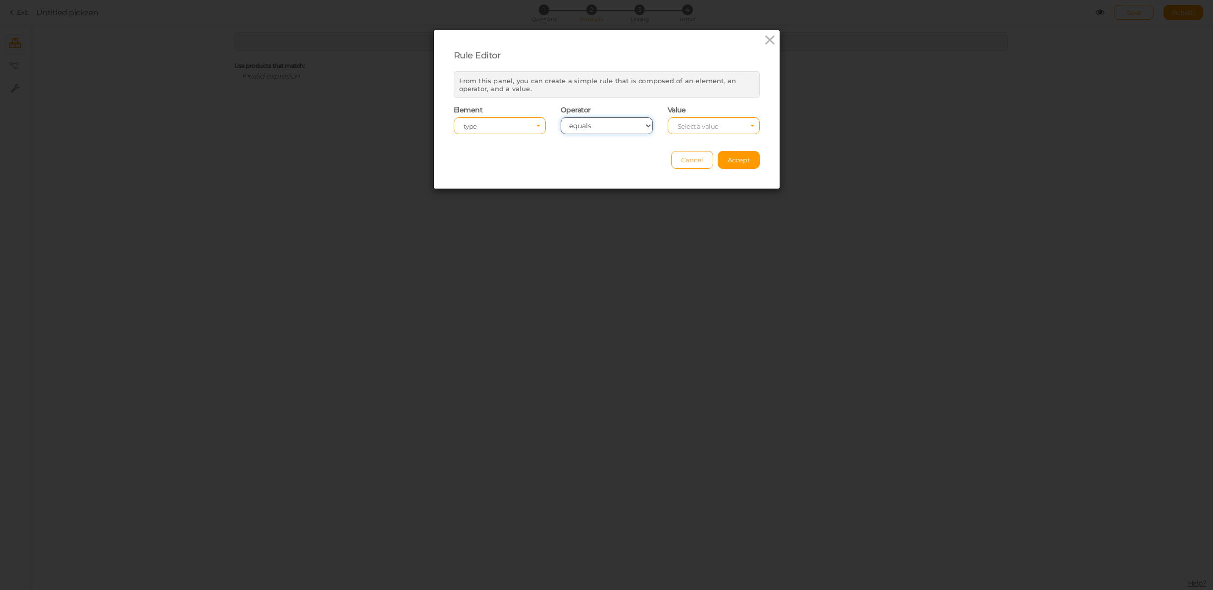
click at [585, 132] on select "equals contains not contains different less than greater than less than or equa…" at bounding box center [607, 125] width 92 height 17
click at [705, 126] on span "Select a value" at bounding box center [698, 126] width 41 height 8
click at [705, 126] on input "Select box" at bounding box center [714, 125] width 92 height 17
click at [700, 161] on span "Cancel" at bounding box center [692, 160] width 22 height 8
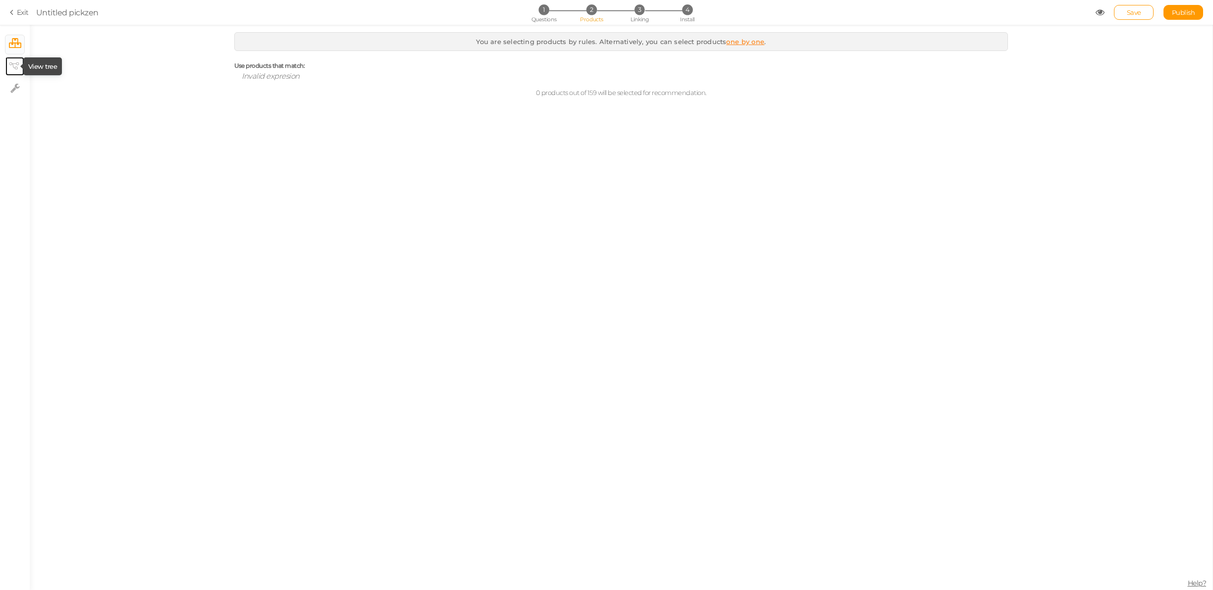
click at [16, 66] on icon at bounding box center [14, 65] width 10 height 7
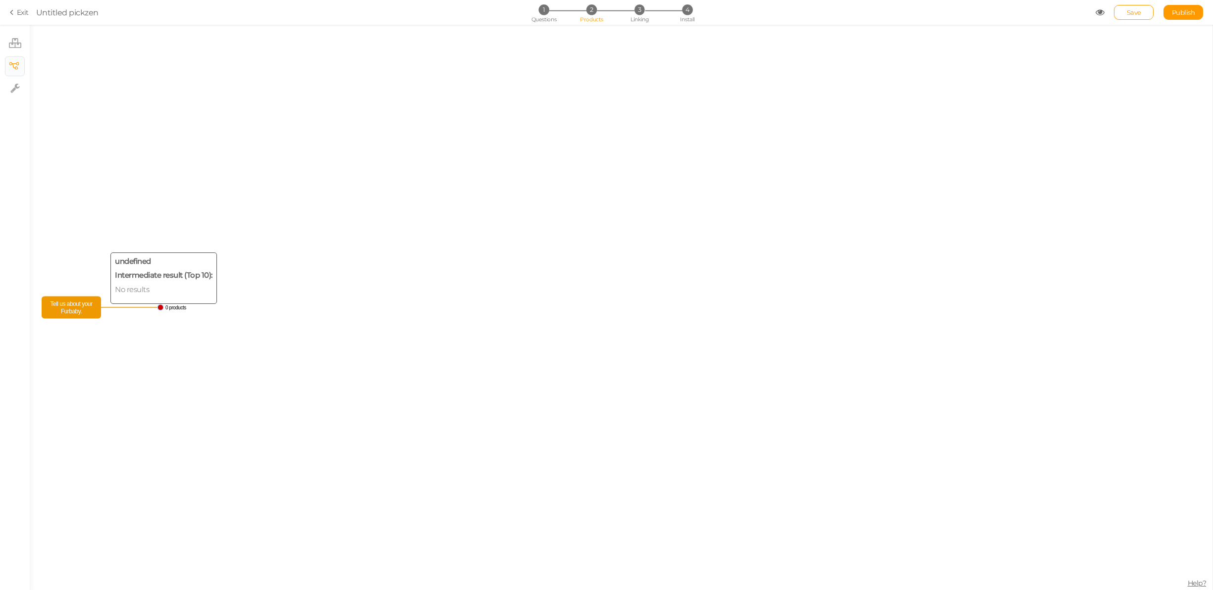
click at [95, 302] on span "Tell us about your Furbaby." at bounding box center [71, 307] width 54 height 17
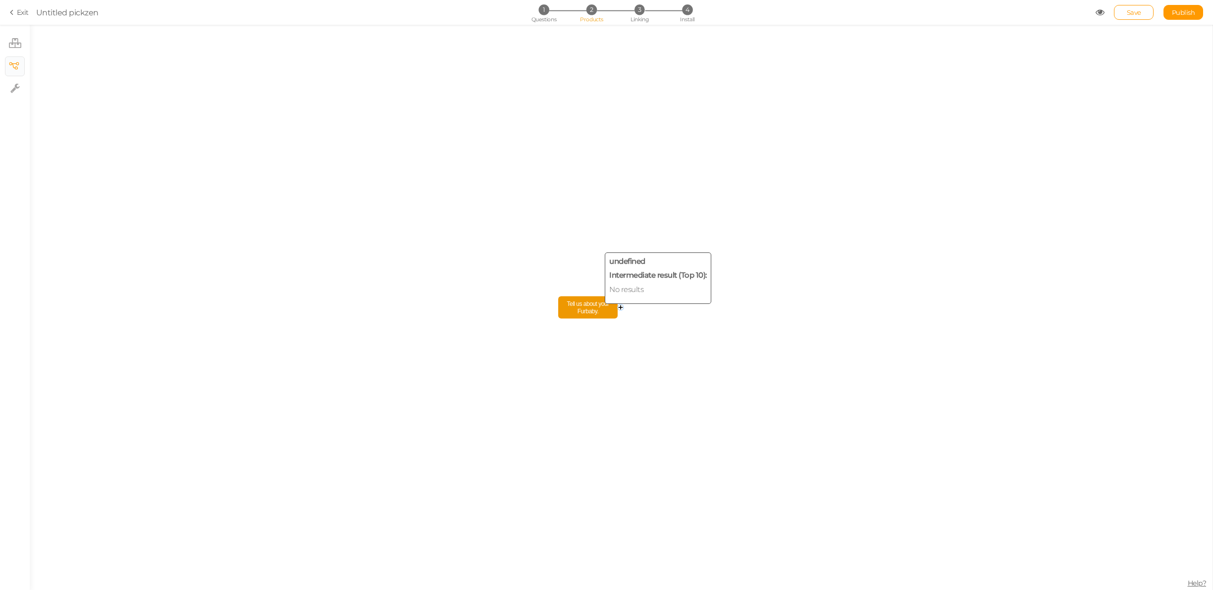
click at [588, 314] on span "Tell us about your Furbaby." at bounding box center [588, 307] width 54 height 17
click at [682, 310] on text "0 products" at bounding box center [692, 307] width 21 height 5
click at [691, 309] on text "0 products" at bounding box center [692, 307] width 21 height 5
click at [692, 307] on text "0 products" at bounding box center [692, 307] width 21 height 5
click at [679, 308] on circle at bounding box center [678, 308] width 6 height 6
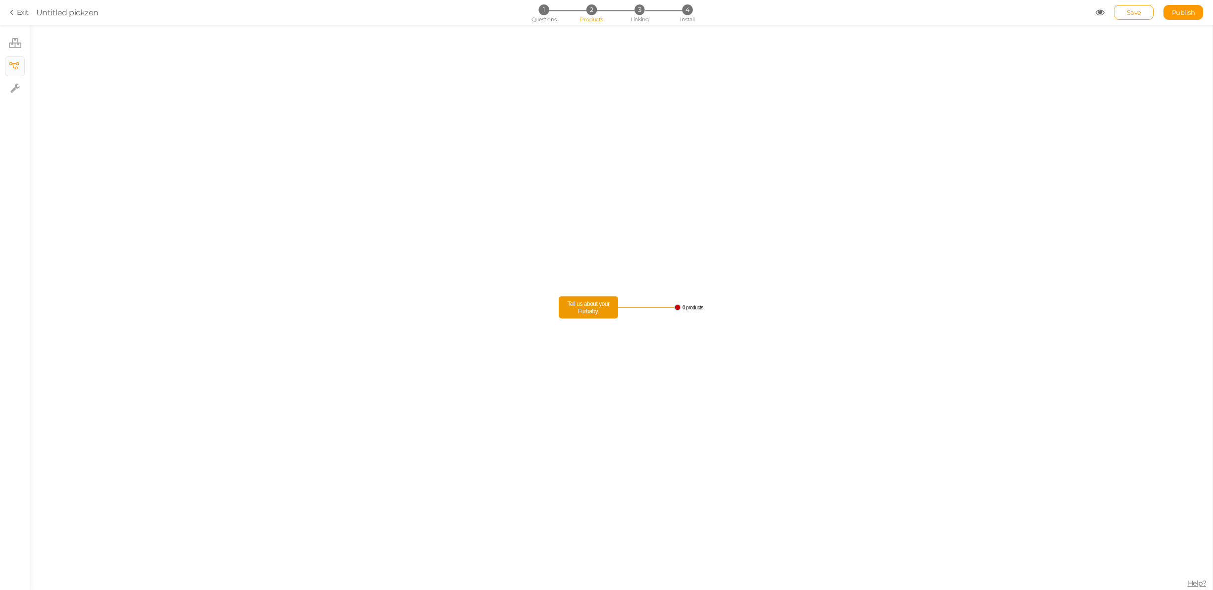
click at [688, 309] on text "0 products" at bounding box center [692, 307] width 21 height 5
click at [681, 305] on icon "Tell us about your Furbaby. 0 products" at bounding box center [621, 308] width 1183 height 566
click at [574, 306] on span "Tell us about your Furbaby." at bounding box center [588, 307] width 54 height 17
click at [692, 306] on text "0 products" at bounding box center [692, 307] width 21 height 5
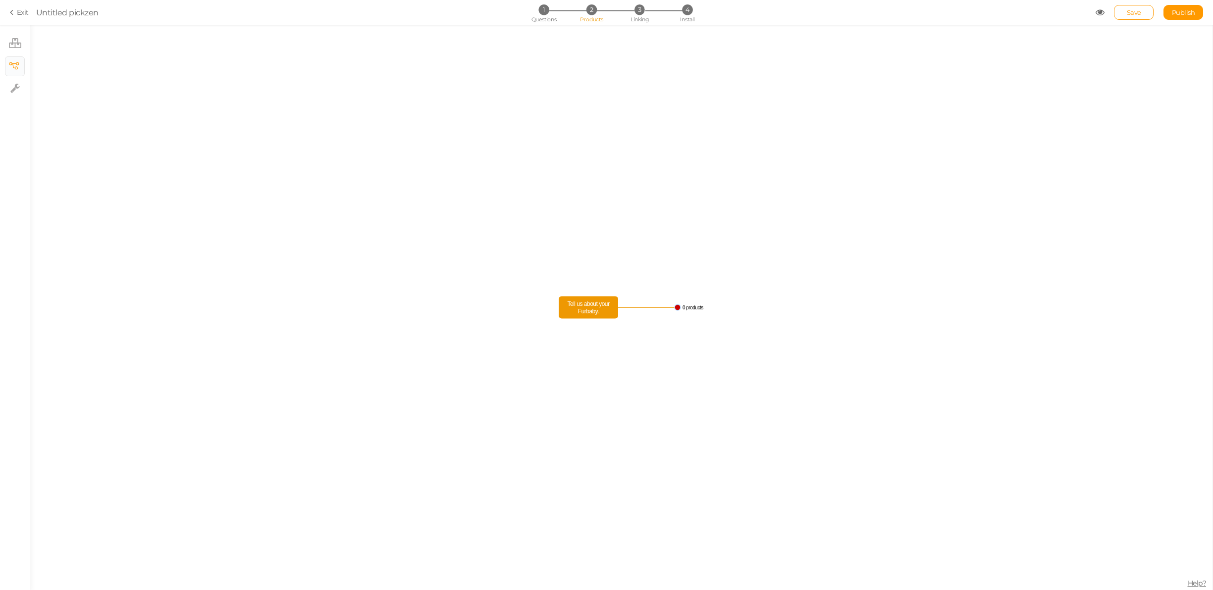
click at [667, 306] on icon "Tell us about your Furbaby. 0 products" at bounding box center [621, 308] width 1183 height 566
click at [678, 306] on circle at bounding box center [678, 308] width 6 height 6
click at [600, 308] on span "Tell us about your Furbaby." at bounding box center [588, 307] width 54 height 17
click at [14, 42] on icon at bounding box center [15, 43] width 12 height 10
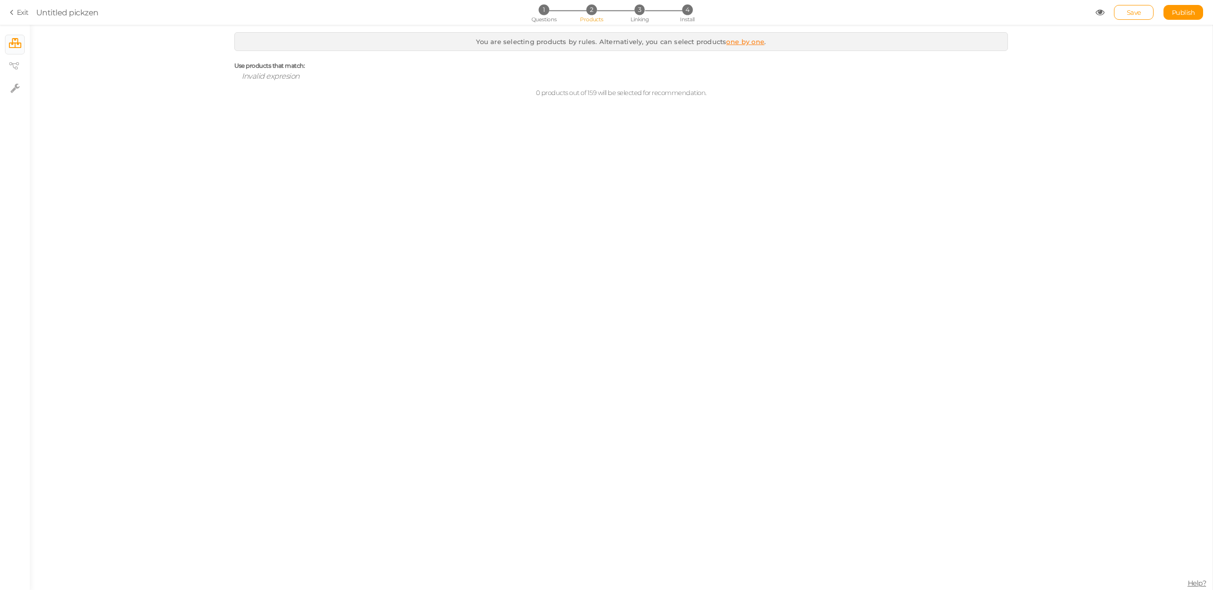
click at [742, 42] on link "one by one" at bounding box center [745, 42] width 38 height 8
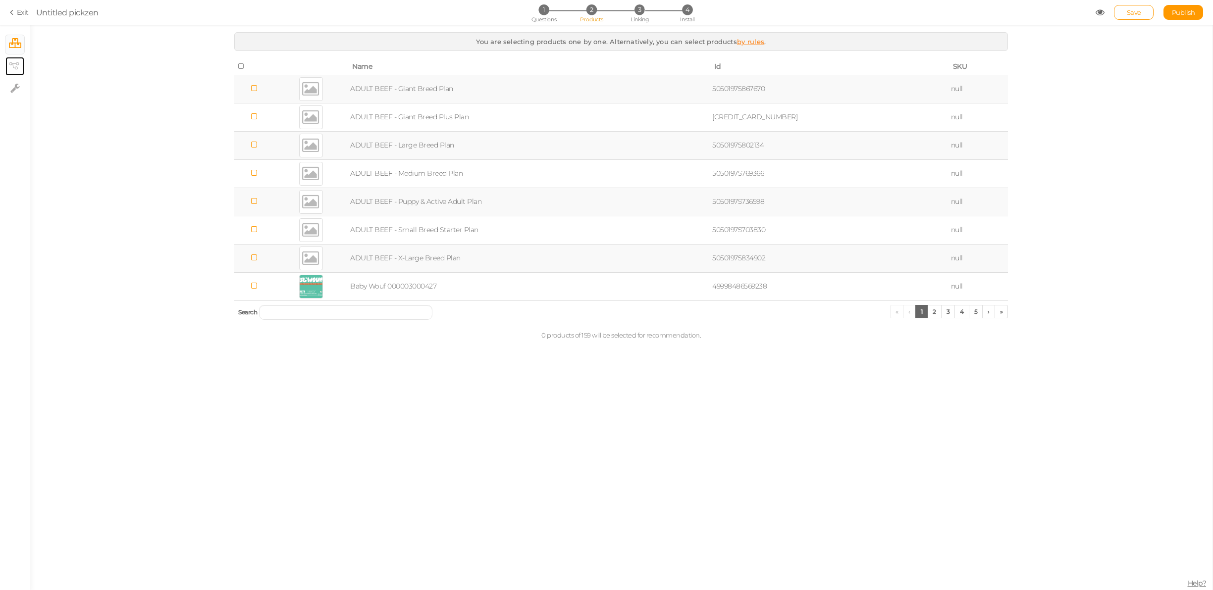
click at [18, 62] on tip-cont at bounding box center [14, 66] width 7 height 12
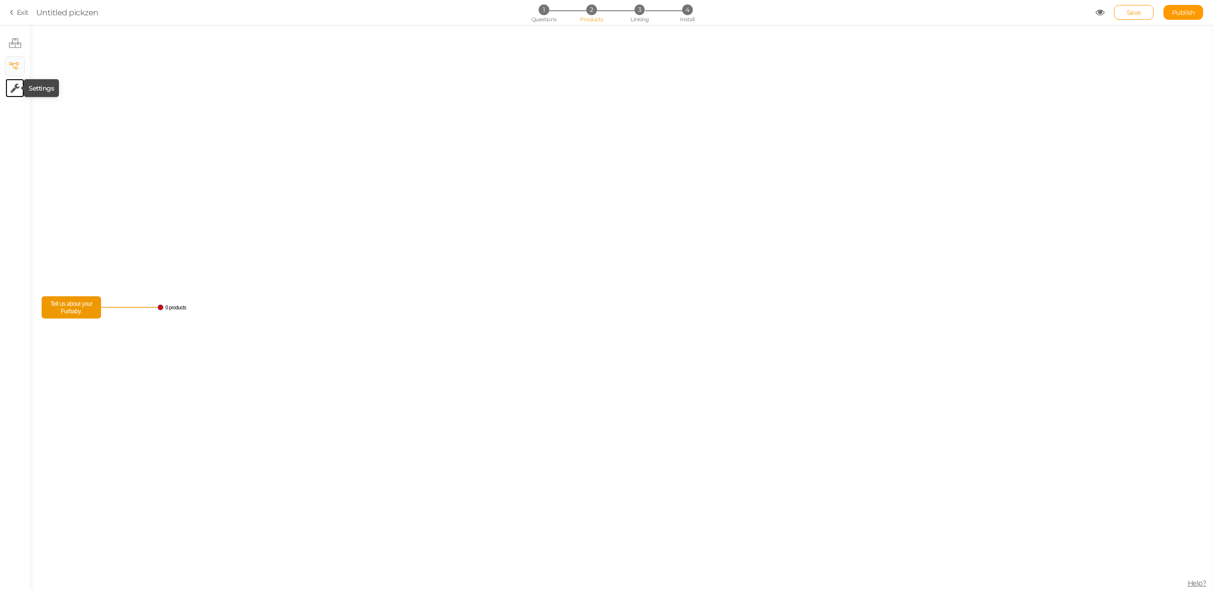
click at [13, 88] on icon at bounding box center [14, 88] width 9 height 10
select select "en"
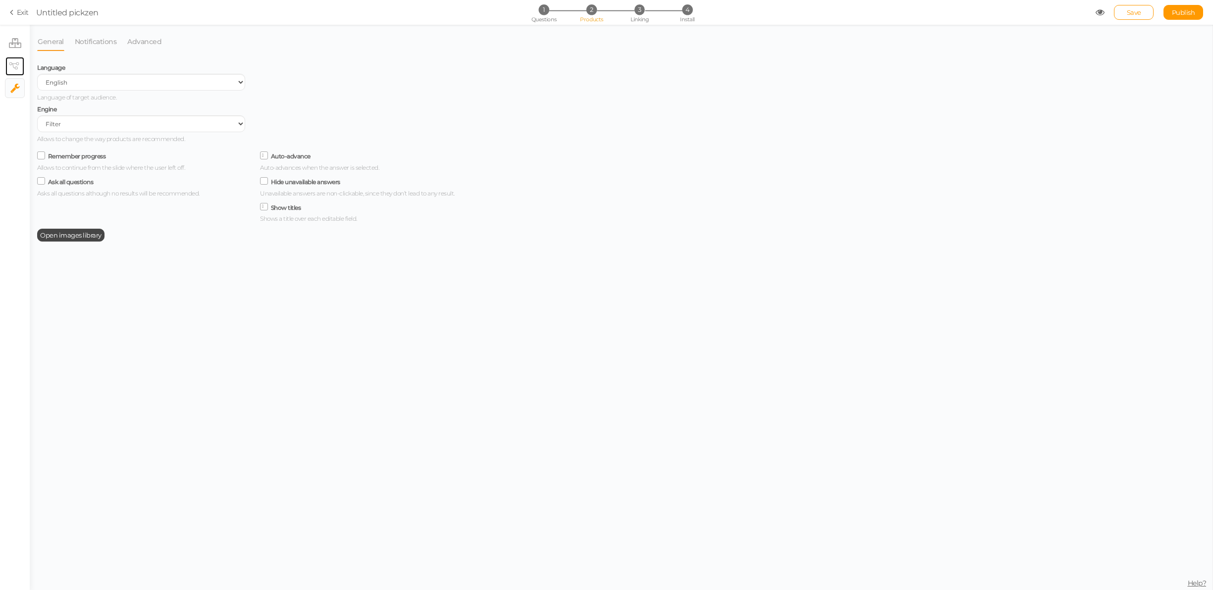
click at [12, 63] on icon at bounding box center [14, 65] width 10 height 7
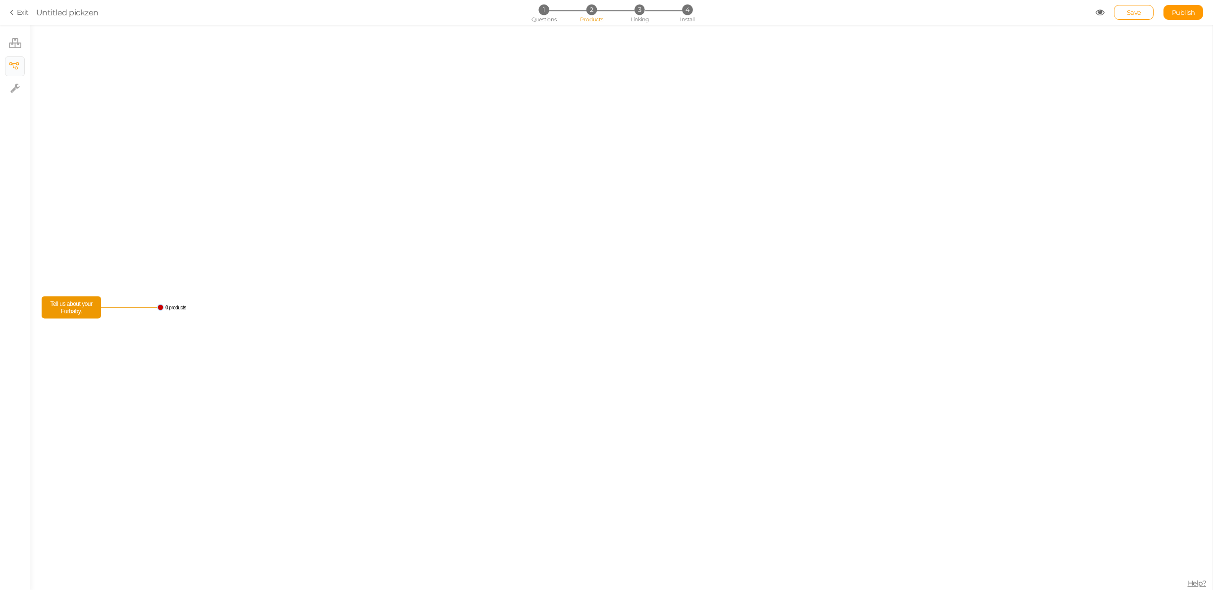
click at [176, 309] on text "0 products" at bounding box center [175, 307] width 21 height 5
click at [176, 304] on icon "0 products Tell us about your Furbaby." at bounding box center [621, 308] width 1183 height 566
click at [86, 307] on span "Tell us about your Furbaby." at bounding box center [71, 307] width 54 height 17
click at [86, 307] on icon "0 products Tell us about your Furbaby." at bounding box center [621, 308] width 1183 height 566
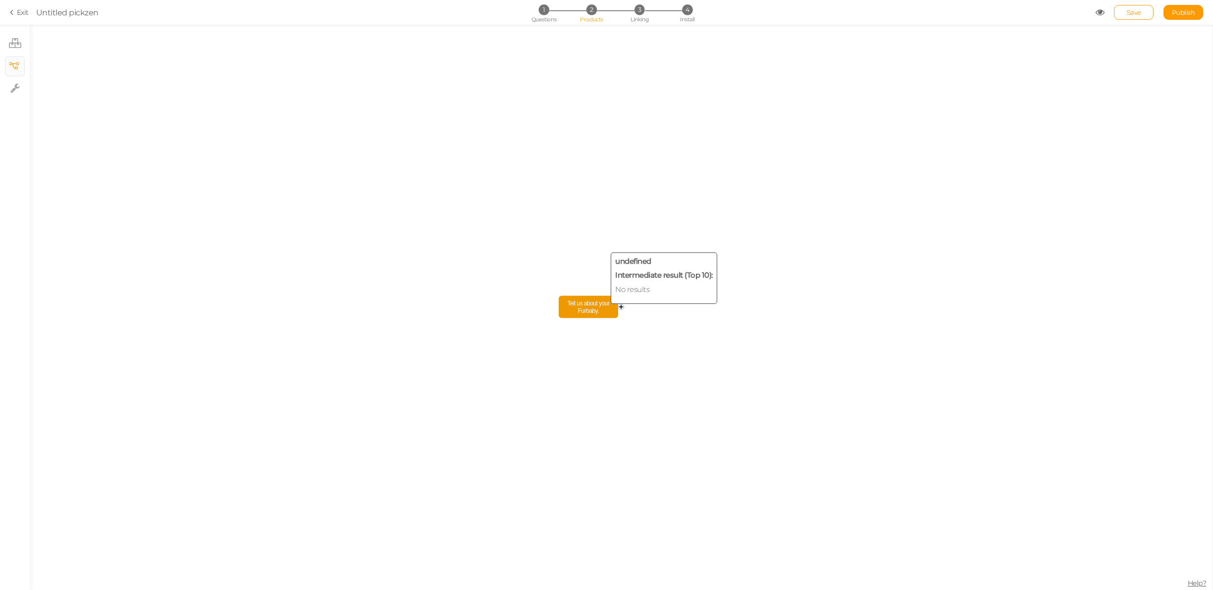
click at [595, 309] on span "Tell us about your Furbaby." at bounding box center [588, 307] width 54 height 17
click at [598, 310] on span "Tell us about your Furbaby." at bounding box center [588, 307] width 54 height 17
click at [624, 308] on circle at bounding box center [621, 307] width 6 height 6
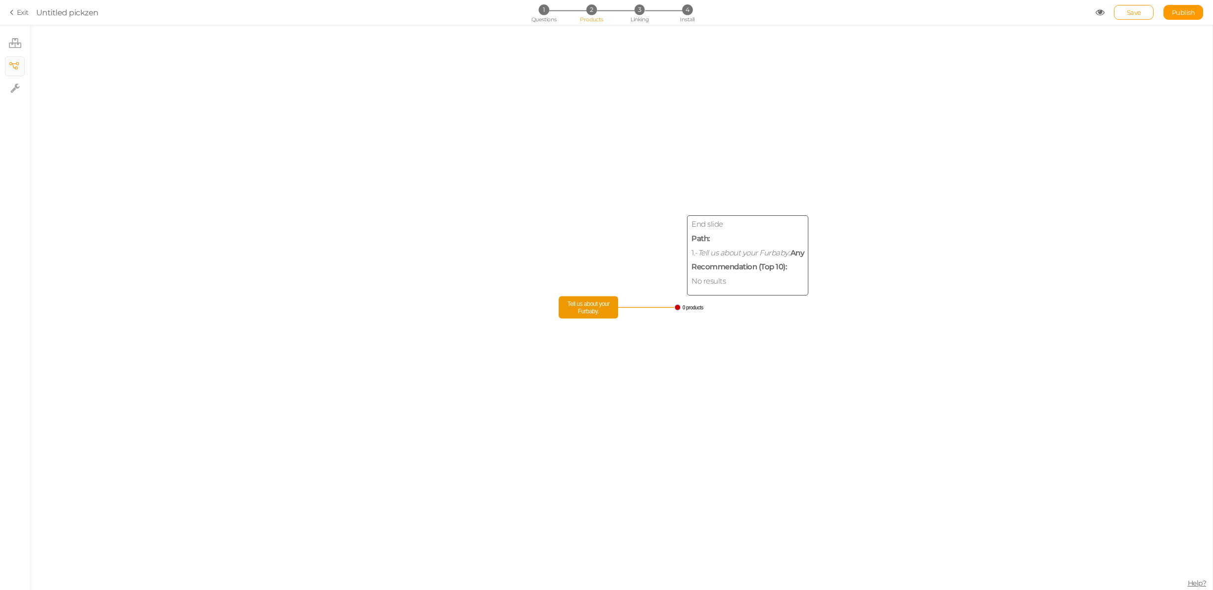
click at [676, 307] on circle at bounding box center [678, 308] width 6 height 6
click at [682, 307] on icon "Tell us about your Furbaby. 0 products" at bounding box center [621, 308] width 1183 height 566
click at [633, 11] on li "3 Linking" at bounding box center [639, 9] width 46 height 10
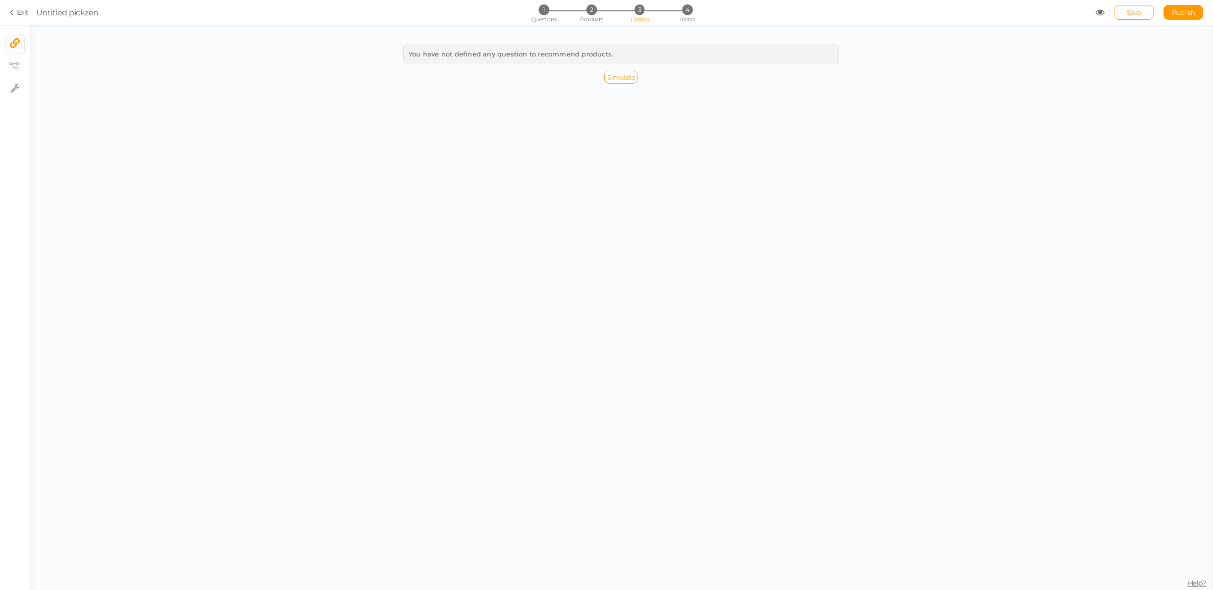
click at [617, 77] on span "Simulate" at bounding box center [621, 77] width 28 height 8
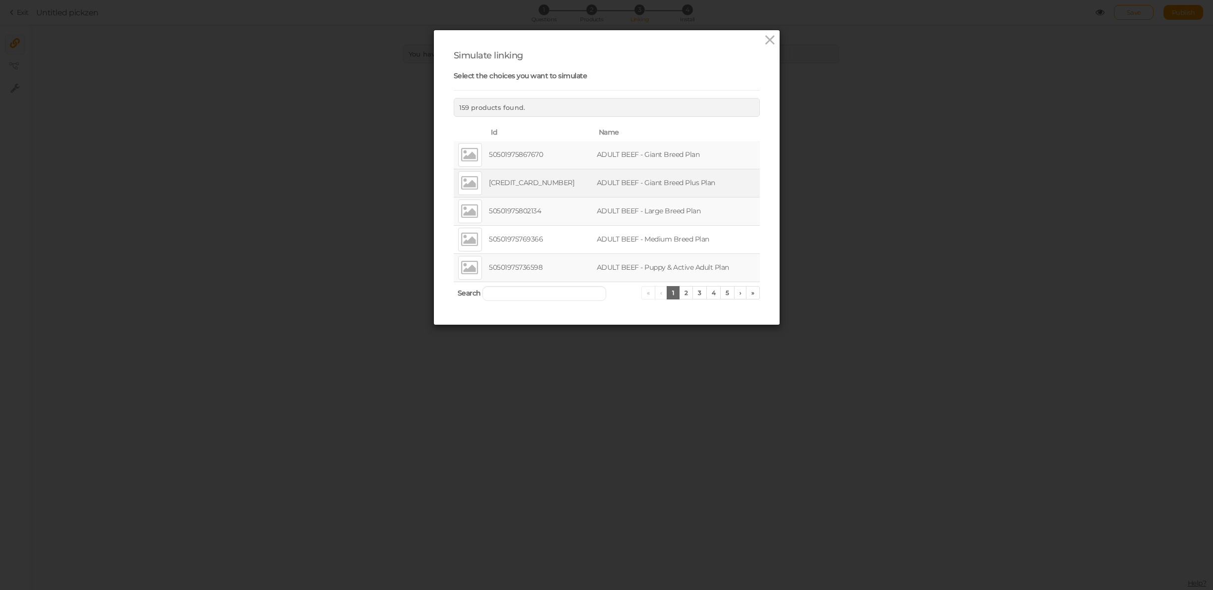
click at [514, 184] on td "[CREDIT_CARD_NUMBER]" at bounding box center [541, 183] width 108 height 28
click at [520, 181] on td "[CREDIT_CARD_NUMBER]" at bounding box center [541, 183] width 108 height 28
click at [470, 180] on div at bounding box center [470, 183] width 24 height 24
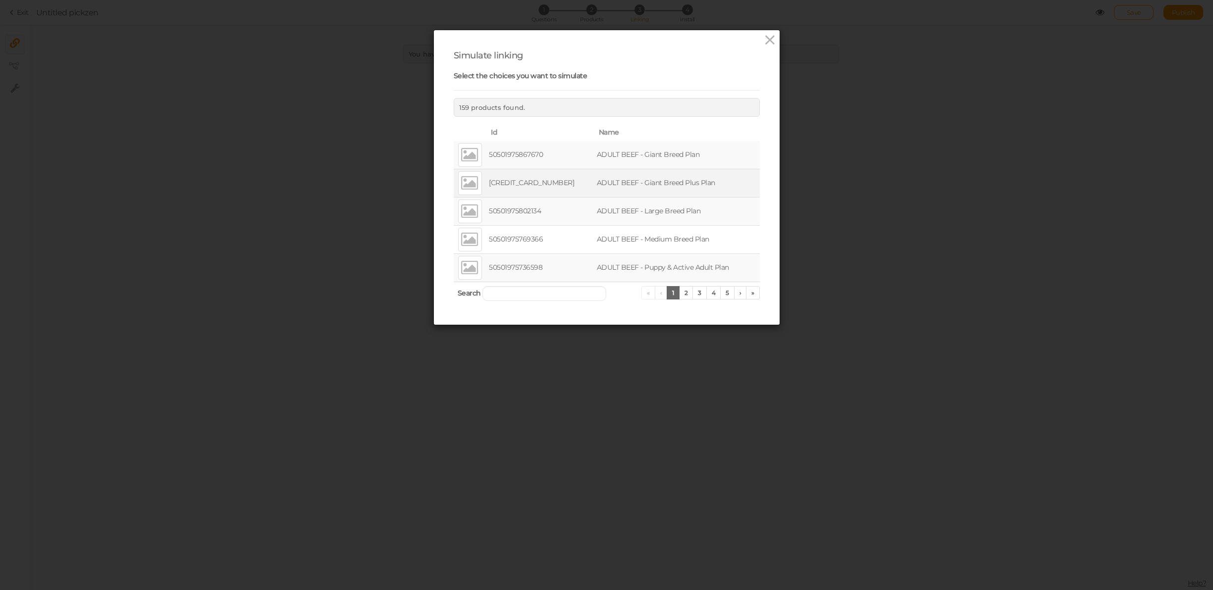
click at [470, 180] on div at bounding box center [470, 183] width 24 height 24
click at [475, 255] on td at bounding box center [471, 268] width 34 height 28
click at [698, 291] on link "3" at bounding box center [699, 292] width 14 height 13
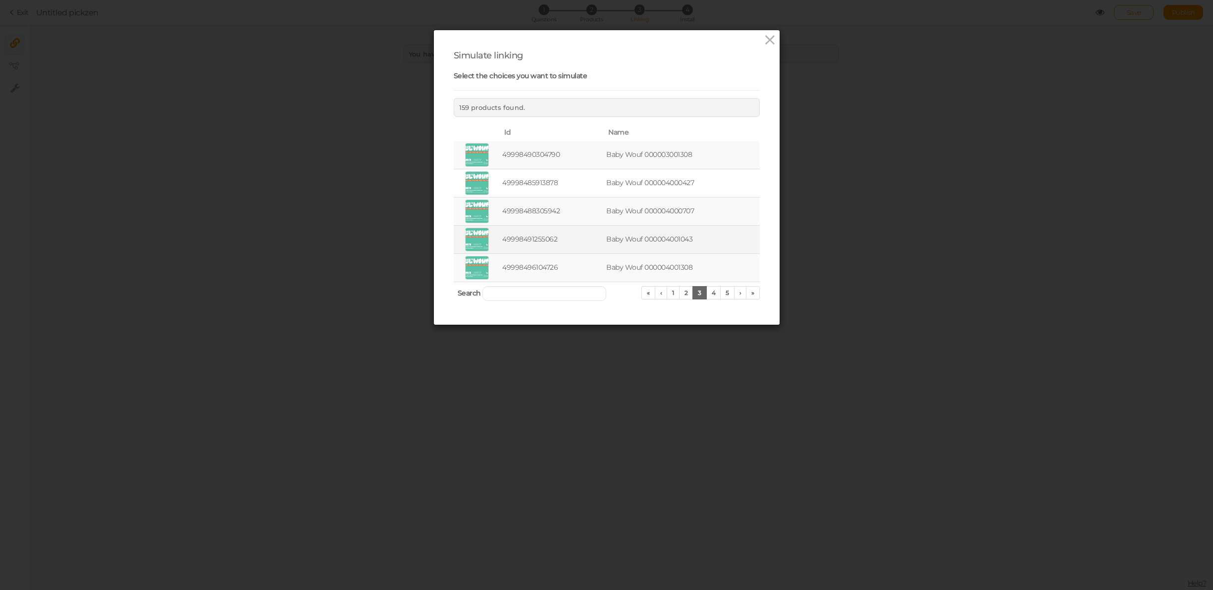
click at [471, 243] on div at bounding box center [477, 240] width 24 height 24
click at [439, 242] on div "Simulate linking Select the choices you want to simulate 159 products found. Id…" at bounding box center [607, 177] width 346 height 295
click at [443, 233] on div "Simulate linking Select the choices you want to simulate 159 products found. Id…" at bounding box center [607, 177] width 346 height 295
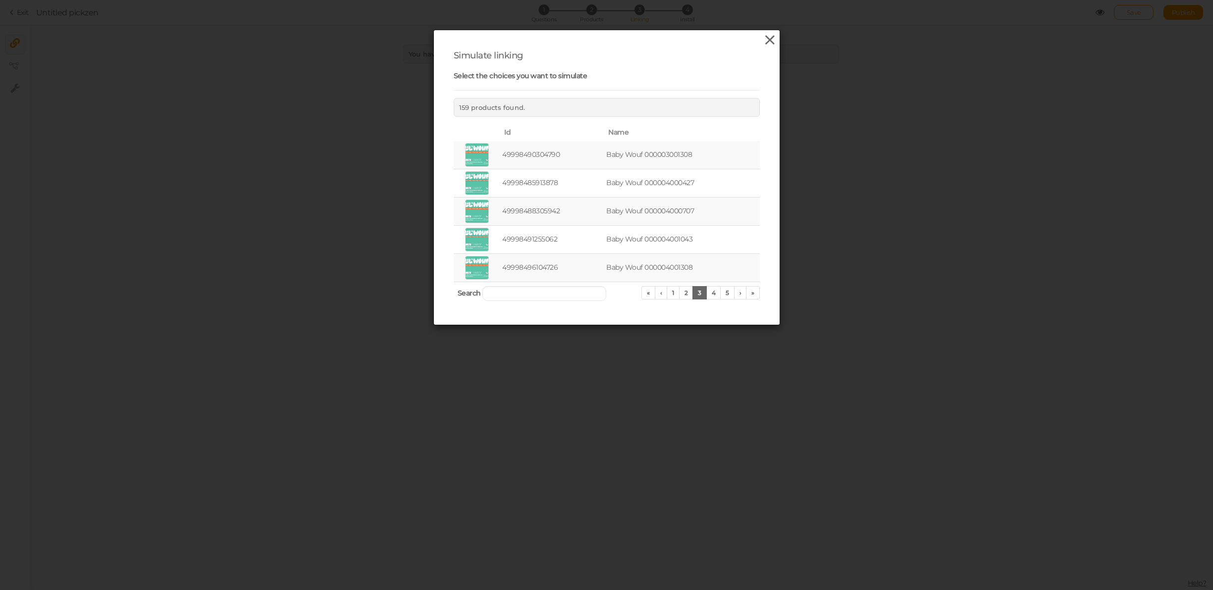
click at [772, 43] on icon at bounding box center [770, 40] width 14 height 15
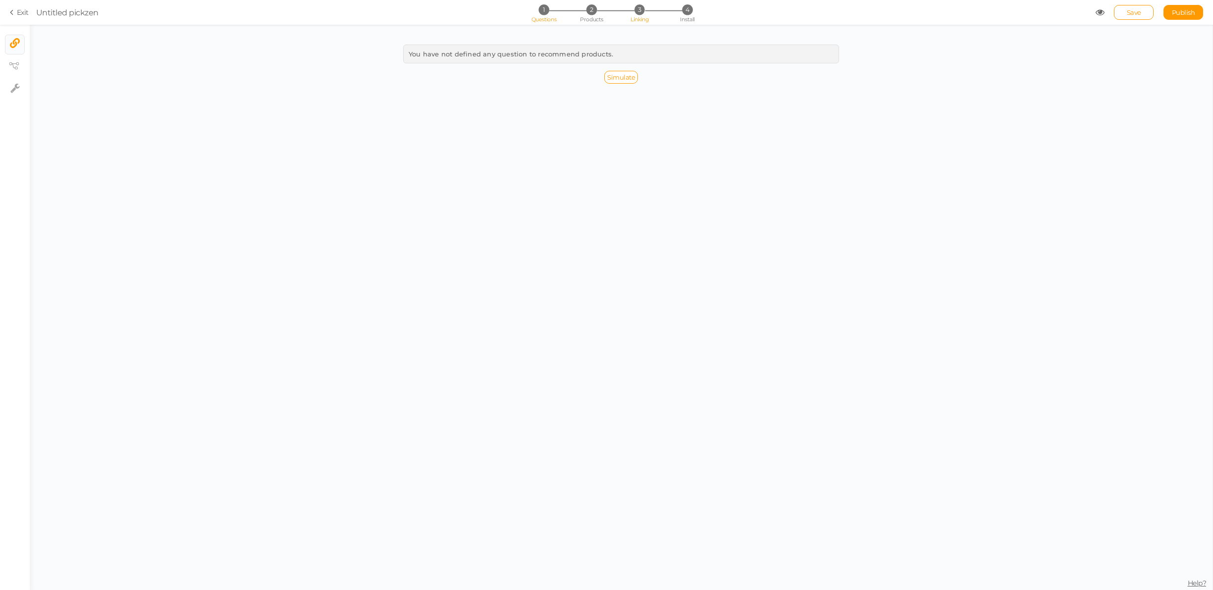
click at [547, 12] on span "1" at bounding box center [543, 9] width 10 height 10
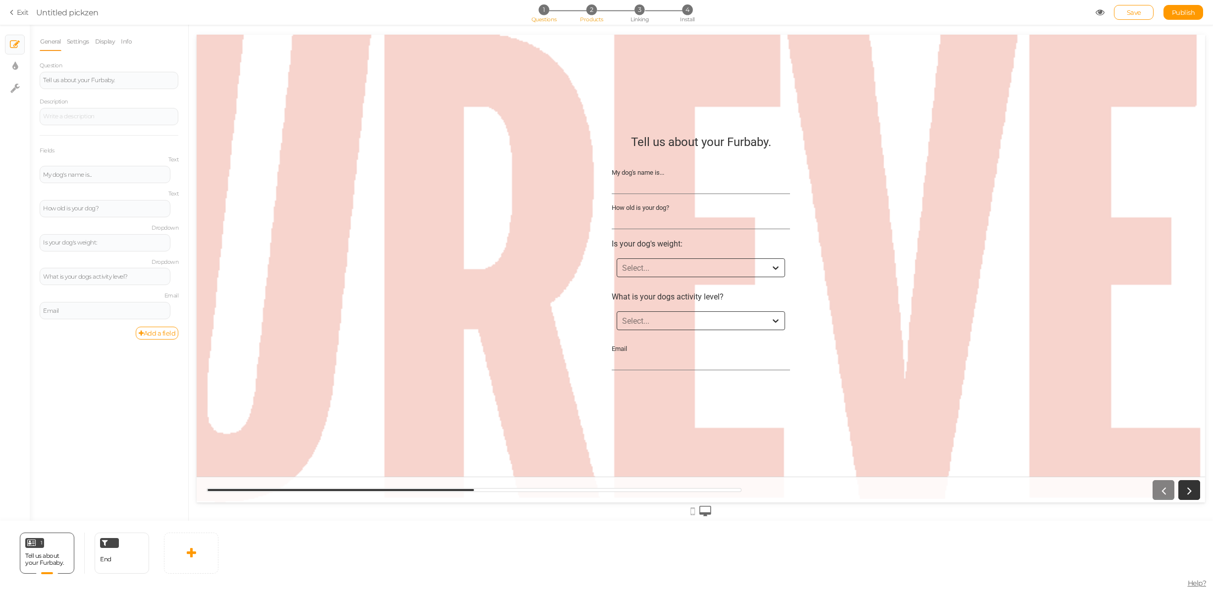
click at [595, 11] on span "2" at bounding box center [591, 9] width 10 height 10
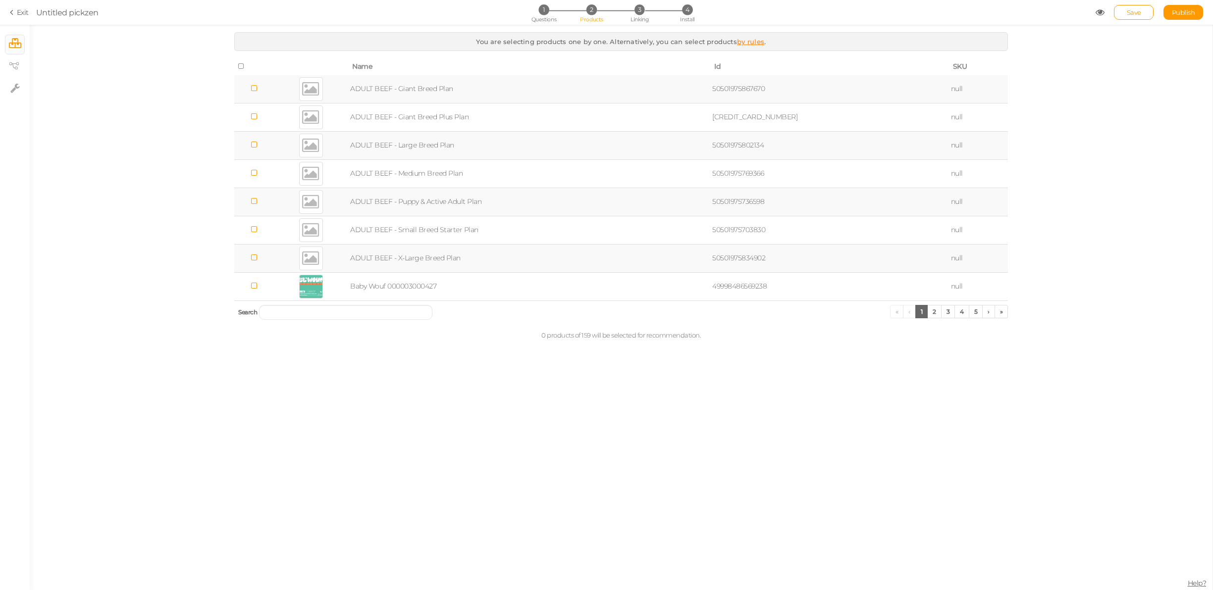
click at [258, 146] on icon at bounding box center [254, 144] width 7 height 7
click at [646, 4] on section "Exit Untitled pickzen 1 Questions 2 Products 3 Linking 4 Install Save Publish" at bounding box center [606, 12] width 1213 height 25
click at [636, 9] on span "3" at bounding box center [639, 9] width 10 height 10
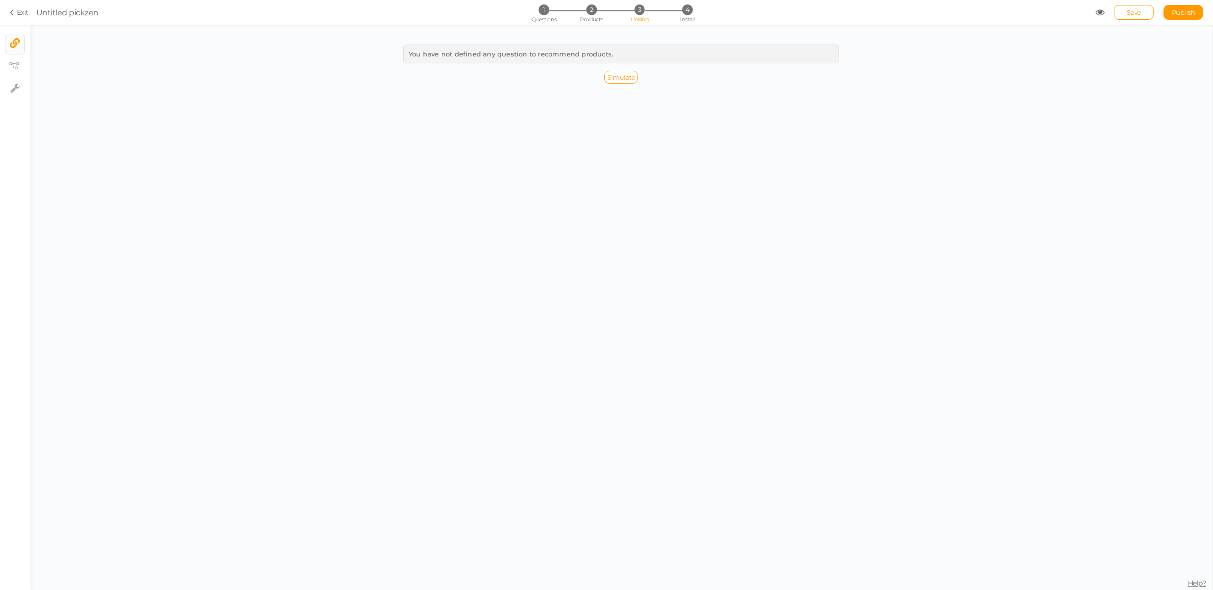
click at [608, 72] on link "Simulate" at bounding box center [621, 77] width 34 height 13
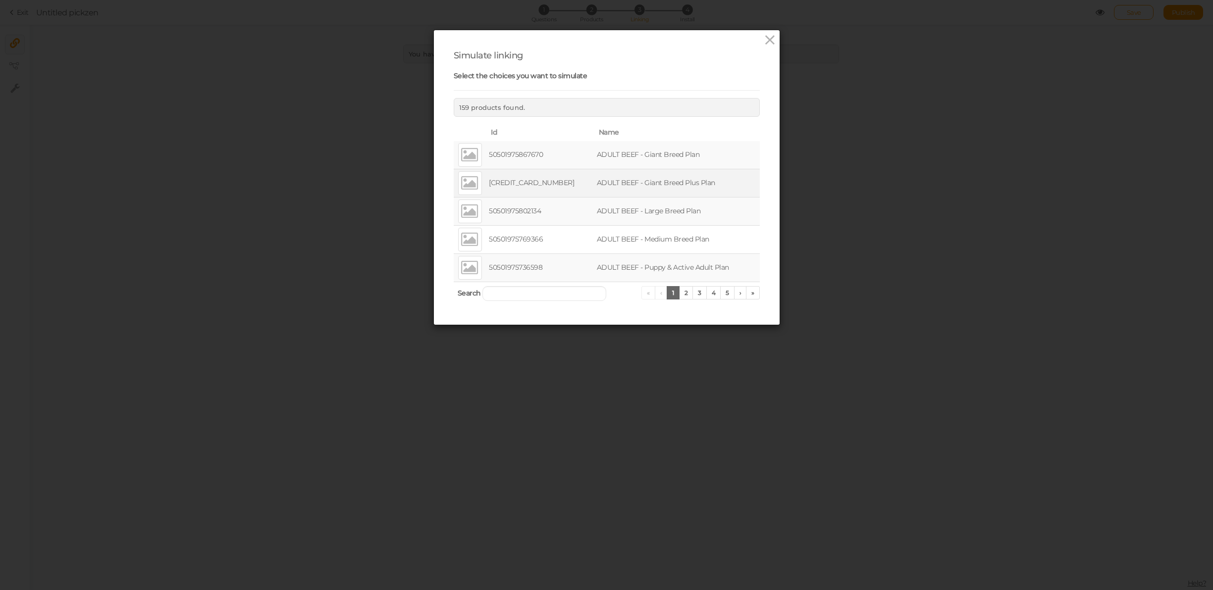
click at [540, 181] on td "[CREDIT_CARD_NUMBER]" at bounding box center [541, 183] width 108 height 28
click at [689, 292] on link "2" at bounding box center [686, 292] width 14 height 13
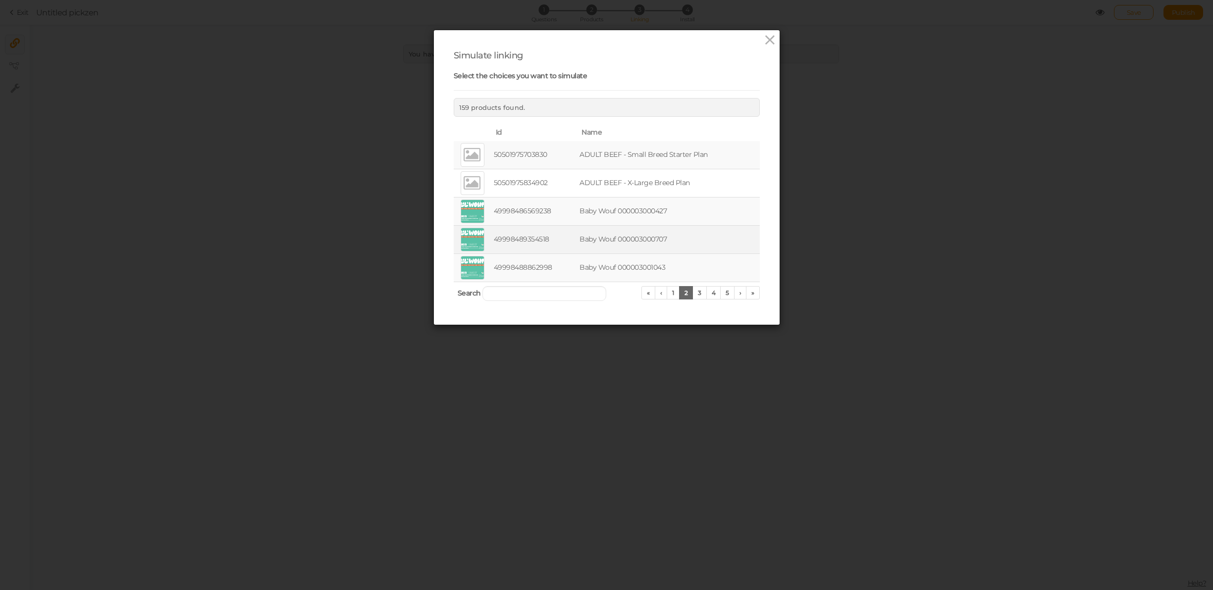
click at [489, 231] on td at bounding box center [473, 239] width 38 height 28
click at [454, 236] on td at bounding box center [473, 239] width 38 height 28
drag, startPoint x: 450, startPoint y: 236, endPoint x: 463, endPoint y: 236, distance: 12.9
click at [458, 236] on div "Simulate linking Select the choices you want to simulate 159 products found. Id…" at bounding box center [607, 177] width 346 height 295
click at [482, 234] on div at bounding box center [473, 240] width 24 height 24
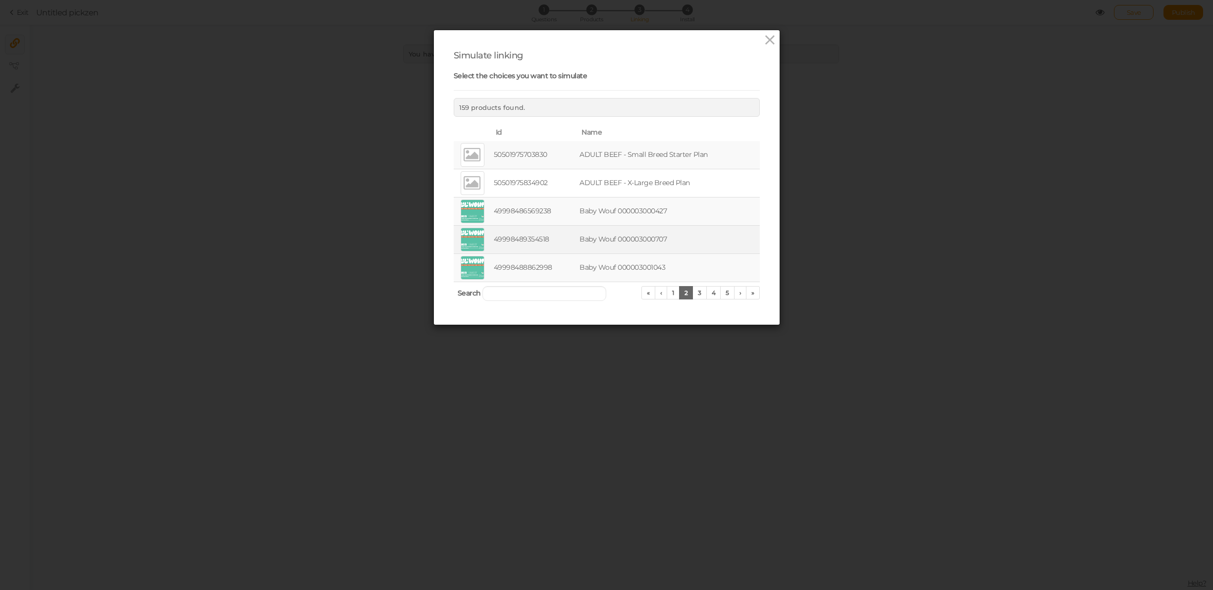
click at [482, 234] on div at bounding box center [473, 240] width 24 height 24
click at [614, 251] on td "Baby Wouf 000003000707" at bounding box center [668, 239] width 182 height 28
click at [769, 41] on icon at bounding box center [770, 40] width 14 height 15
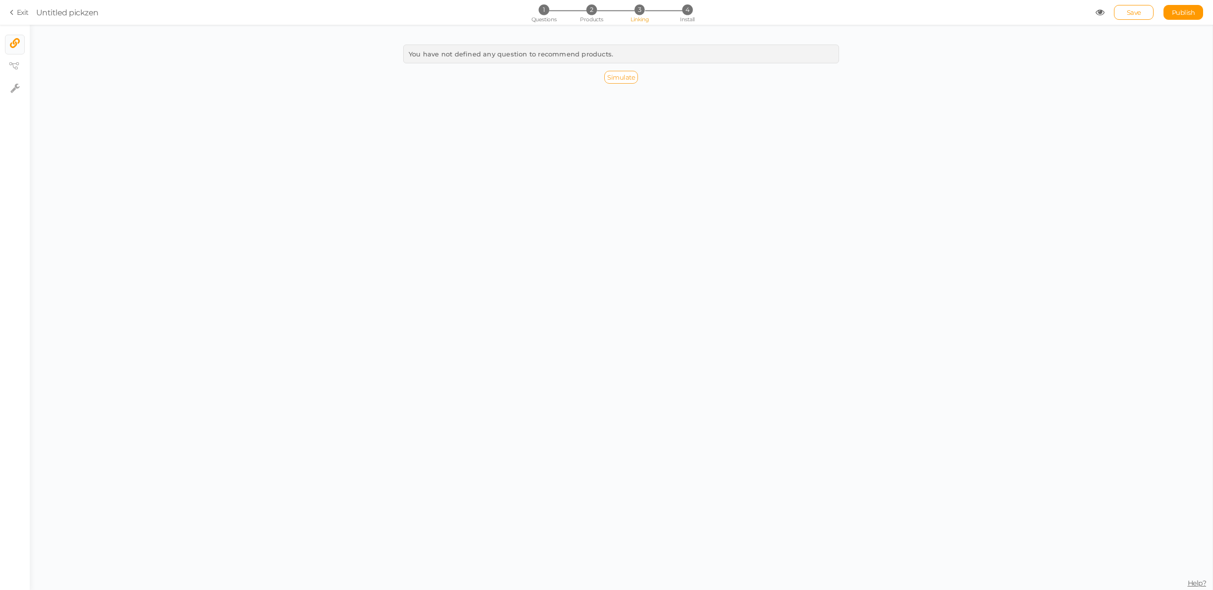
click at [631, 80] on span "Simulate" at bounding box center [621, 77] width 28 height 8
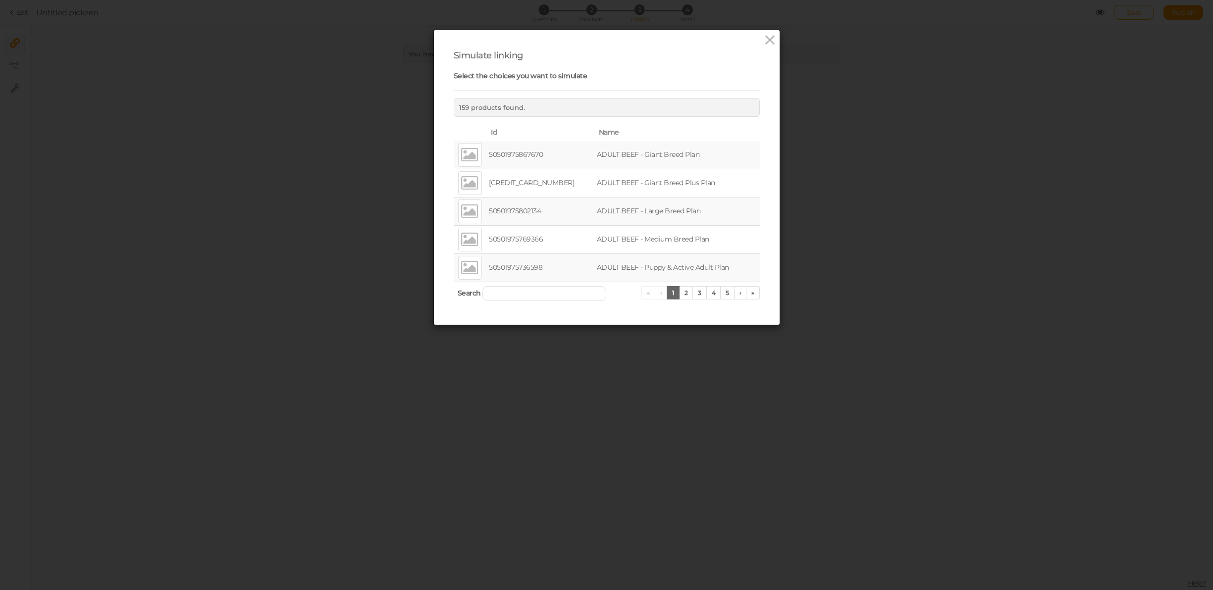
click at [649, 160] on td "ADULT BEEF - Giant Breed Plan" at bounding box center [677, 155] width 165 height 28
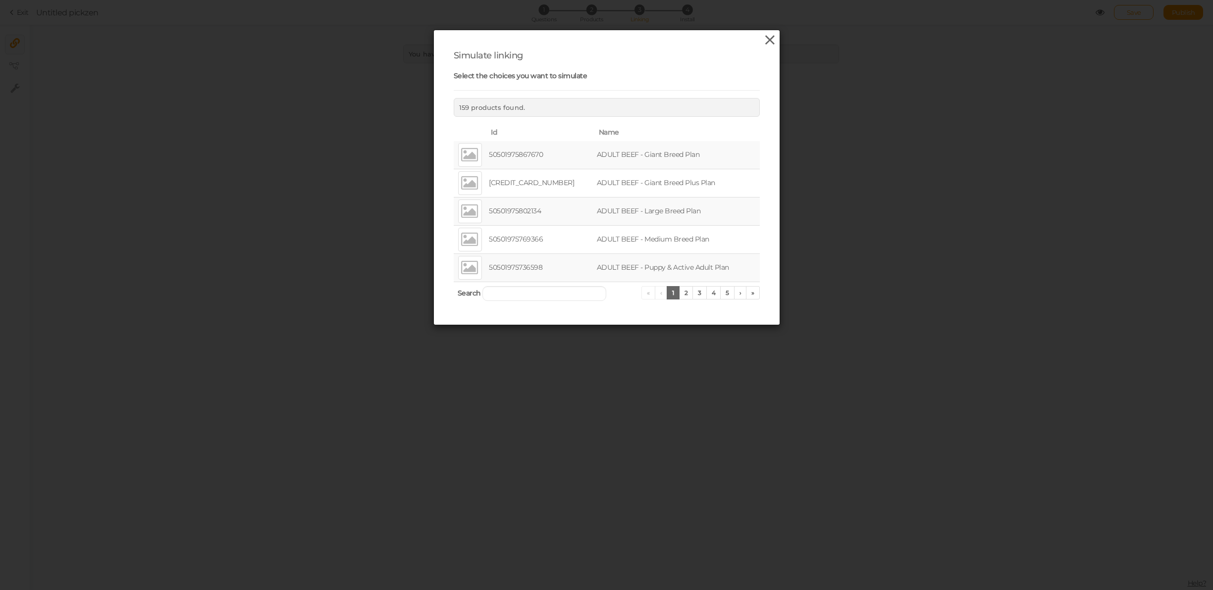
click at [774, 38] on icon at bounding box center [770, 40] width 14 height 15
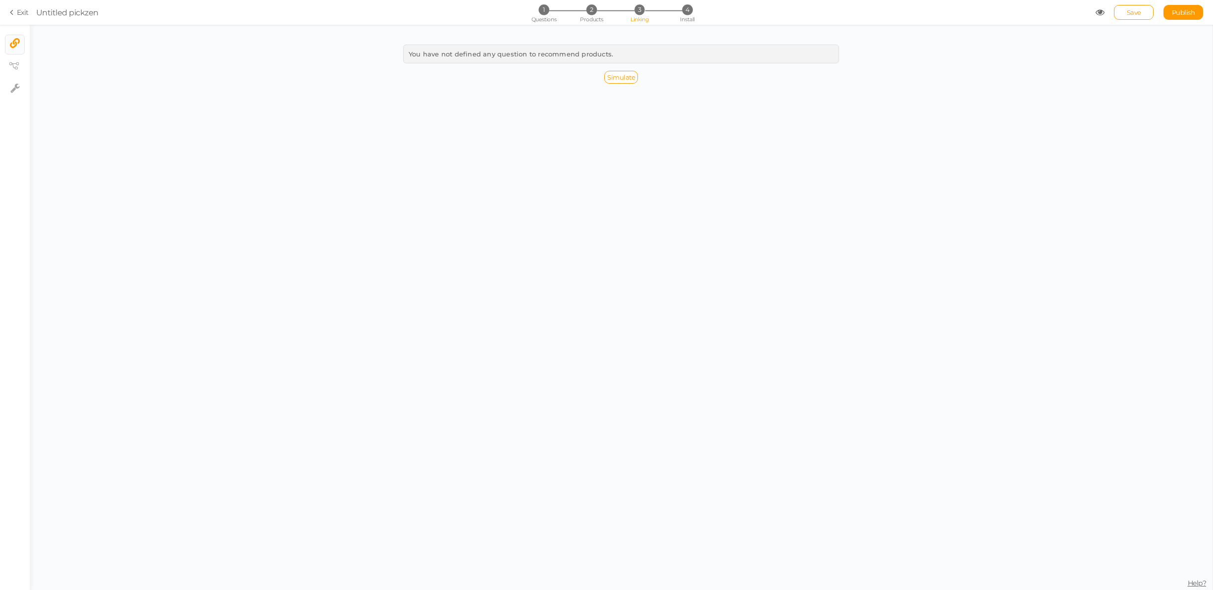
click at [1094, 11] on span "Untitled pickzen" at bounding box center [565, 12] width 1059 height 12
click at [1100, 11] on icon at bounding box center [1099, 12] width 9 height 9
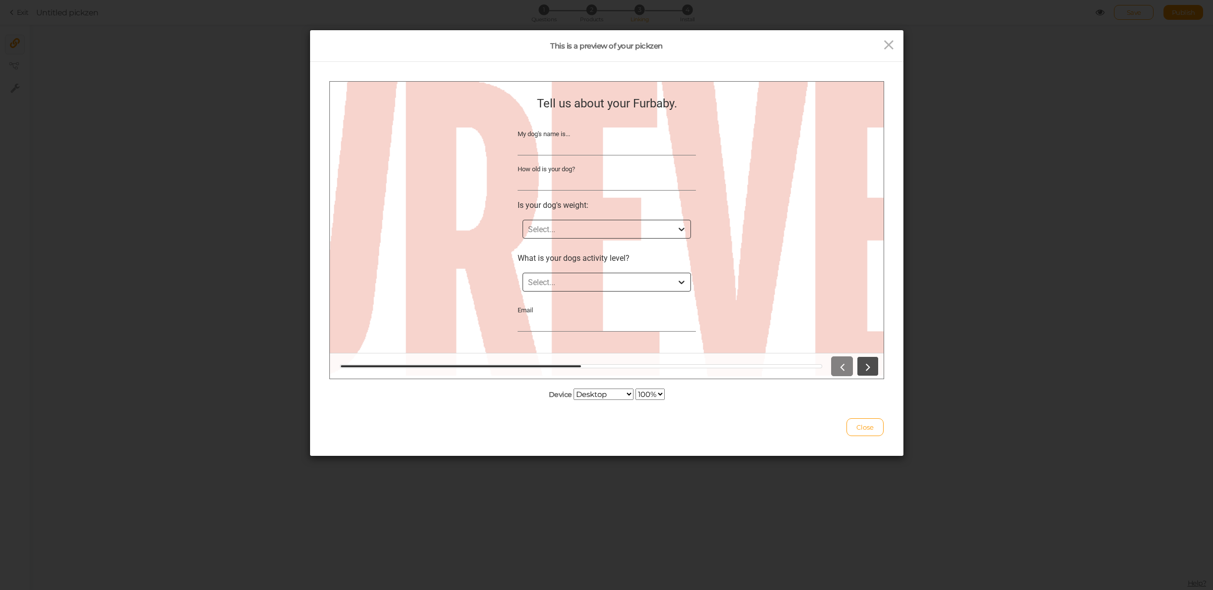
click at [862, 362] on icon at bounding box center [867, 366] width 13 height 13
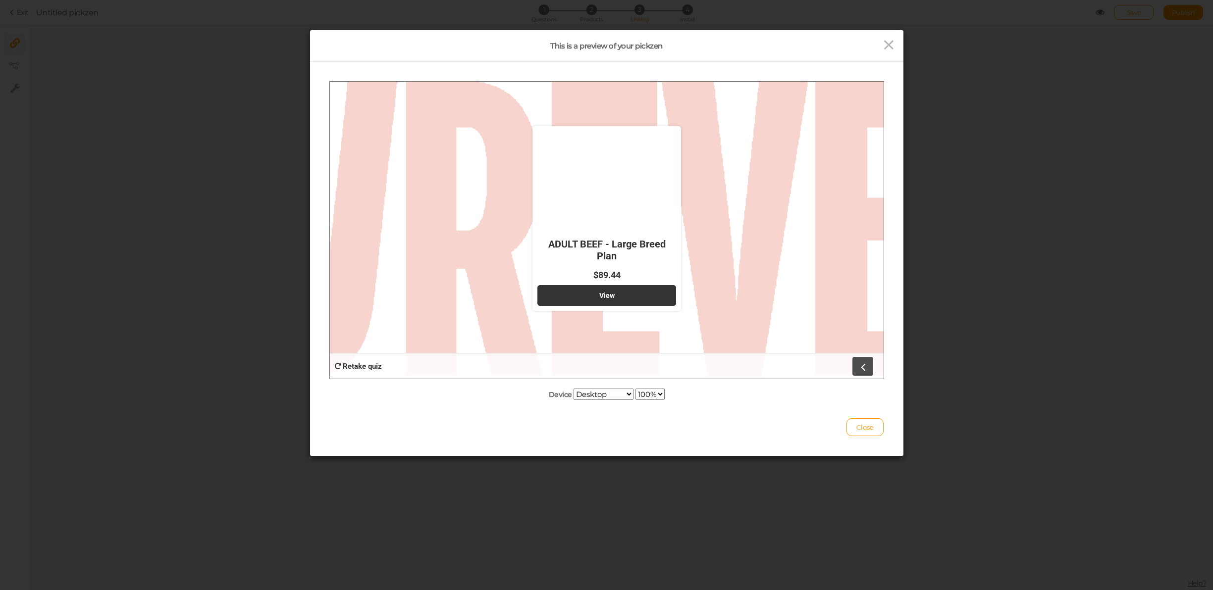
click at [867, 374] on link at bounding box center [862, 366] width 22 height 20
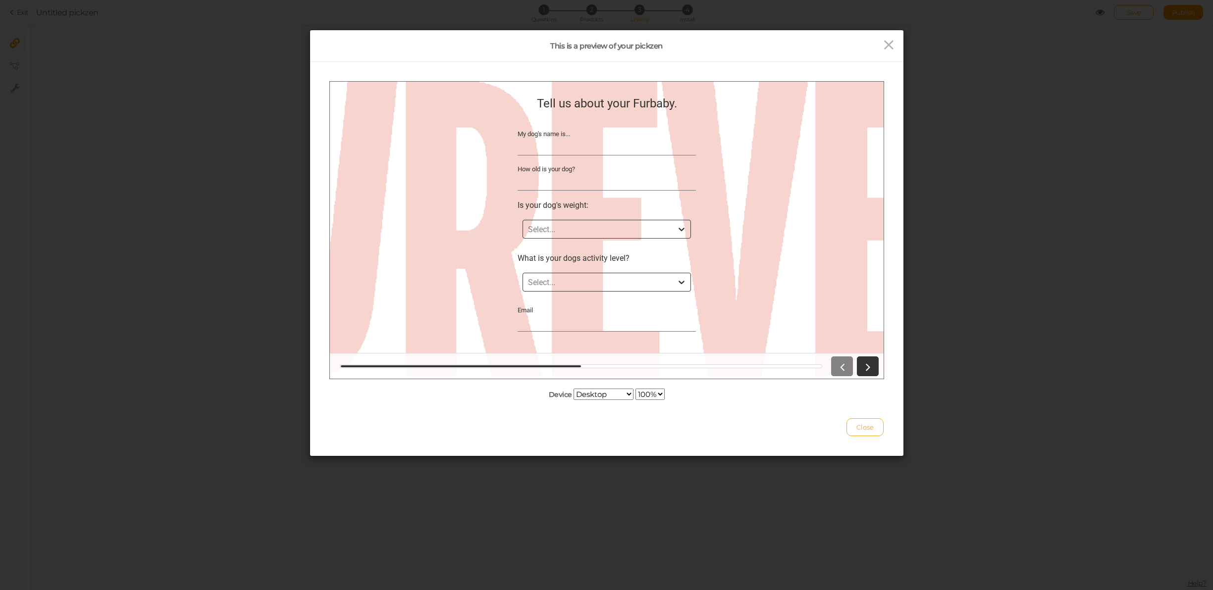
click at [856, 426] on span "Close" at bounding box center [864, 427] width 17 height 8
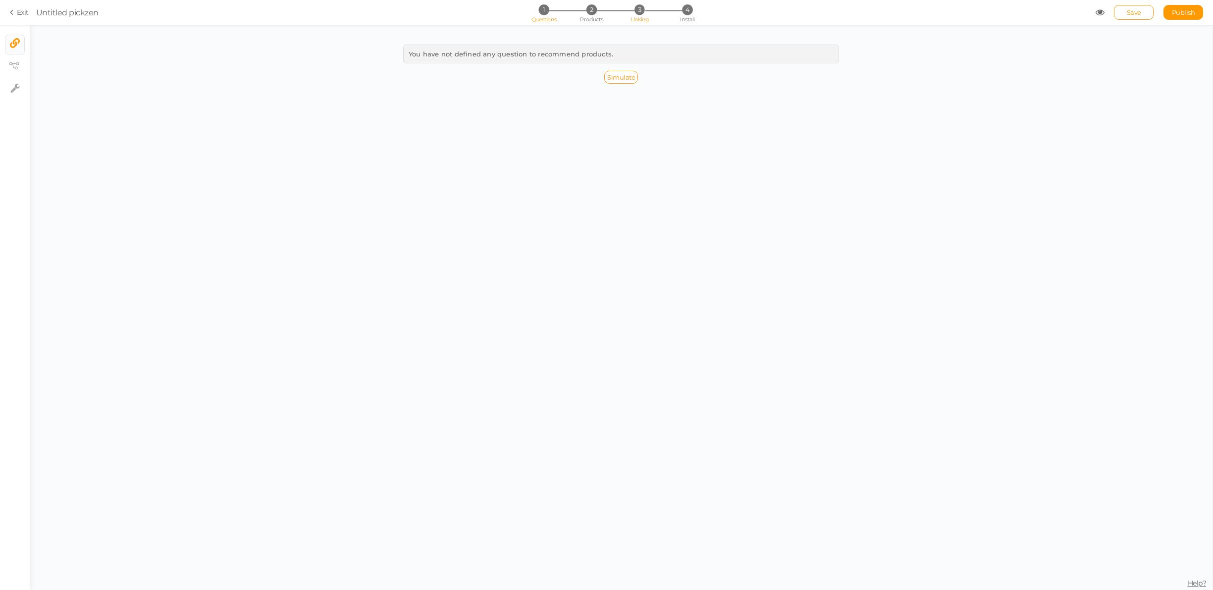
click at [547, 16] on span "Questions" at bounding box center [543, 19] width 25 height 7
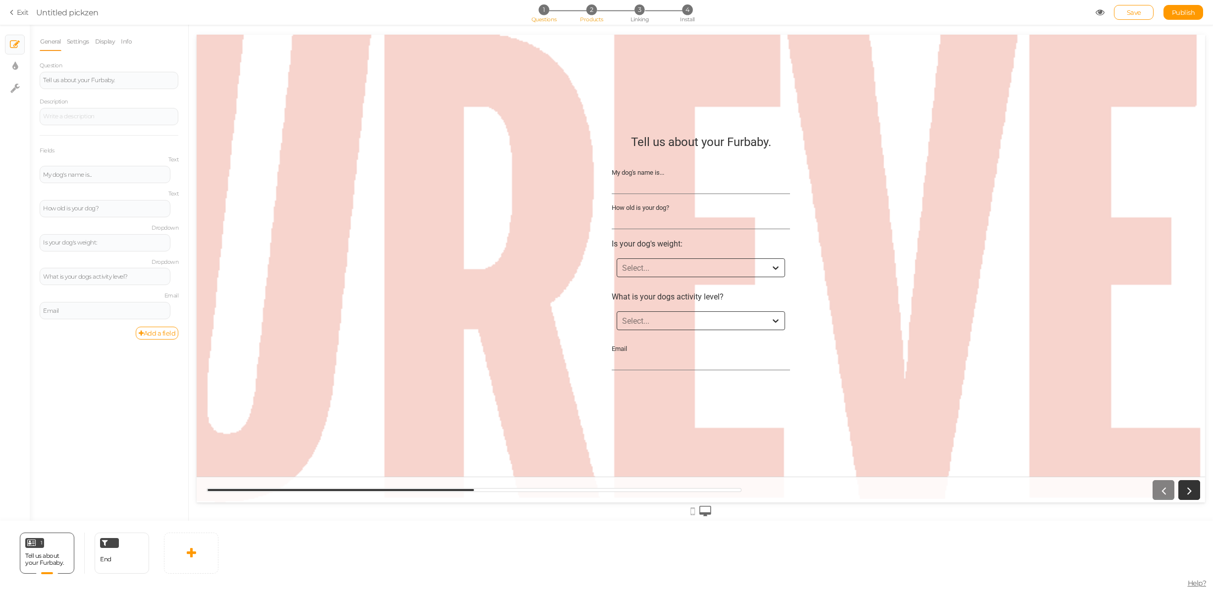
click at [579, 13] on li "2 Products" at bounding box center [592, 9] width 46 height 10
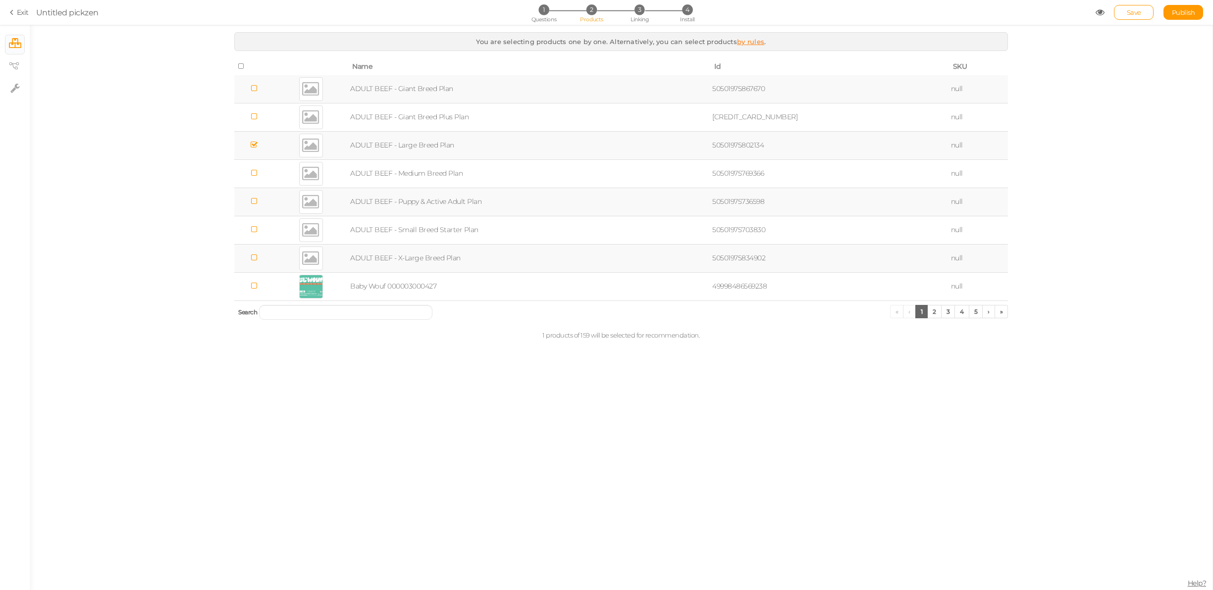
click at [258, 147] on icon at bounding box center [254, 144] width 7 height 7
click at [542, 12] on span "1" at bounding box center [543, 9] width 10 height 10
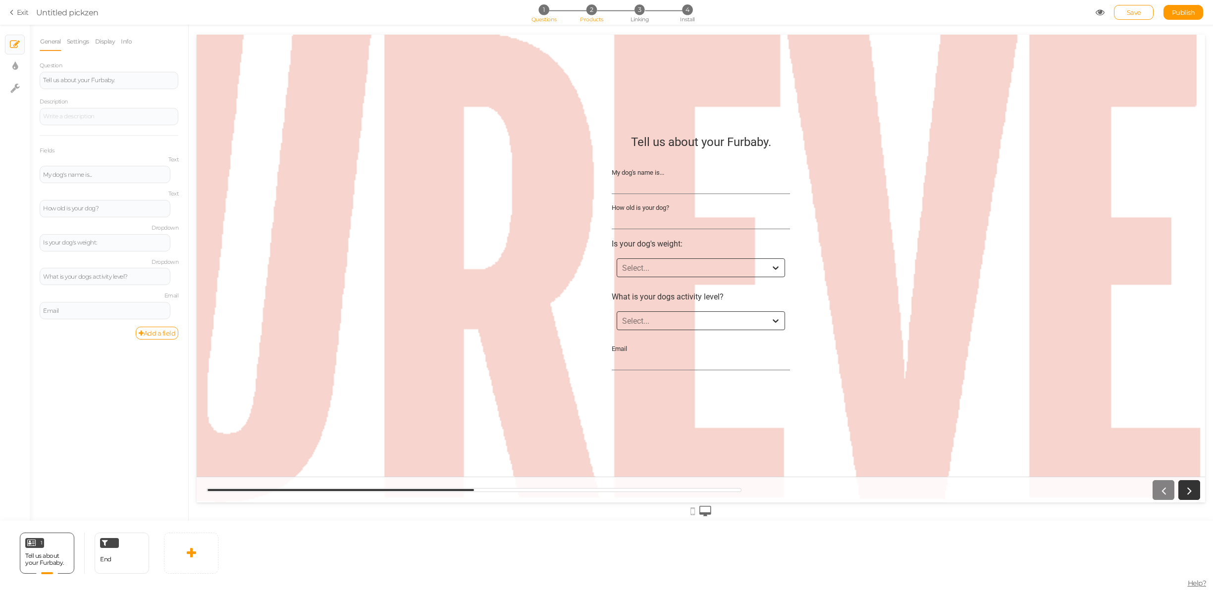
click at [588, 7] on span "2" at bounding box center [591, 9] width 10 height 10
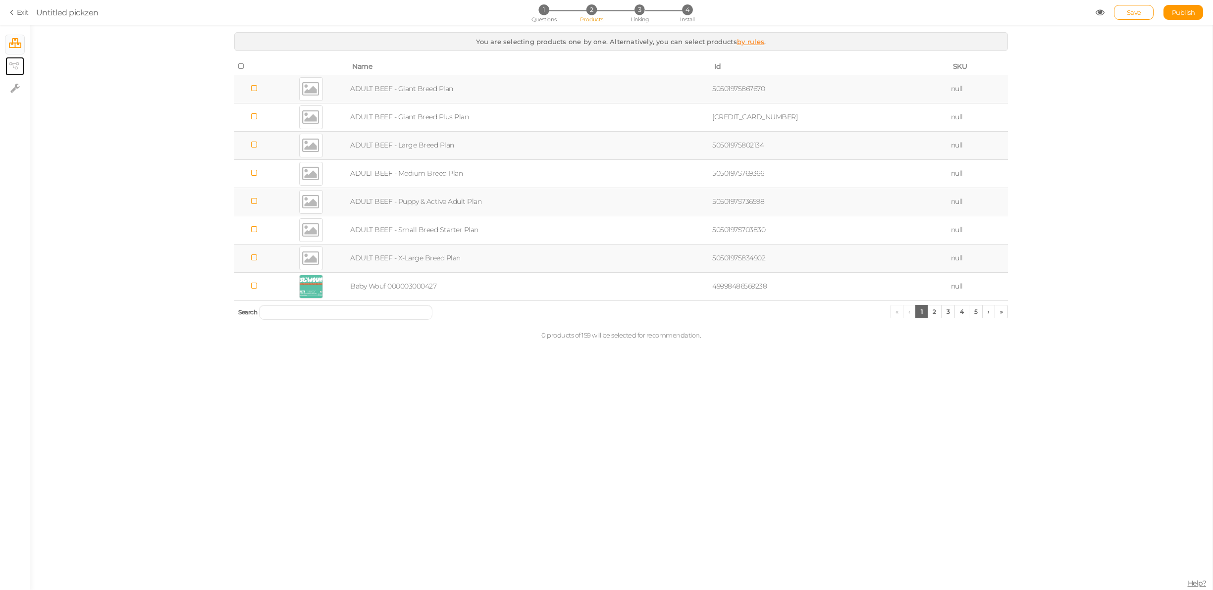
click at [19, 65] on link "× View tree" at bounding box center [14, 66] width 19 height 19
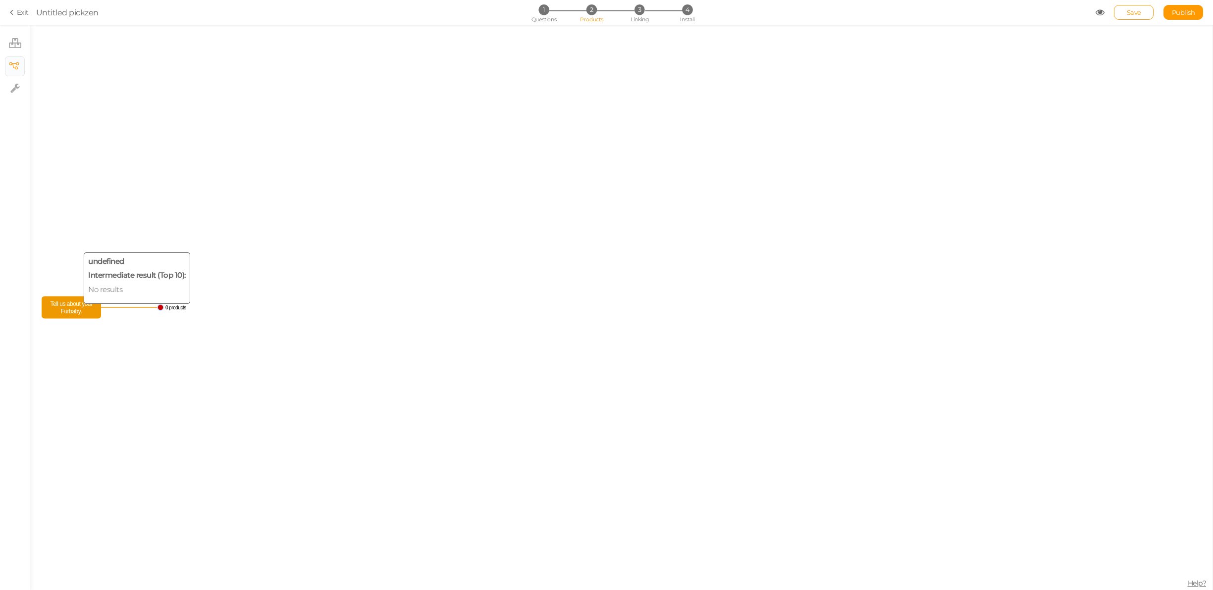
click at [71, 299] on span "Tell us about your Furbaby." at bounding box center [71, 307] width 54 height 17
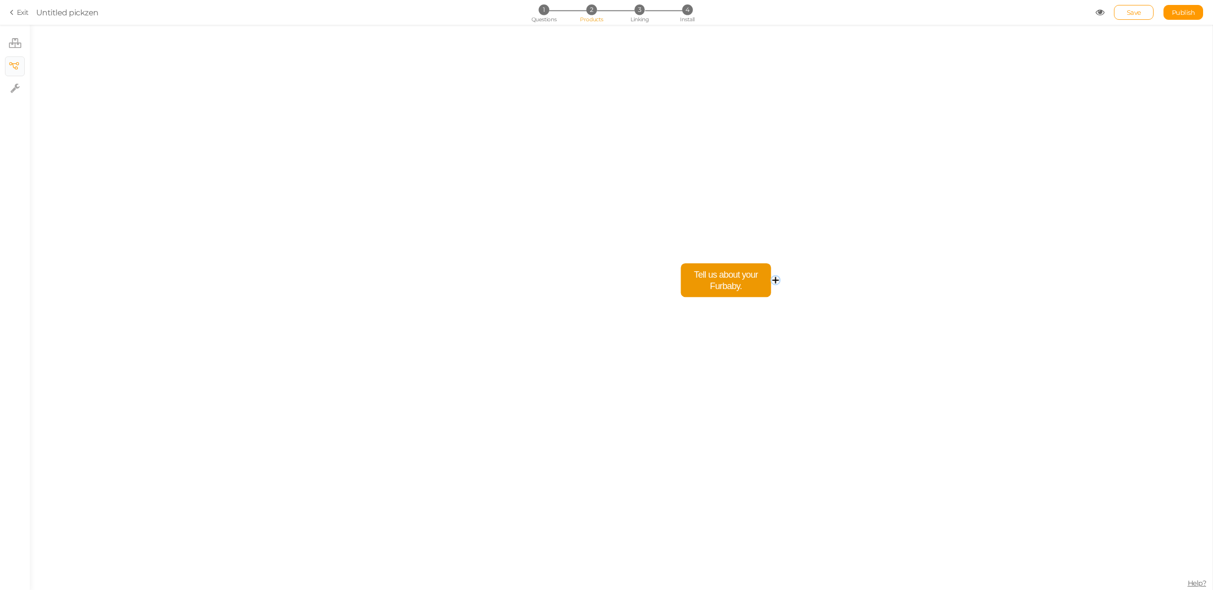
click at [774, 281] on circle at bounding box center [775, 280] width 9 height 9
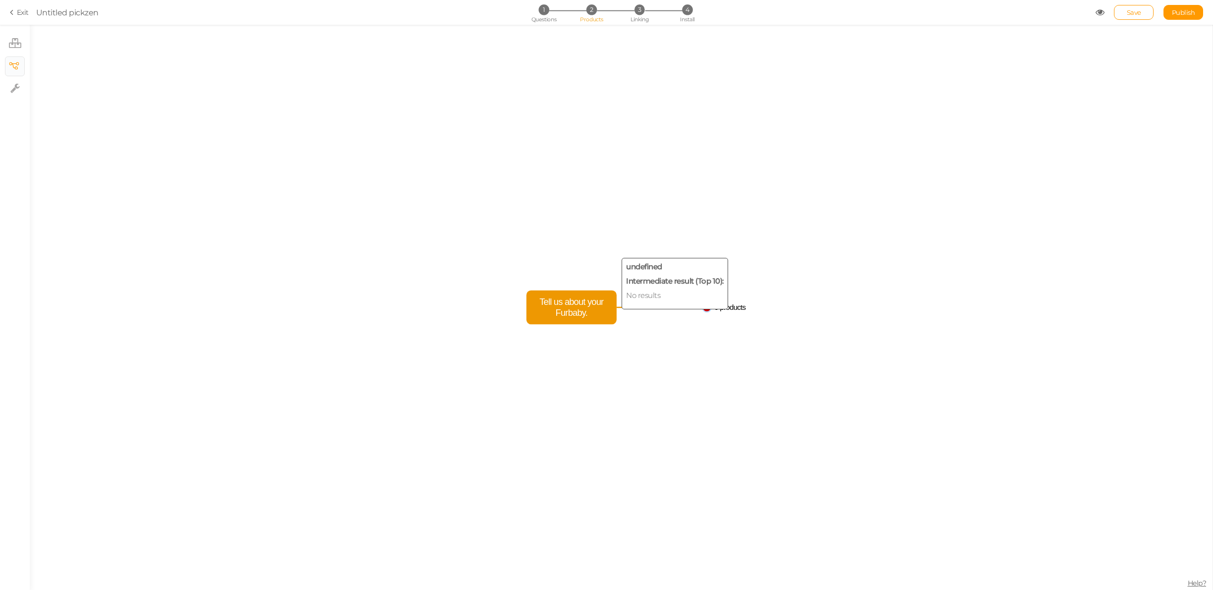
click at [602, 300] on span "Tell us about your Furbaby." at bounding box center [571, 307] width 83 height 26
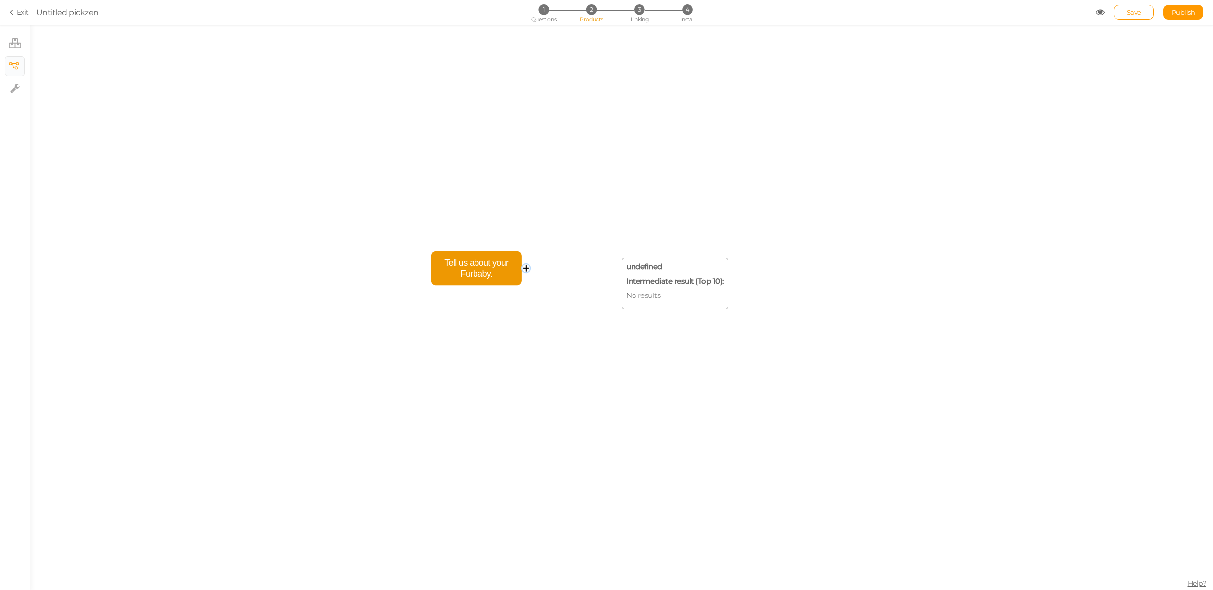
click at [498, 261] on span "Tell us about your Furbaby." at bounding box center [476, 268] width 83 height 26
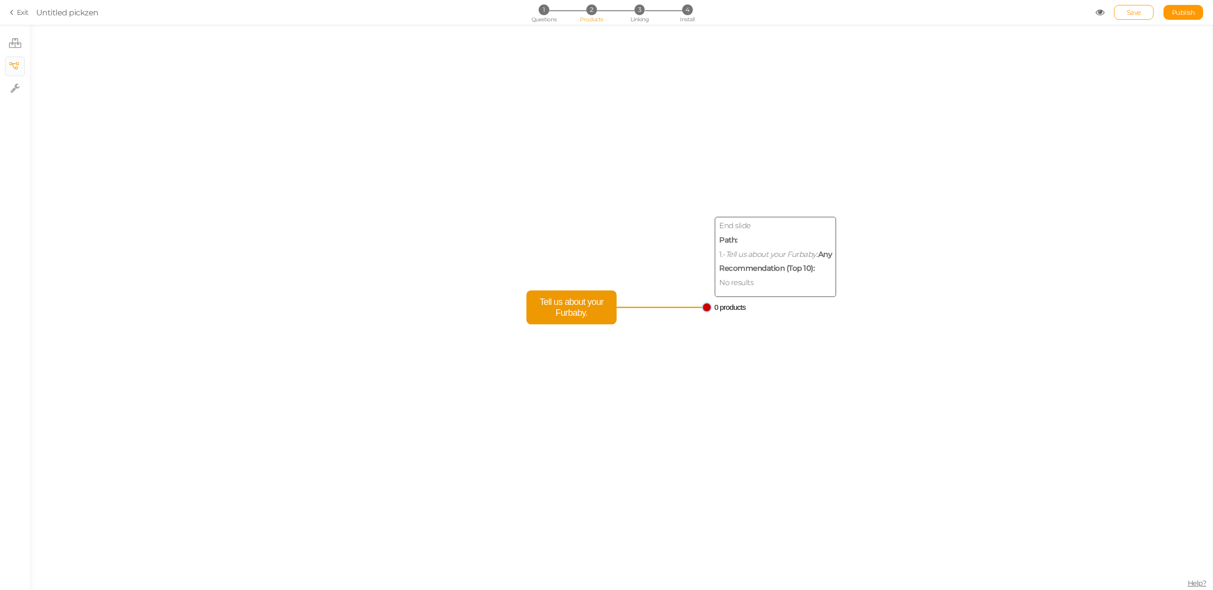
click at [708, 308] on circle at bounding box center [706, 307] width 9 height 9
click at [773, 266] on icon "Tell us about your Furbaby. 0 products" at bounding box center [621, 308] width 1183 height 566
click at [588, 15] on div "1 Questions 2 Products 3 Linking 4 Install" at bounding box center [607, 13] width 208 height 18
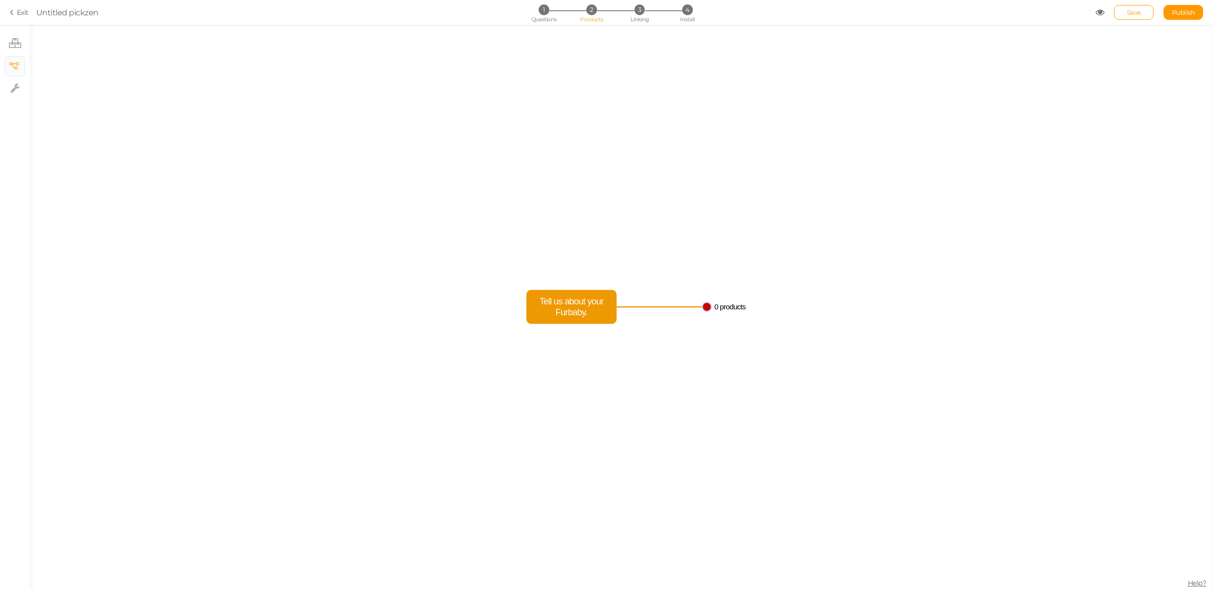
click at [588, 15] on div "1 Questions 2 Products 3 Linking 4 Install" at bounding box center [607, 13] width 208 height 18
click at [5, 50] on link "× Products" at bounding box center [14, 44] width 19 height 19
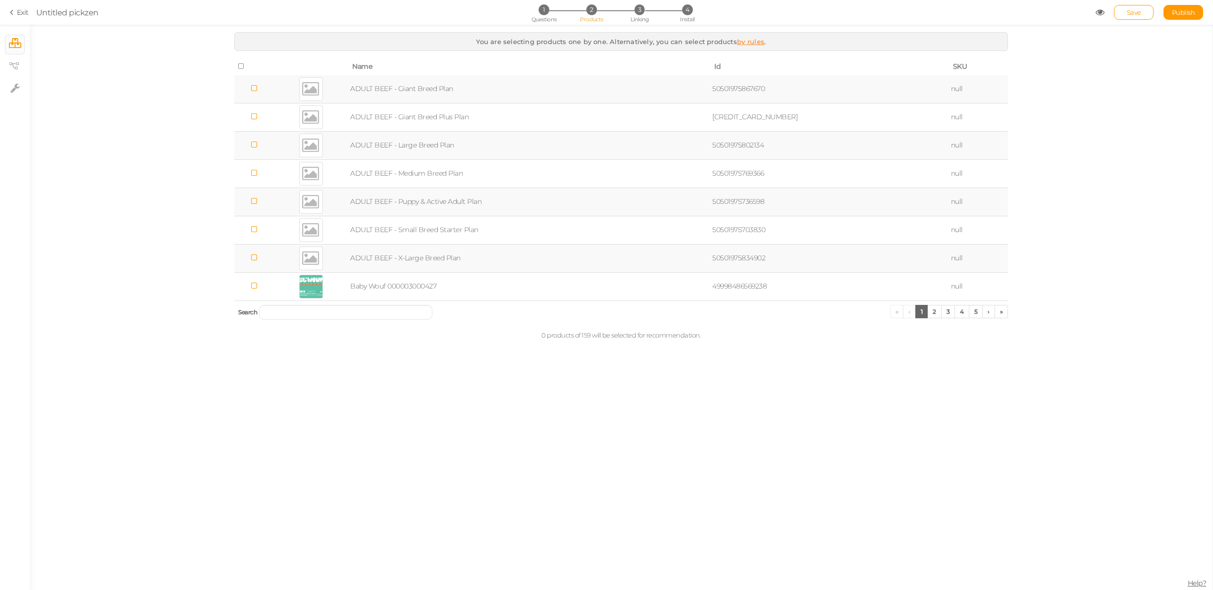
click at [238, 61] on th at bounding box center [254, 66] width 40 height 17
click at [242, 65] on icon at bounding box center [241, 66] width 7 height 7
click at [556, 10] on li "1 Questions" at bounding box center [544, 9] width 46 height 10
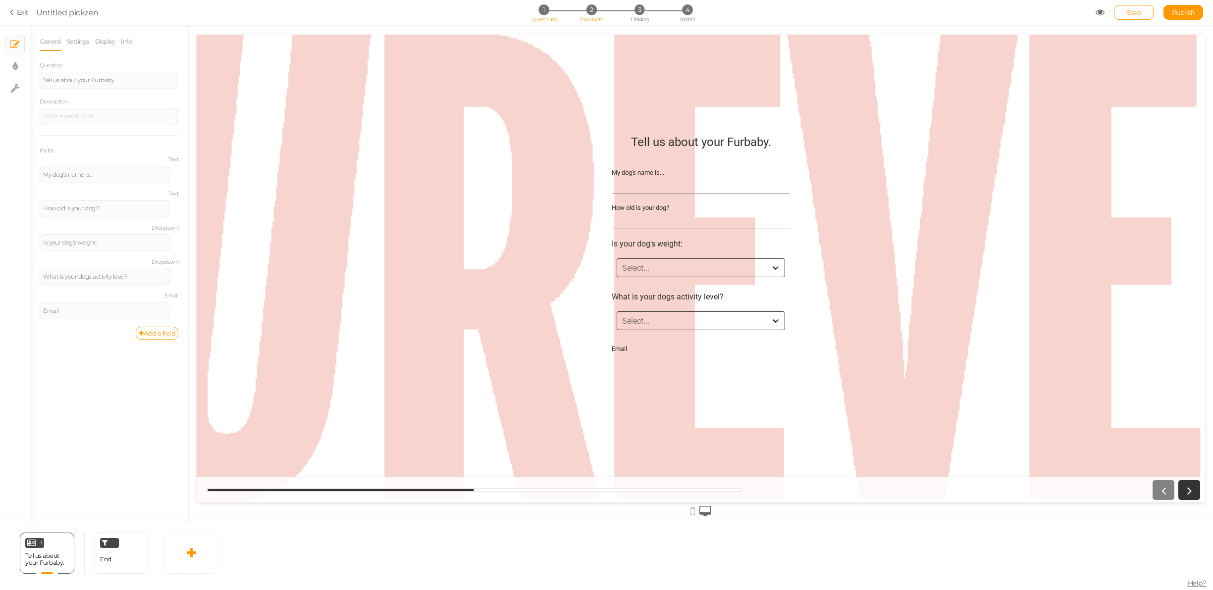
click at [597, 11] on li "2 Products" at bounding box center [592, 9] width 46 height 10
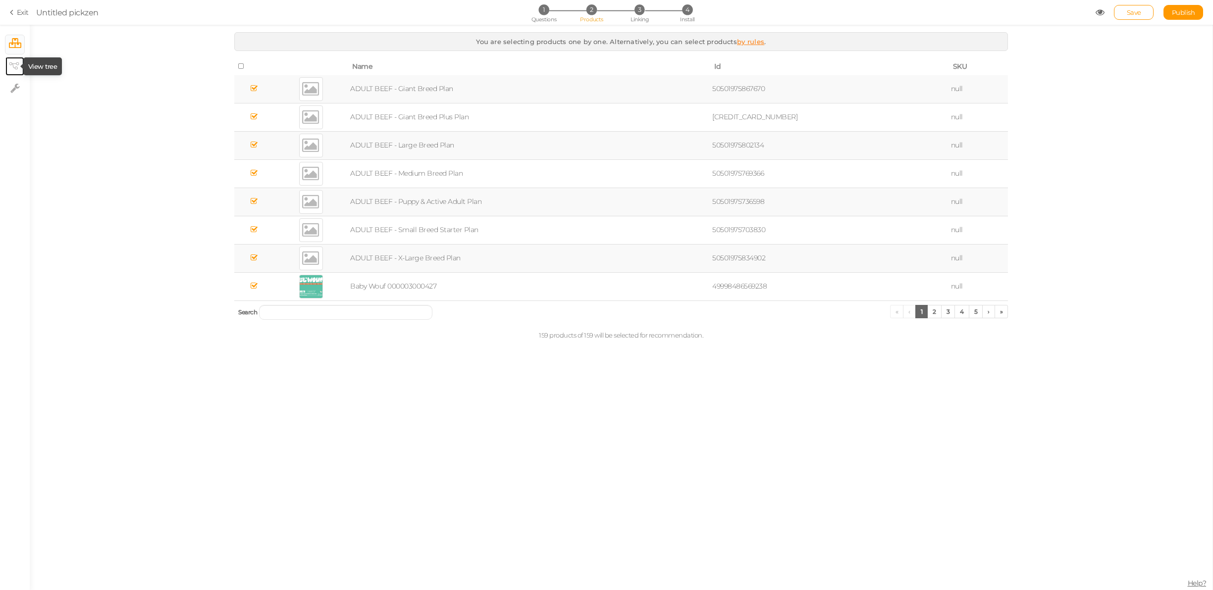
click at [11, 62] on icon at bounding box center [14, 65] width 10 height 7
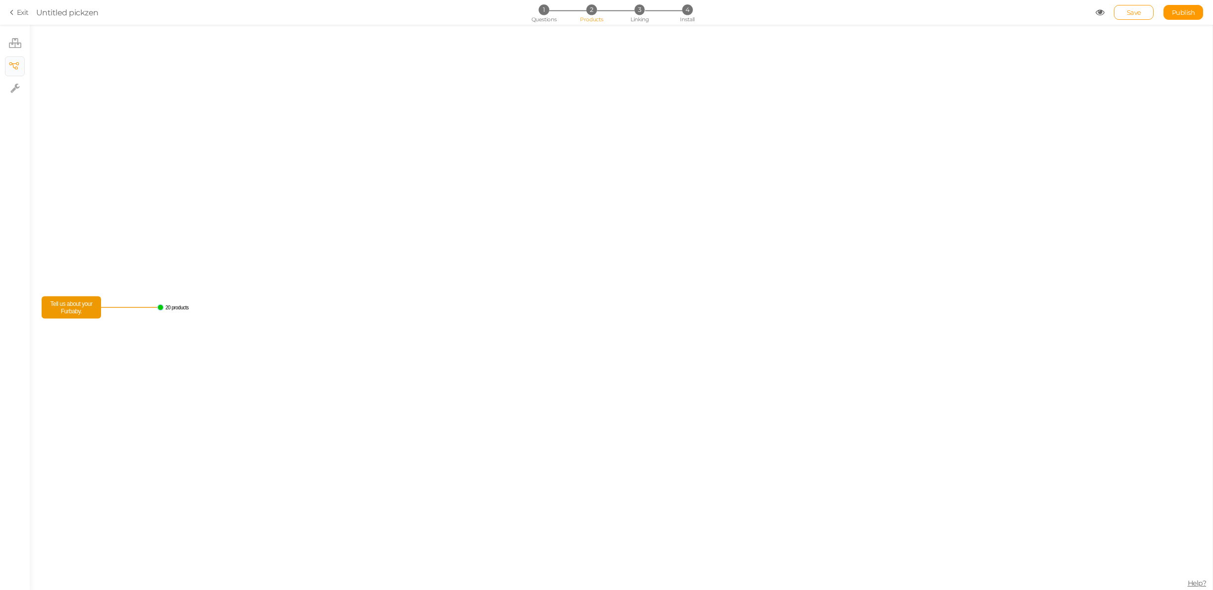
click at [157, 305] on icon "20 products Tell us about your Furbaby." at bounding box center [621, 308] width 1183 height 566
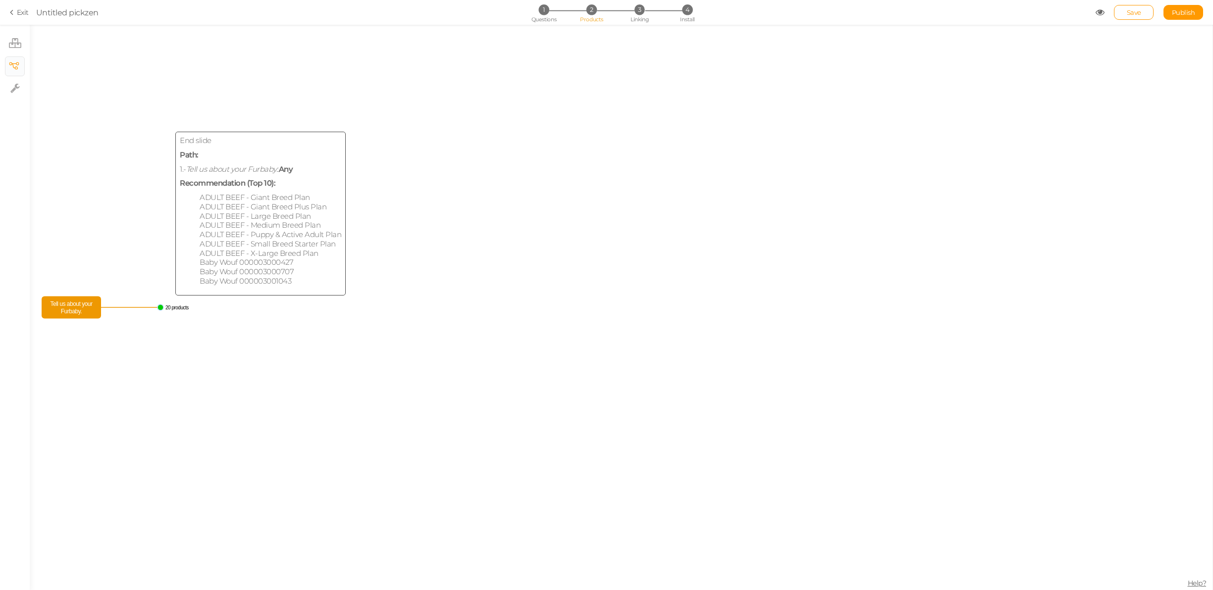
click at [160, 308] on circle at bounding box center [160, 308] width 6 height 6
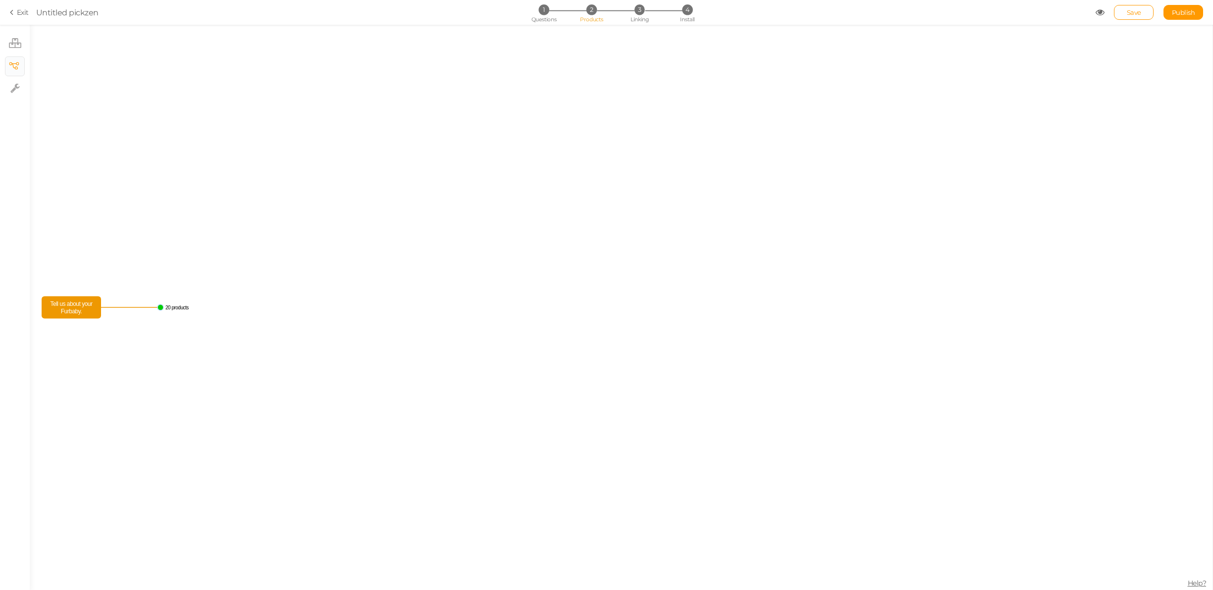
click at [629, 22] on section "Exit Untitled pickzen 1 Questions 2 Products 3 Linking 4 Install Save Publish" at bounding box center [606, 12] width 1213 height 25
click at [643, 9] on span "3" at bounding box center [639, 9] width 10 height 10
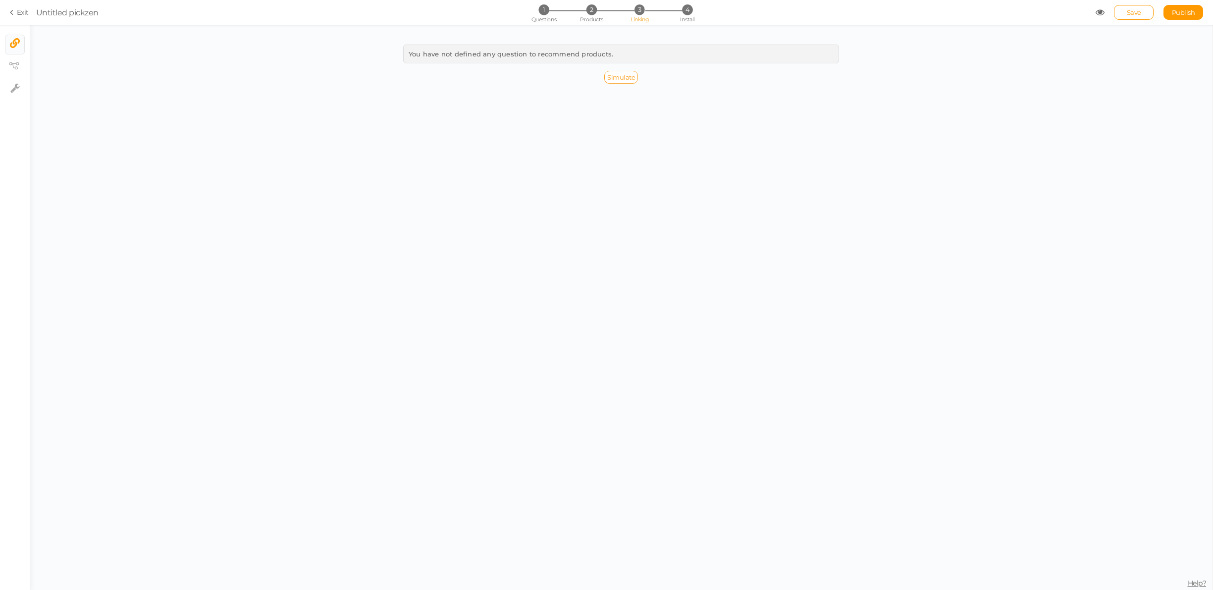
click at [629, 80] on span "Simulate" at bounding box center [621, 77] width 28 height 8
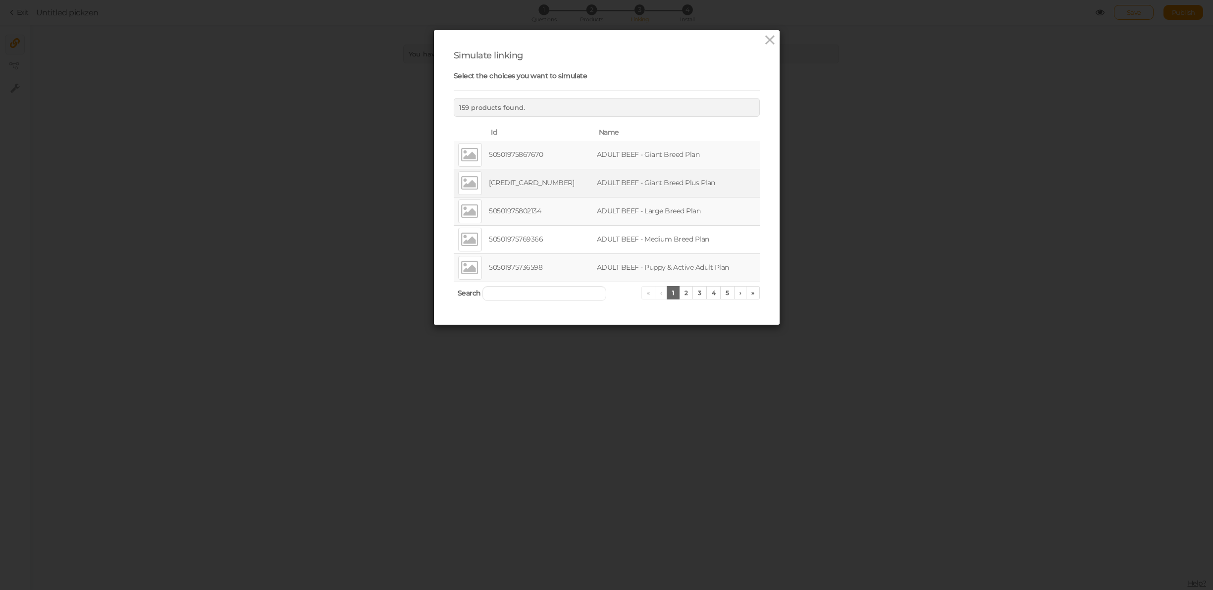
click at [479, 186] on div at bounding box center [470, 183] width 24 height 24
click at [523, 193] on td "[CREDIT_CARD_NUMBER]" at bounding box center [541, 183] width 108 height 28
click at [723, 294] on link "5" at bounding box center [727, 292] width 14 height 13
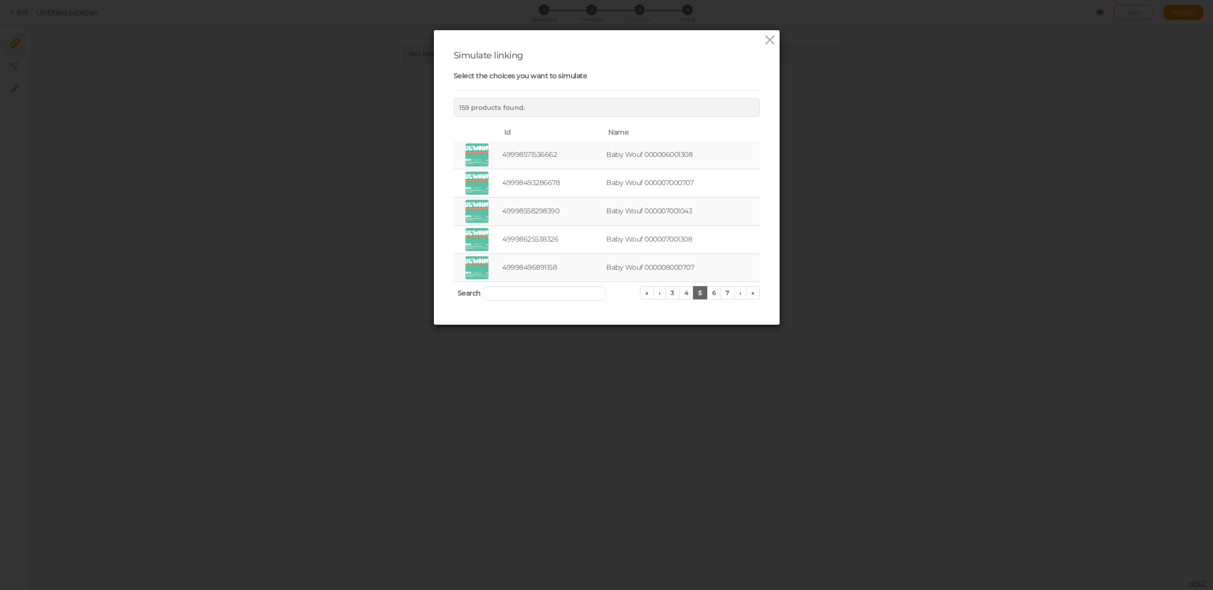
click at [525, 257] on td "49998496891158" at bounding box center [552, 268] width 104 height 28
click at [519, 266] on td "49998496891158" at bounding box center [552, 268] width 104 height 28
click at [461, 258] on td at bounding box center [477, 268] width 47 height 28
click at [717, 296] on link "6" at bounding box center [714, 292] width 14 height 13
click at [770, 39] on icon at bounding box center [770, 40] width 14 height 15
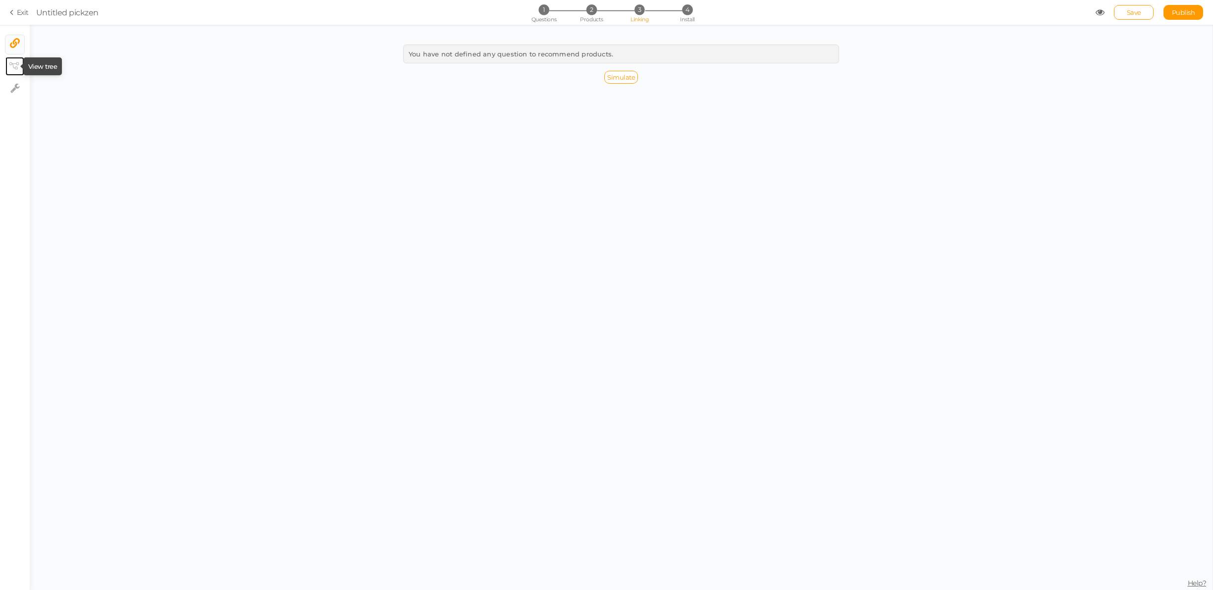
click at [13, 61] on tip-cont at bounding box center [14, 66] width 7 height 12
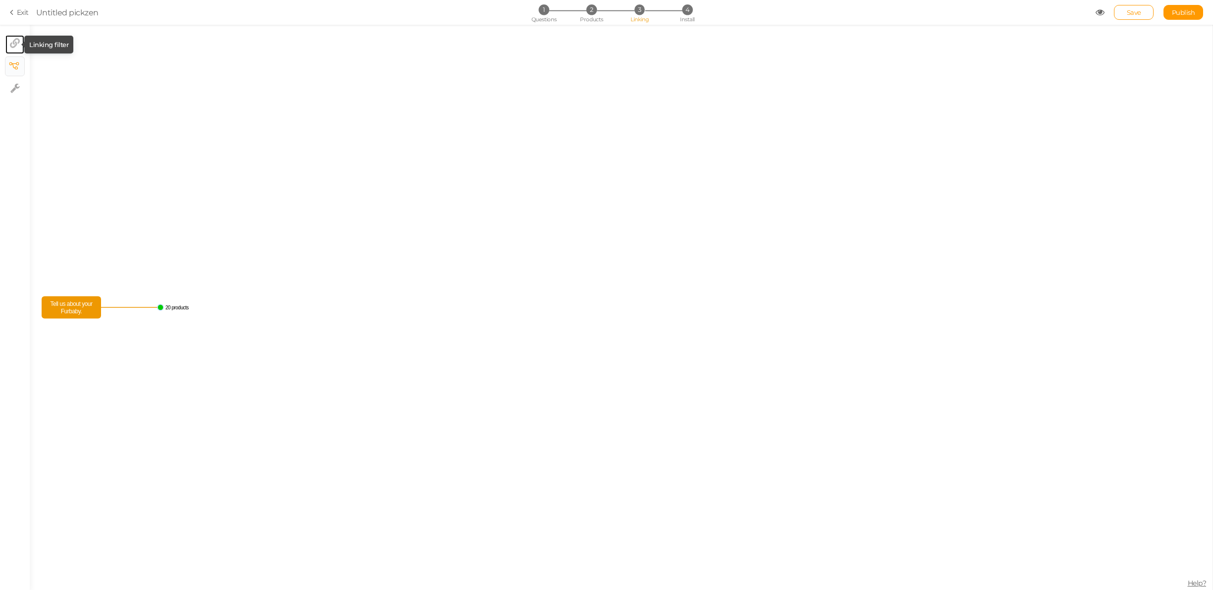
click at [14, 46] on icon at bounding box center [15, 43] width 10 height 10
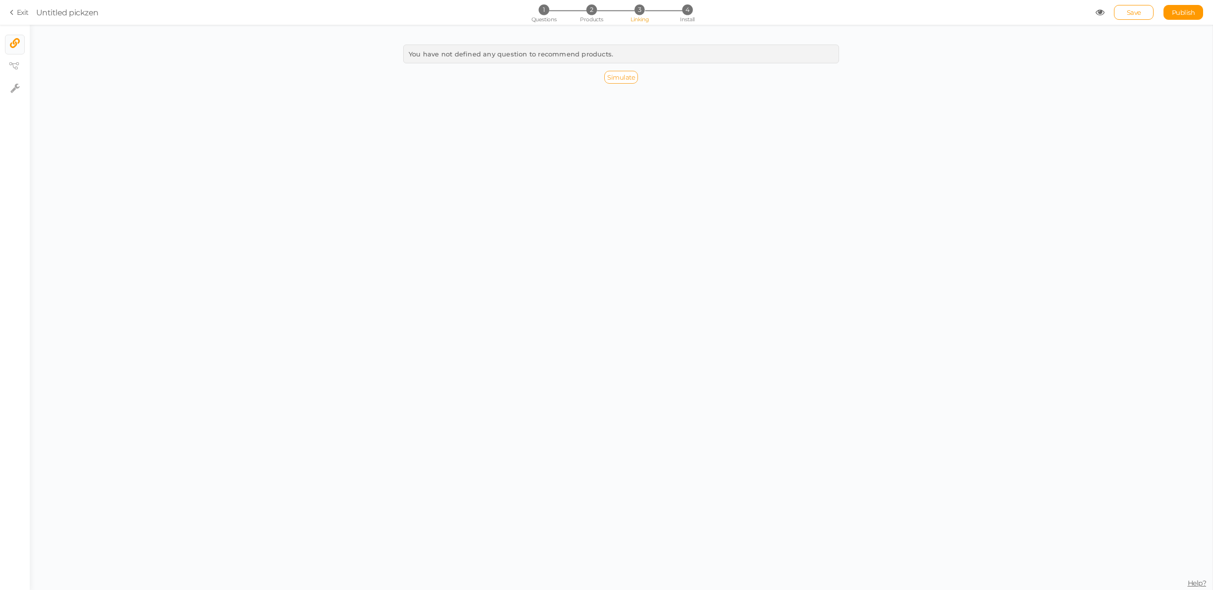
click at [622, 76] on span "Simulate" at bounding box center [621, 77] width 28 height 8
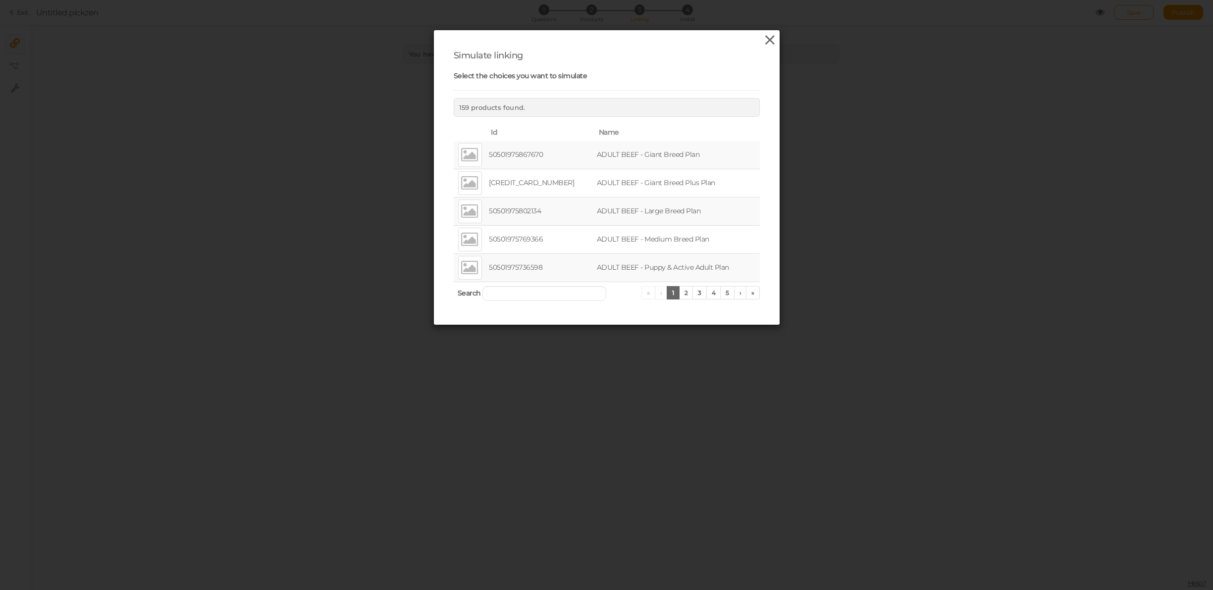
click at [764, 41] on icon at bounding box center [770, 40] width 14 height 15
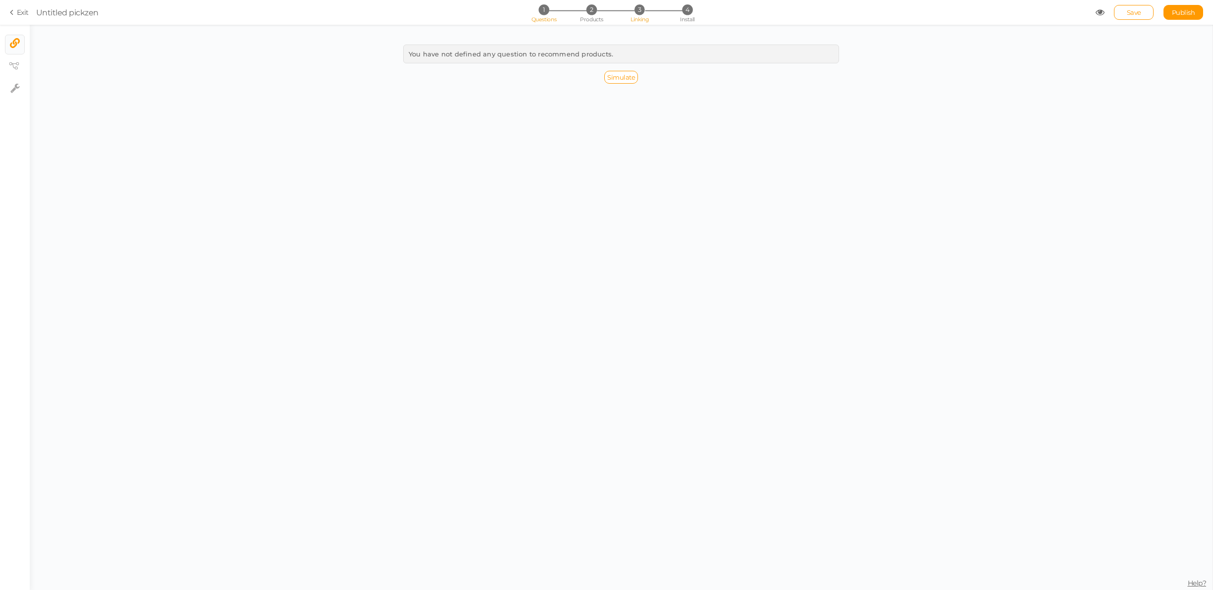
click at [537, 11] on li "1 Questions" at bounding box center [544, 9] width 46 height 10
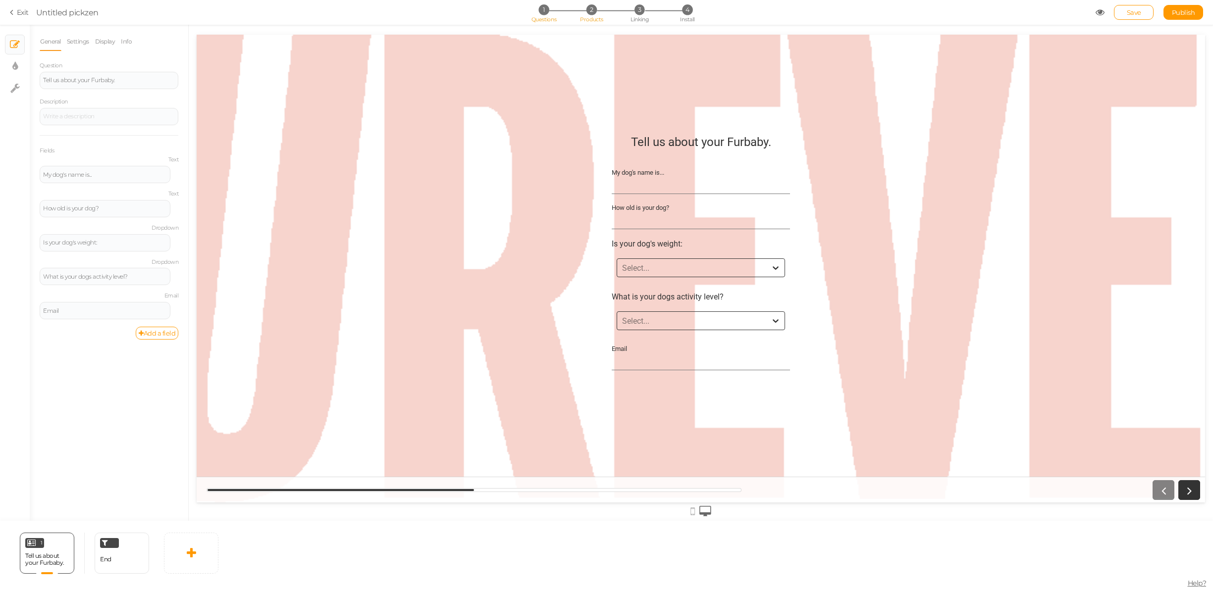
click at [590, 9] on span "2" at bounding box center [591, 9] width 10 height 10
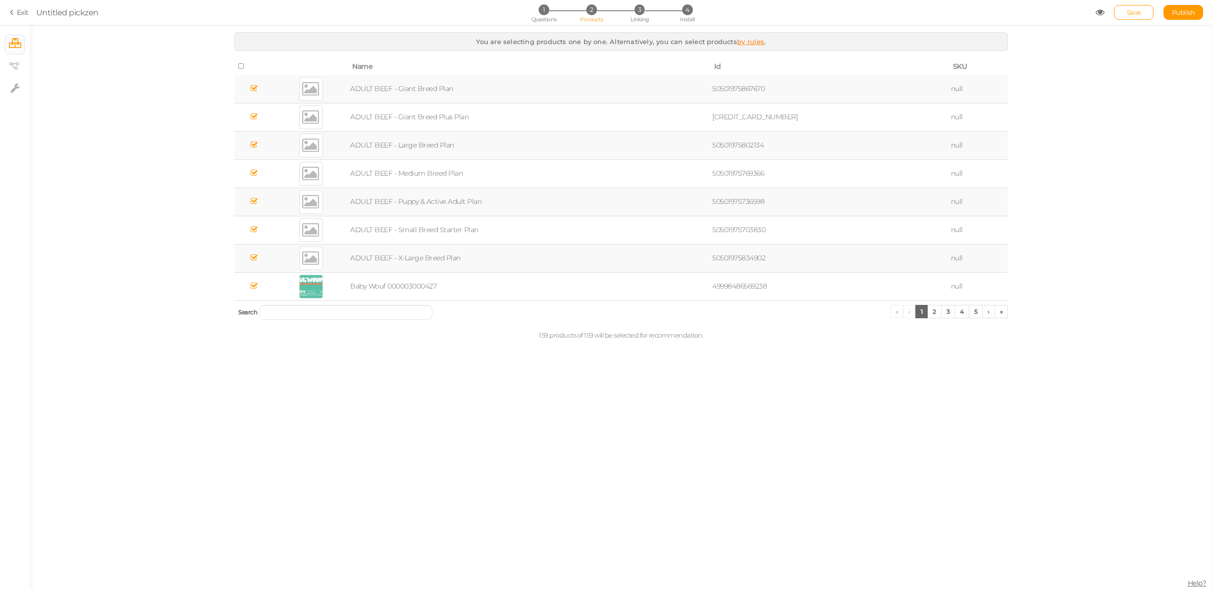
click at [33, 51] on div "You are selecting products one by one. Alternatively, you can select products b…" at bounding box center [621, 189] width 1183 height 314
click at [20, 43] on icon at bounding box center [15, 43] width 12 height 10
click at [19, 16] on link "Exit" at bounding box center [19, 12] width 19 height 10
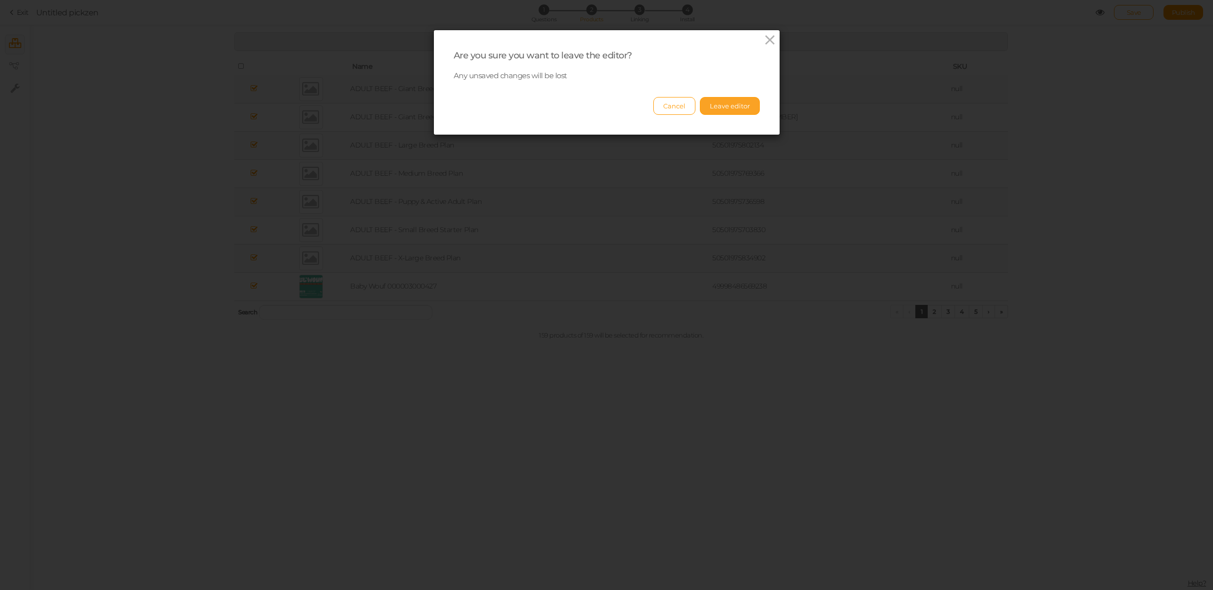
click at [715, 111] on button "Leave editor" at bounding box center [730, 106] width 60 height 18
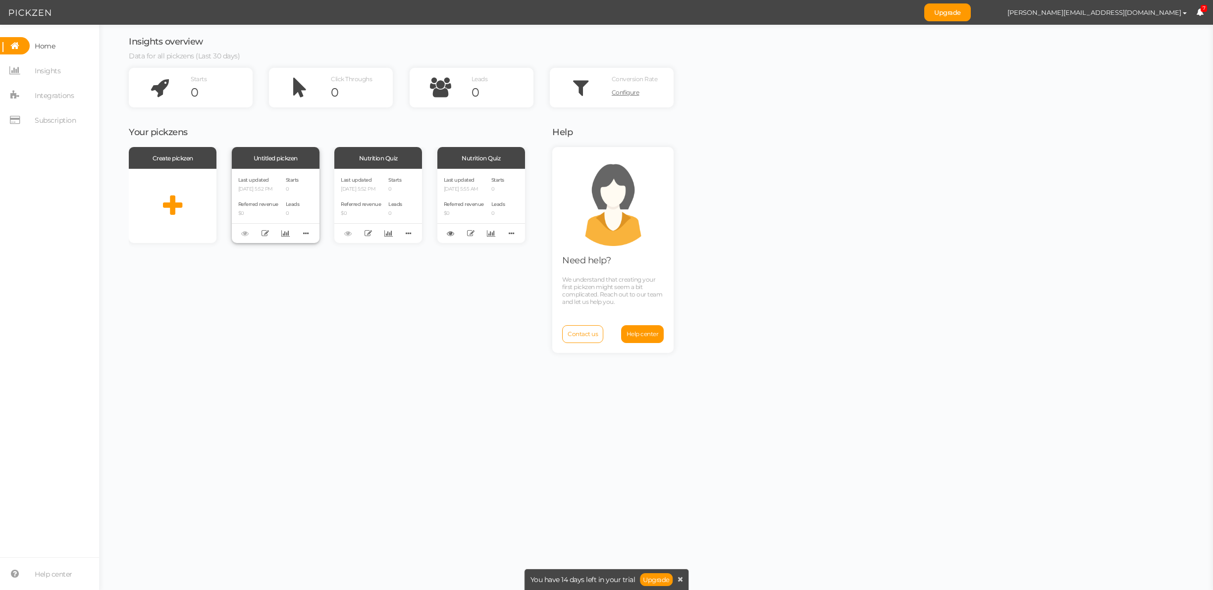
click at [276, 182] on div "Last updated [DATE] 5:52 PM" at bounding box center [258, 183] width 40 height 17
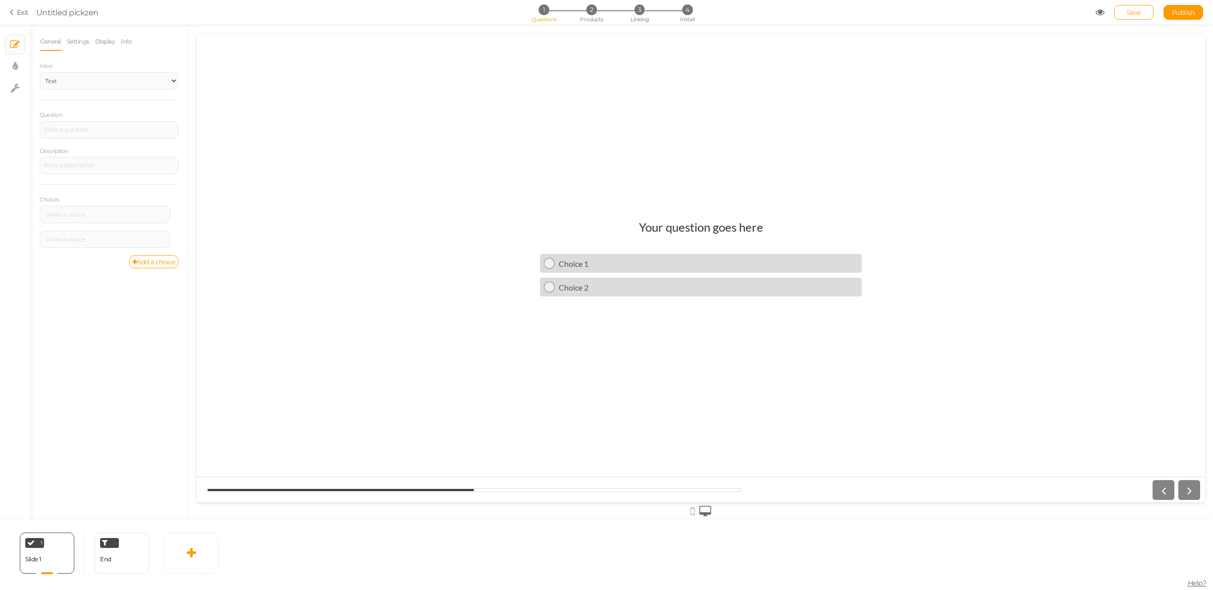
click at [25, 14] on link "Exit" at bounding box center [19, 12] width 19 height 10
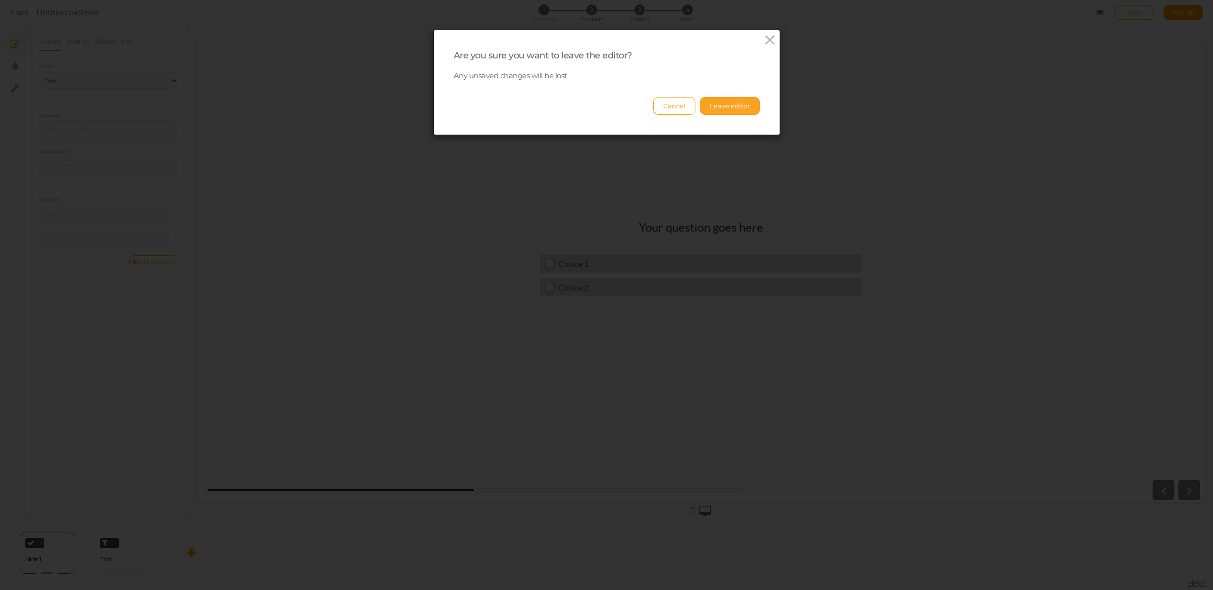
click at [726, 108] on button "Leave editor" at bounding box center [730, 106] width 60 height 18
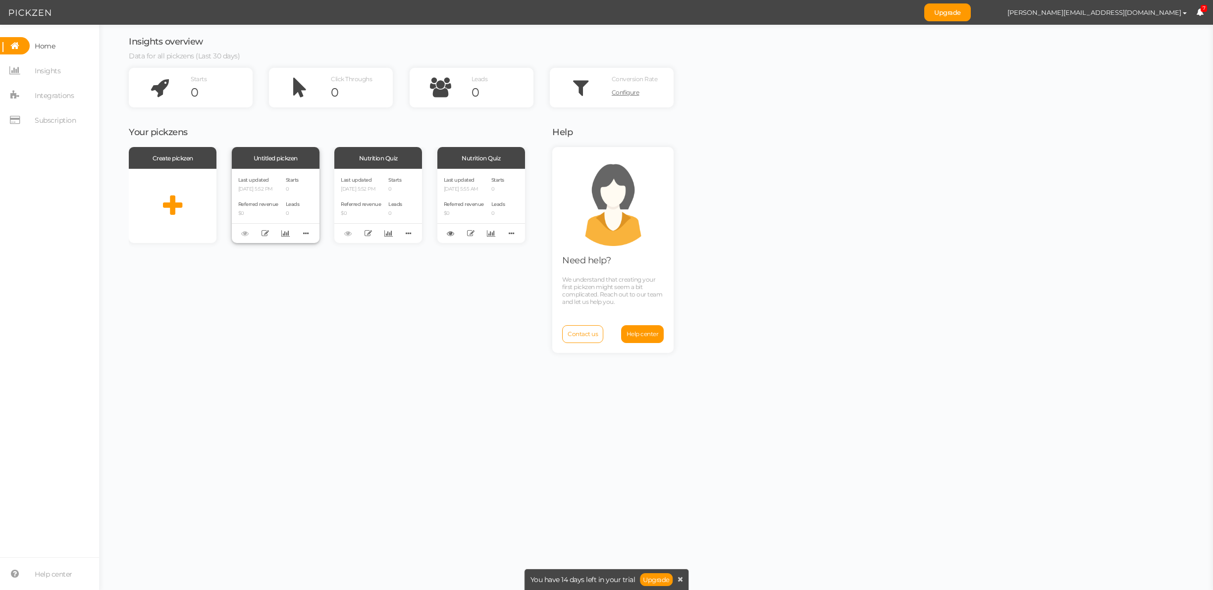
click at [262, 190] on p "[DATE] 5:52 PM" at bounding box center [258, 189] width 40 height 6
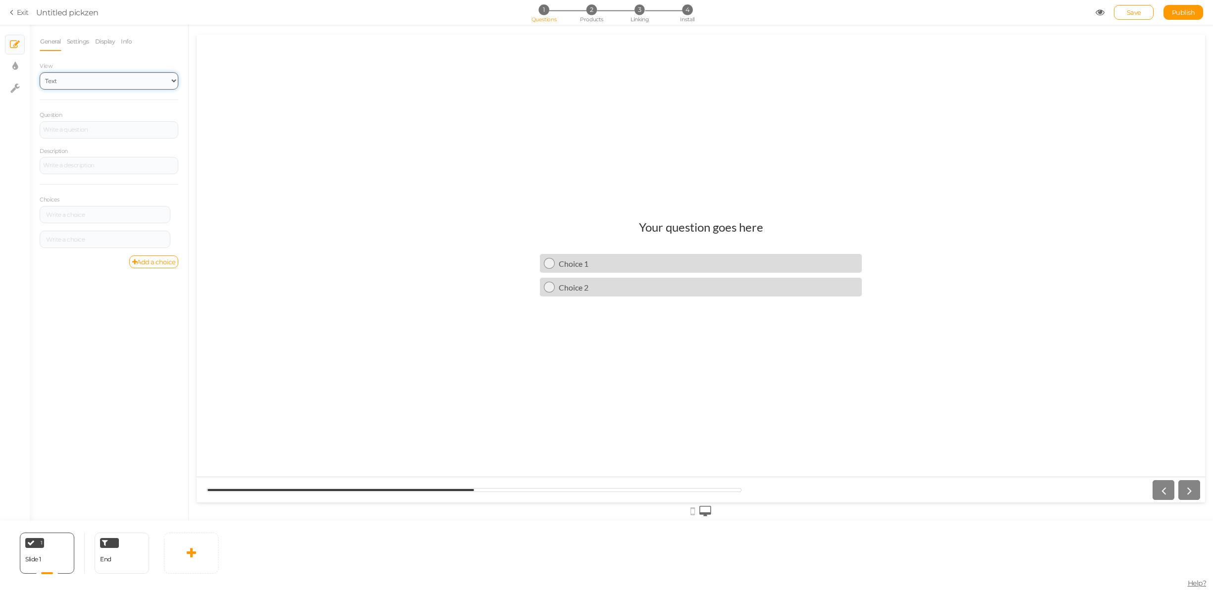
click at [95, 81] on select "Text Images Slider Dropdown" at bounding box center [109, 80] width 139 height 17
click at [40, 72] on select "Text Images Slider Dropdown" at bounding box center [109, 80] width 139 height 17
click at [17, 8] on link "Exit" at bounding box center [19, 12] width 19 height 10
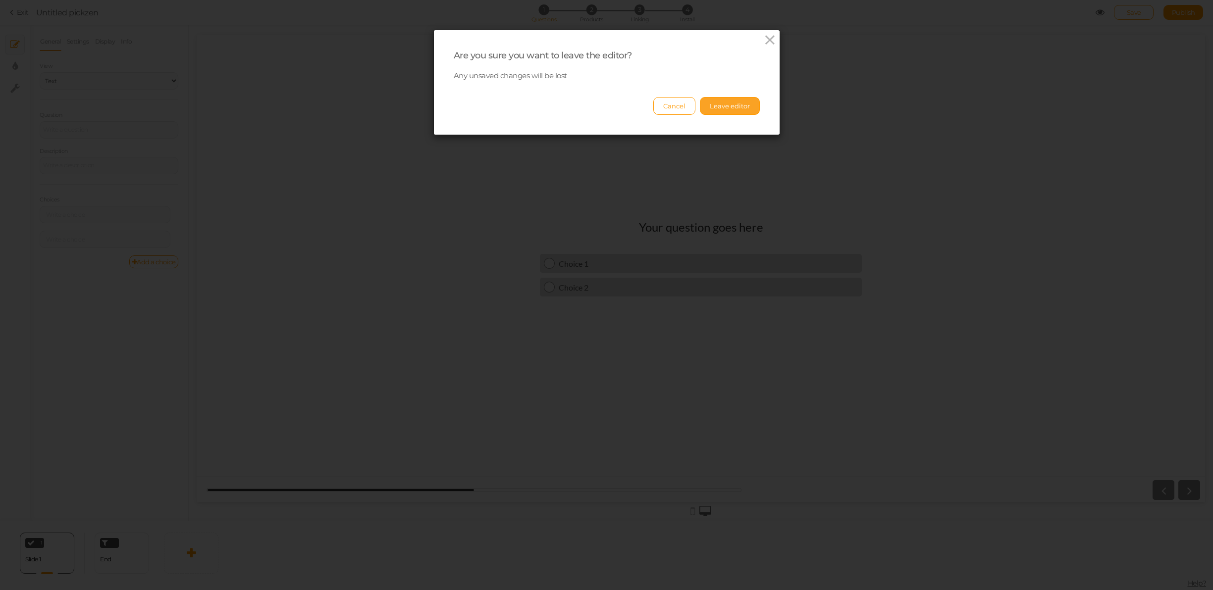
click at [737, 102] on button "Leave editor" at bounding box center [730, 106] width 60 height 18
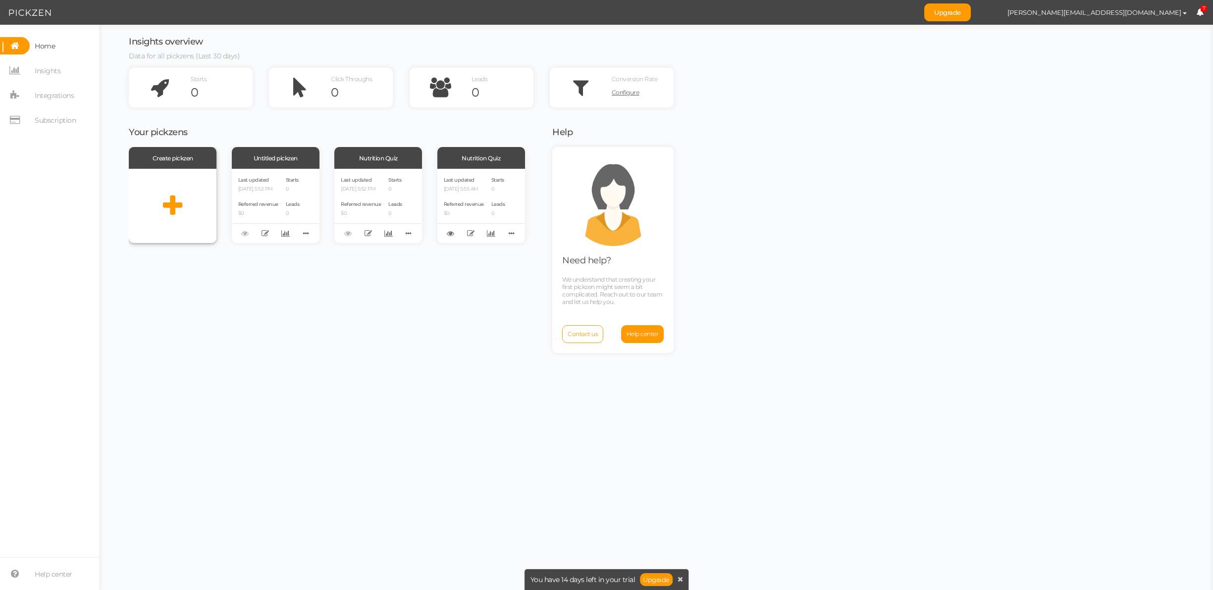
click at [172, 205] on icon at bounding box center [172, 206] width 19 height 25
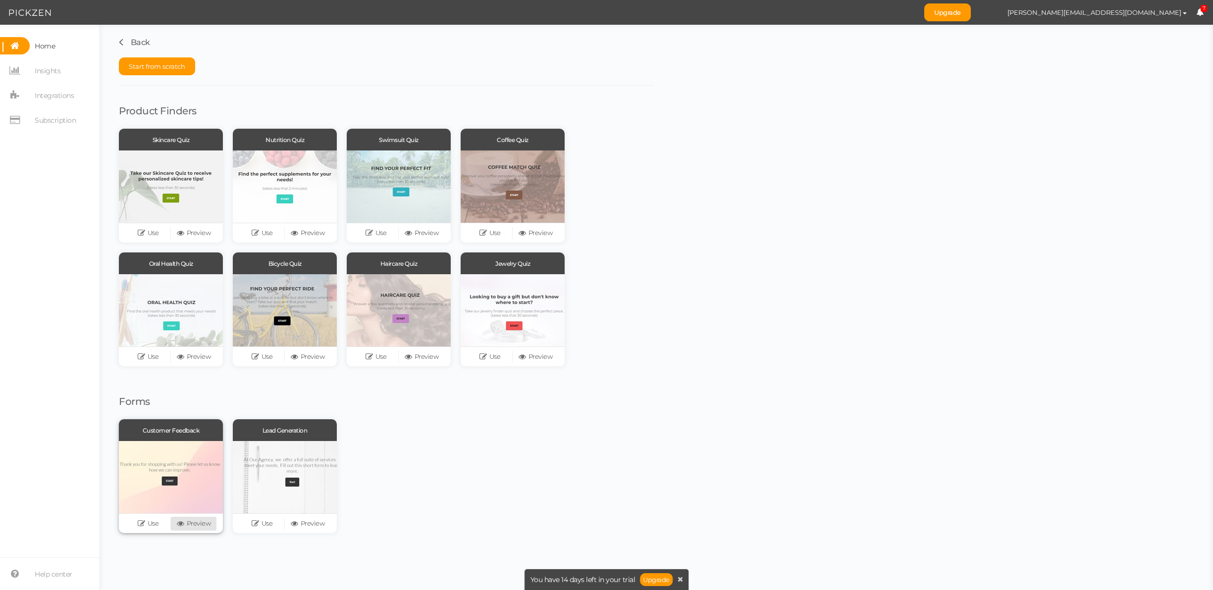
click at [189, 524] on link "Preview" at bounding box center [194, 524] width 46 height 14
click at [289, 482] on div at bounding box center [285, 477] width 104 height 72
click at [177, 69] on span "Start from scratch" at bounding box center [157, 66] width 56 height 8
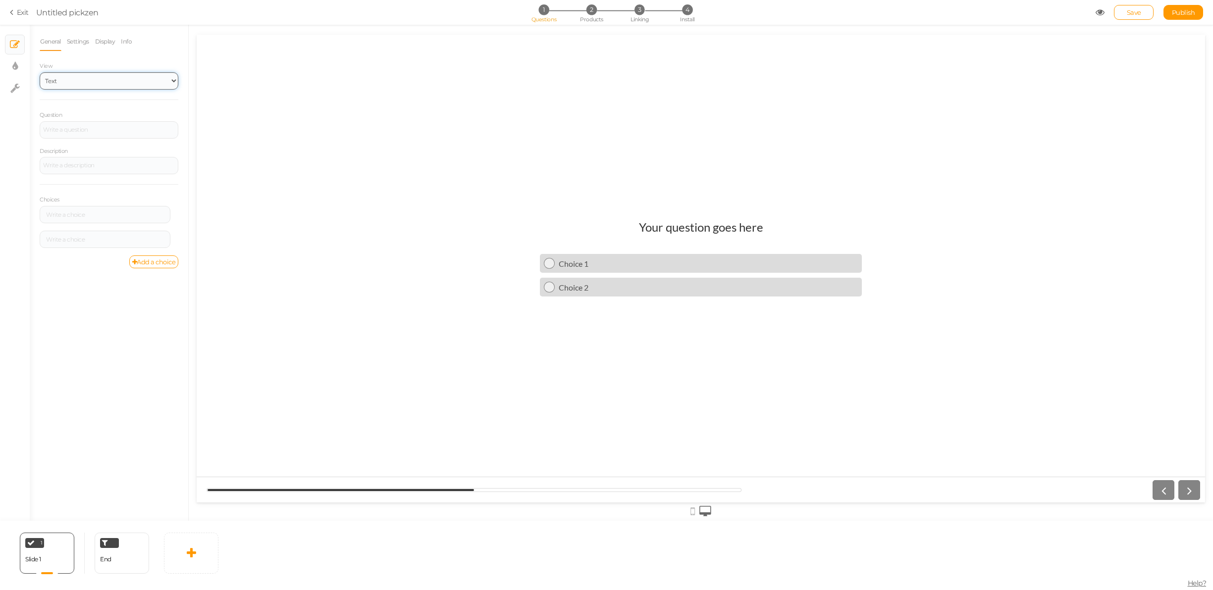
click at [96, 76] on select "Text Images Slider Dropdown" at bounding box center [109, 80] width 139 height 17
click at [40, 72] on select "Text Images Slider Dropdown" at bounding box center [109, 80] width 139 height 17
click at [107, 80] on select "Text Images Slider Dropdown" at bounding box center [109, 80] width 139 height 17
click at [40, 72] on select "Text Images Slider Dropdown" at bounding box center [109, 80] width 139 height 17
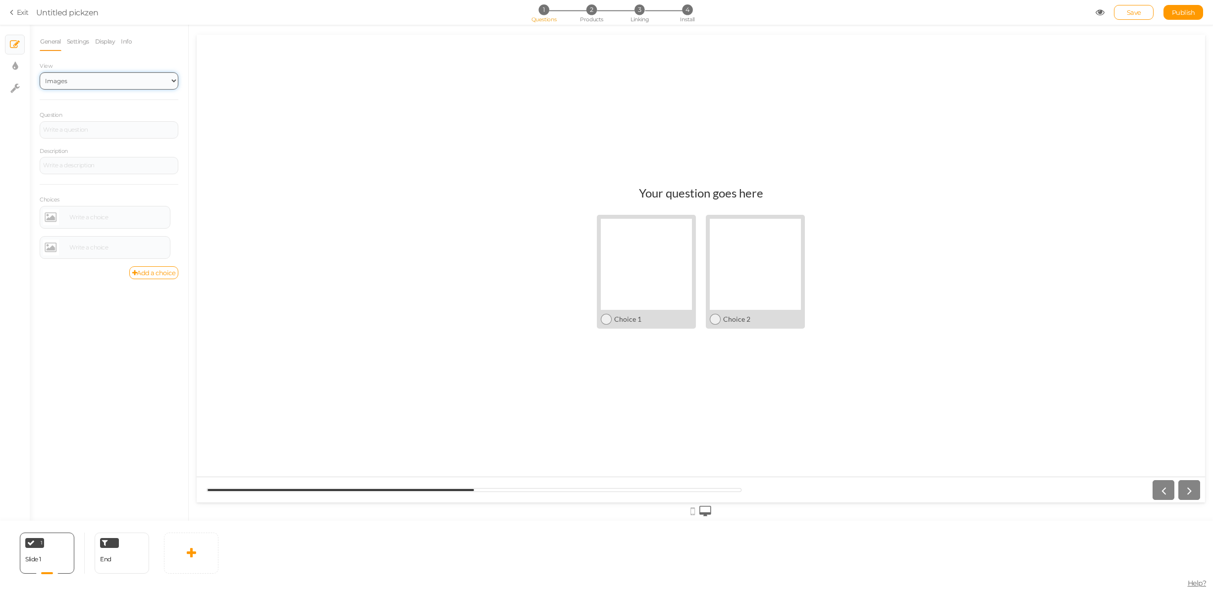
click at [103, 81] on select "Text Images Slider Dropdown" at bounding box center [109, 80] width 139 height 17
click at [129, 79] on select "Text Images Slider Dropdown" at bounding box center [109, 80] width 139 height 17
select select "1"
click at [40, 72] on select "Text Images Slider Dropdown" at bounding box center [109, 80] width 139 height 17
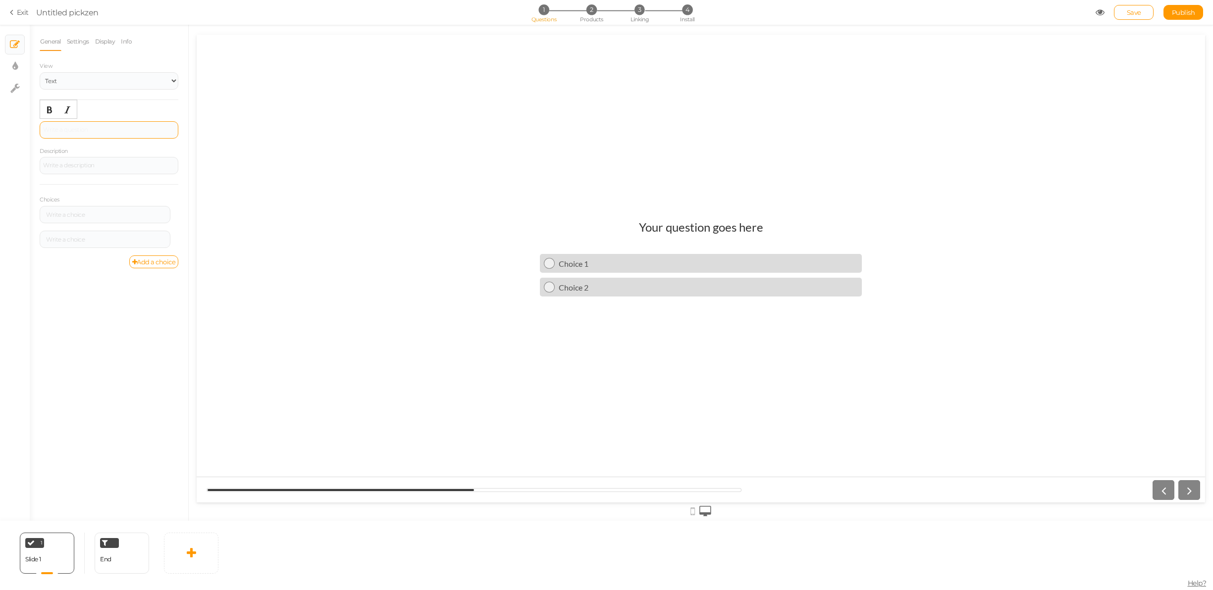
click at [86, 129] on div at bounding box center [109, 129] width 139 height 17
click at [92, 84] on select "Text Images Slider Dropdown" at bounding box center [109, 80] width 139 height 17
click at [40, 72] on select "Text Images Slider Dropdown" at bounding box center [109, 80] width 139 height 17
click at [61, 132] on div at bounding box center [109, 129] width 139 height 17
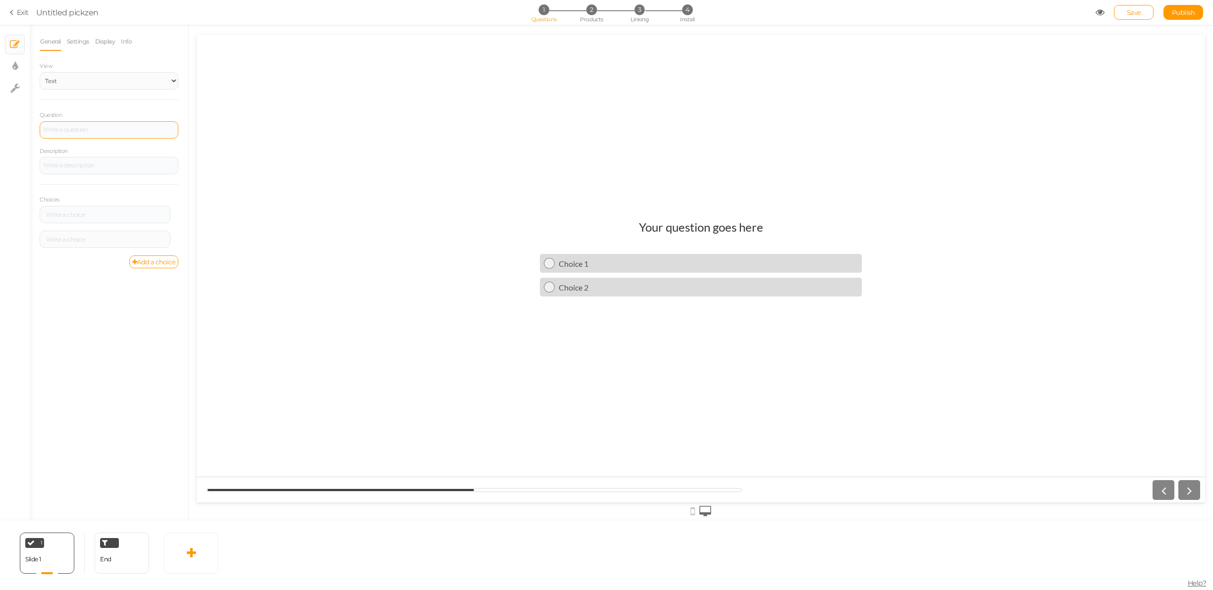
click at [61, 132] on div at bounding box center [109, 129] width 139 height 17
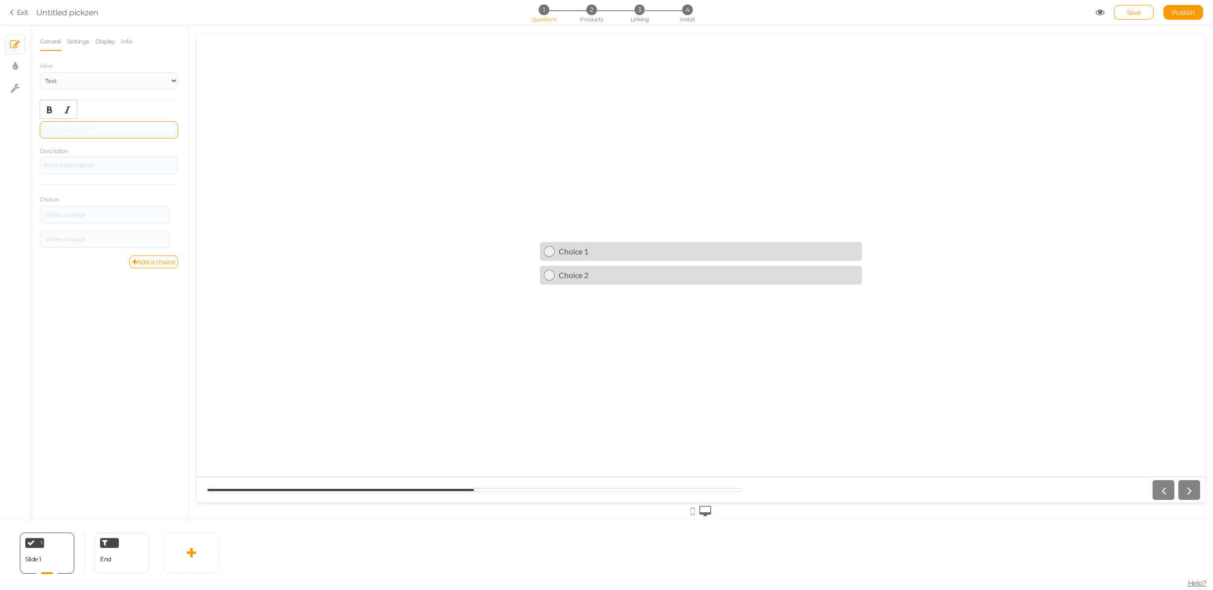
click at [61, 132] on div at bounding box center [109, 129] width 139 height 17
click at [52, 129] on div at bounding box center [109, 129] width 139 height 17
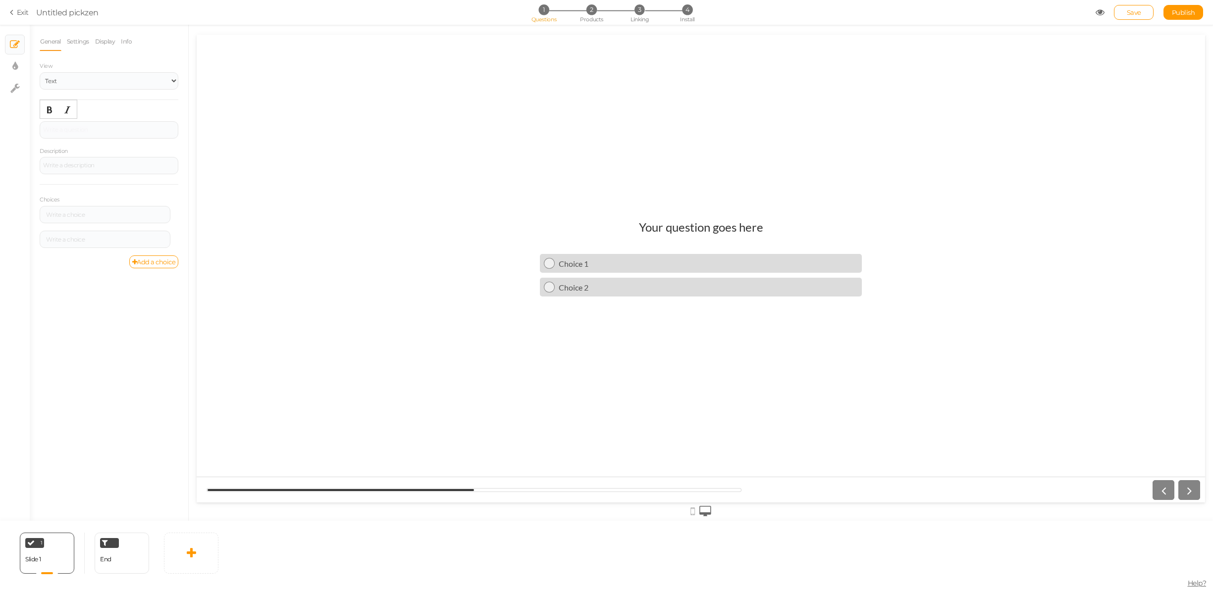
click at [731, 228] on h1 "Your question goes here" at bounding box center [701, 232] width 124 height 24
click at [694, 227] on h1 "Your question goes here" at bounding box center [701, 232] width 124 height 24
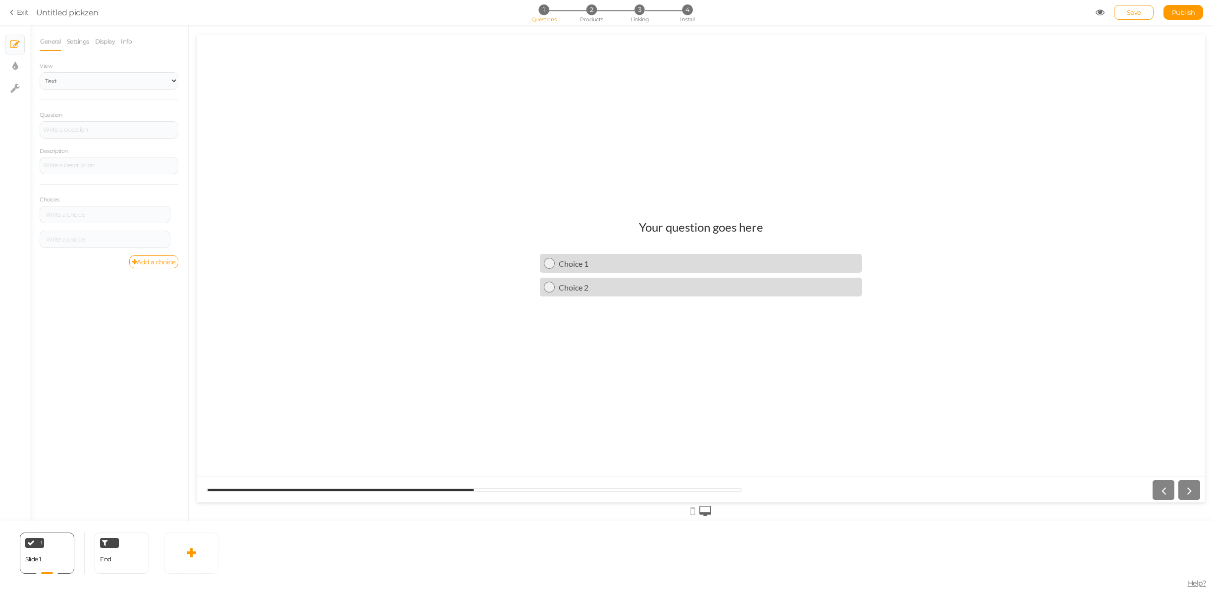
click at [694, 227] on h1 "Your question goes here" at bounding box center [701, 232] width 124 height 24
click at [12, 62] on icon at bounding box center [14, 66] width 5 height 10
select select "2"
select select "lato"
select select "fade"
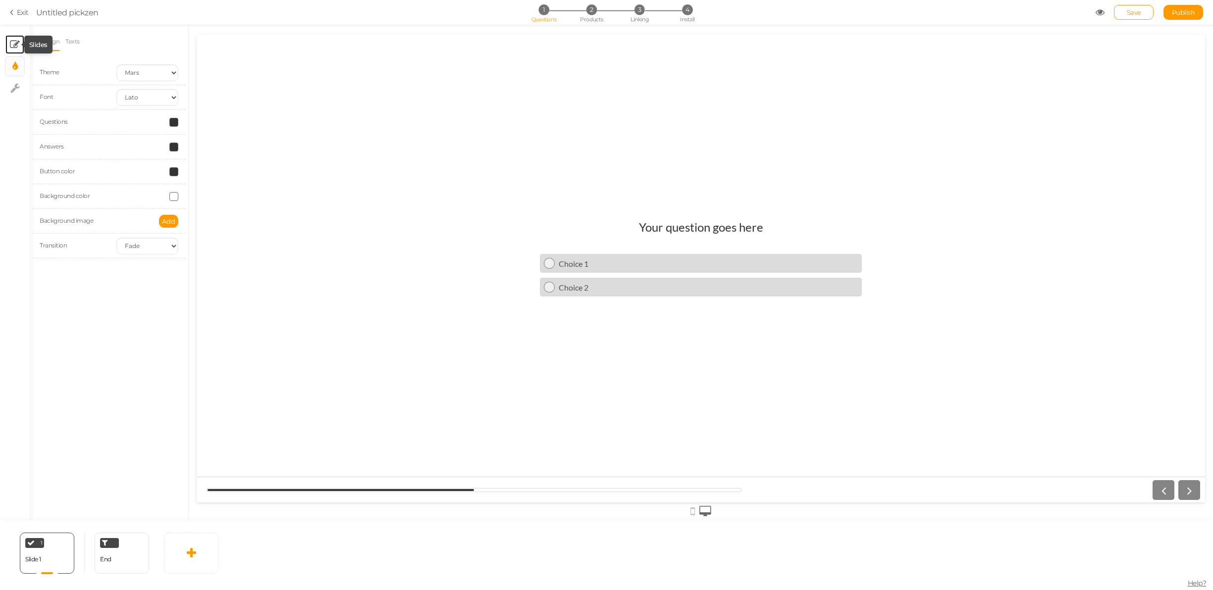
click at [15, 47] on icon at bounding box center [15, 45] width 10 height 10
click at [82, 83] on select "Text Images Slider Dropdown" at bounding box center [109, 80] width 139 height 17
click at [104, 126] on div at bounding box center [109, 129] width 139 height 17
click at [66, 160] on div at bounding box center [109, 165] width 139 height 17
click at [79, 222] on div at bounding box center [105, 214] width 131 height 17
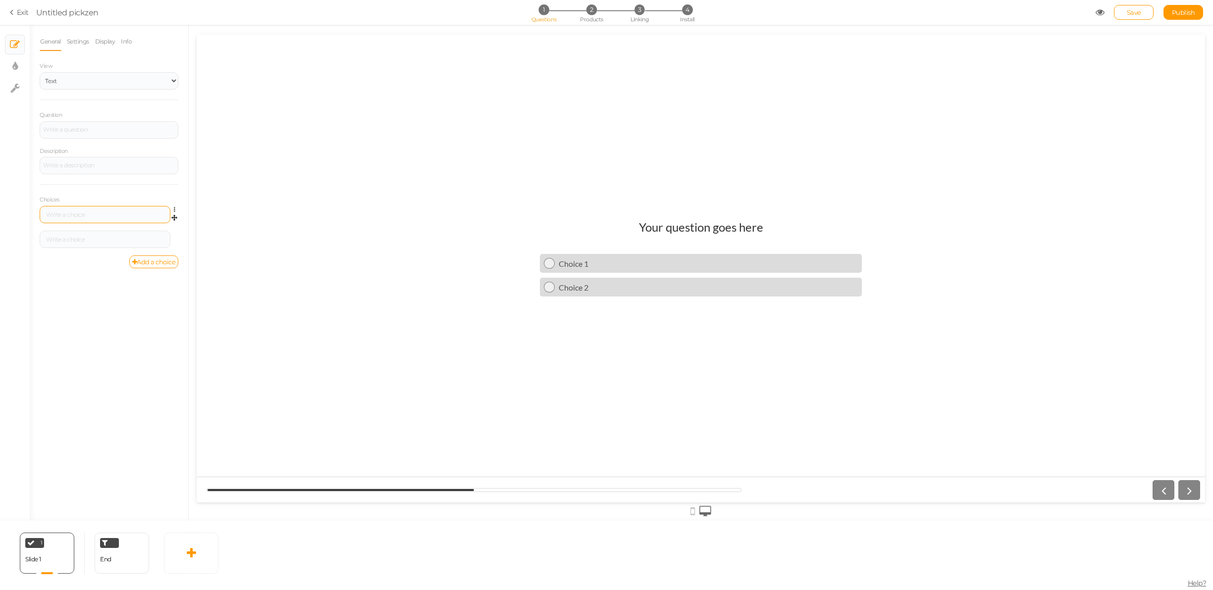
click at [78, 213] on div at bounding box center [105, 215] width 124 height 6
click at [106, 278] on div "General Settings Display Info View Text Images Slider Dropdown Question Descrip…" at bounding box center [109, 276] width 158 height 489
click at [90, 131] on div at bounding box center [109, 130] width 132 height 6
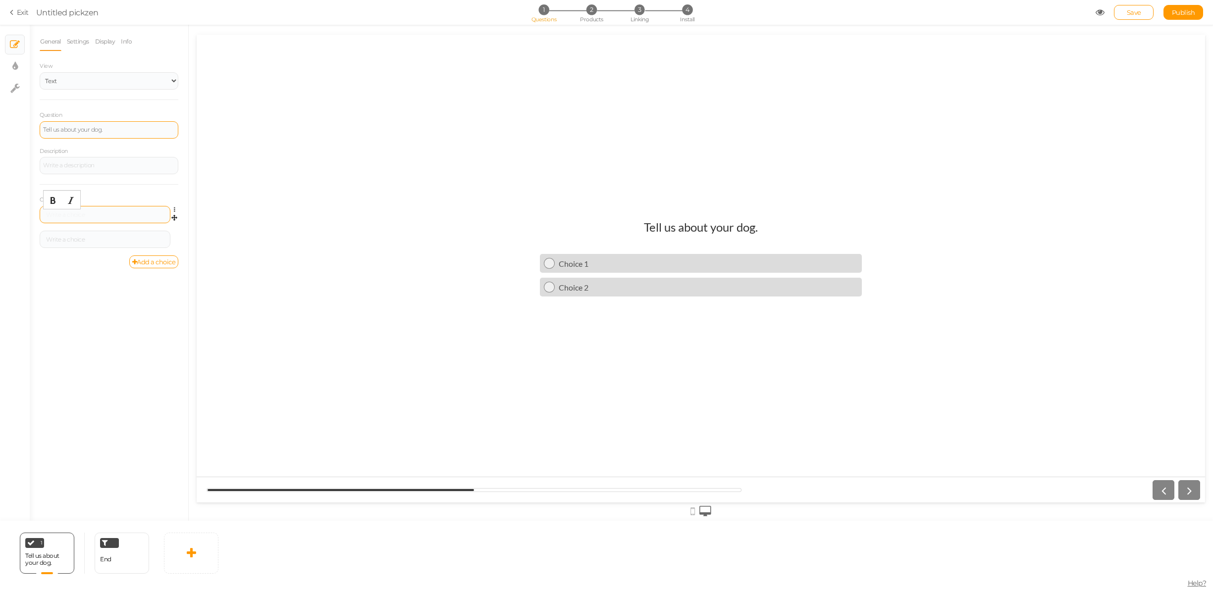
click at [85, 215] on div at bounding box center [105, 215] width 124 height 6
click at [152, 82] on select "Text Images Slider Dropdown" at bounding box center [109, 80] width 139 height 17
click at [40, 72] on select "Text Images Slider Dropdown" at bounding box center [109, 80] width 139 height 17
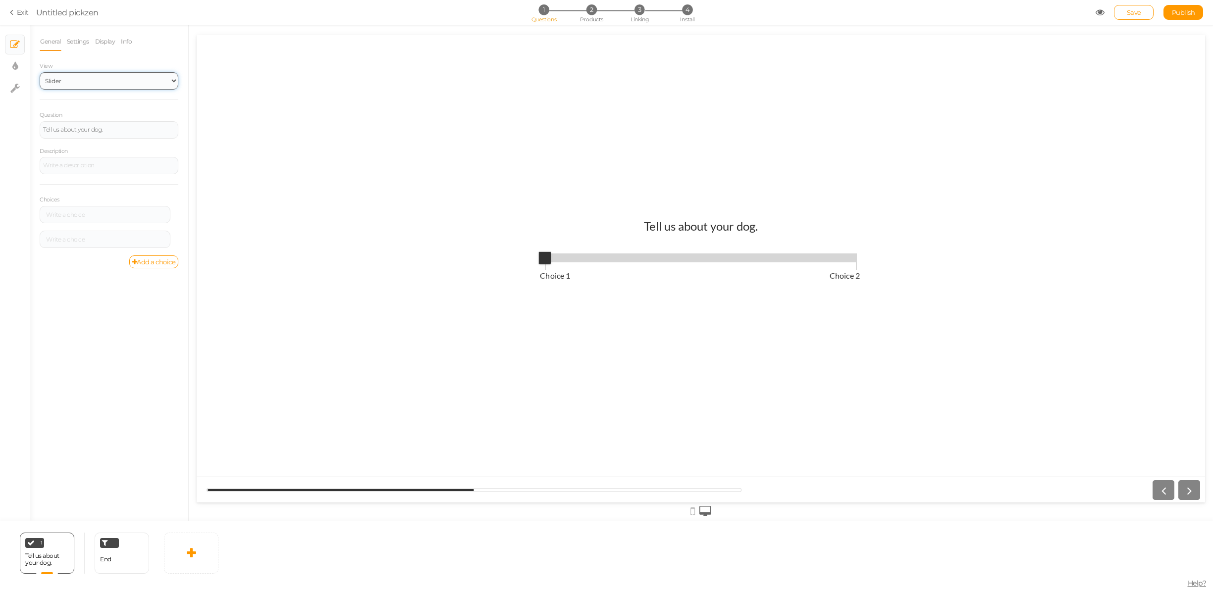
click at [135, 82] on select "Text Images Slider Dropdown" at bounding box center [109, 80] width 139 height 17
click at [40, 72] on select "Text Images Slider Dropdown" at bounding box center [109, 80] width 139 height 17
click at [120, 78] on select "Text Images Slider Dropdown" at bounding box center [109, 80] width 139 height 17
select select "1"
click at [40, 72] on select "Text Images Slider Dropdown" at bounding box center [109, 80] width 139 height 17
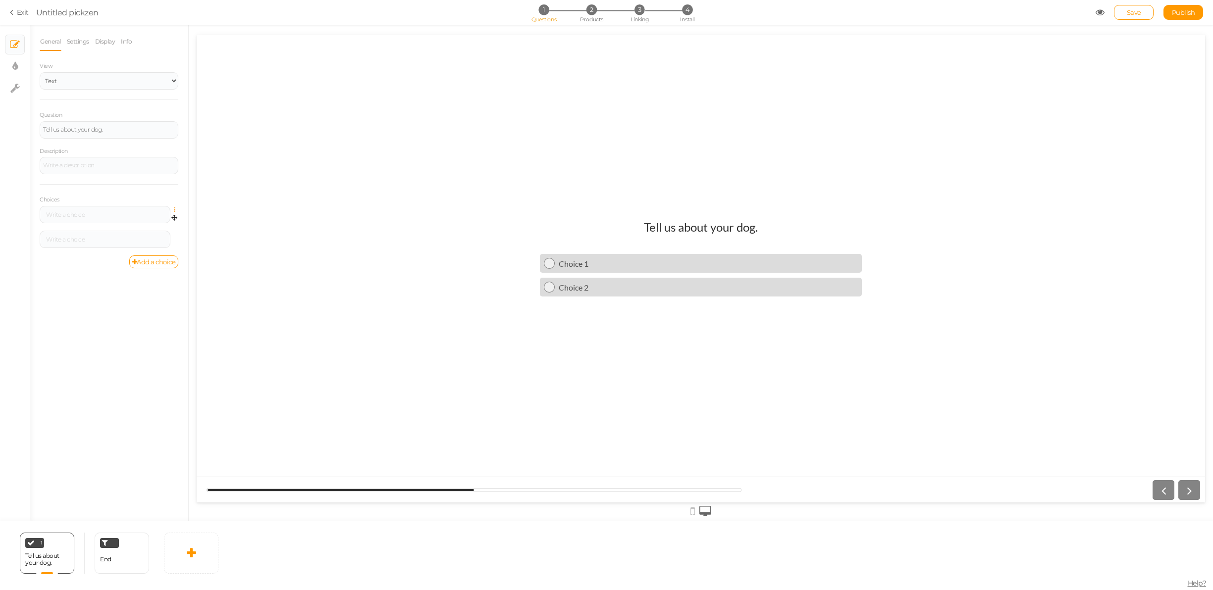
click at [175, 209] on icon at bounding box center [177, 210] width 6 height 6
click at [141, 232] on link "Delete" at bounding box center [139, 234] width 78 height 10
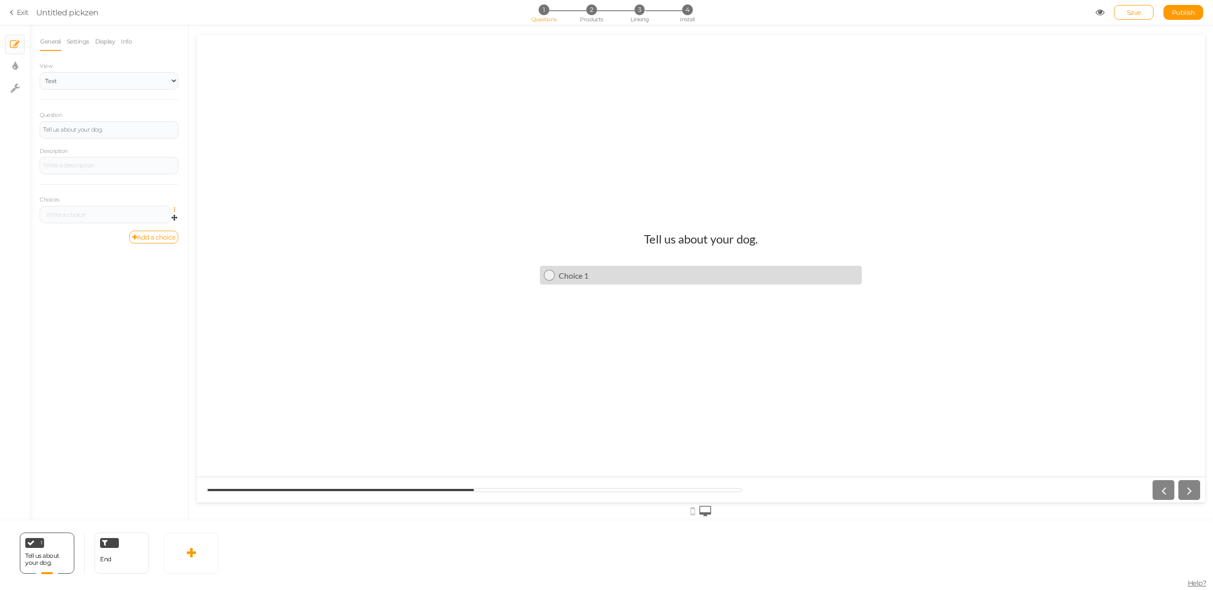
click at [174, 207] on icon at bounding box center [177, 210] width 6 height 6
click at [155, 224] on link "Settings" at bounding box center [139, 224] width 78 height 10
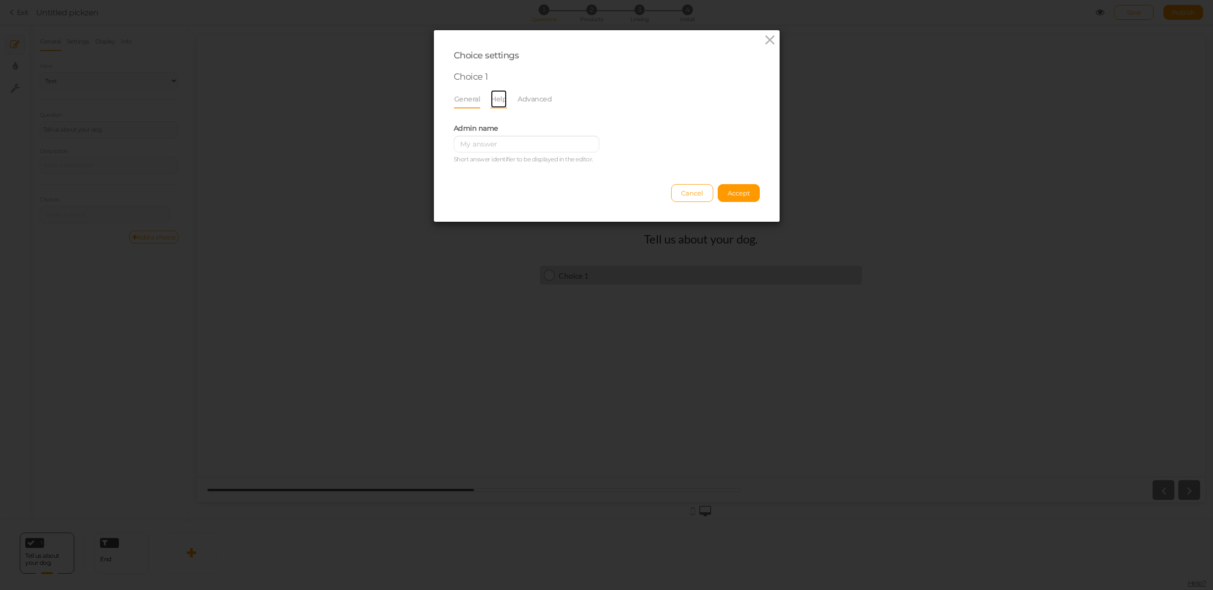
click at [497, 99] on link "Help" at bounding box center [498, 99] width 17 height 19
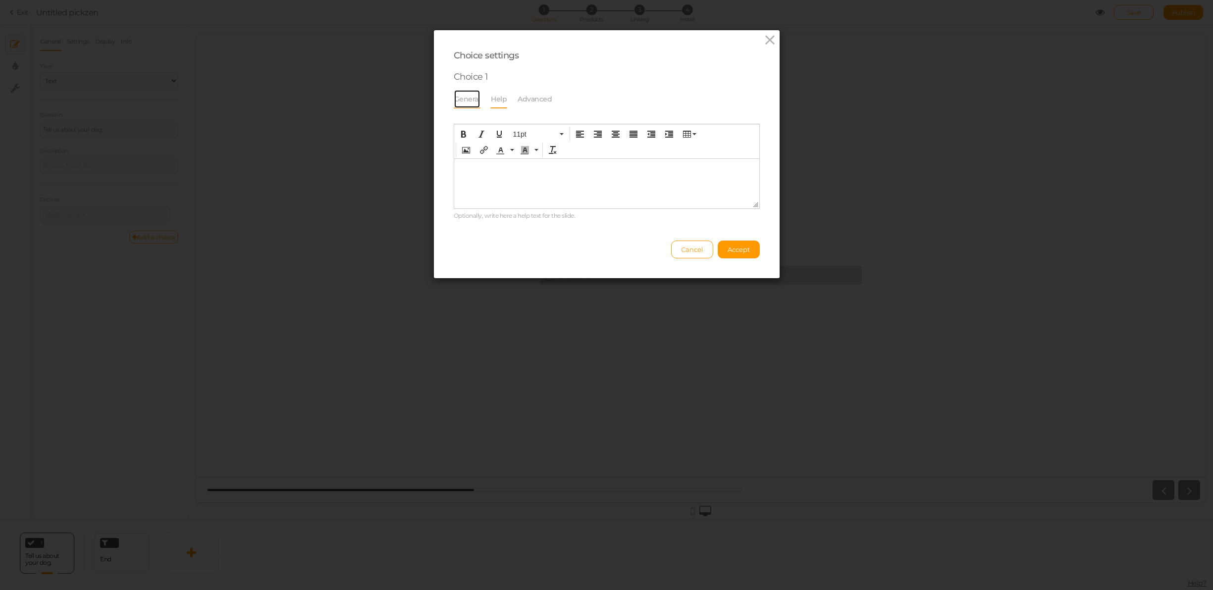
click at [467, 98] on link "General" at bounding box center [467, 99] width 27 height 19
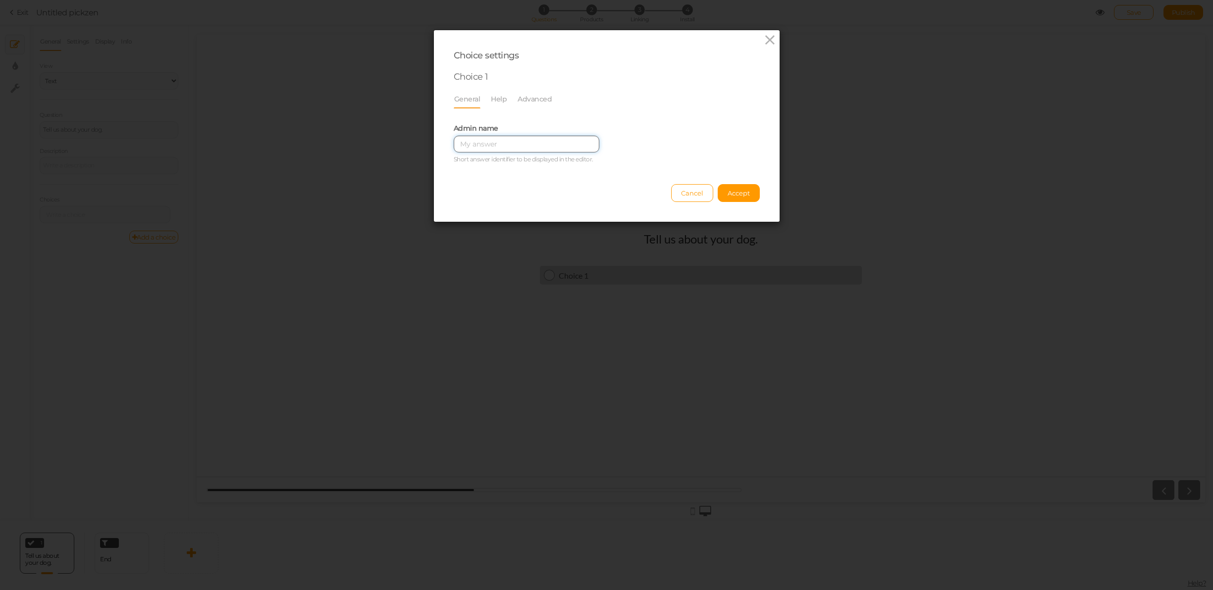
click at [483, 141] on input "text" at bounding box center [527, 144] width 146 height 17
click at [695, 192] on span "Cancel" at bounding box center [692, 193] width 22 height 8
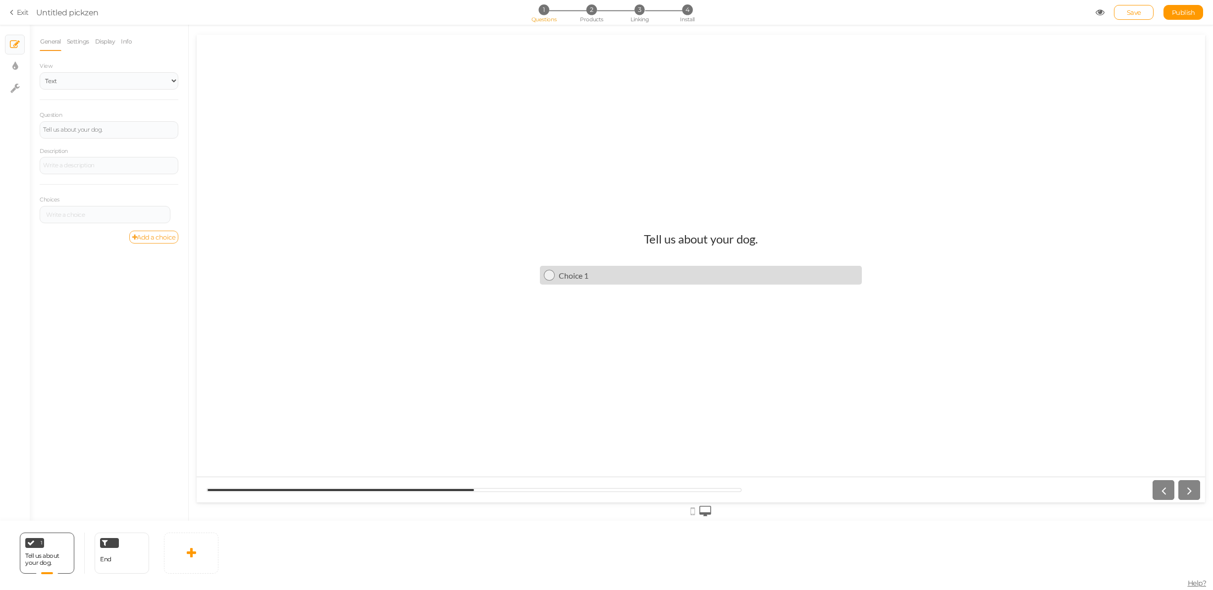
click at [156, 236] on link "Add a choice" at bounding box center [154, 237] width 50 height 13
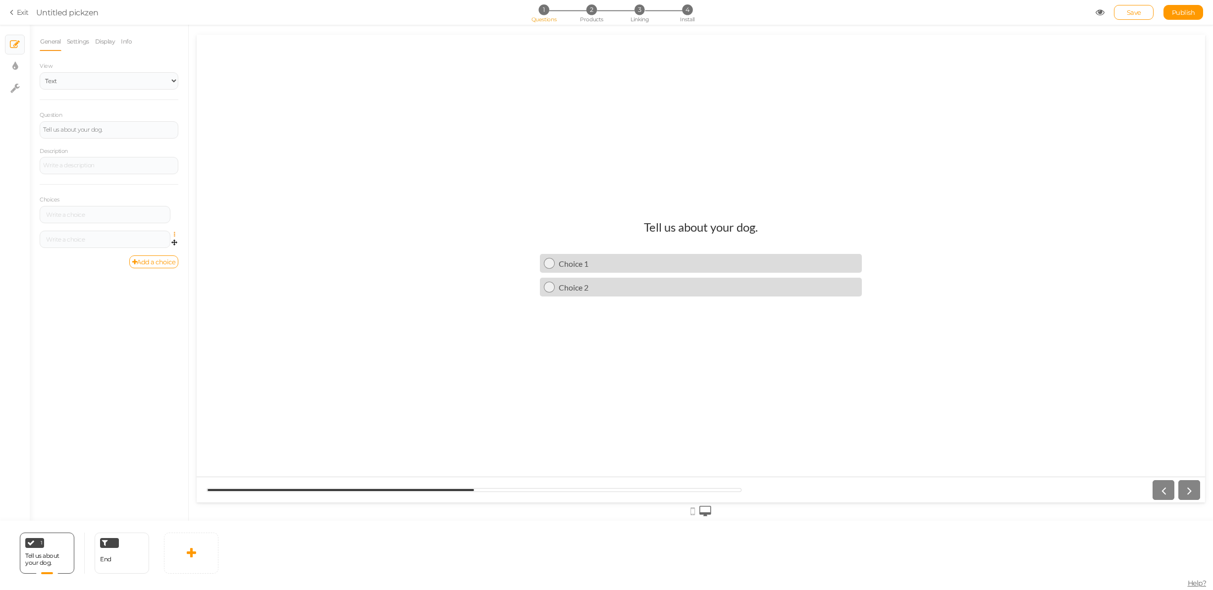
click at [174, 232] on icon at bounding box center [177, 235] width 6 height 6
click at [146, 248] on link "Settings" at bounding box center [139, 249] width 78 height 10
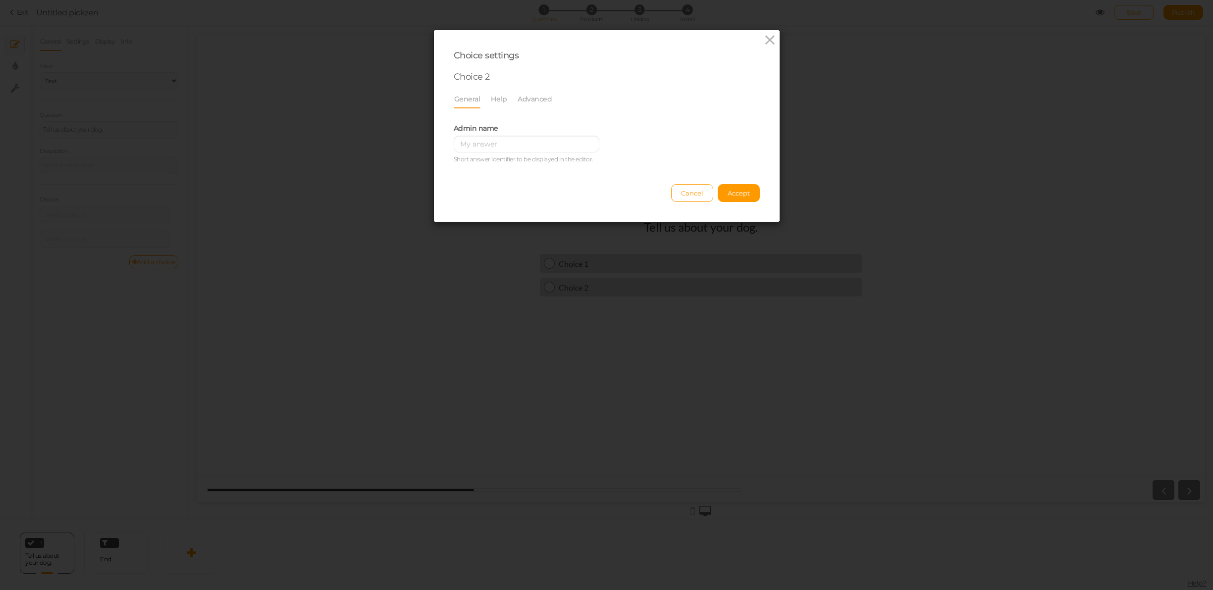
click at [485, 99] on li "General" at bounding box center [472, 99] width 37 height 19
click at [539, 98] on link "Advanced" at bounding box center [534, 99] width 35 height 19
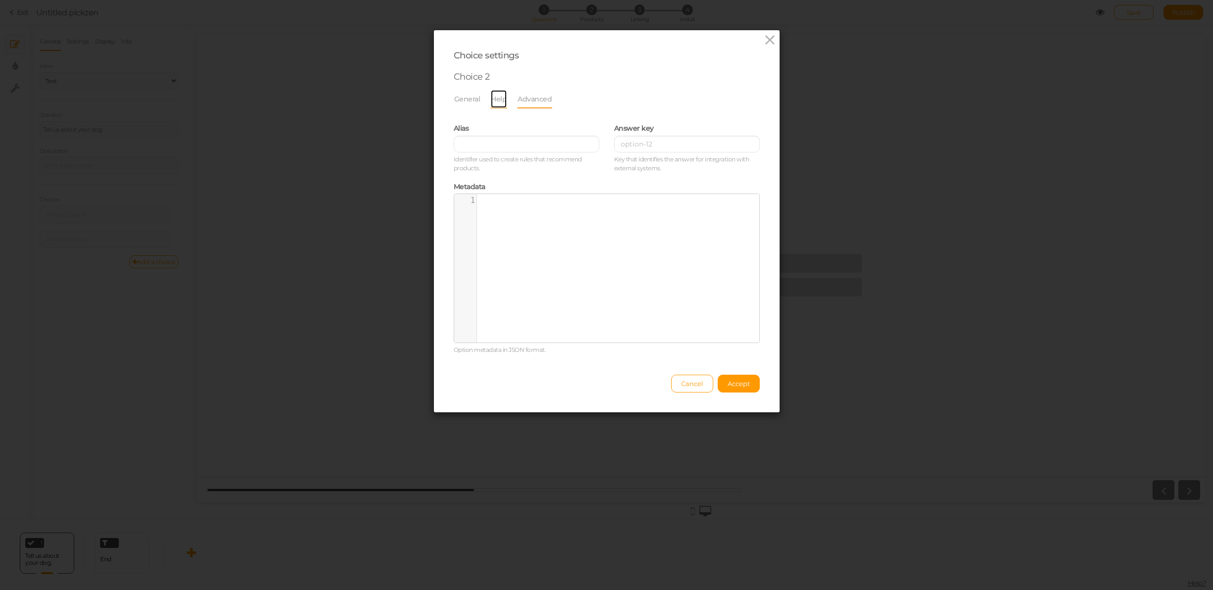
click at [494, 101] on link "Help" at bounding box center [498, 99] width 17 height 19
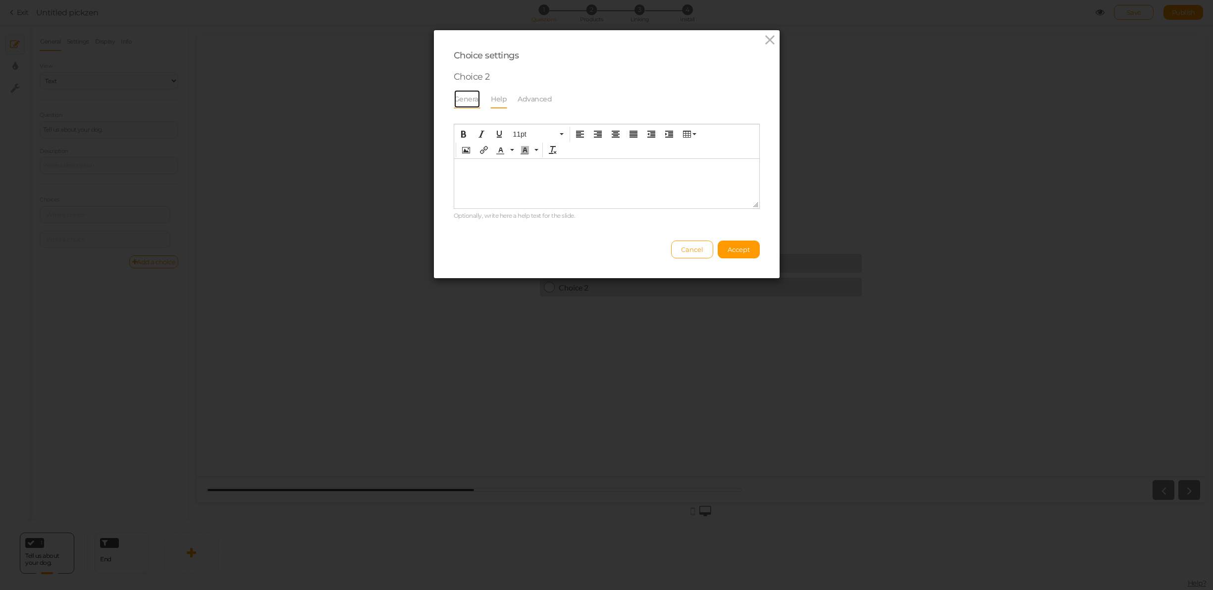
click at [476, 101] on link "General" at bounding box center [467, 99] width 27 height 19
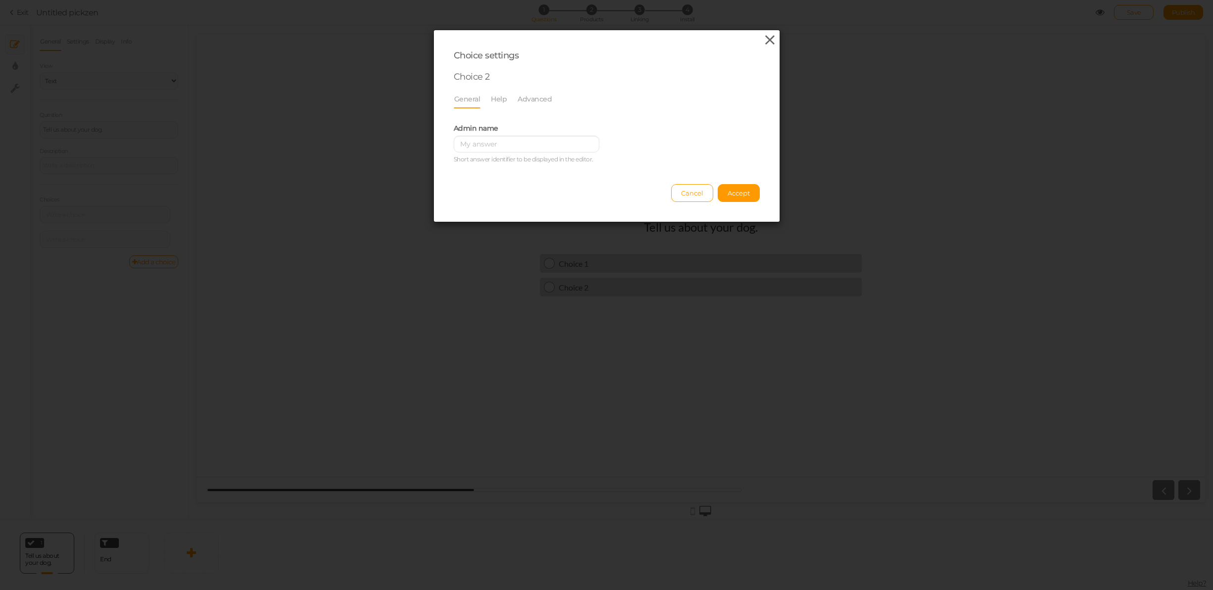
click at [767, 37] on icon at bounding box center [770, 40] width 14 height 15
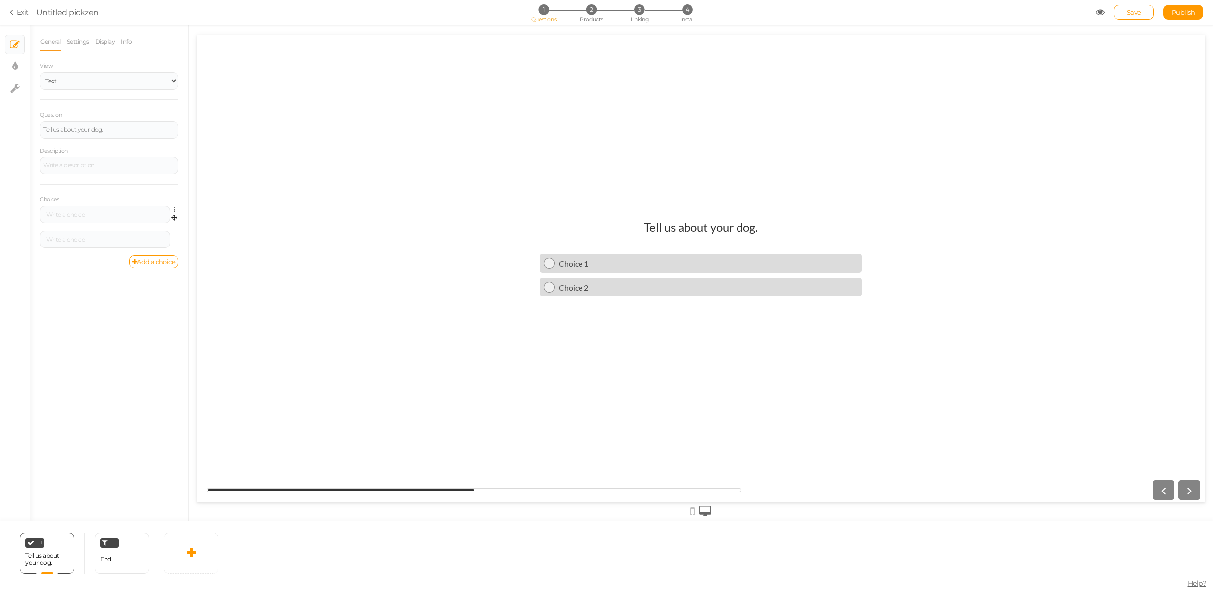
click at [174, 230] on div "Settings Delete" at bounding box center [109, 218] width 139 height 25
click at [174, 208] on icon at bounding box center [177, 210] width 6 height 6
click at [138, 235] on span "Delete" at bounding box center [130, 234] width 18 height 7
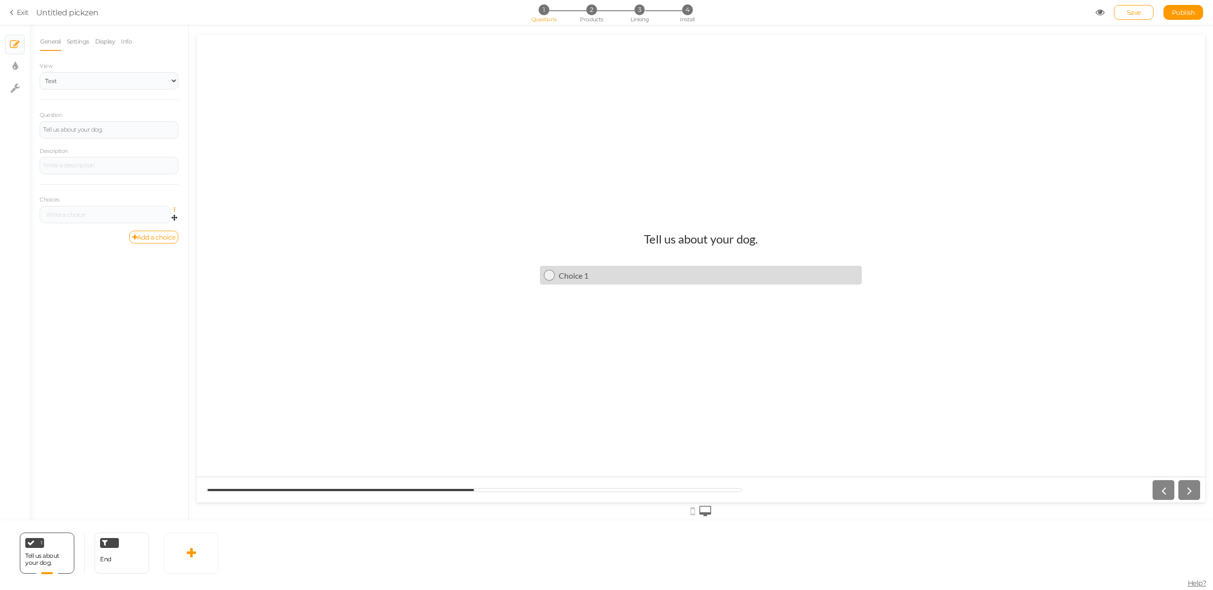
click at [174, 207] on icon at bounding box center [177, 210] width 6 height 6
click at [137, 260] on div "General Settings Display Info View Text Images Slider Dropdown Question Tell us…" at bounding box center [109, 276] width 158 height 489
click at [175, 208] on icon at bounding box center [177, 210] width 6 height 6
click at [157, 225] on link "Settings" at bounding box center [139, 224] width 78 height 10
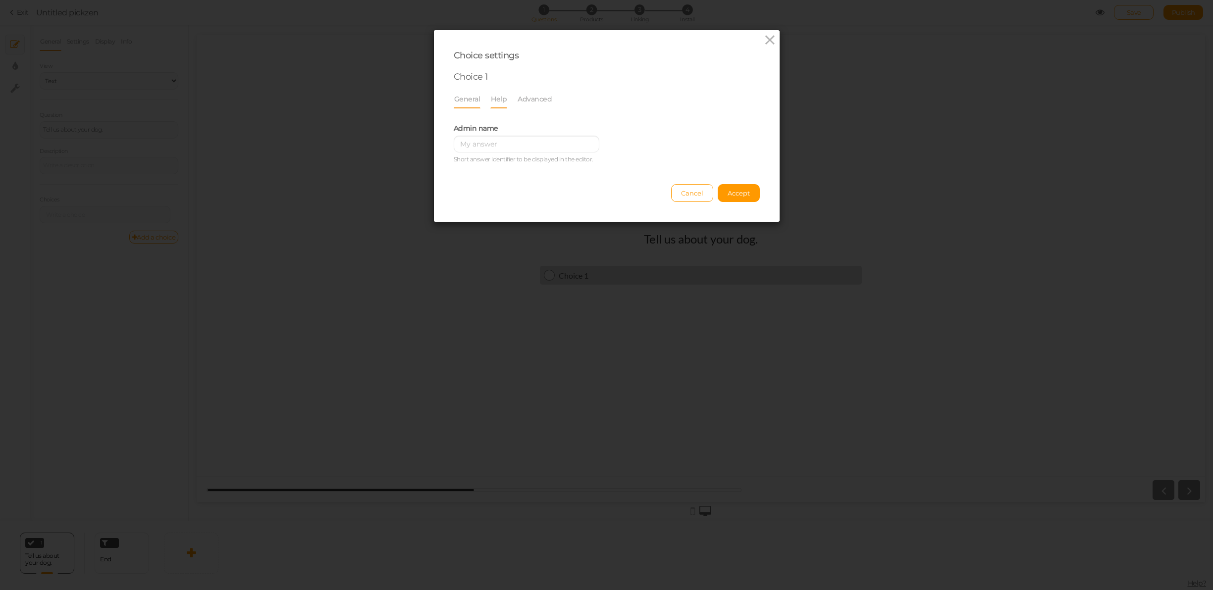
click at [506, 99] on li "Help" at bounding box center [503, 99] width 27 height 19
click at [502, 98] on link "Help" at bounding box center [498, 99] width 17 height 19
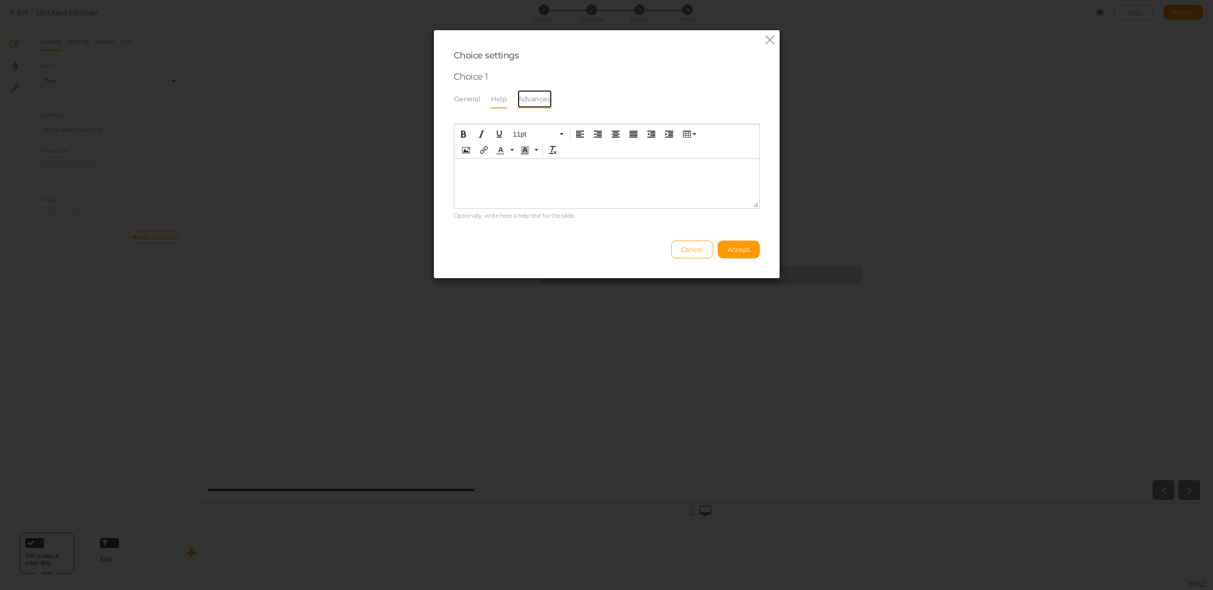
click at [524, 97] on link "Advanced" at bounding box center [534, 99] width 35 height 19
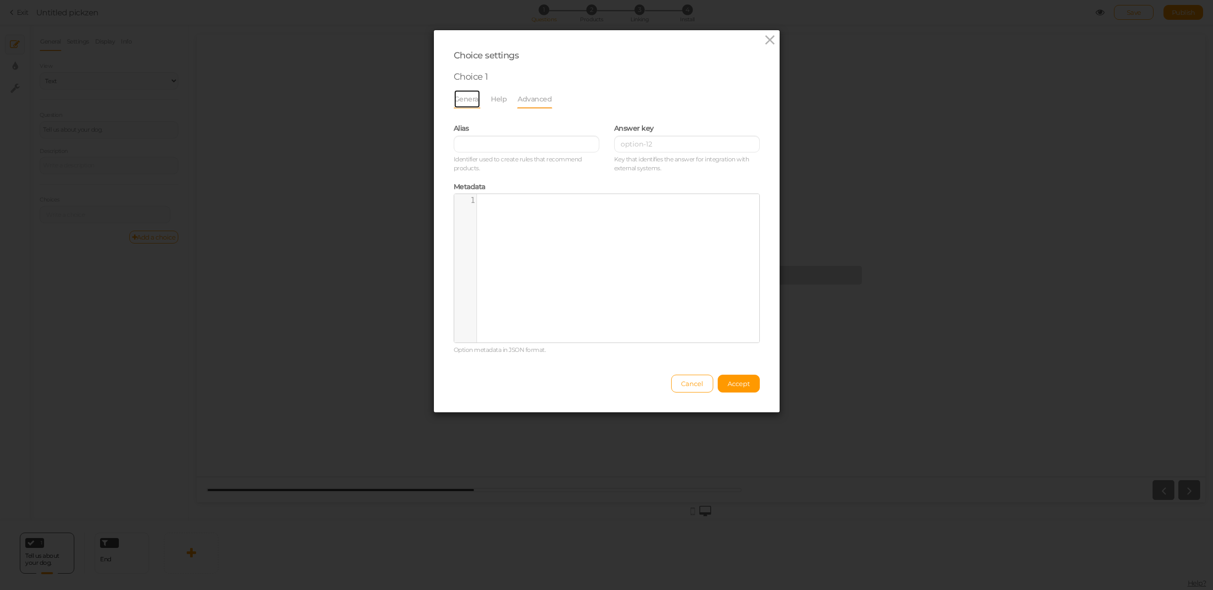
click at [459, 104] on link "General" at bounding box center [467, 99] width 27 height 19
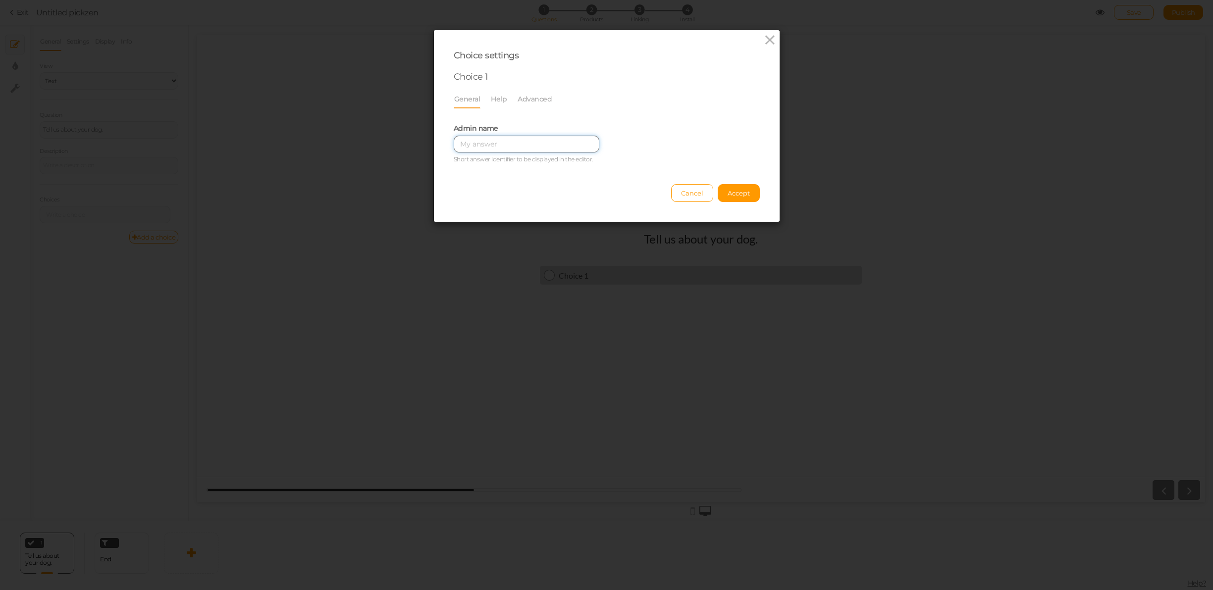
click at [562, 150] on input "text" at bounding box center [527, 144] width 146 height 17
click at [737, 194] on span "Accept" at bounding box center [739, 193] width 22 height 8
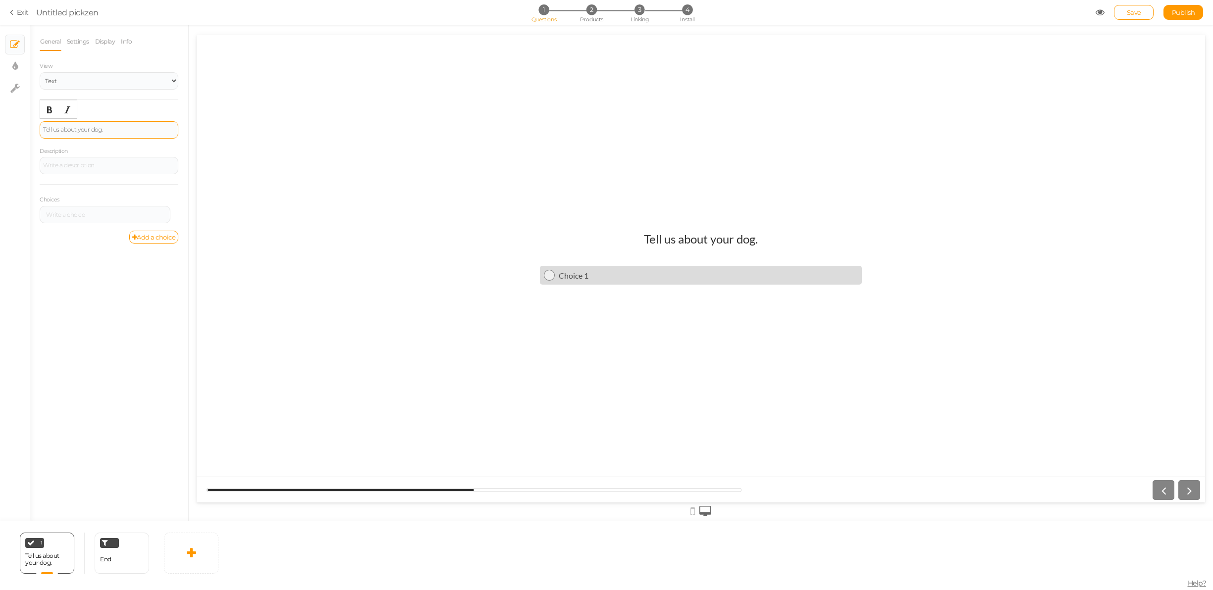
click at [95, 127] on div "Tell us about your dog." at bounding box center [109, 130] width 132 height 6
click at [137, 82] on select "Text Images Slider Dropdown" at bounding box center [109, 80] width 139 height 17
click at [40, 72] on select "Text Images Slider Dropdown" at bounding box center [109, 80] width 139 height 17
click at [78, 41] on link "Settings" at bounding box center [77, 41] width 23 height 19
click at [92, 109] on select "No limit 1 2 3 4 5 6 7 8 9 10" at bounding box center [109, 115] width 139 height 17
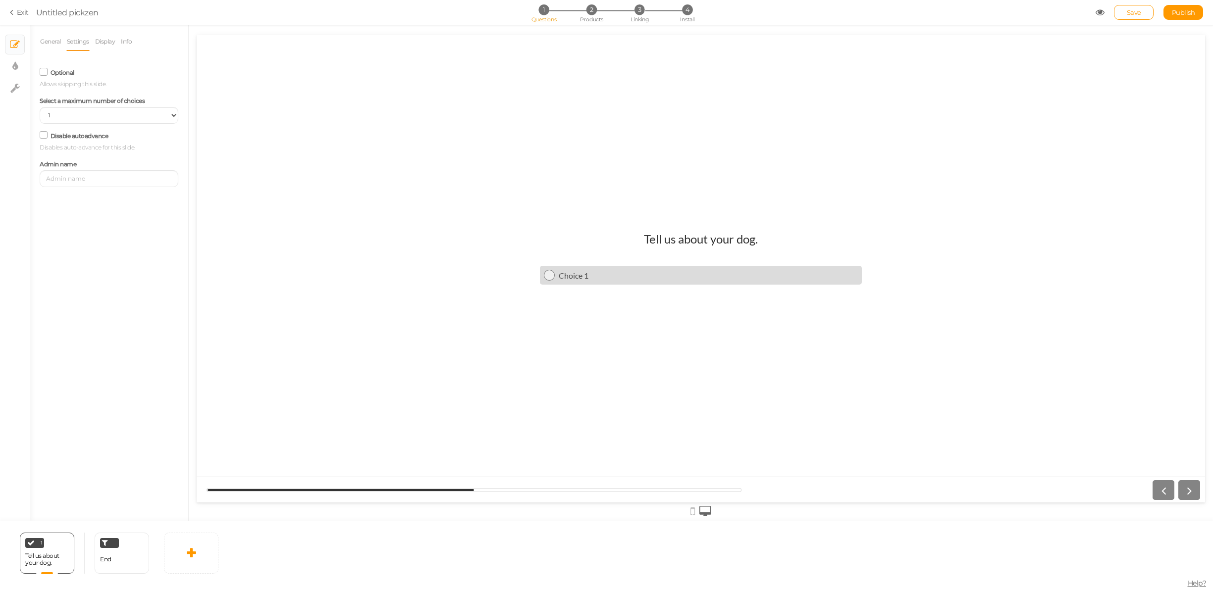
click at [67, 74] on label "Optional" at bounding box center [63, 72] width 24 height 7
click at [0, 0] on input "Optional" at bounding box center [0, 0] width 0 height 0
click at [67, 74] on label "Optional" at bounding box center [63, 72] width 24 height 7
click at [0, 0] on input "Optional" at bounding box center [0, 0] width 0 height 0
click at [74, 106] on div "Select a maximum number of choices No limit 1 2 3 4 5 6 7 8 9 10" at bounding box center [109, 109] width 139 height 30
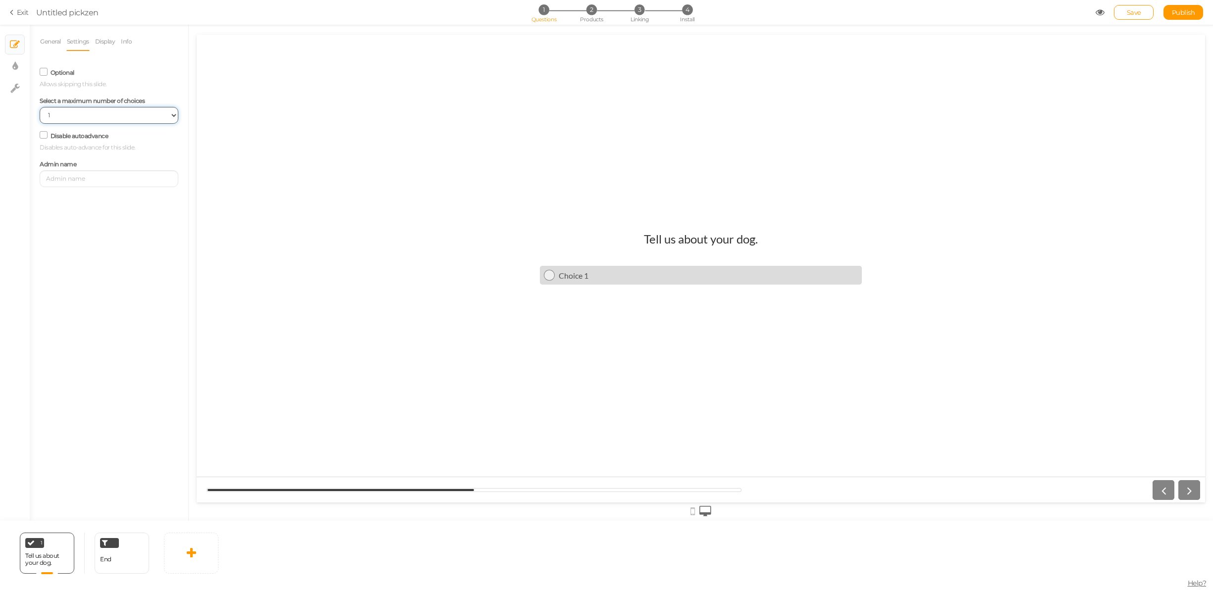
click at [72, 116] on select "No limit 1 2 3 4 5 6 7 8 9 10" at bounding box center [109, 115] width 139 height 17
click at [195, 554] on icon at bounding box center [191, 553] width 9 height 12
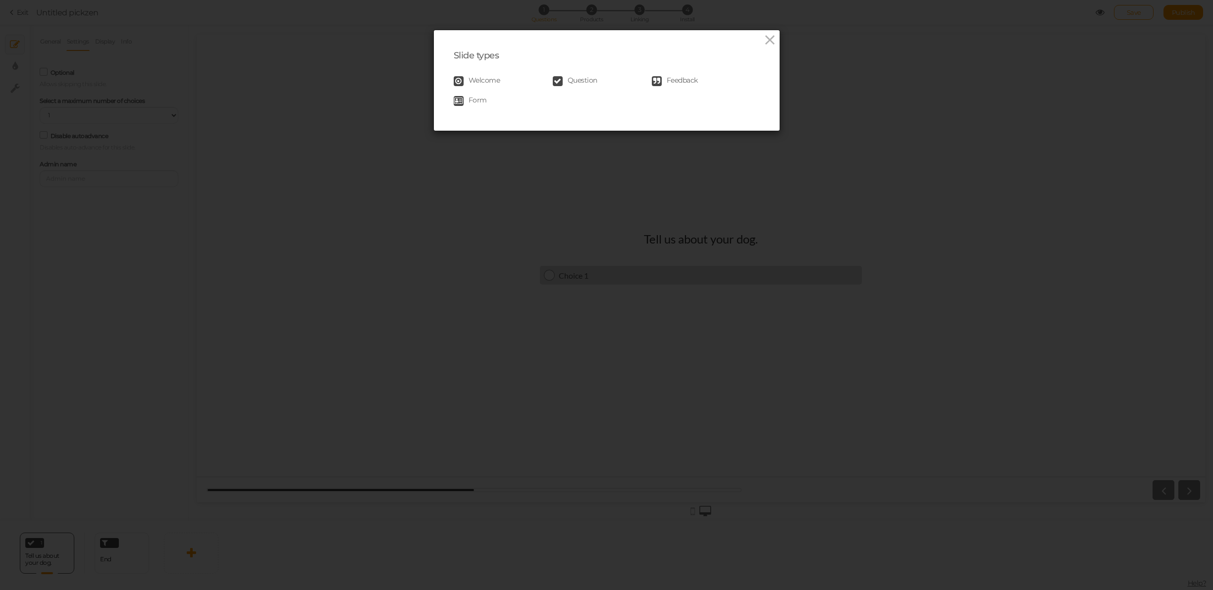
click at [483, 100] on span "Form" at bounding box center [478, 101] width 18 height 10
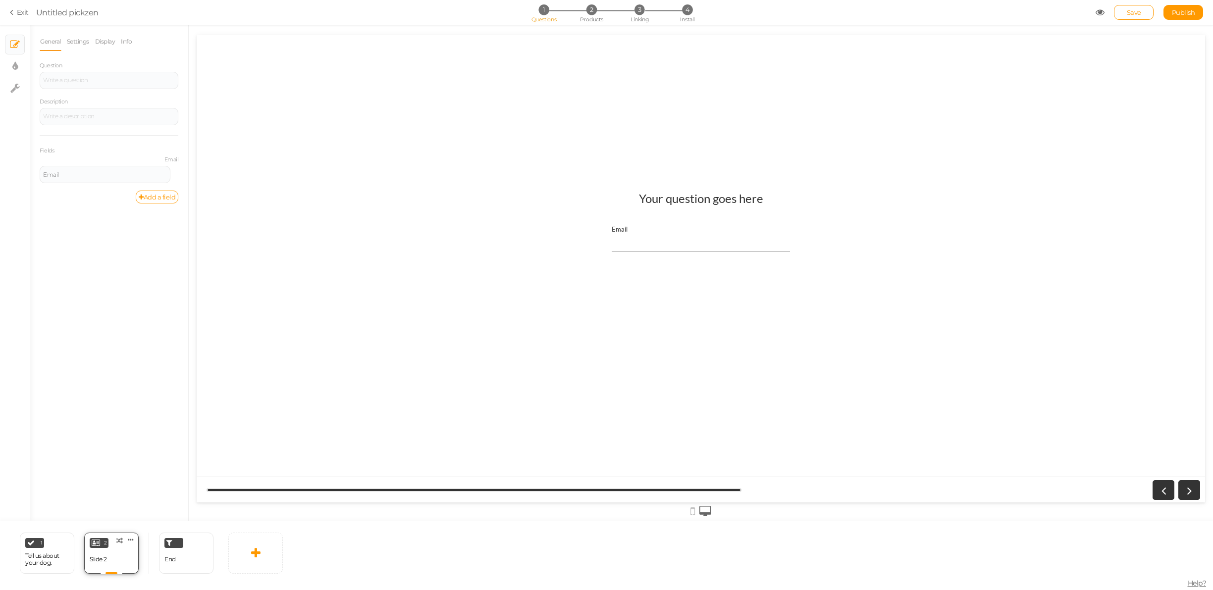
click at [98, 561] on div "Slide 2" at bounding box center [98, 559] width 17 height 7
click at [83, 82] on div at bounding box center [109, 80] width 139 height 17
click at [81, 169] on div "Email" at bounding box center [105, 174] width 131 height 17
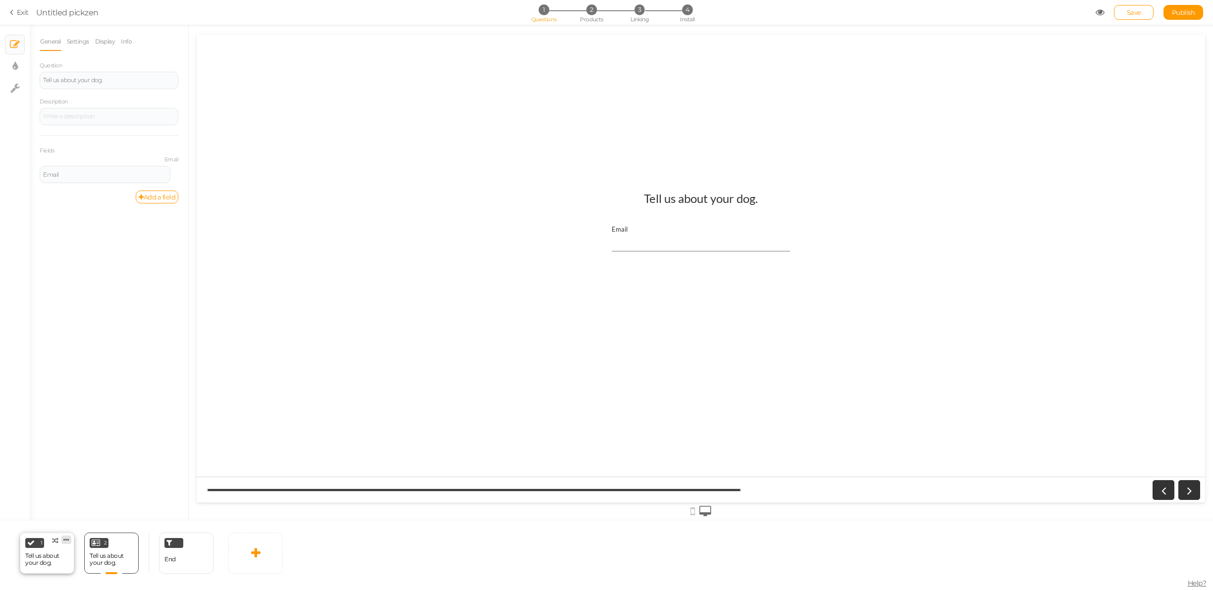
click at [66, 541] on icon at bounding box center [66, 539] width 6 height 7
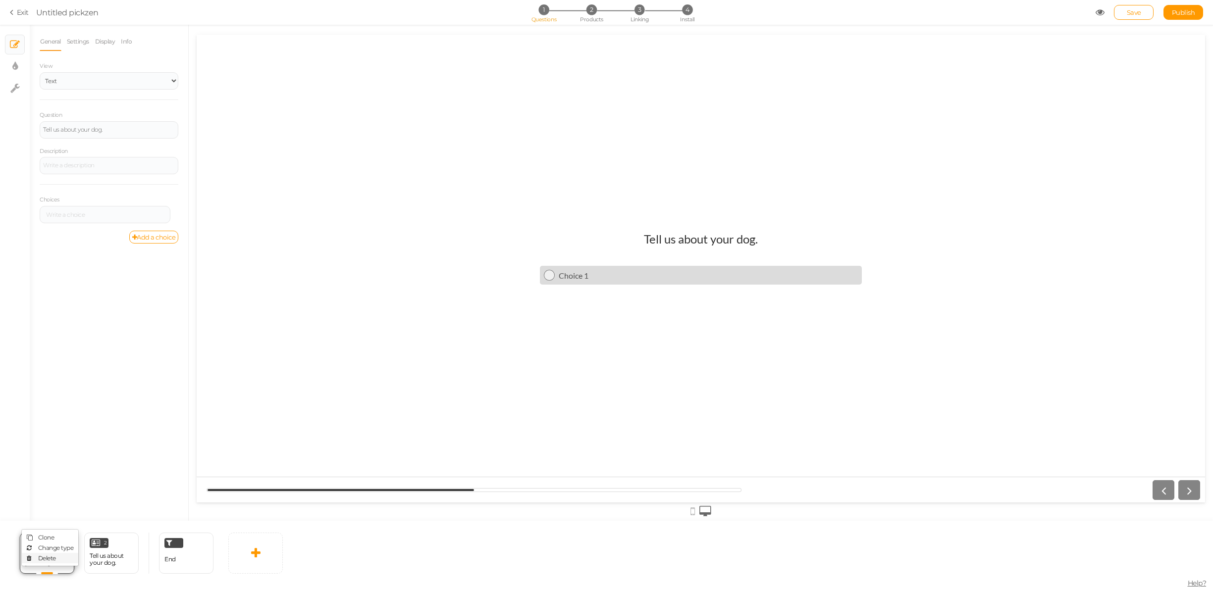
click at [46, 556] on span "Delete" at bounding box center [47, 558] width 18 height 7
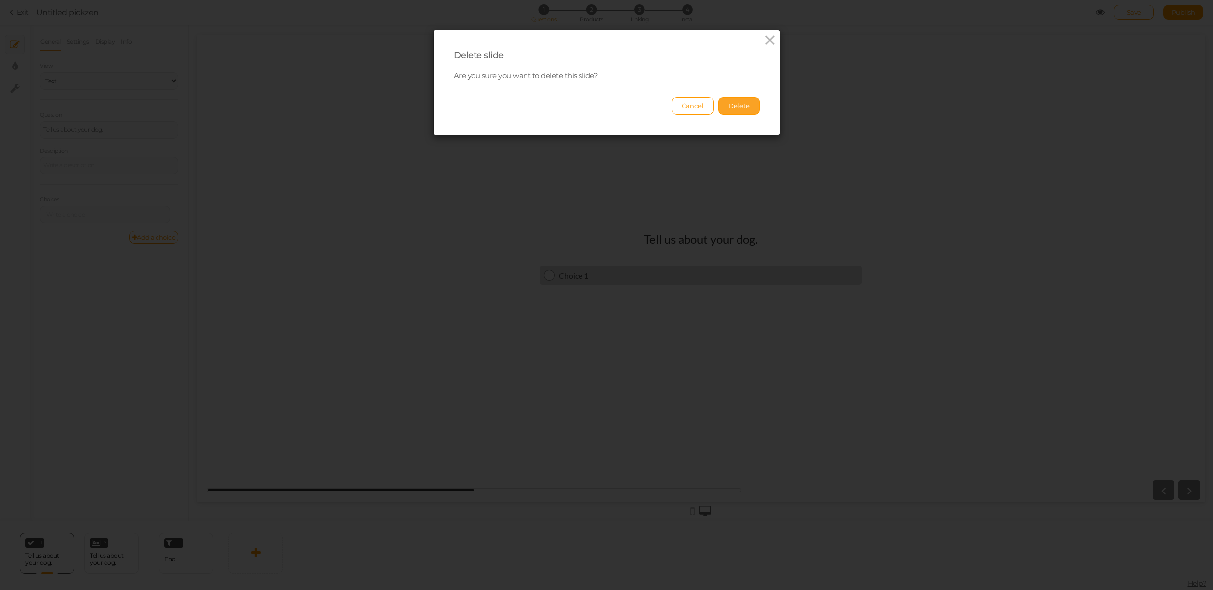
click at [750, 109] on button "Delete" at bounding box center [739, 106] width 42 height 18
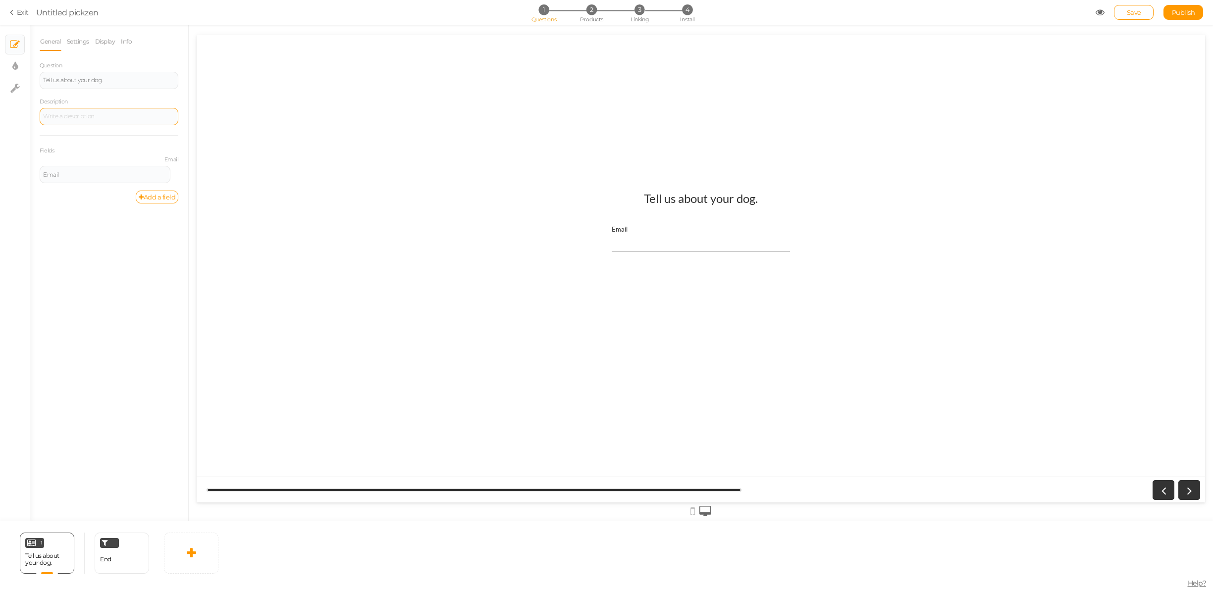
click at [101, 111] on div at bounding box center [109, 116] width 139 height 17
click at [66, 175] on div "Email" at bounding box center [105, 175] width 124 height 6
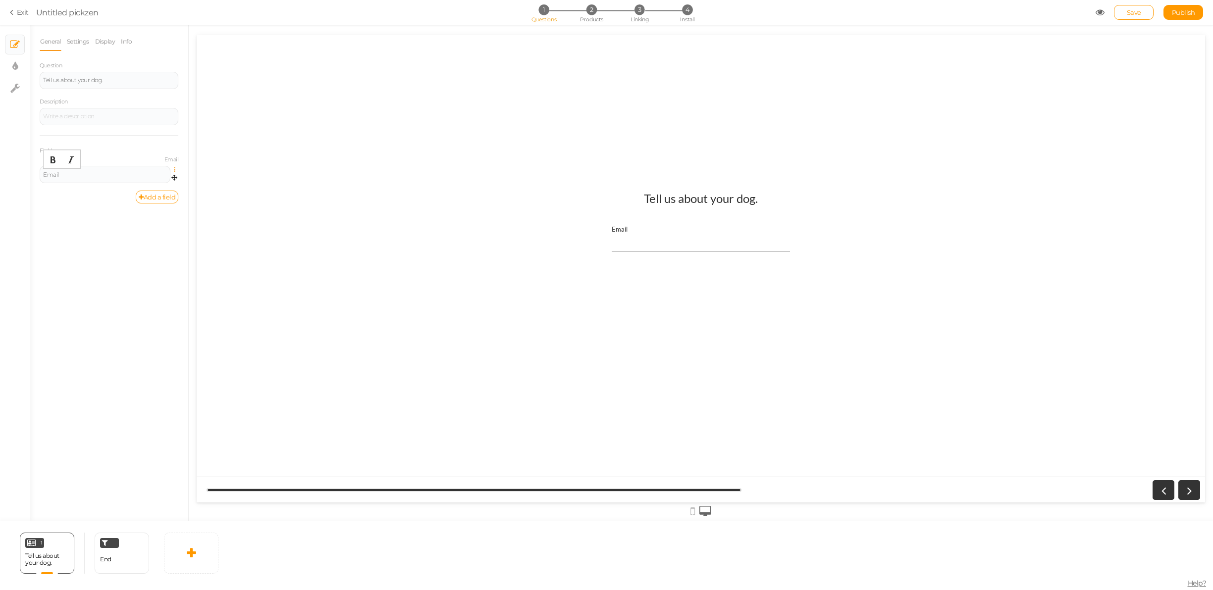
click at [175, 169] on icon at bounding box center [177, 170] width 6 height 6
click at [138, 184] on span "Settings" at bounding box center [132, 183] width 22 height 7
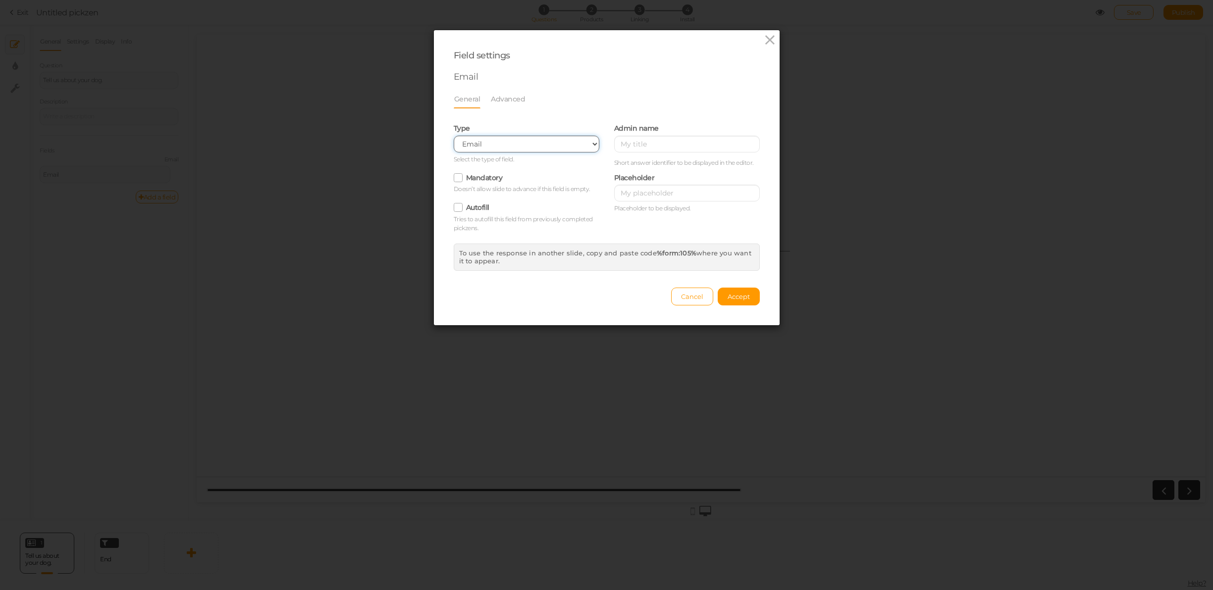
click at [486, 146] on select "Text Text area Number Complete name First name Last name Email Phone Range Drop…" at bounding box center [527, 144] width 146 height 17
select select "text"
click at [454, 136] on select "Text Text area Number Complete name First name Last name Email Phone Range Drop…" at bounding box center [527, 144] width 146 height 17
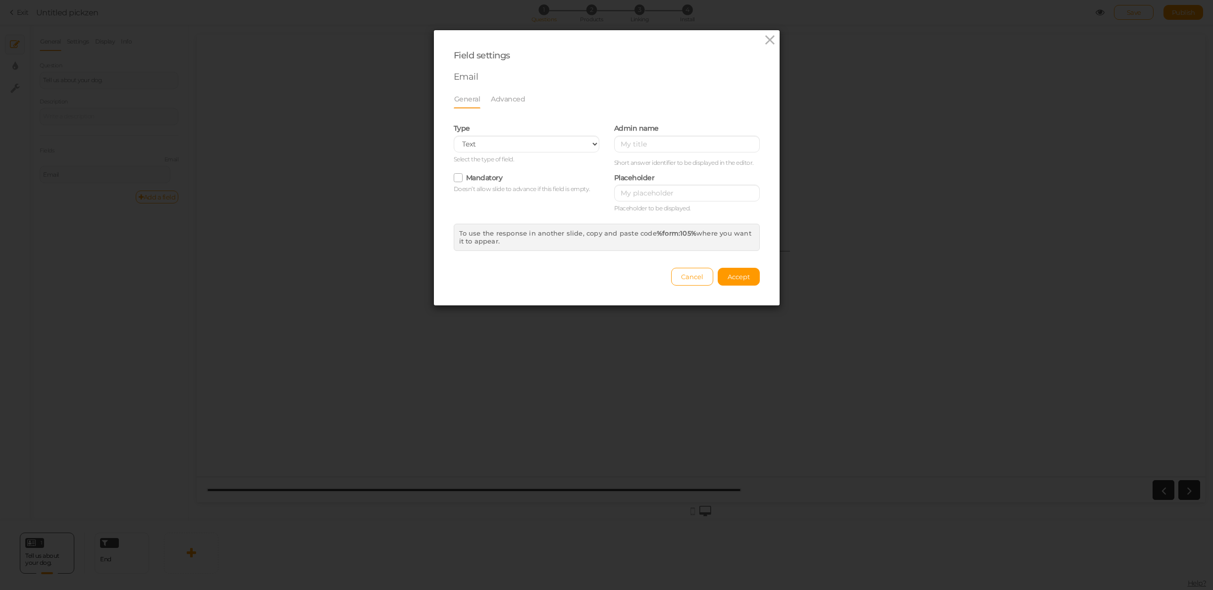
click at [78, 172] on div "Field settings Email General Advanced Type Text Text area Number Complete name …" at bounding box center [606, 295] width 1213 height 590
click at [74, 173] on div "Field settings Email General Advanced Type Text Text area Number Complete name …" at bounding box center [606, 295] width 1213 height 590
click at [743, 281] on button "Accept" at bounding box center [739, 277] width 42 height 18
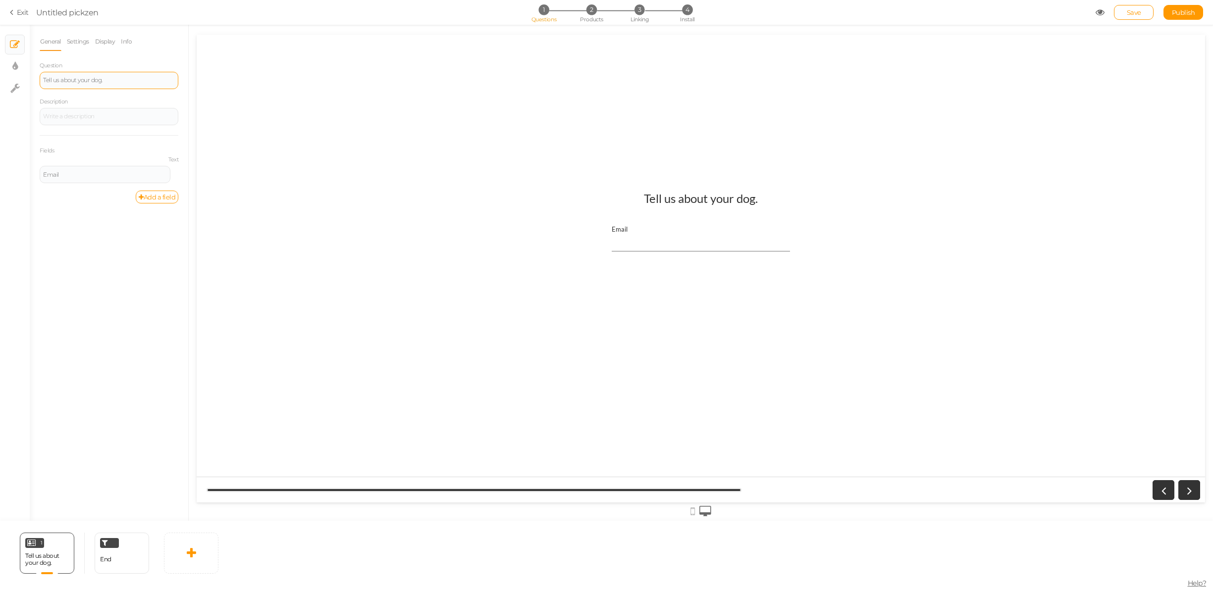
click at [123, 81] on div "Tell us about your dog." at bounding box center [109, 80] width 132 height 6
paste div
click at [106, 116] on div at bounding box center [109, 116] width 132 height 6
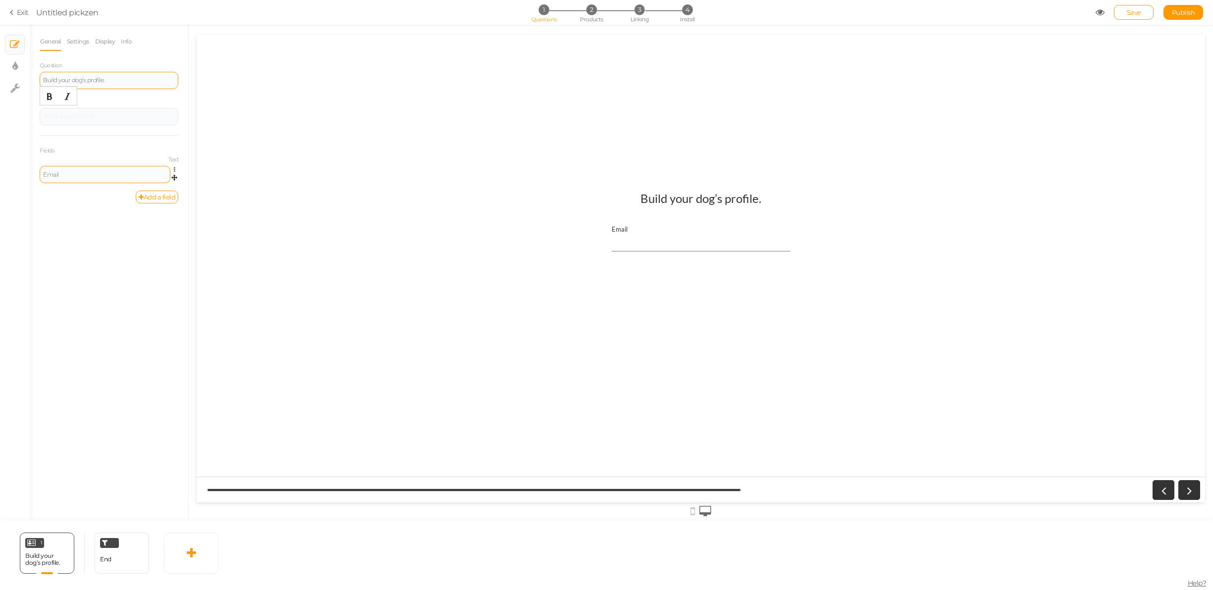
click at [73, 175] on div "Email" at bounding box center [105, 175] width 124 height 6
paste div
click at [100, 115] on div at bounding box center [109, 116] width 132 height 6
paste div
click at [69, 178] on div "What is your dog's name?" at bounding box center [105, 175] width 124 height 6
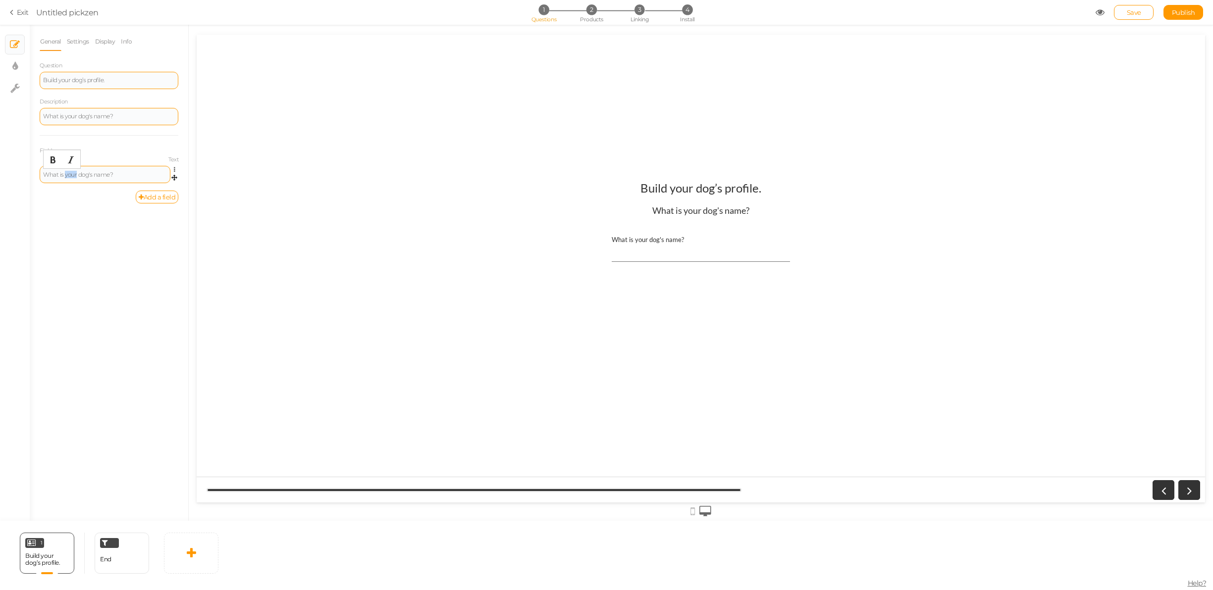
click at [69, 178] on div "What is your dog's name?" at bounding box center [105, 175] width 124 height 6
click at [107, 118] on div "What is your dog's name?" at bounding box center [109, 116] width 132 height 6
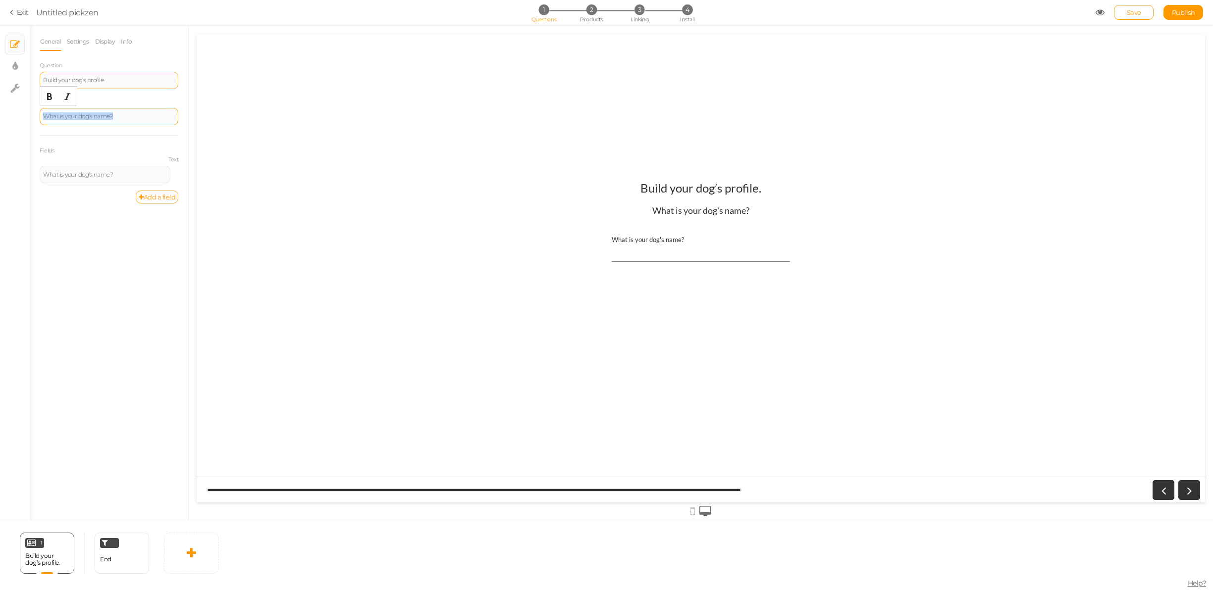
click at [107, 118] on div "What is your dog's name?" at bounding box center [109, 116] width 132 height 6
click at [157, 196] on link "Add a field" at bounding box center [157, 197] width 43 height 13
click at [122, 208] on div "Text" at bounding box center [105, 209] width 124 height 6
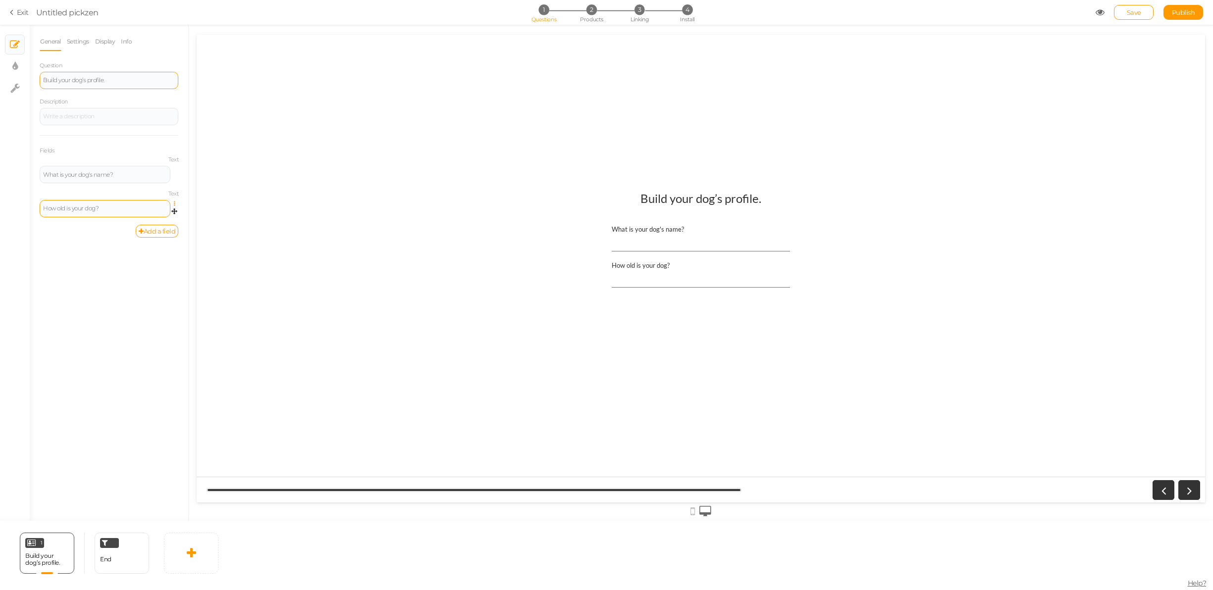
click at [175, 201] on icon at bounding box center [177, 204] width 6 height 6
click at [147, 216] on link "Settings" at bounding box center [139, 217] width 78 height 10
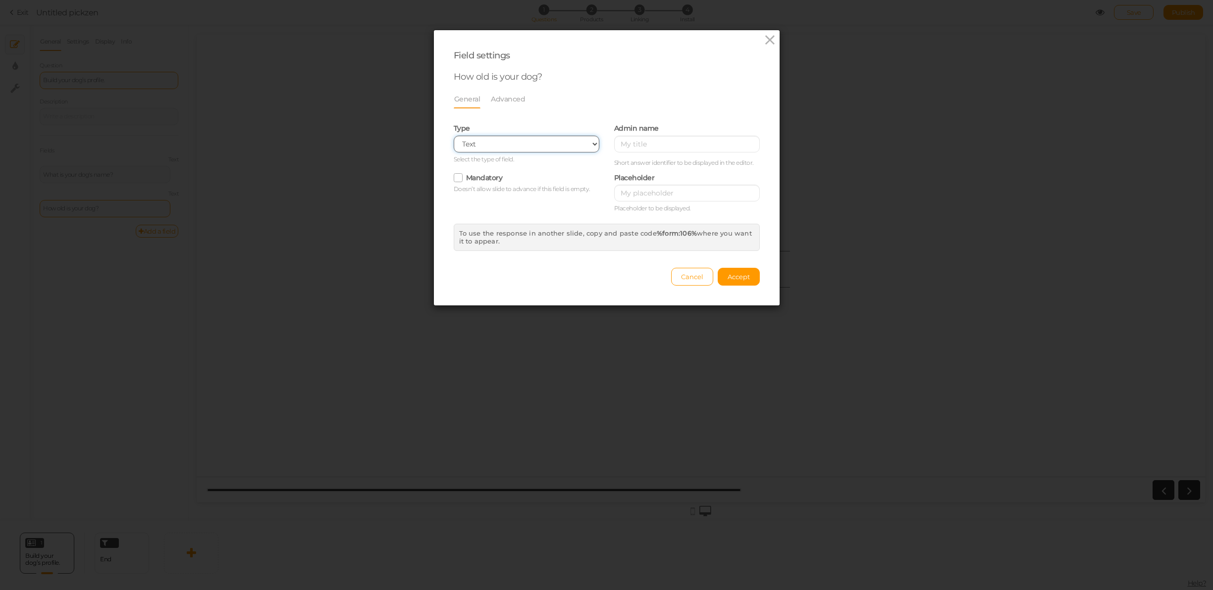
click at [496, 145] on select "Text Text area Number Complete name First name Last name Email Phone Range Drop…" at bounding box center [527, 144] width 146 height 17
click at [557, 0] on html "Field settings How old is your dog? General Advanced Type Text Text area Number…" at bounding box center [606, 295] width 1213 height 590
click at [493, 144] on select "Text Text area Number Complete name First name Last name Email Phone Range Drop…" at bounding box center [527, 144] width 146 height 17
select select "number"
click at [454, 136] on select "Text Text area Number Complete name First name Last name Email Phone Range Drop…" at bounding box center [527, 144] width 146 height 17
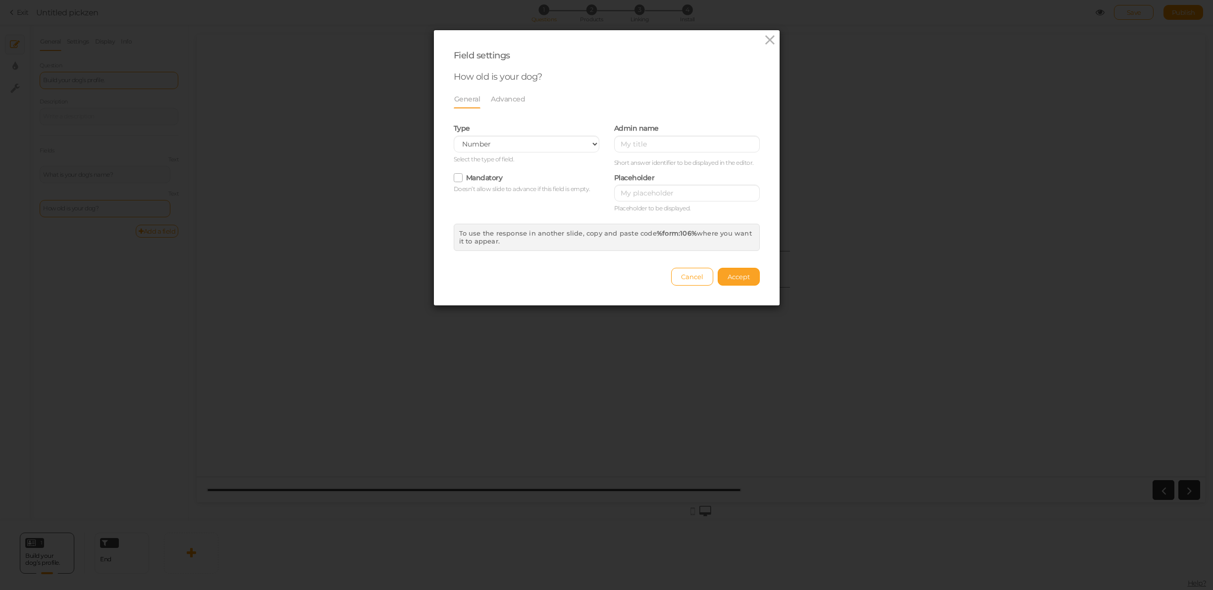
click at [742, 274] on span "Accept" at bounding box center [739, 277] width 22 height 8
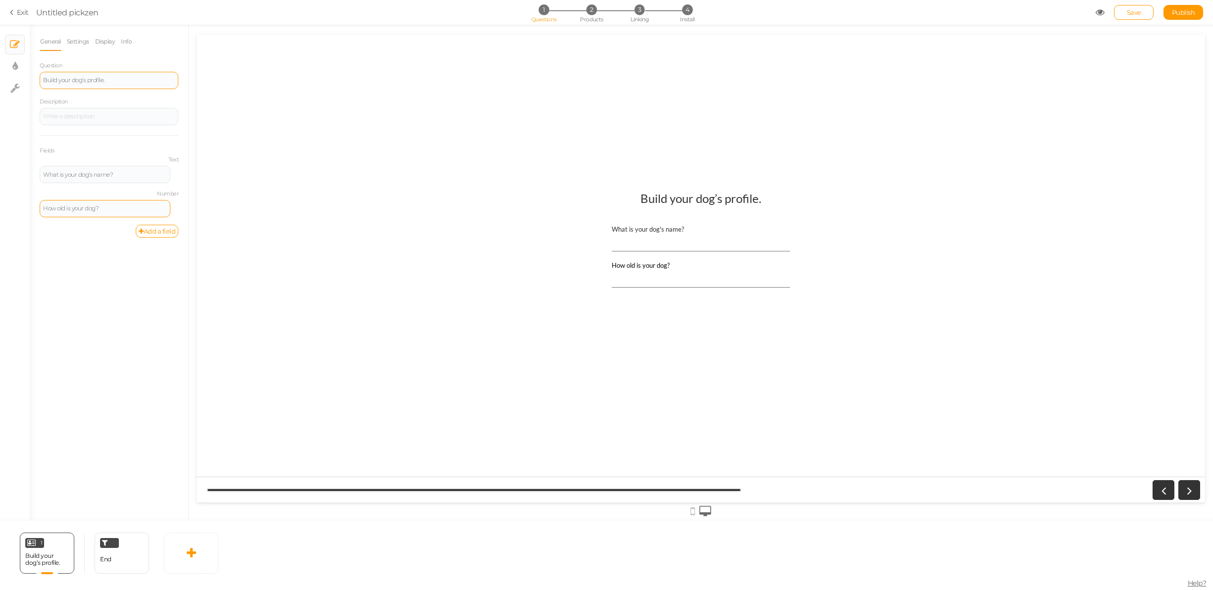
click at [130, 206] on div "How old is your dog?" at bounding box center [105, 209] width 124 height 6
click at [641, 274] on input "How old is your dog?" at bounding box center [701, 278] width 178 height 18
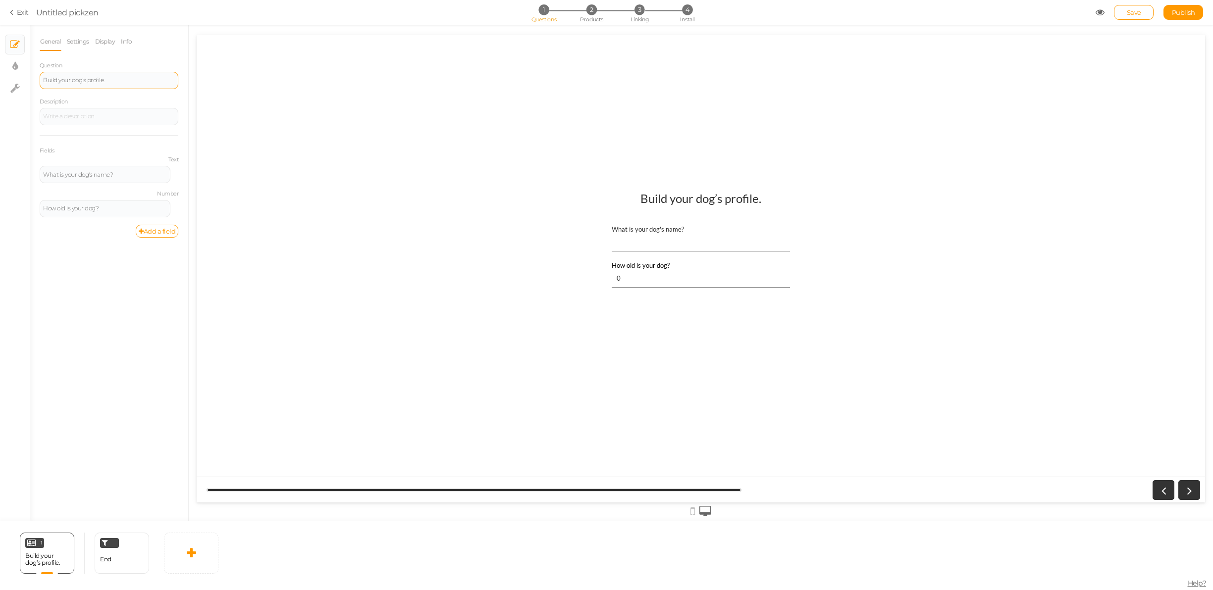
click at [781, 280] on input "0" at bounding box center [701, 278] width 178 height 18
click at [781, 275] on input "0" at bounding box center [701, 278] width 178 height 18
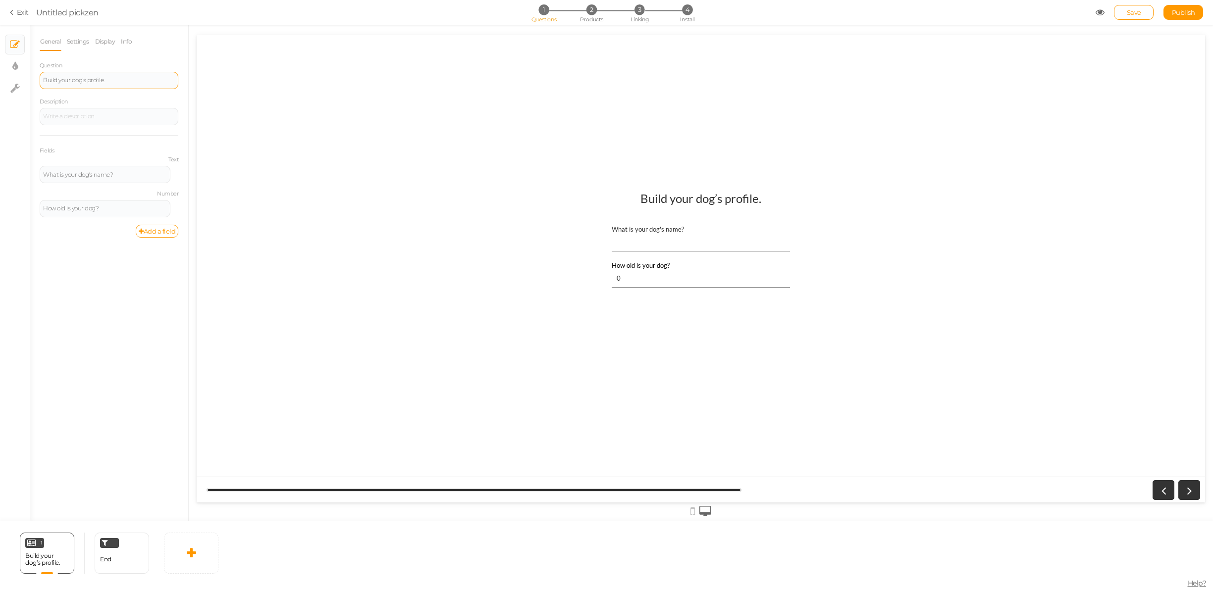
click at [781, 275] on input "0" at bounding box center [701, 278] width 178 height 18
click at [683, 280] on input "0" at bounding box center [701, 278] width 178 height 18
type input "0"
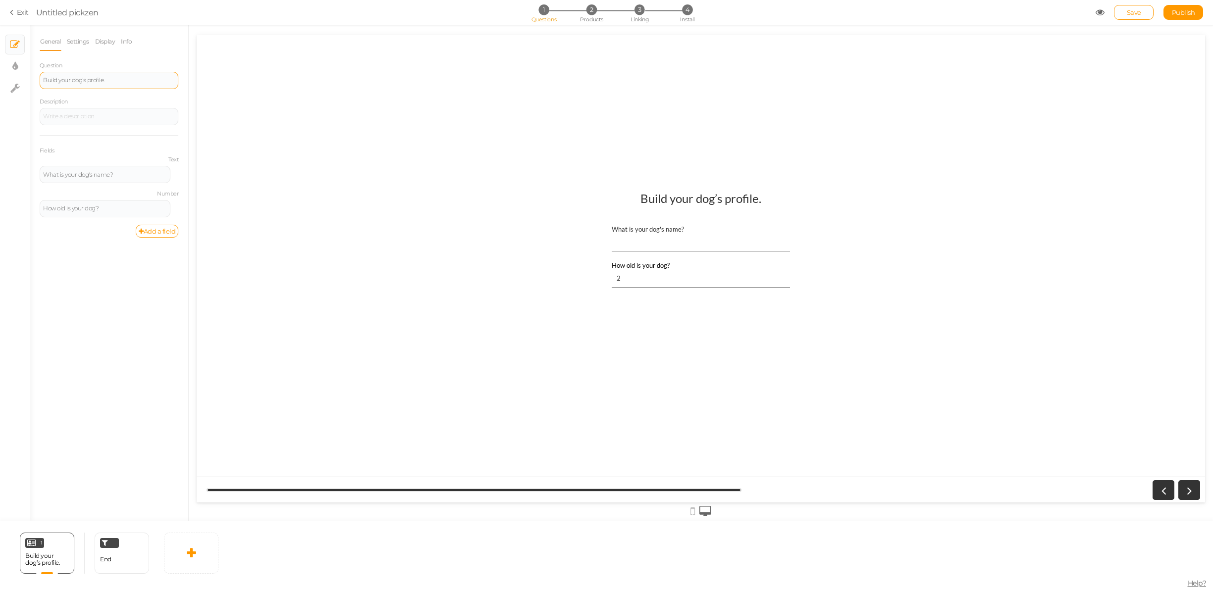
type input "2"
click at [688, 321] on div "What is your dog's name? How old is your dog? 2" at bounding box center [701, 269] width 198 height 109
click at [772, 274] on input "2" at bounding box center [701, 278] width 178 height 18
click at [783, 273] on input "2" at bounding box center [701, 278] width 178 height 18
click at [780, 273] on input "2" at bounding box center [701, 278] width 178 height 18
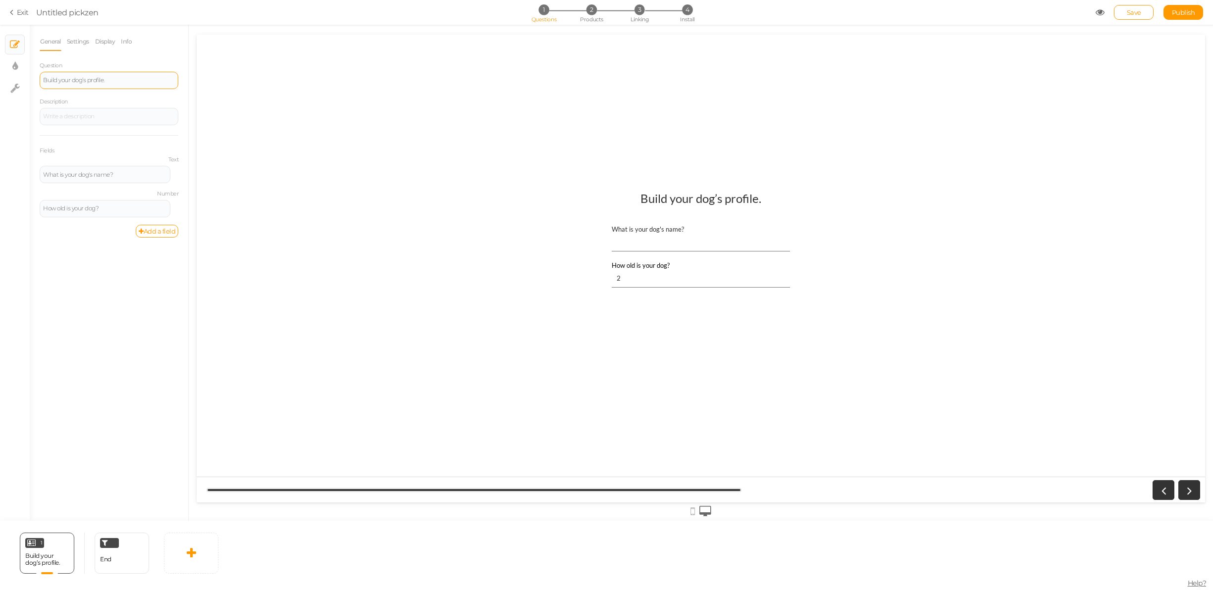
click at [780, 273] on input "2" at bounding box center [701, 278] width 178 height 18
click at [173, 204] on link at bounding box center [177, 203] width 8 height 7
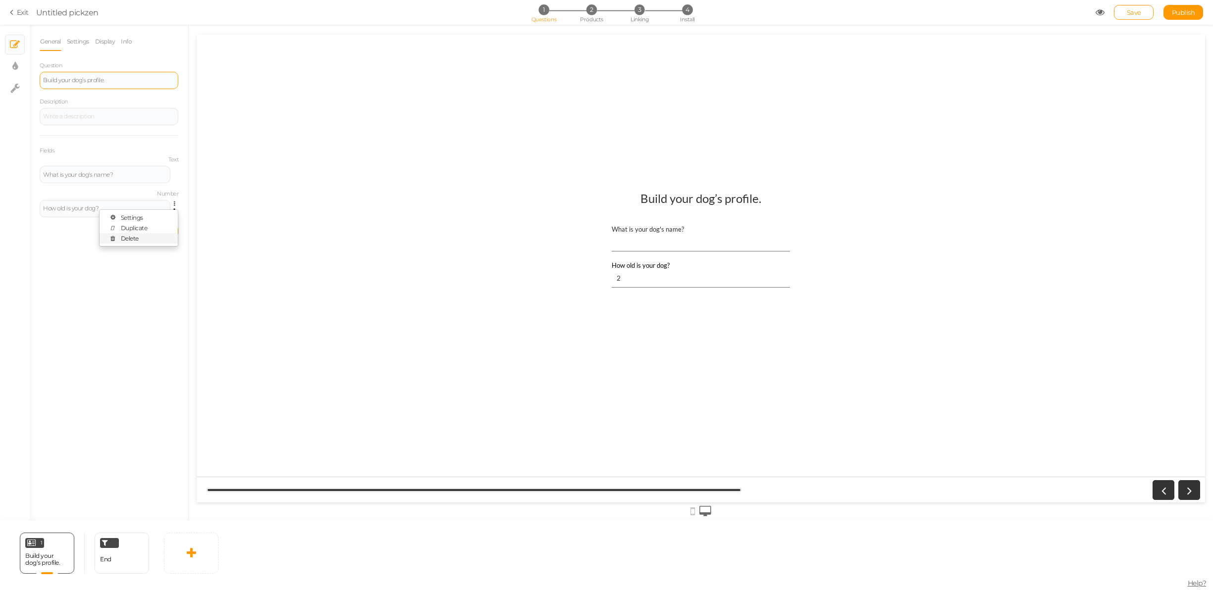
click at [133, 238] on span "Delete" at bounding box center [130, 238] width 18 height 7
click at [161, 200] on link "Add a field" at bounding box center [157, 197] width 43 height 13
click at [132, 207] on div "Text" at bounding box center [105, 209] width 124 height 6
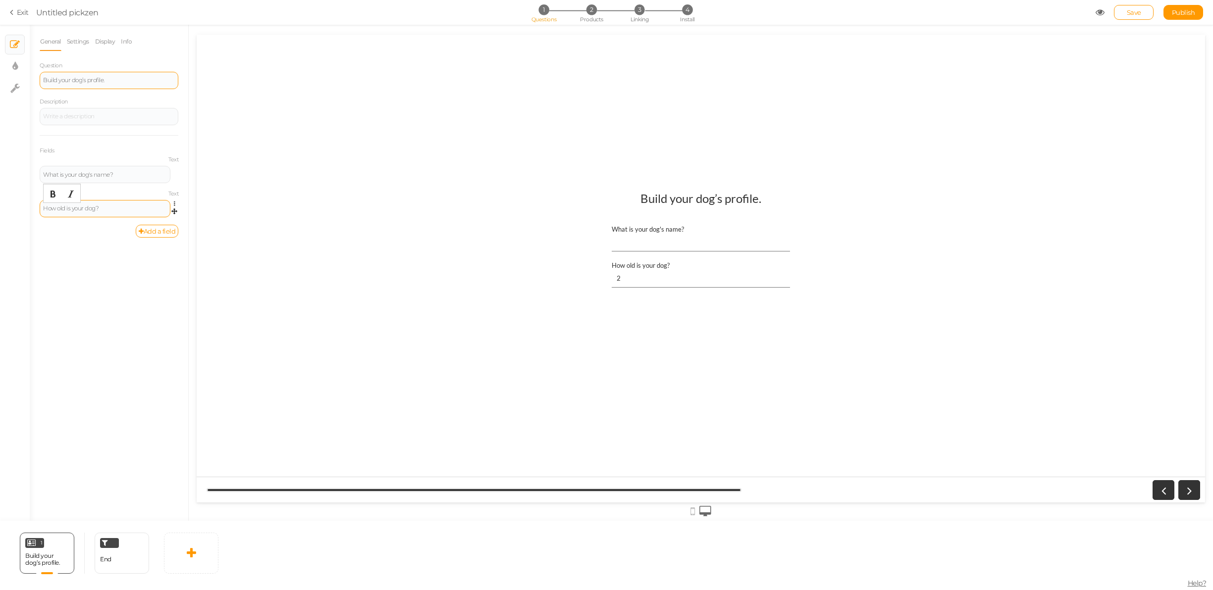
click at [106, 247] on div "General Settings Display Info Question Build your dog’s profile. Description Fi…" at bounding box center [109, 276] width 158 height 489
click at [174, 200] on link at bounding box center [177, 203] width 8 height 7
click at [151, 220] on link "Settings" at bounding box center [139, 217] width 78 height 10
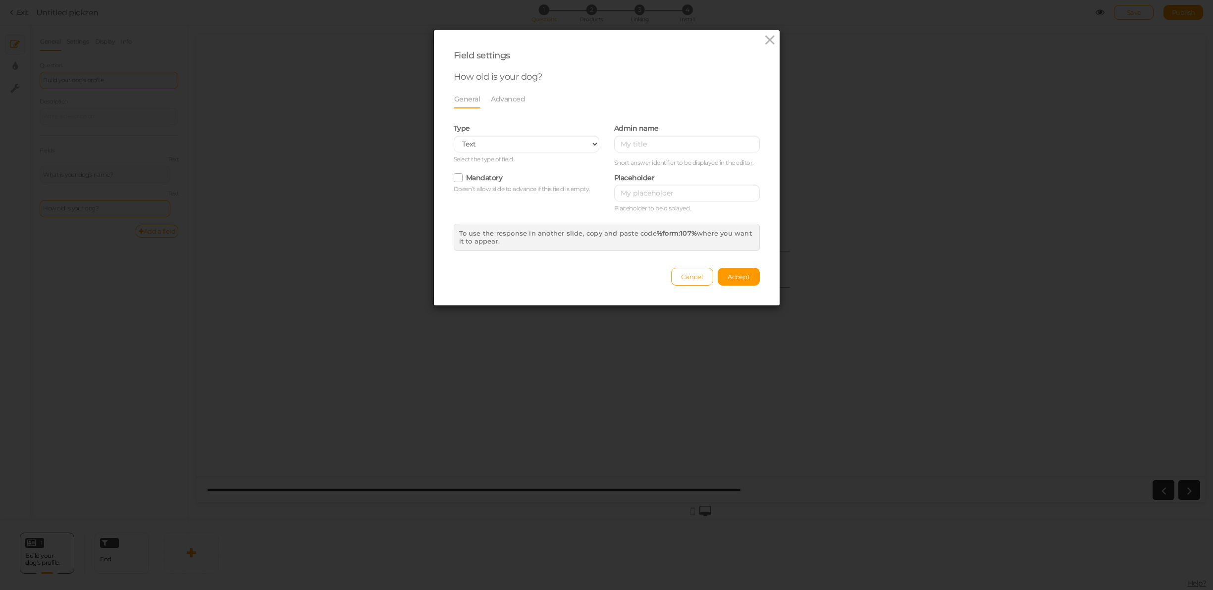
click at [526, 99] on li "Advanced" at bounding box center [512, 99] width 45 height 19
click at [508, 100] on link "Advanced" at bounding box center [507, 99] width 35 height 19
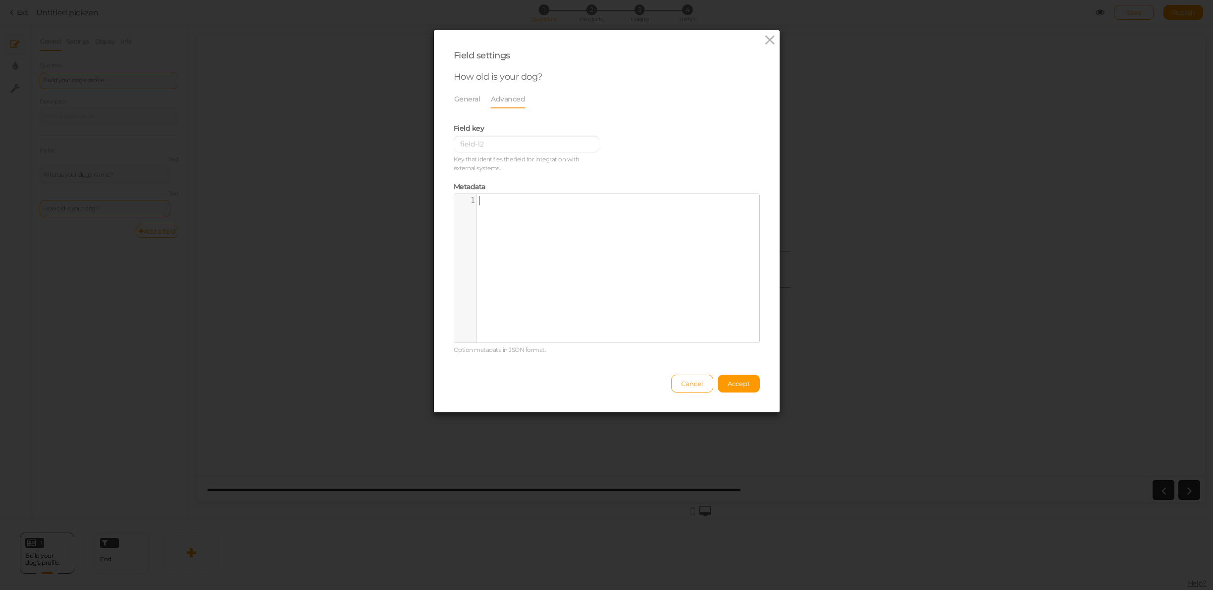
scroll to position [3, 0]
click at [531, 223] on div "xxxxxxxxxx 1 1 ​" at bounding box center [614, 275] width 320 height 163
click at [540, 265] on div "xxxxxxxxxx 1 1 ​" at bounding box center [614, 275] width 320 height 163
click at [736, 388] on button "Accept" at bounding box center [739, 384] width 42 height 18
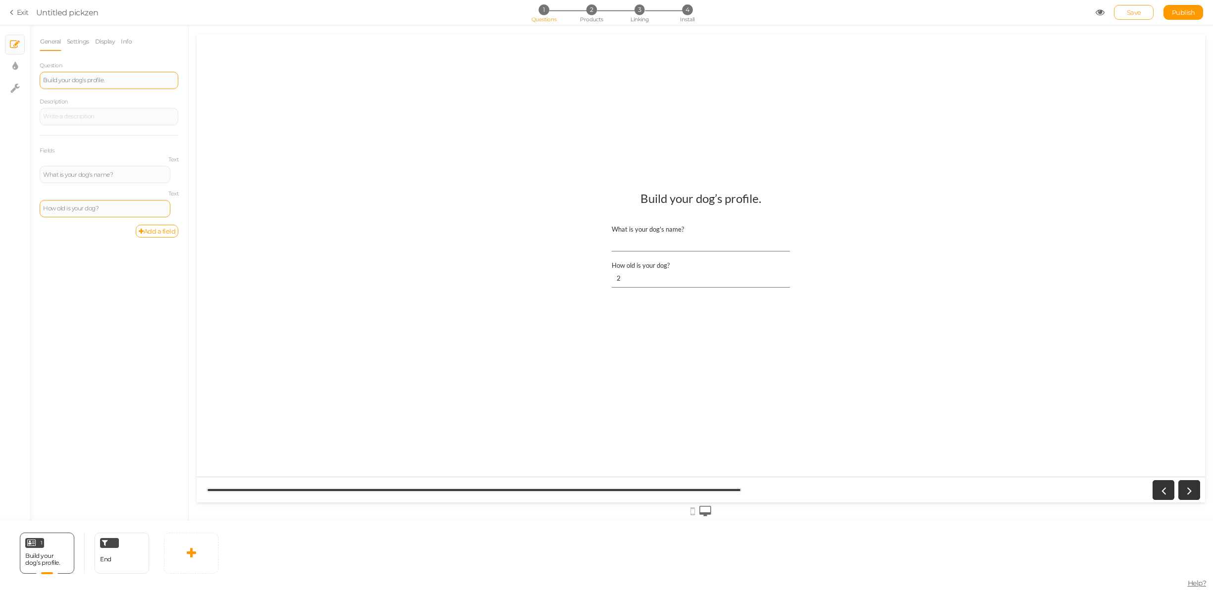
click at [1139, 10] on span "Save" at bounding box center [1134, 12] width 14 height 8
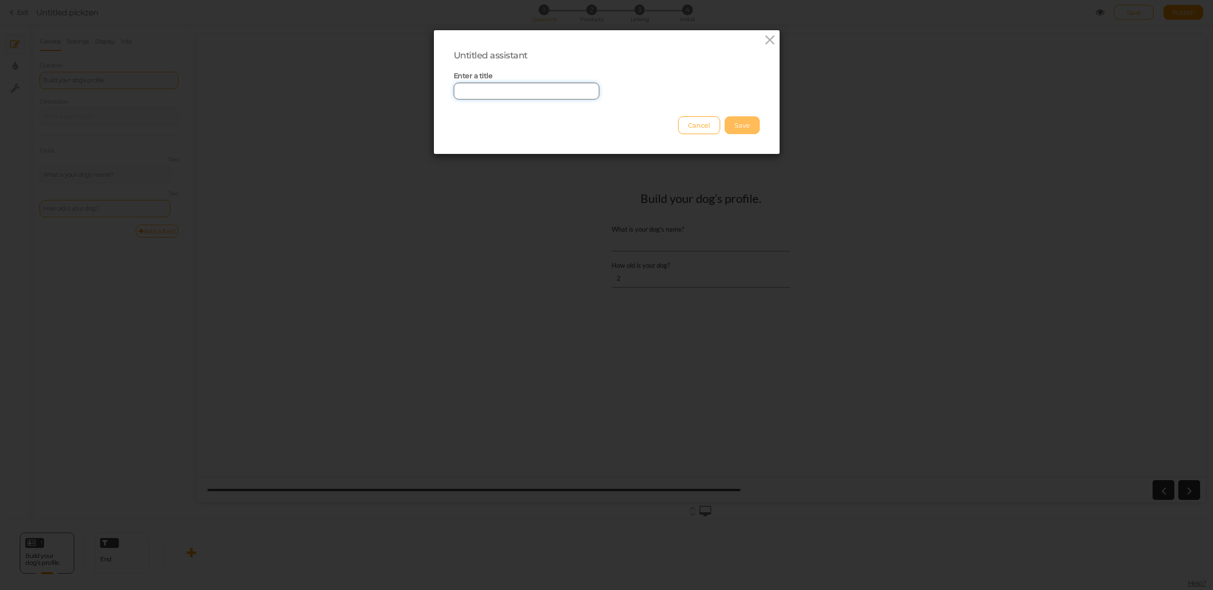
click at [556, 93] on input "text" at bounding box center [527, 91] width 146 height 17
type input "test form"
click at [732, 122] on button "Save" at bounding box center [742, 125] width 35 height 18
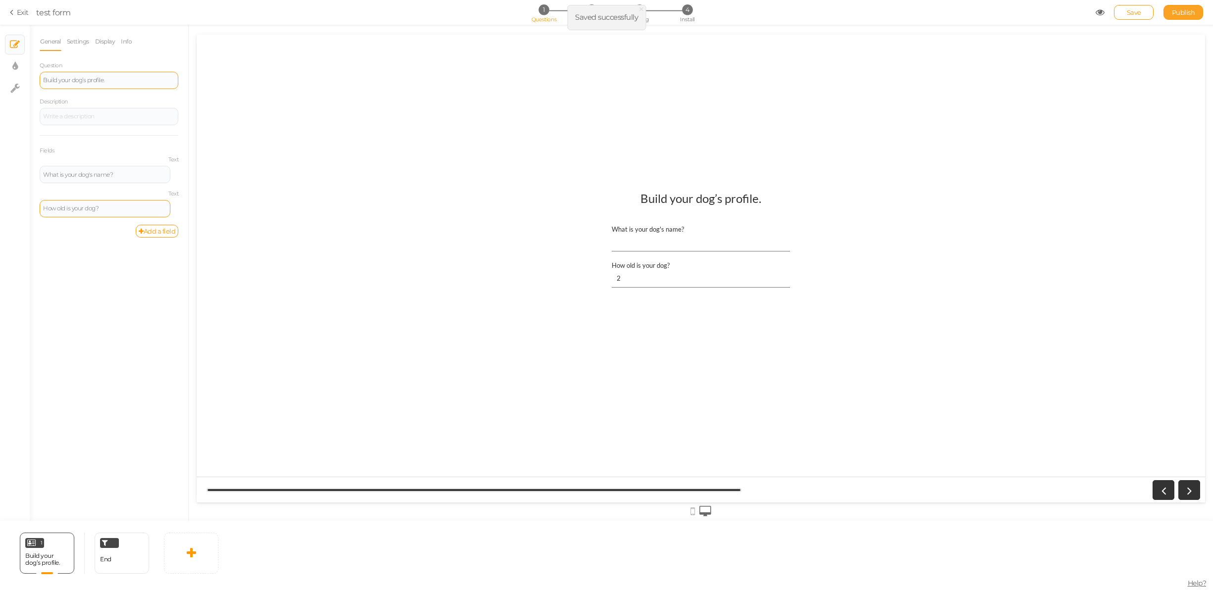
click at [1194, 12] on span "Publish" at bounding box center [1183, 12] width 23 height 8
click at [942, 65] on div at bounding box center [701, 269] width 1008 height 468
click at [443, 104] on div at bounding box center [701, 269] width 1008 height 468
click at [594, 8] on span "2" at bounding box center [591, 9] width 10 height 10
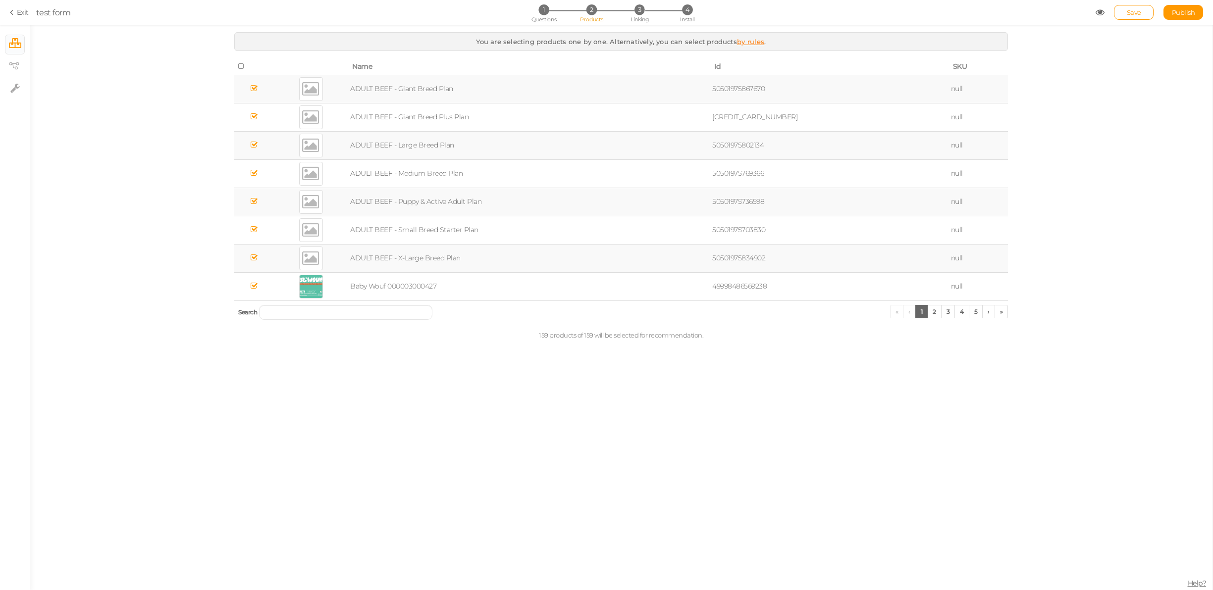
click at [238, 69] on icon at bounding box center [241, 66] width 7 height 7
click at [256, 87] on icon at bounding box center [254, 88] width 7 height 7
click at [643, 6] on span "3" at bounding box center [639, 9] width 10 height 10
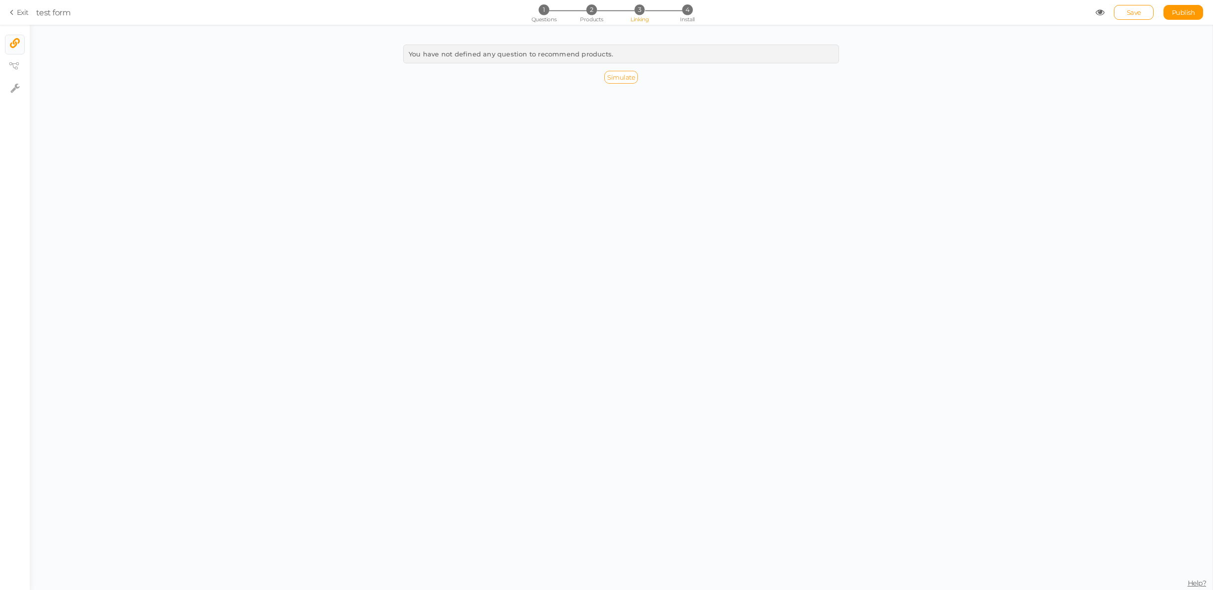
click at [625, 75] on span "Simulate" at bounding box center [621, 77] width 28 height 8
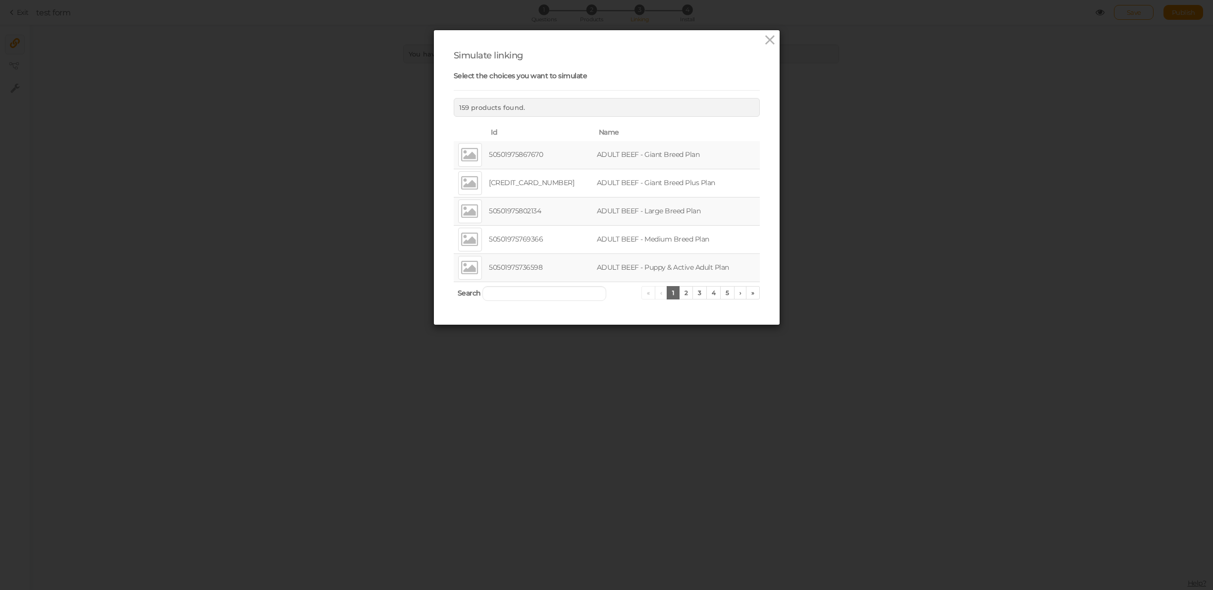
click at [550, 163] on td "50501975867670" at bounding box center [541, 155] width 108 height 28
click at [692, 184] on td "ADULT BEEF - Giant Breed Plus Plan" at bounding box center [677, 183] width 165 height 28
click at [771, 40] on icon at bounding box center [770, 40] width 14 height 15
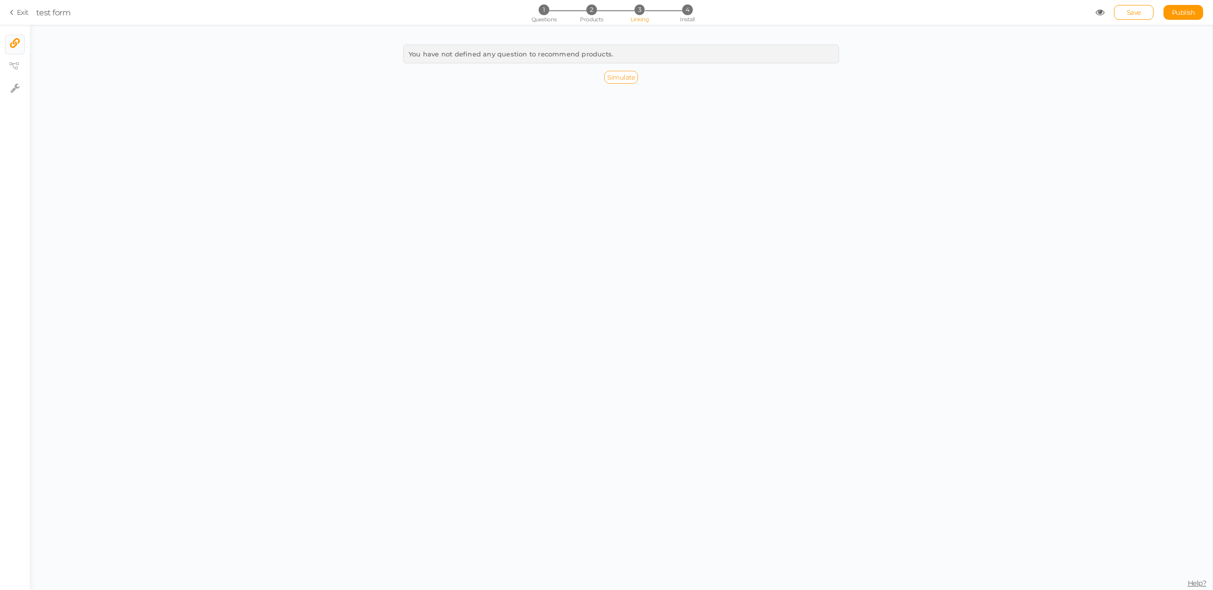
click at [619, 76] on span "Simulate" at bounding box center [621, 77] width 28 height 8
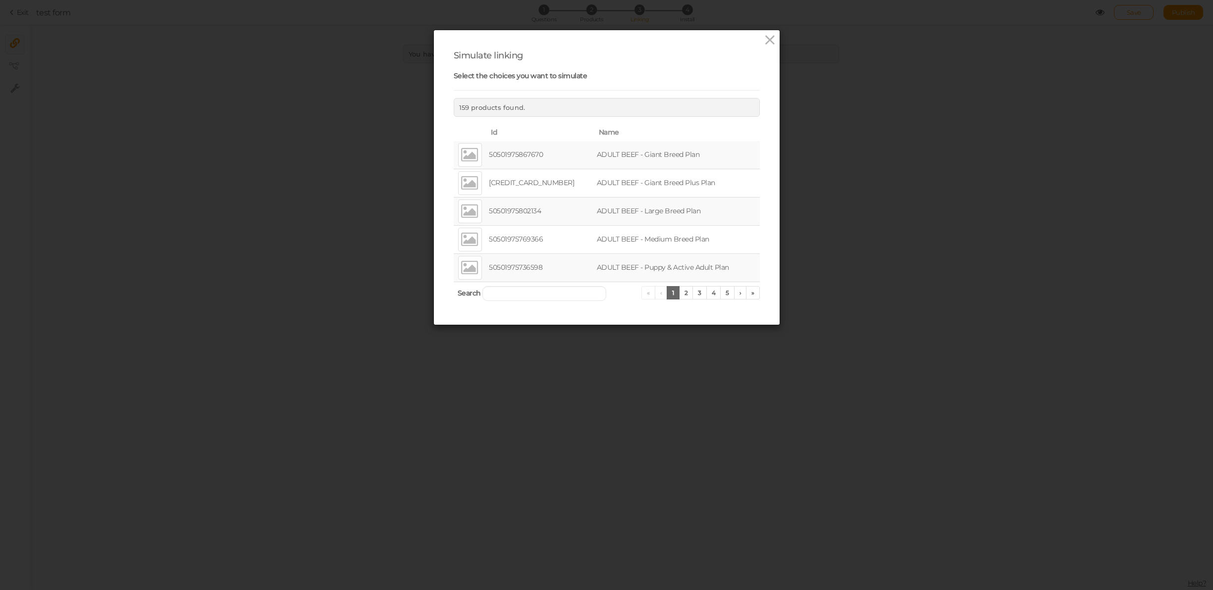
click at [612, 20] on div "Simulate linking Select the choices you want to simulate 159 products found. Id…" at bounding box center [606, 295] width 1213 height 590
click at [772, 43] on icon at bounding box center [770, 40] width 14 height 15
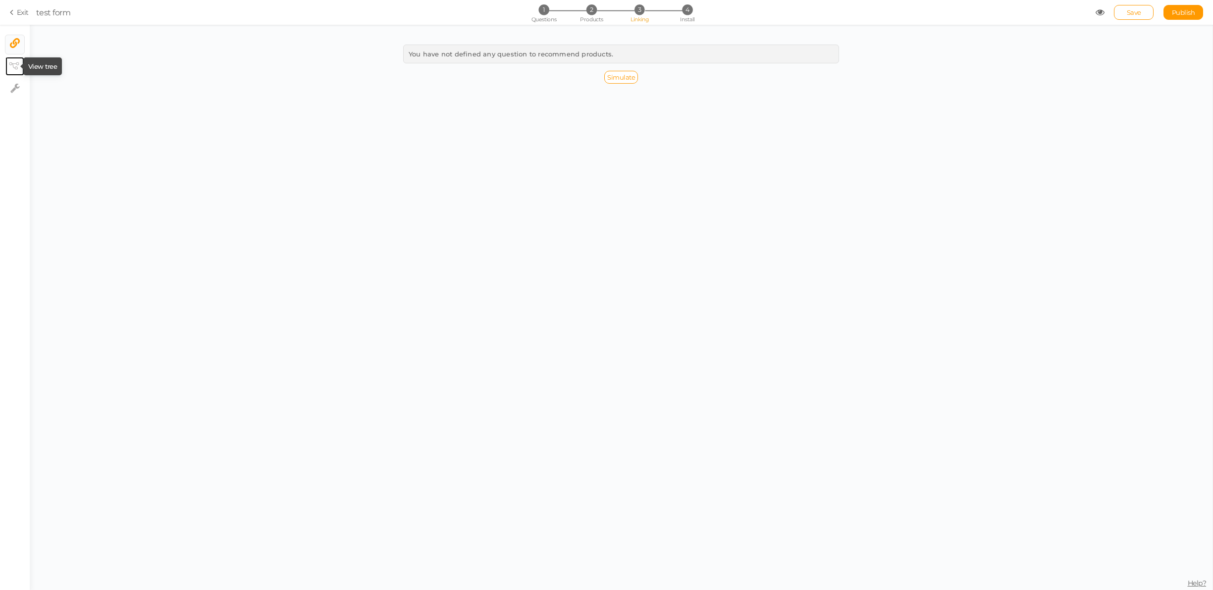
click at [15, 67] on icon at bounding box center [14, 65] width 10 height 7
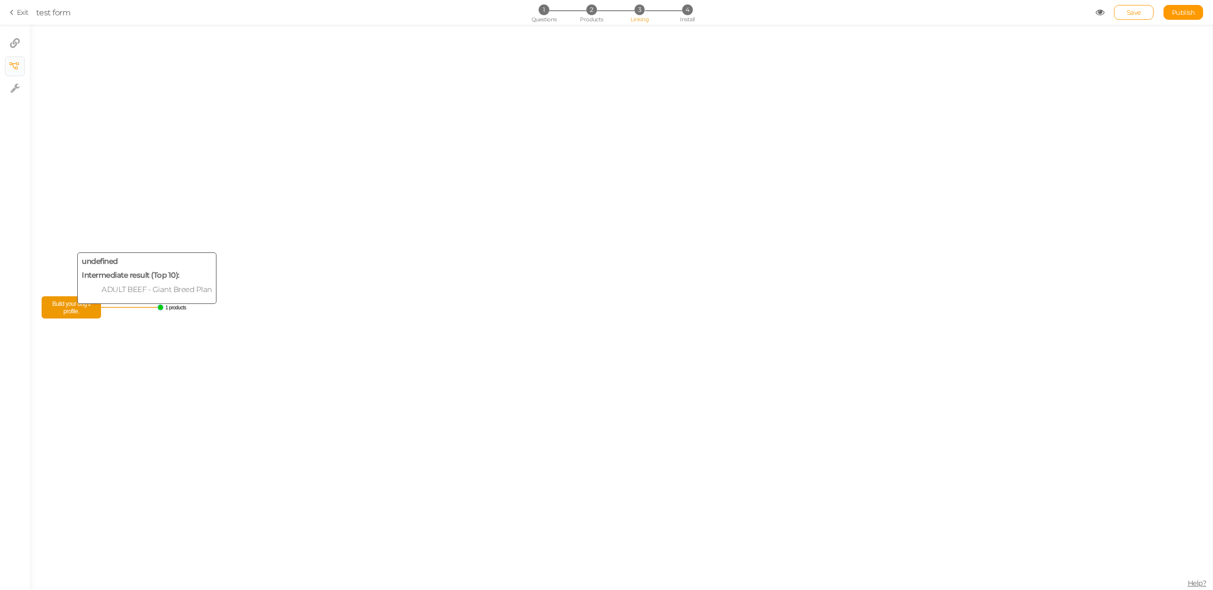
click at [65, 314] on span "Build your dog’s profile." at bounding box center [71, 307] width 54 height 17
click at [622, 306] on circle at bounding box center [621, 308] width 6 height 6
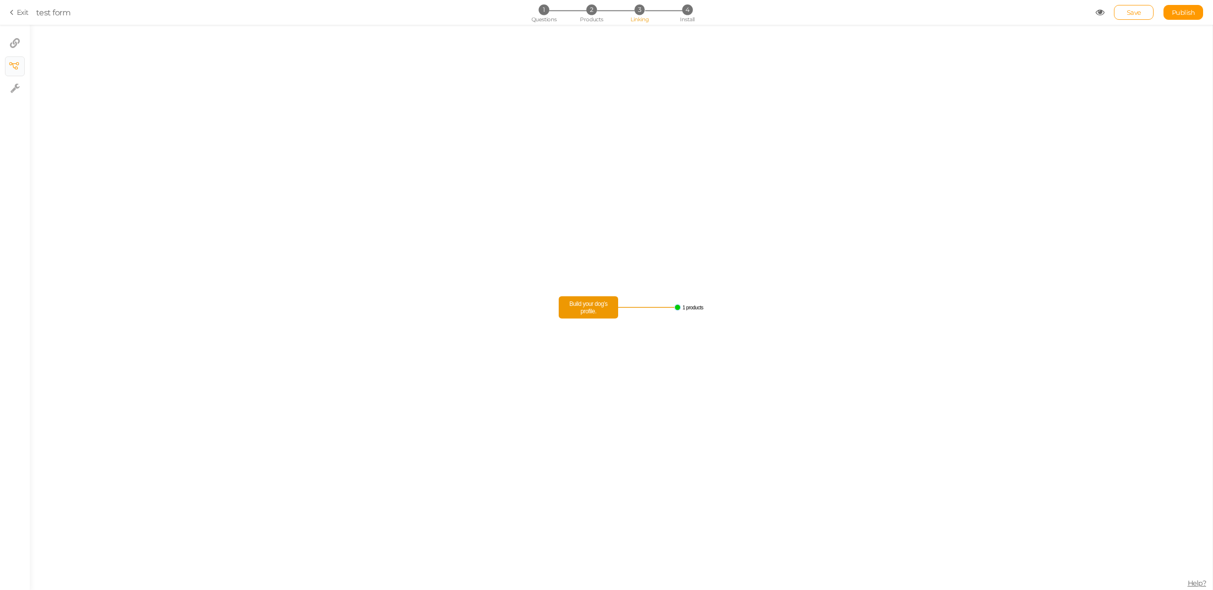
click at [696, 308] on text "1 products" at bounding box center [692, 307] width 21 height 5
click at [681, 306] on icon "Build your dog’s profile. 1 products" at bounding box center [621, 308] width 1183 height 566
click at [676, 307] on circle at bounding box center [678, 307] width 6 height 6
click at [588, 8] on span "2" at bounding box center [591, 9] width 10 height 10
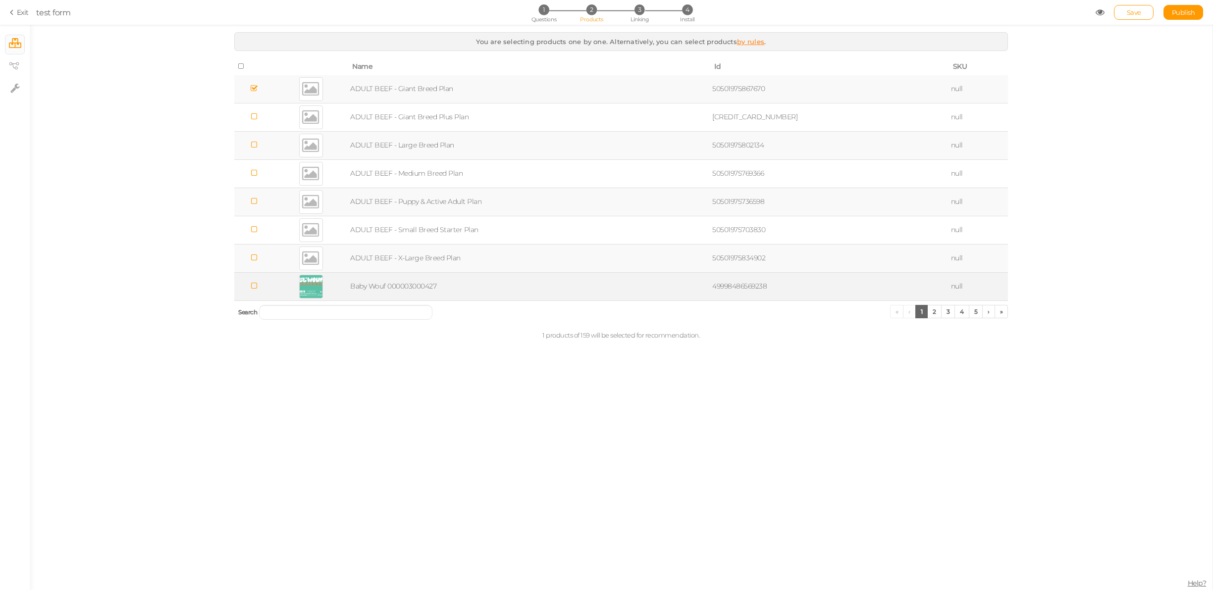
click at [257, 289] on icon at bounding box center [254, 285] width 7 height 7
click at [289, 315] on input "search" at bounding box center [345, 312] width 173 height 15
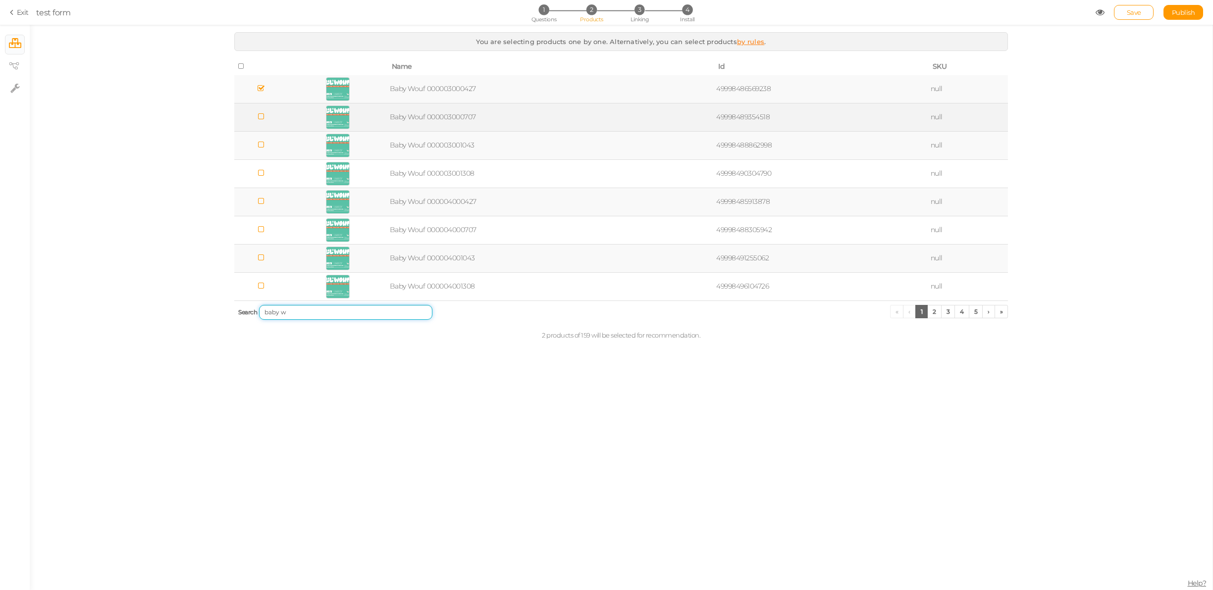
type input "baby w"
click at [261, 117] on icon at bounding box center [261, 116] width 7 height 7
click at [261, 141] on icon at bounding box center [261, 144] width 7 height 7
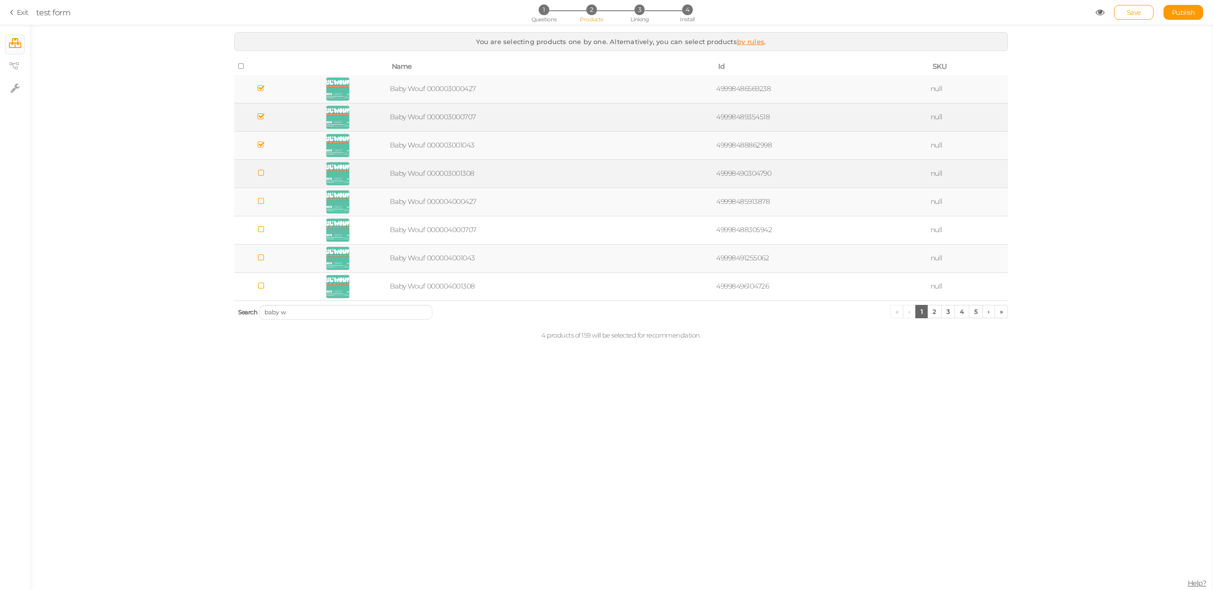
click at [261, 176] on icon at bounding box center [261, 172] width 7 height 7
click at [1121, 10] on link "Save" at bounding box center [1134, 12] width 40 height 15
click at [542, 10] on span "1" at bounding box center [543, 9] width 10 height 10
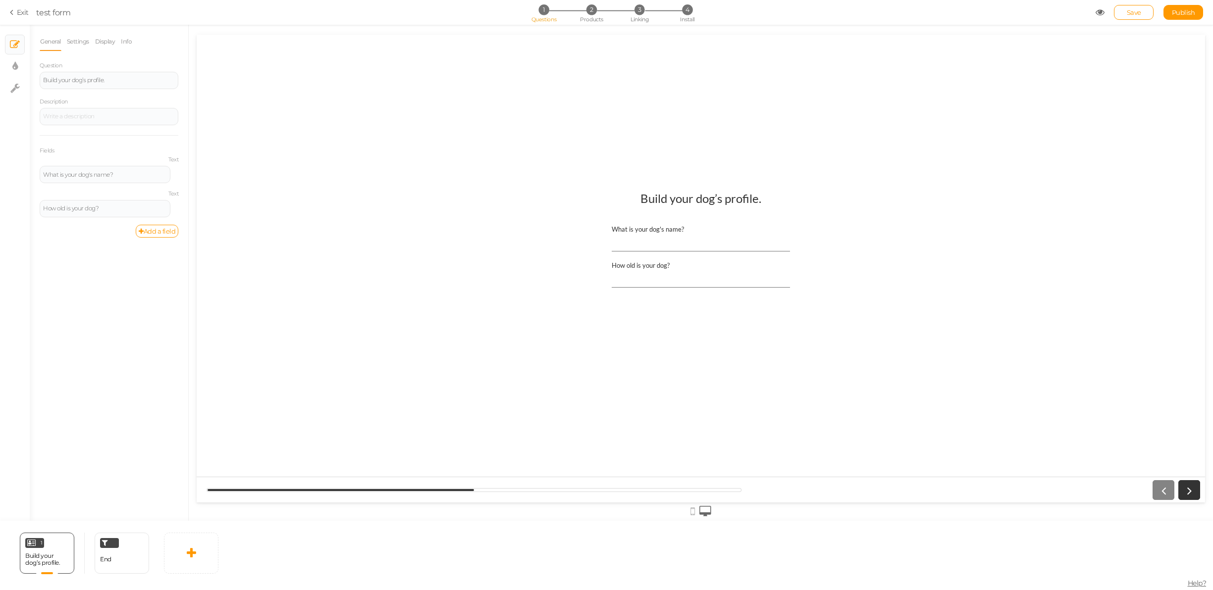
scroll to position [0, 0]
click at [1133, 10] on span "Save" at bounding box center [1134, 12] width 14 height 8
click at [1106, 12] on div "Save Publish View published." at bounding box center [1149, 12] width 108 height 15
click at [1100, 12] on icon at bounding box center [1099, 12] width 9 height 9
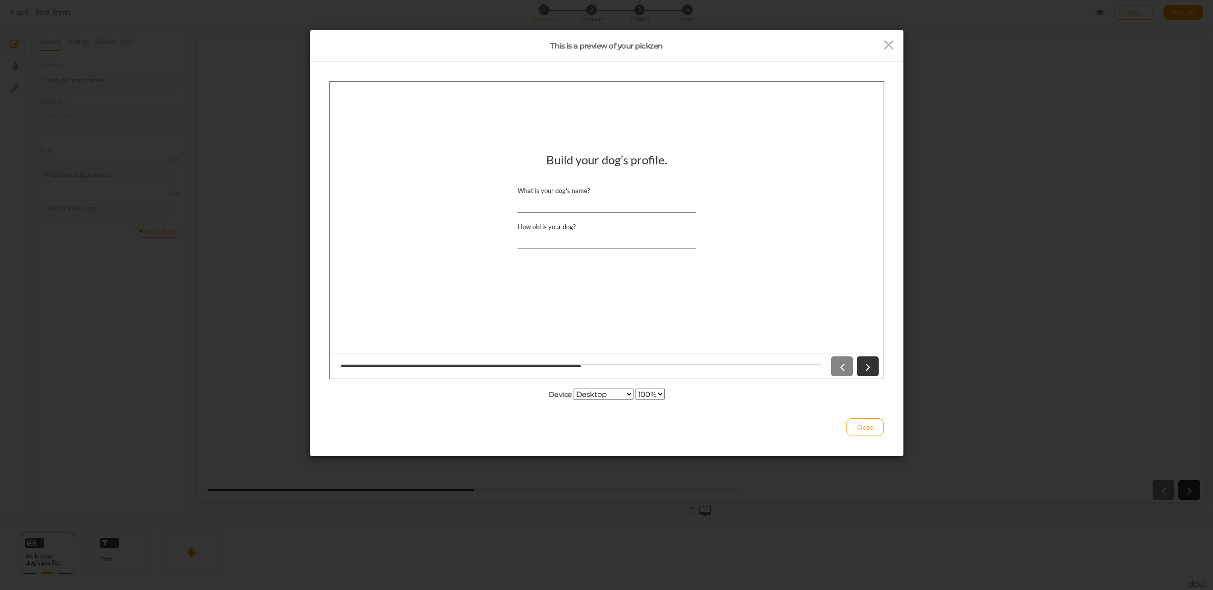
click at [597, 237] on input "How old is your dog?" at bounding box center [606, 239] width 178 height 18
click at [871, 372] on link at bounding box center [867, 366] width 22 height 20
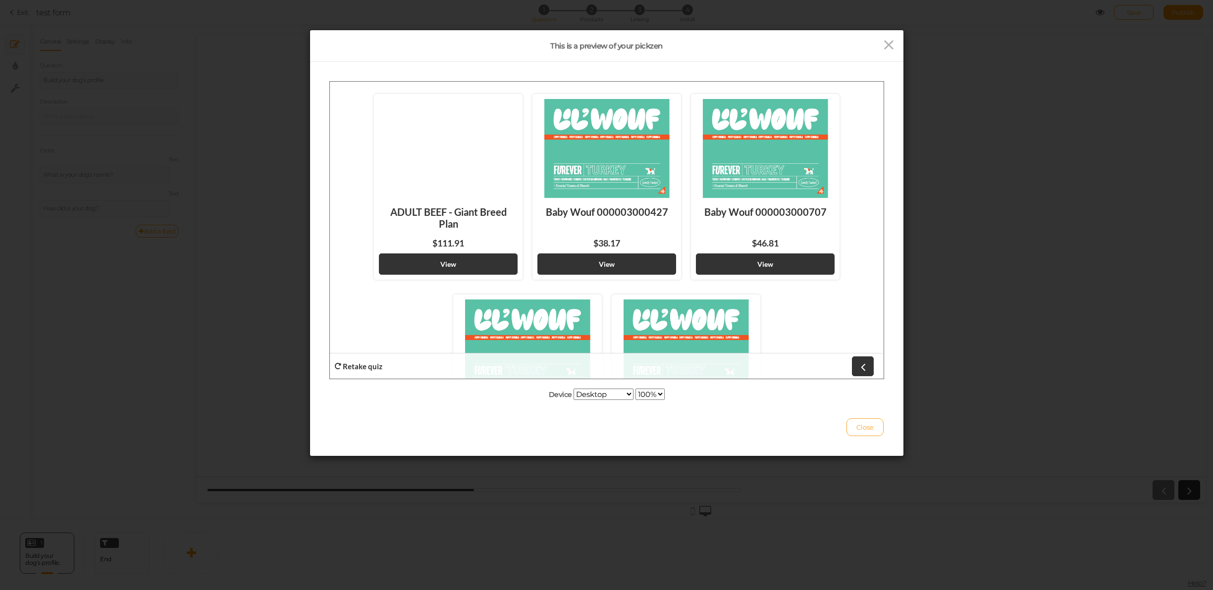
click at [867, 431] on button "Close" at bounding box center [864, 427] width 37 height 18
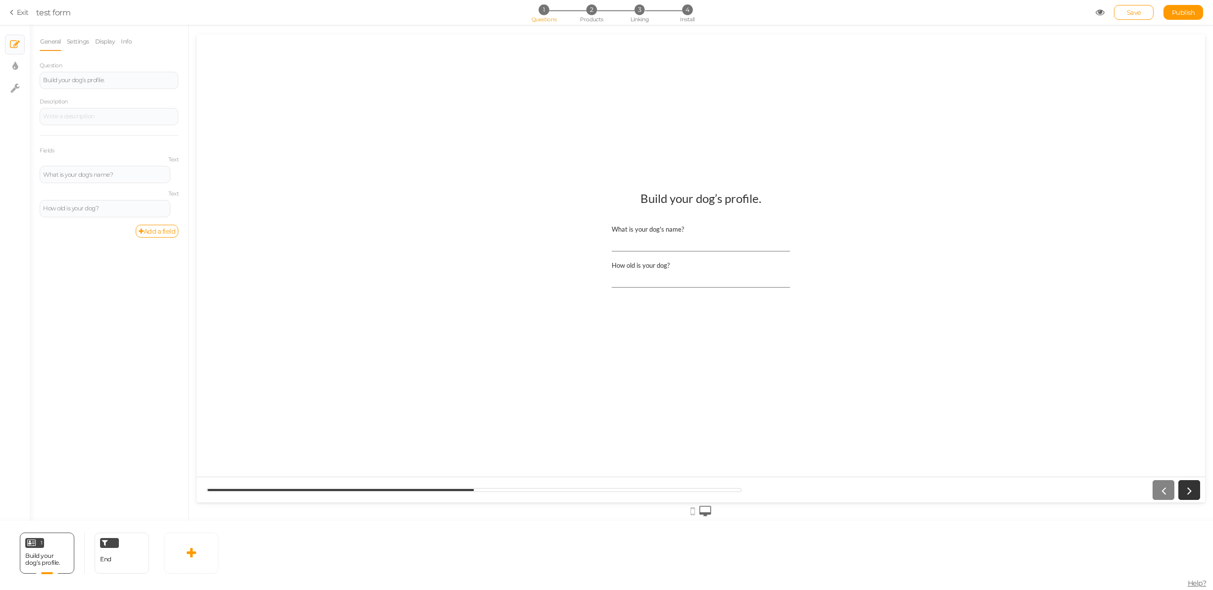
click at [649, 273] on input "How old is your dog?" at bounding box center [701, 278] width 178 height 18
click at [646, 264] on div "How old is your dog?" at bounding box center [701, 265] width 178 height 8
click at [646, 269] on input "How old is your dog?" at bounding box center [701, 278] width 178 height 18
click at [646, 264] on div "How old is your dog?" at bounding box center [701, 265] width 178 height 8
click at [646, 269] on input "How old is your dog?" at bounding box center [701, 278] width 178 height 18
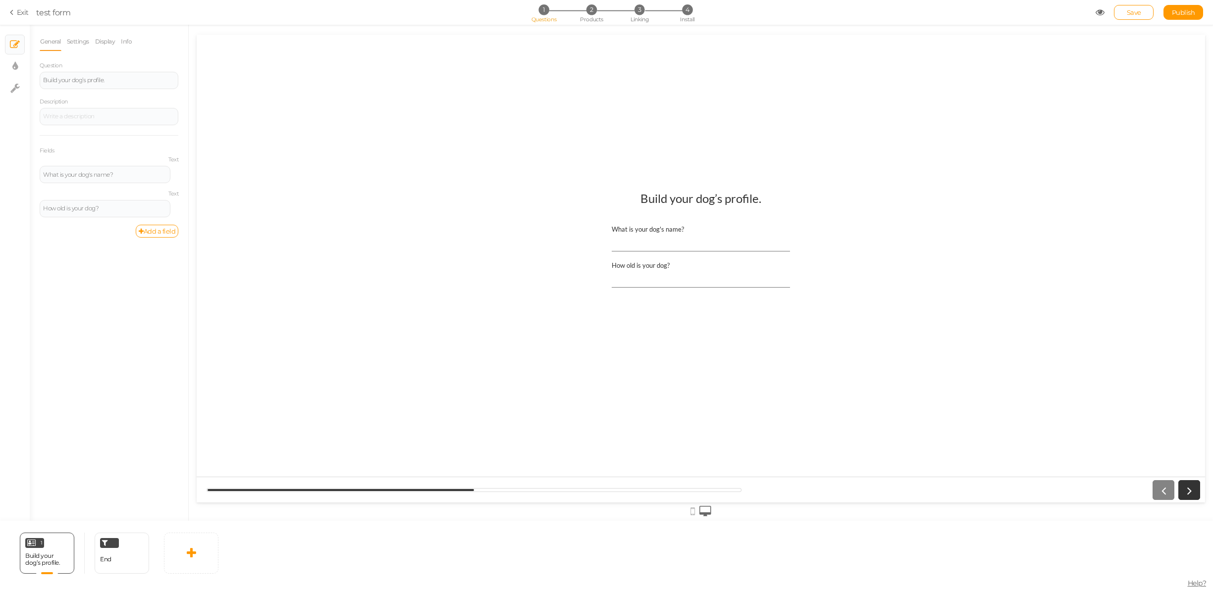
click at [646, 264] on div "How old is your dog?" at bounding box center [701, 265] width 178 height 8
click at [646, 269] on input "How old is your dog?" at bounding box center [701, 278] width 178 height 18
click at [99, 216] on div "How old is your dog?" at bounding box center [105, 208] width 131 height 17
click at [99, 214] on div "How old is your dog?" at bounding box center [105, 208] width 131 height 17
click at [99, 213] on div "How old is your dog?" at bounding box center [105, 208] width 131 height 17
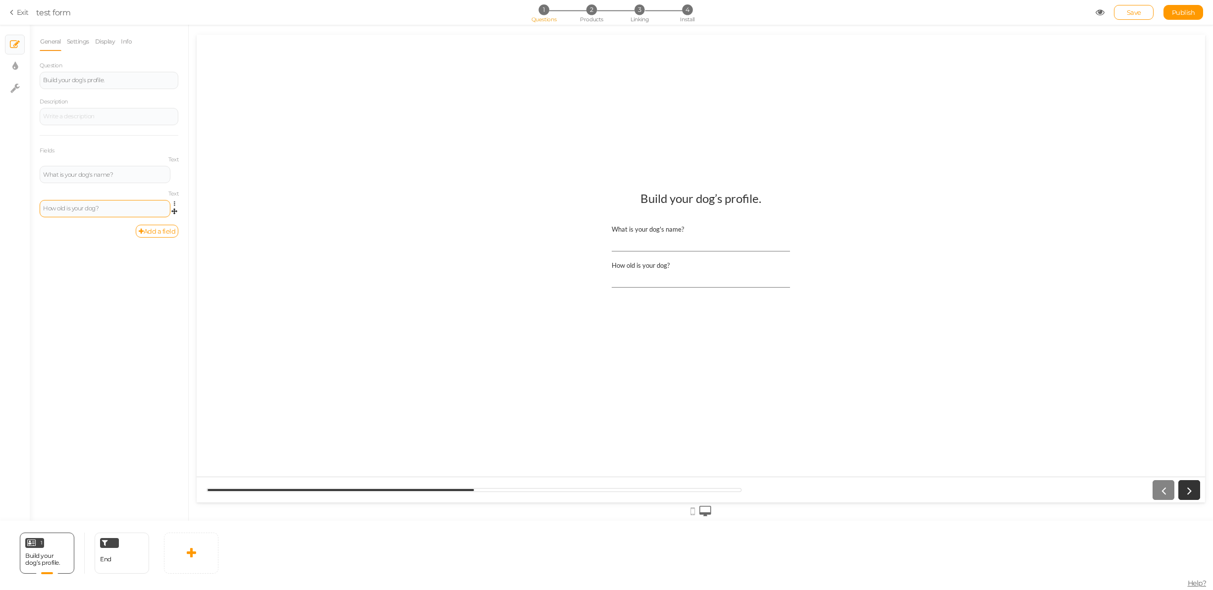
click at [98, 206] on div "How old is your dog?" at bounding box center [105, 209] width 124 height 6
click at [655, 278] on input "Is your dog a puppy?" at bounding box center [701, 278] width 178 height 18
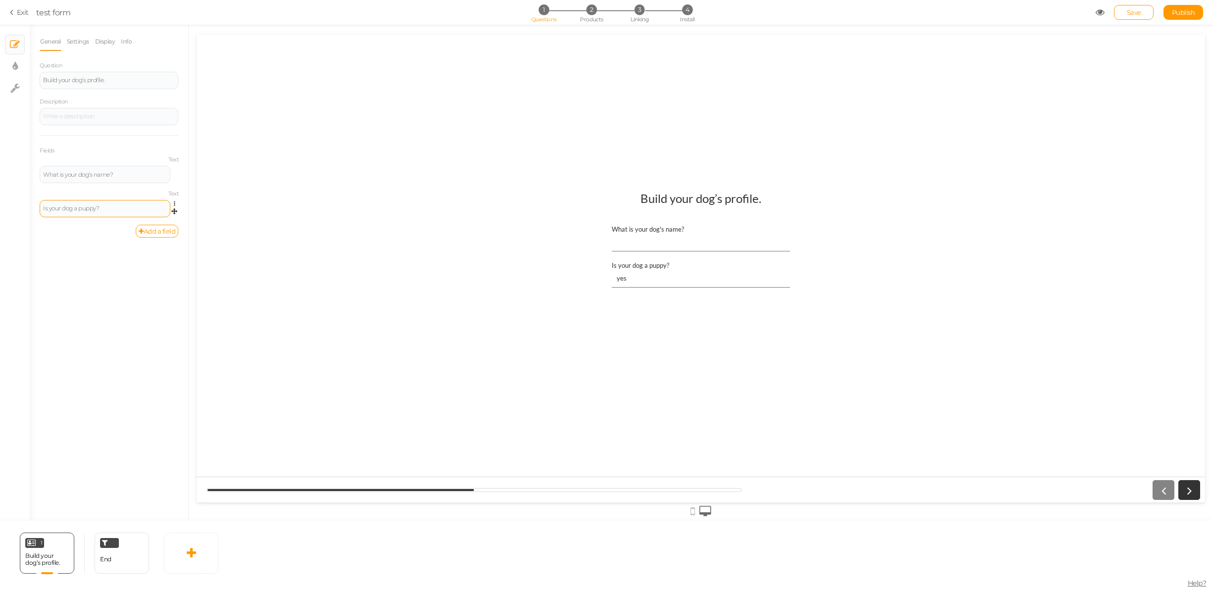
type input "yes"
click at [154, 231] on link "Add a field" at bounding box center [157, 231] width 43 height 13
click at [174, 202] on icon at bounding box center [177, 204] width 6 height 6
click at [151, 219] on link "Settings" at bounding box center [139, 217] width 78 height 10
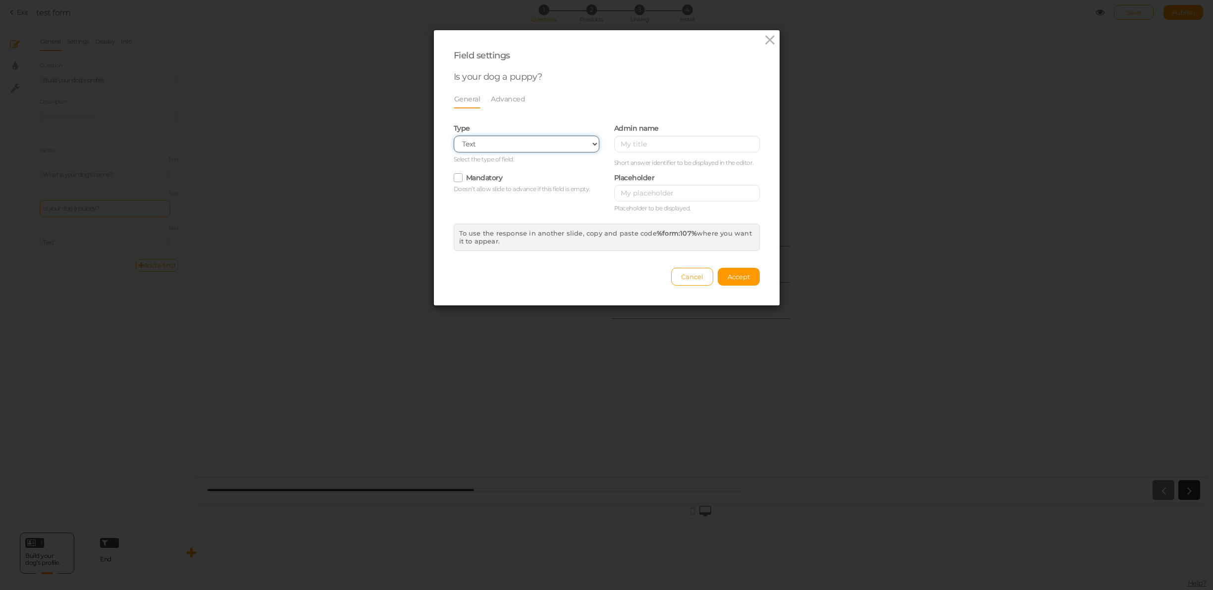
click at [487, 149] on select "Text Text area Number Complete name First name Last name Email Phone Range Drop…" at bounding box center [527, 144] width 146 height 17
select select "range2"
click at [454, 136] on select "Text Text area Number Complete name First name Last name Email Phone Range Drop…" at bounding box center [527, 144] width 146 height 17
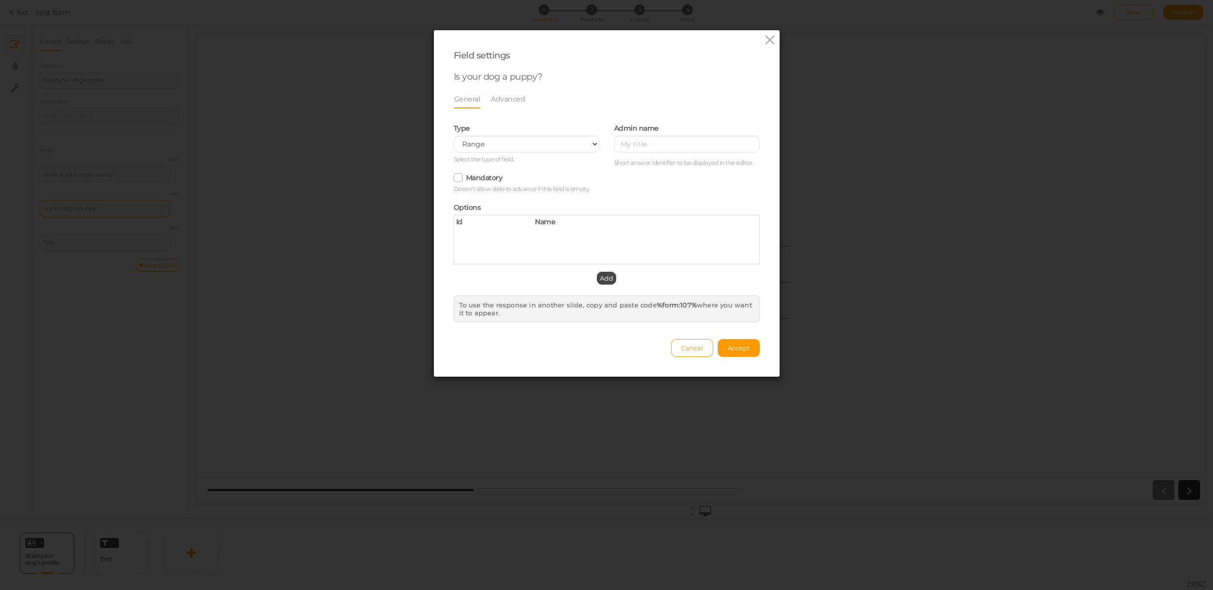
click at [551, 223] on span "Name" at bounding box center [545, 221] width 20 height 9
click at [607, 280] on span "Add" at bounding box center [606, 278] width 13 height 8
click at [570, 231] on span "Option title" at bounding box center [554, 232] width 39 height 9
click at [567, 232] on span "Option title" at bounding box center [554, 232] width 39 height 9
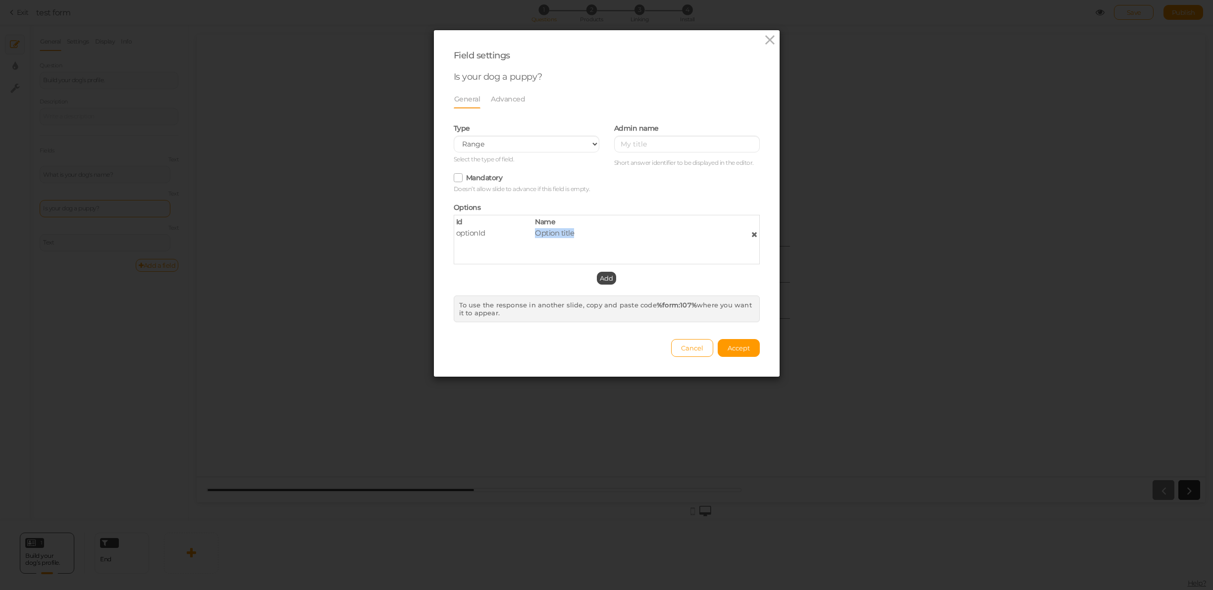
click at [567, 232] on span "Option title" at bounding box center [554, 232] width 39 height 9
click at [737, 343] on button "Accept" at bounding box center [739, 348] width 42 height 18
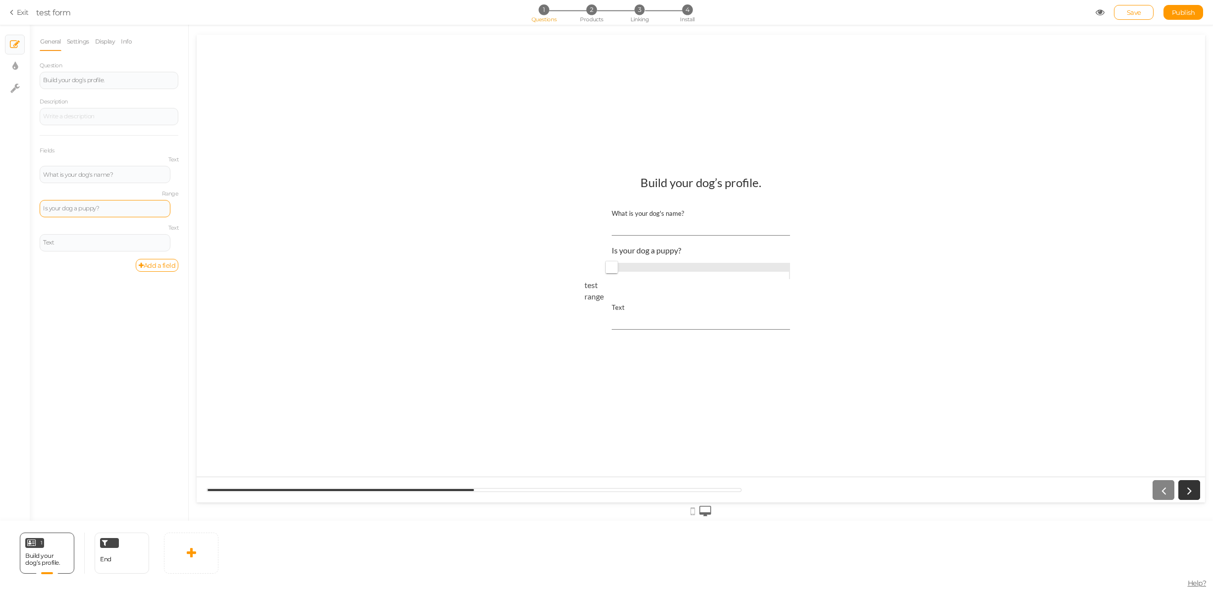
click at [612, 309] on div "Text" at bounding box center [701, 308] width 178 height 8
click at [612, 312] on input "Text" at bounding box center [701, 321] width 178 height 18
click at [626, 311] on div "Text" at bounding box center [701, 317] width 188 height 36
click at [626, 312] on input "Text" at bounding box center [701, 321] width 178 height 18
click at [626, 307] on div "Text ffaafasd" at bounding box center [701, 317] width 188 height 36
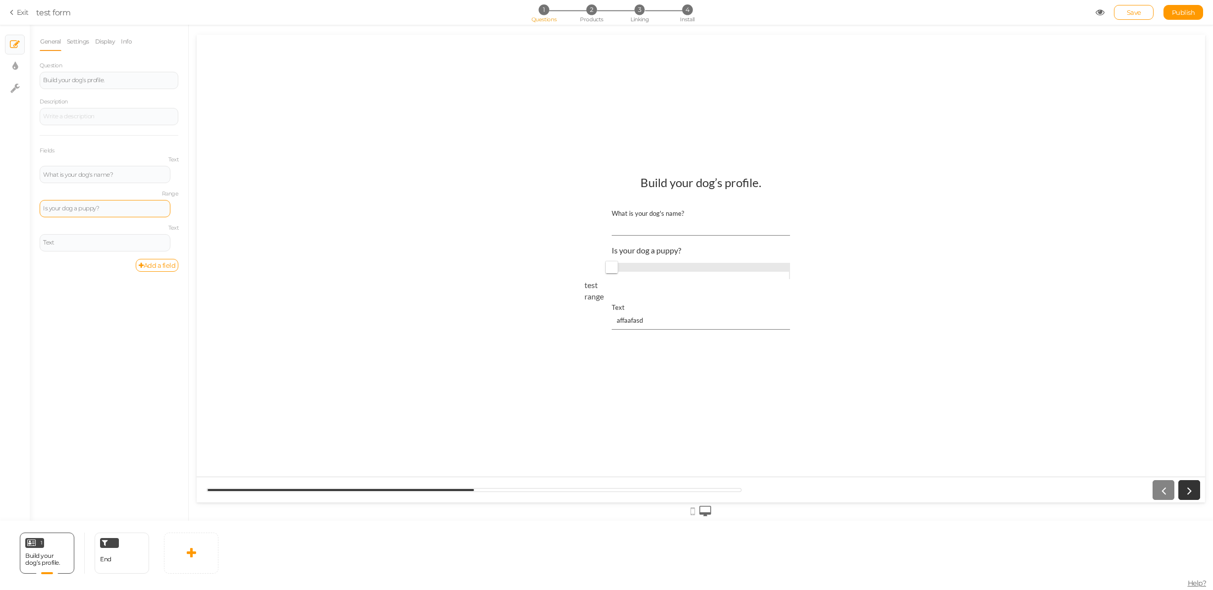
click at [626, 307] on div "Text" at bounding box center [701, 308] width 178 height 8
click at [626, 312] on input "affaafasd" at bounding box center [701, 321] width 178 height 18
type input "aaffaafasd"
click at [650, 252] on div "Is your dog a puppy?" at bounding box center [701, 250] width 178 height 9
drag, startPoint x: 609, startPoint y: 268, endPoint x: 692, endPoint y: 268, distance: 83.7
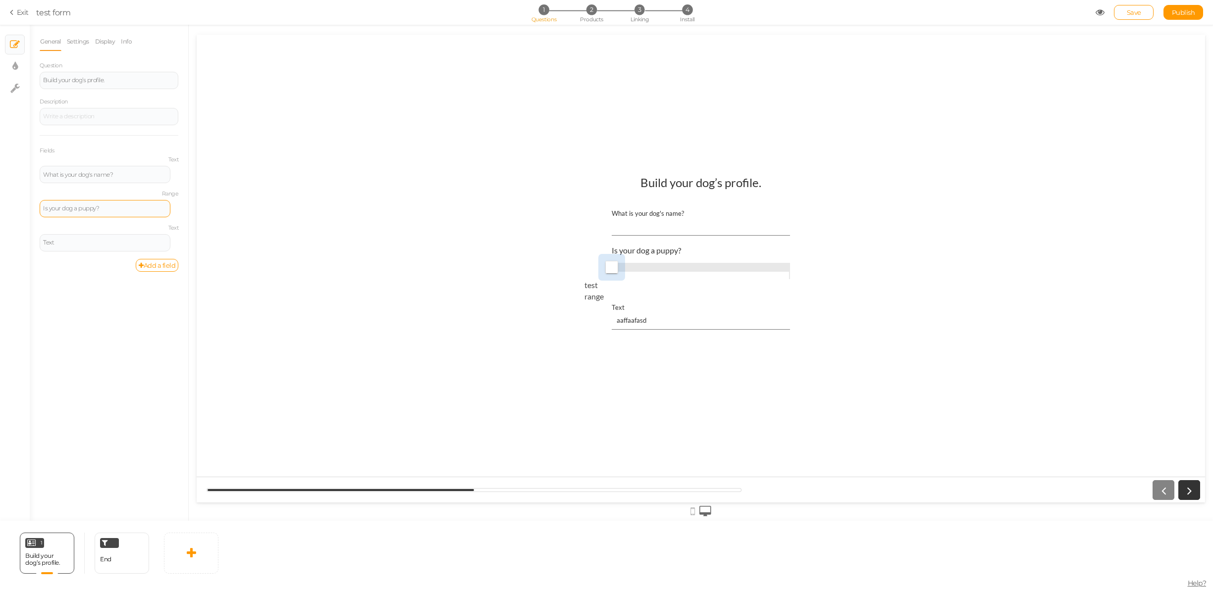
click at [692, 268] on span "test range" at bounding box center [701, 267] width 178 height 15
click at [692, 268] on span at bounding box center [701, 267] width 178 height 9
click at [632, 263] on span at bounding box center [701, 267] width 178 height 9
click at [682, 265] on span at bounding box center [701, 267] width 178 height 9
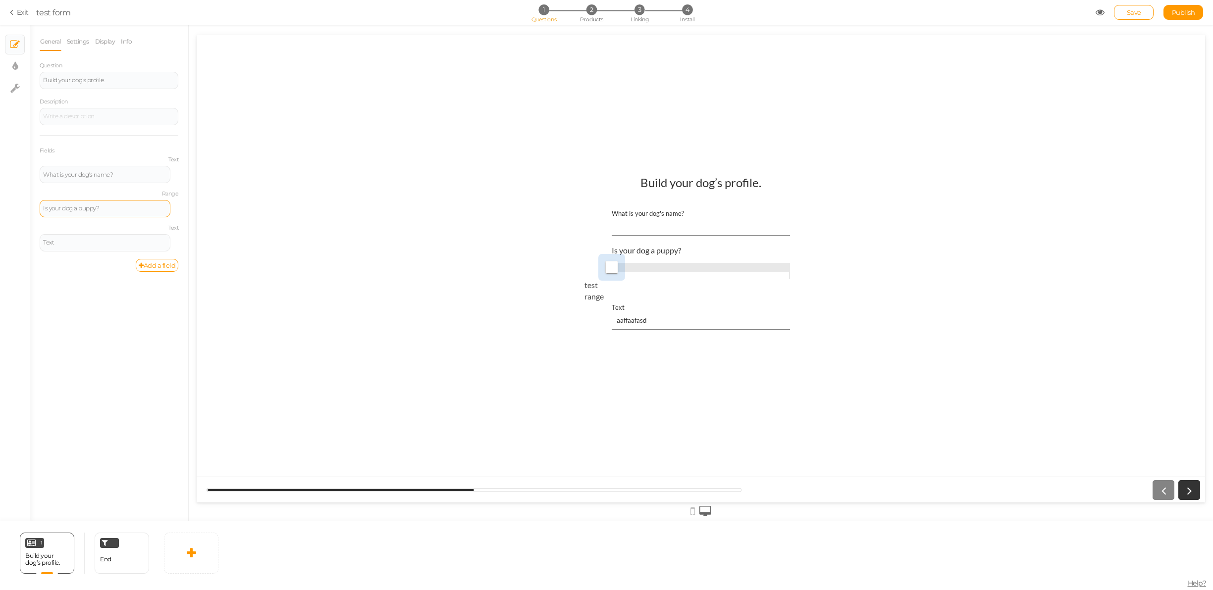
click at [682, 265] on span at bounding box center [701, 267] width 178 height 9
click at [689, 275] on div "test range" at bounding box center [701, 273] width 178 height 26
click at [651, 268] on span at bounding box center [701, 267] width 178 height 9
click at [677, 262] on span "test range" at bounding box center [701, 267] width 178 height 15
click at [127, 240] on div "Text" at bounding box center [105, 243] width 124 height 6
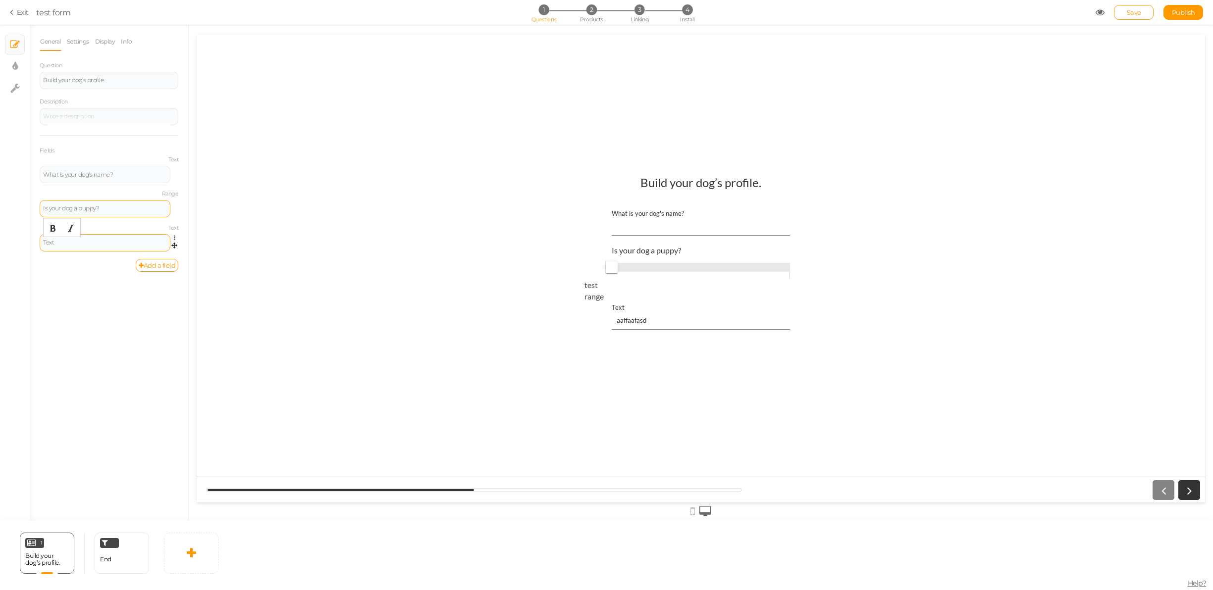
click at [127, 240] on div "Text" at bounding box center [105, 243] width 124 height 6
click at [175, 236] on icon at bounding box center [177, 238] width 6 height 6
click at [124, 269] on span "Delete" at bounding box center [130, 272] width 18 height 7
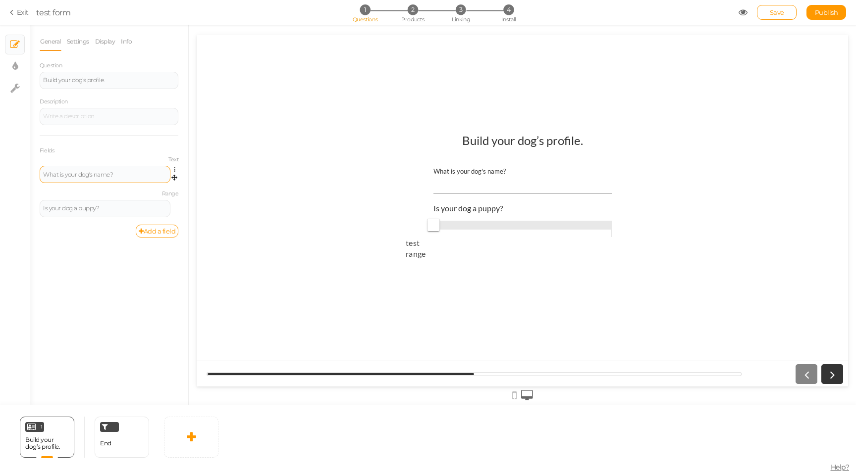
click at [109, 176] on div "What is your dog's name?" at bounding box center [105, 175] width 124 height 6
click at [119, 206] on div "Is your dog a puppy?" at bounding box center [105, 209] width 124 height 6
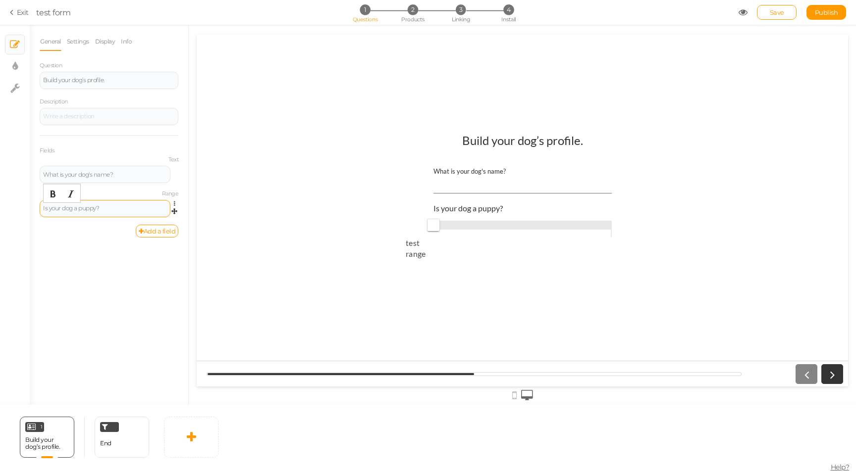
click at [119, 206] on div "Is your dog a puppy?" at bounding box center [105, 209] width 124 height 6
click at [175, 201] on icon at bounding box center [177, 204] width 6 height 6
drag, startPoint x: 136, startPoint y: 223, endPoint x: 134, endPoint y: 216, distance: 6.7
click at [134, 216] on ul "Settings Duplicate Delete" at bounding box center [138, 227] width 79 height 37
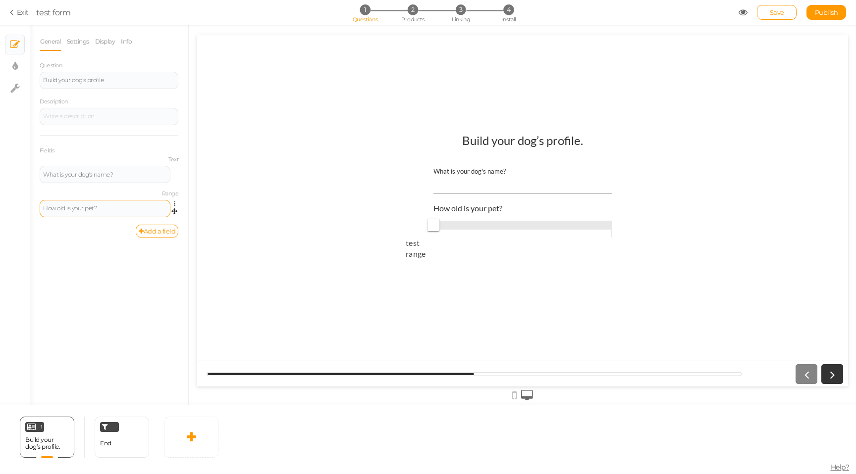
click at [134, 216] on div "How old is your pet?" at bounding box center [105, 208] width 131 height 17
click at [175, 205] on icon at bounding box center [177, 204] width 6 height 6
click at [152, 216] on link "Settings" at bounding box center [139, 217] width 78 height 10
select select "range2"
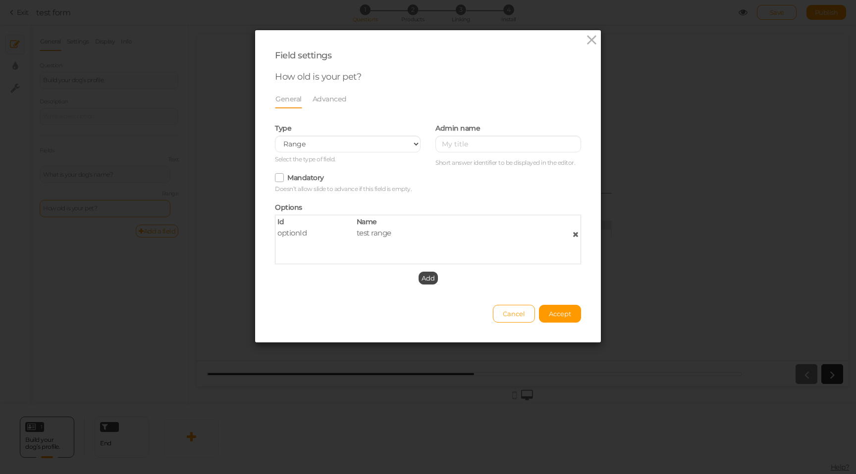
click at [601, 39] on div "Field settings How old is your pet? General Advanced Type Text Text area Number…" at bounding box center [428, 186] width 347 height 313
click at [588, 40] on icon at bounding box center [591, 40] width 14 height 15
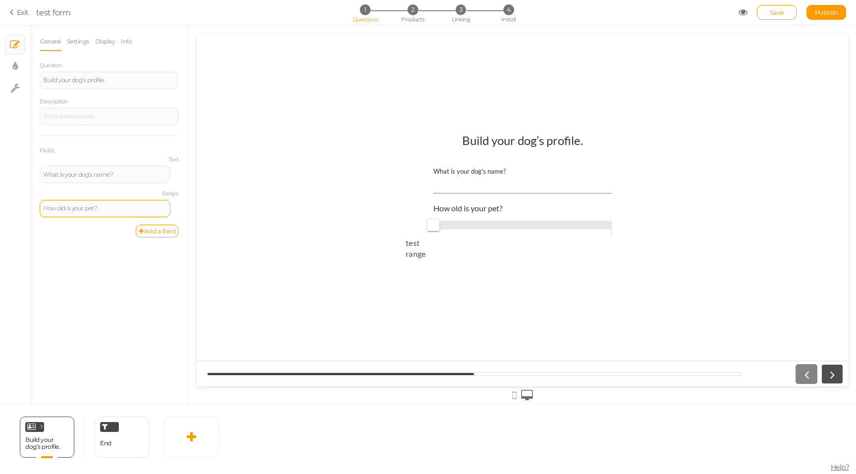
click at [831, 376] on icon at bounding box center [832, 374] width 13 height 13
click at [741, 11] on icon at bounding box center [742, 12] width 9 height 9
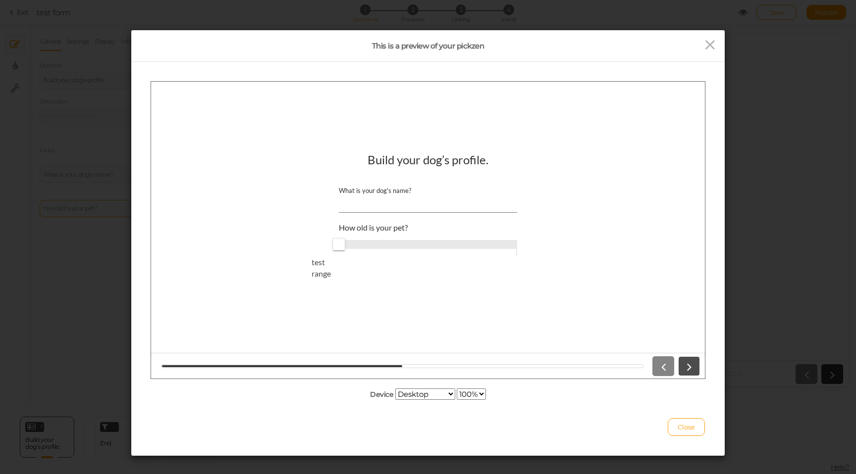
click at [690, 370] on icon at bounding box center [688, 366] width 13 height 13
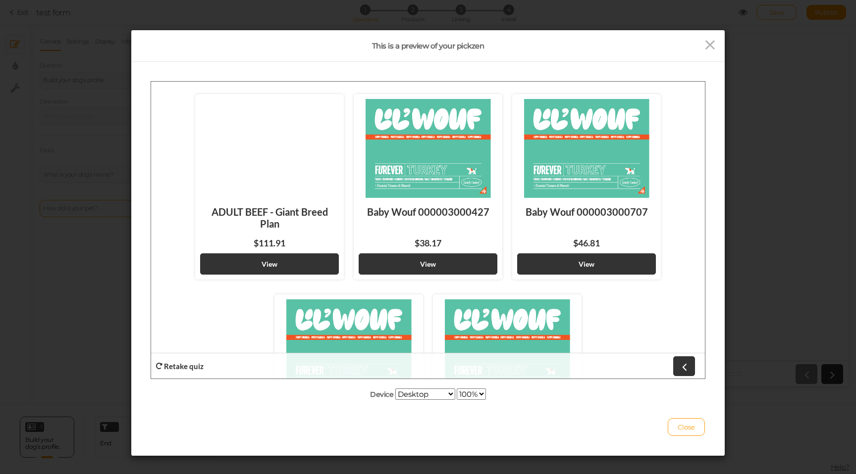
click at [477, 394] on select "100% 75% 50% 25%" at bounding box center [471, 394] width 29 height 11
click at [422, 390] on select "Desktop Small mobile Large mobile" at bounding box center [425, 394] width 60 height 11
select select "2"
click at [395, 400] on select "Desktop Small mobile Large mobile" at bounding box center [425, 394] width 60 height 11
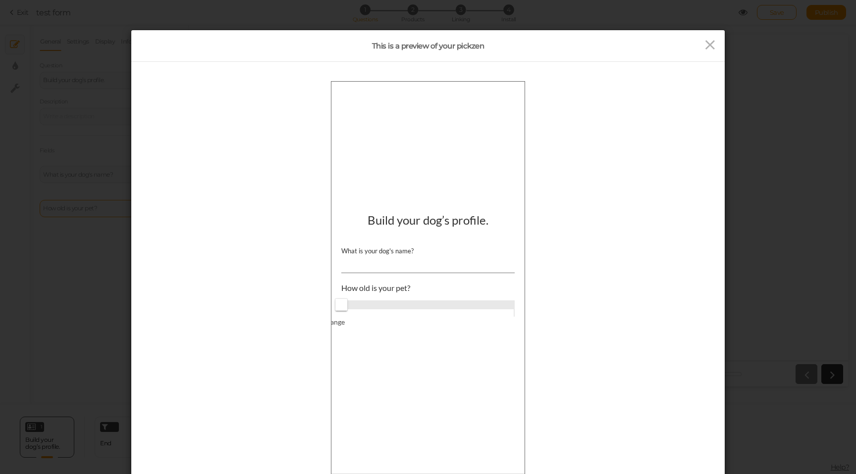
drag, startPoint x: 360, startPoint y: 307, endPoint x: 411, endPoint y: 307, distance: 51.0
click at [411, 307] on span at bounding box center [427, 304] width 173 height 9
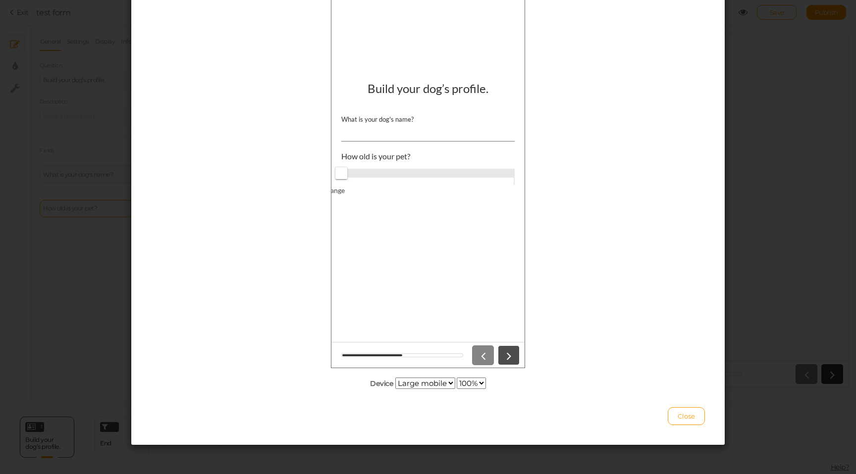
click at [504, 356] on icon at bounding box center [508, 355] width 13 height 13
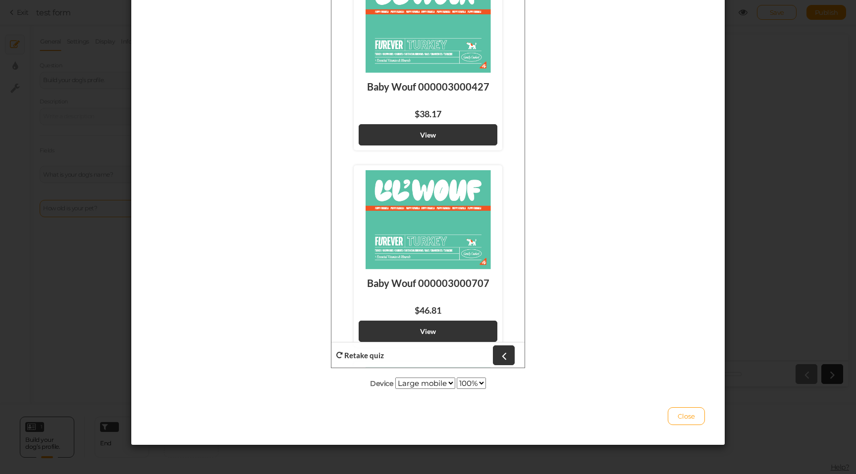
scroll to position [0, 0]
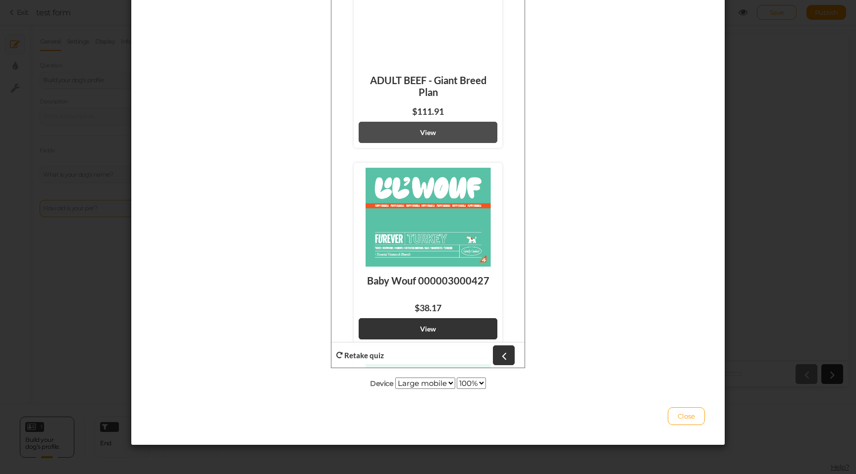
click at [435, 131] on strong "View" at bounding box center [428, 132] width 16 height 8
click at [759, 59] on div "This is a preview of your pickzen Device Desktop Small mobile Large mobile 100%…" at bounding box center [428, 237] width 856 height 474
